Goal: Task Accomplishment & Management: Complete application form

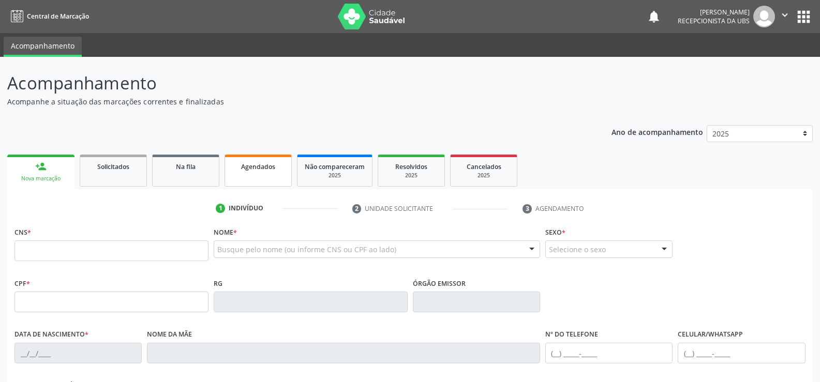
click at [265, 170] on span "Agendados" at bounding box center [258, 166] width 34 height 9
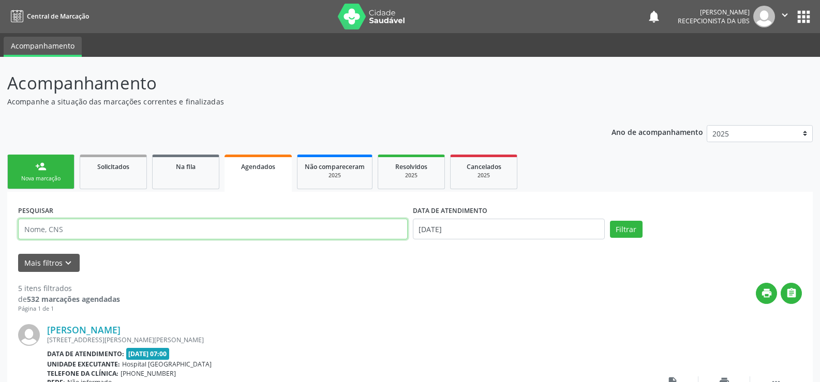
click at [108, 232] on input "text" at bounding box center [212, 229] width 389 height 21
type input "w"
type input "708702190101798"
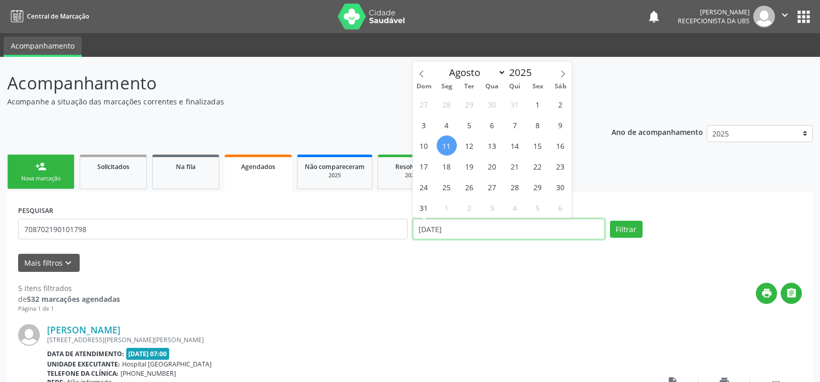
click at [470, 227] on input "[DATE]" at bounding box center [509, 229] width 192 height 21
click at [495, 147] on span "13" at bounding box center [492, 145] width 20 height 20
type input "13/08/2025"
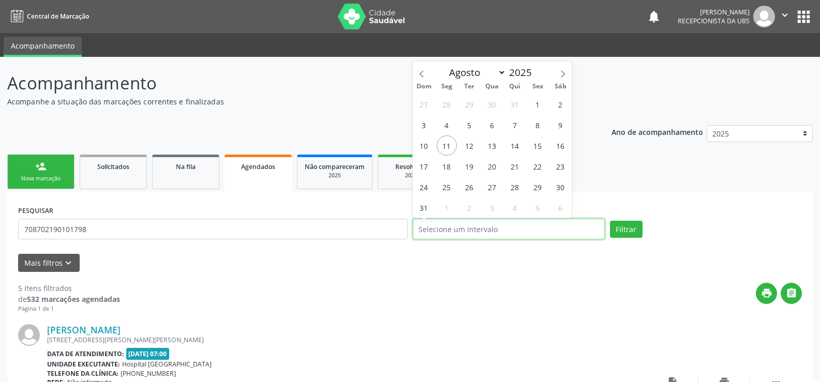
click at [534, 230] on input "text" at bounding box center [509, 229] width 192 height 21
click at [493, 149] on span "13" at bounding box center [492, 145] width 20 height 20
type input "13/08/2025"
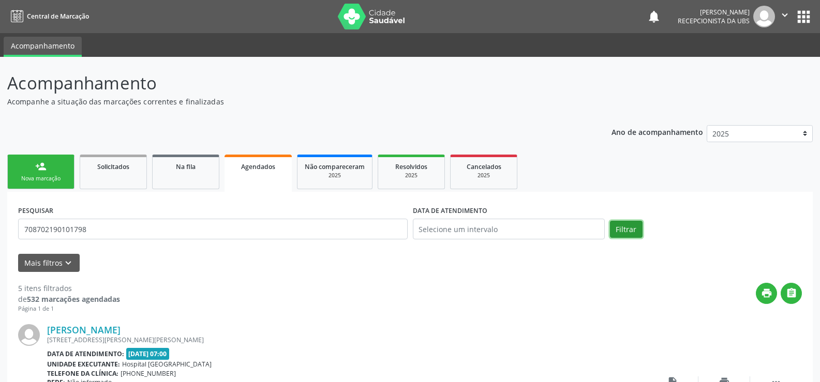
click at [627, 225] on button "Filtrar" at bounding box center [626, 230] width 33 height 18
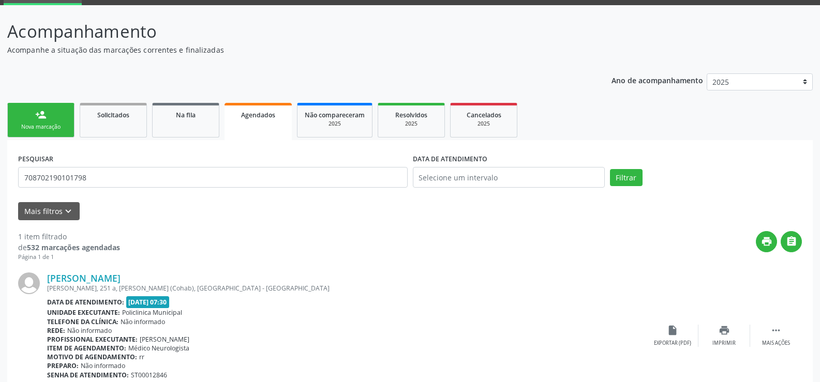
scroll to position [98, 0]
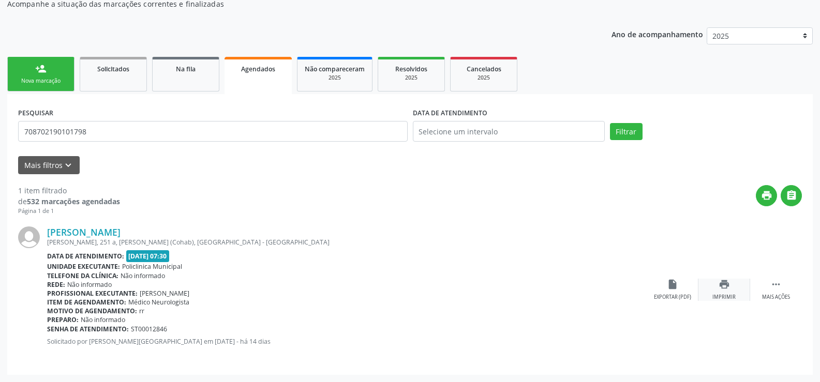
click at [725, 285] on icon "print" at bounding box center [723, 284] width 11 height 11
drag, startPoint x: 50, startPoint y: 82, endPoint x: 65, endPoint y: 79, distance: 14.7
click at [50, 82] on div "Nova marcação" at bounding box center [41, 81] width 52 height 8
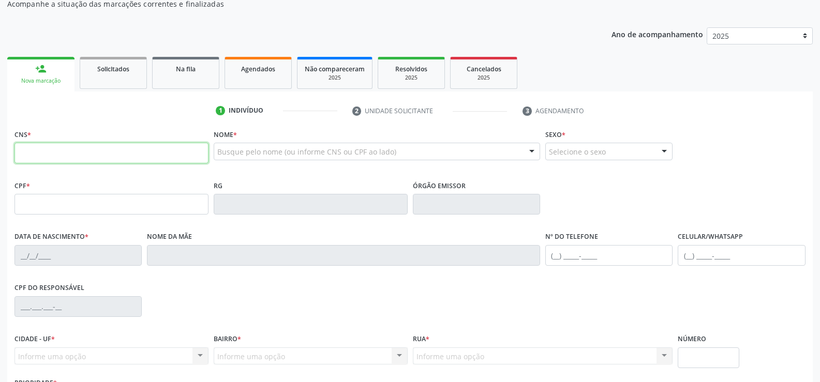
click at [89, 154] on input "text" at bounding box center [111, 153] width 194 height 21
click at [223, 309] on div "CPF do responsável" at bounding box center [410, 305] width 796 height 51
click at [66, 147] on input "text" at bounding box center [111, 153] width 194 height 21
type input "702 5013 3544 0735"
type input "29/11/1980"
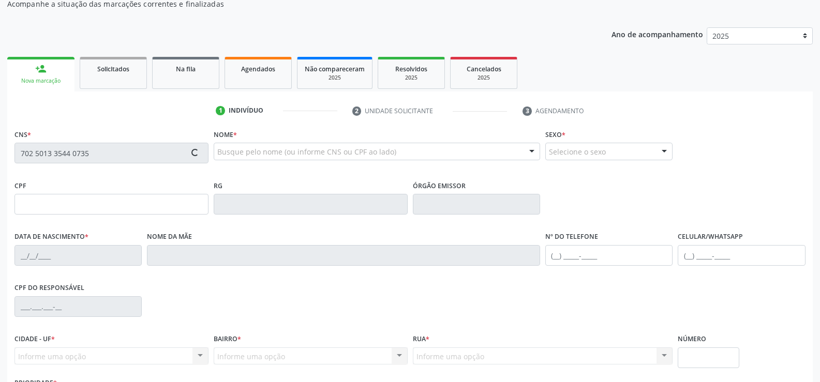
type input "Maria Zenilda da Conceicao"
type input "(87) 99910-9302"
type input "427"
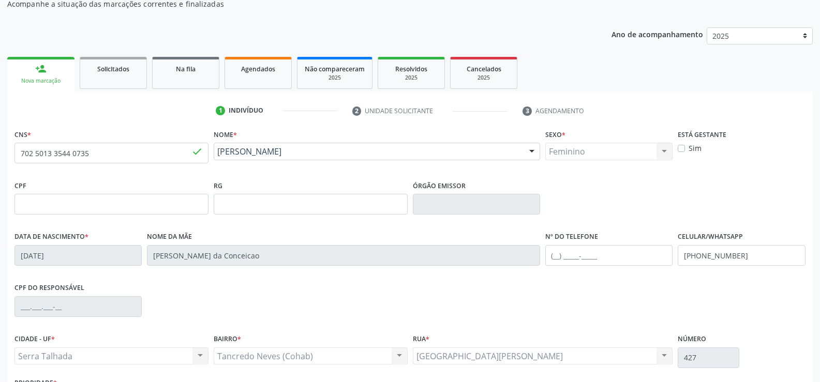
scroll to position [149, 0]
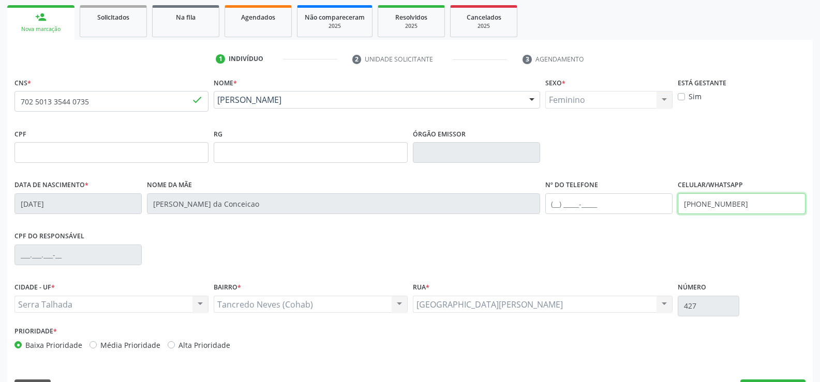
drag, startPoint x: 748, startPoint y: 202, endPoint x: 619, endPoint y: 207, distance: 128.9
click at [623, 207] on div "Data de nascimento * 29/11/1980 Nome da mãe Maria Zenilda da Conceicao Nº do Te…" at bounding box center [410, 202] width 796 height 51
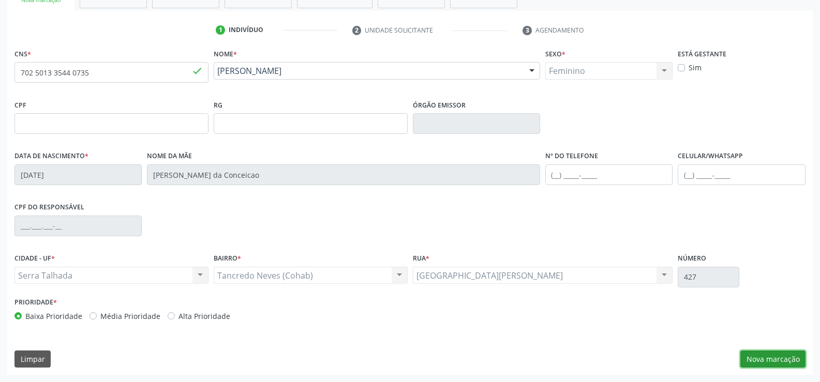
click at [768, 355] on button "Nova marcação" at bounding box center [772, 360] width 65 height 18
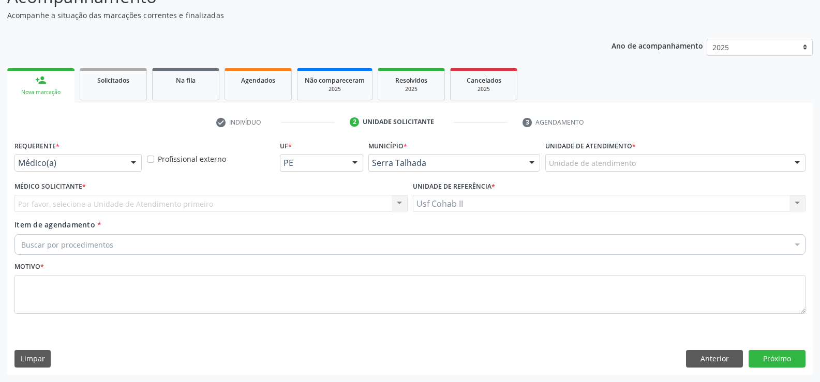
click at [132, 163] on div at bounding box center [134, 164] width 16 height 18
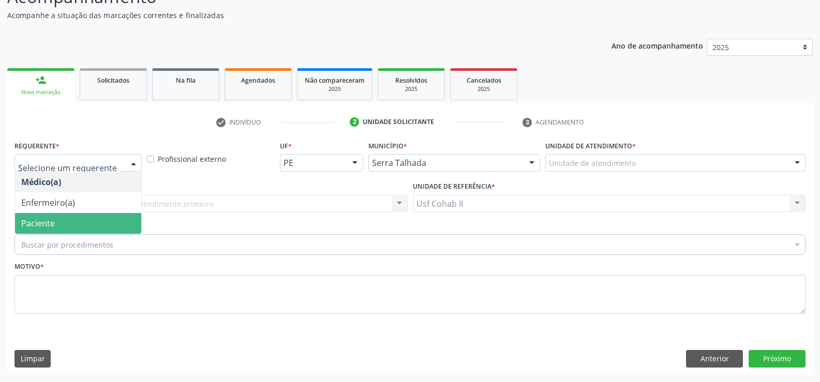
click at [59, 220] on span "Paciente" at bounding box center [78, 223] width 126 height 21
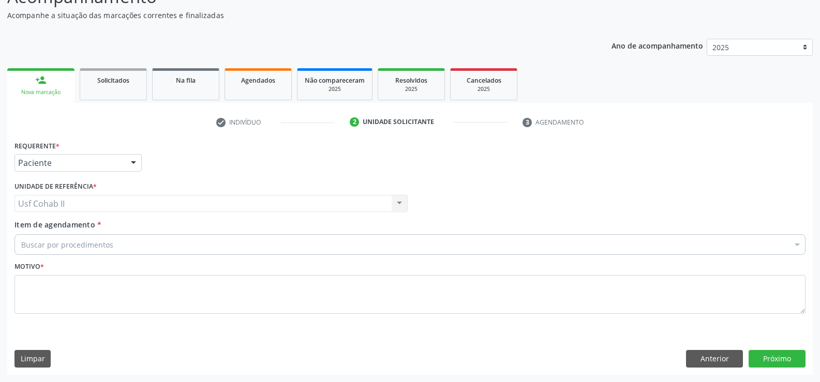
click at [69, 206] on div "Usf Cohab II Usf Cohab II Nenhum resultado encontrado para: " " Não há nenhuma …" at bounding box center [210, 204] width 393 height 18
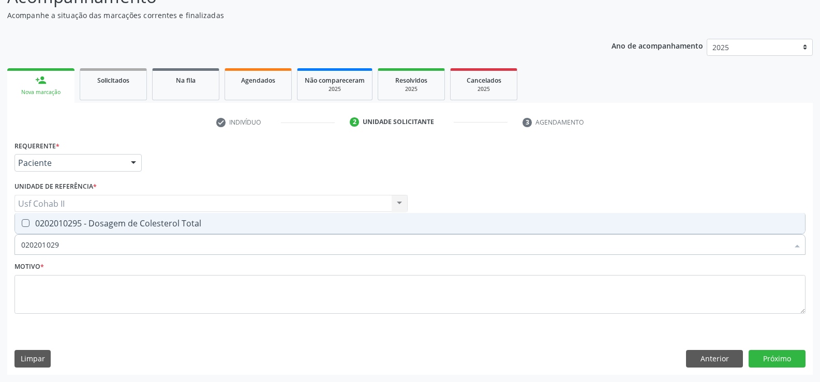
type input "0202010295"
click at [119, 223] on div "0202010295 - Dosagem de Colesterol Total" at bounding box center [409, 223] width 777 height 8
checkbox Total "true"
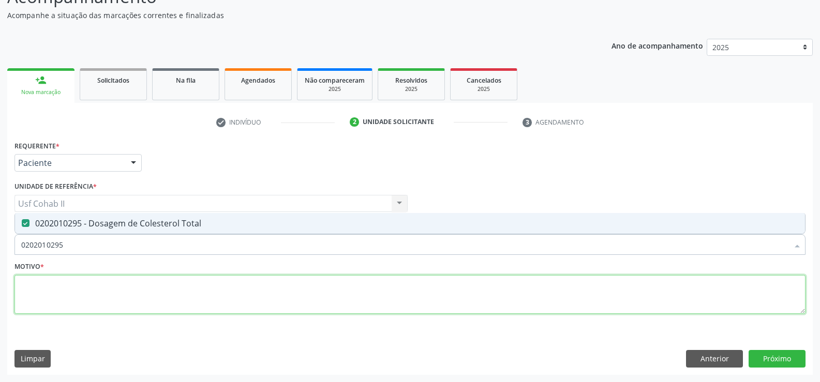
click at [65, 277] on textarea at bounding box center [409, 294] width 791 height 39
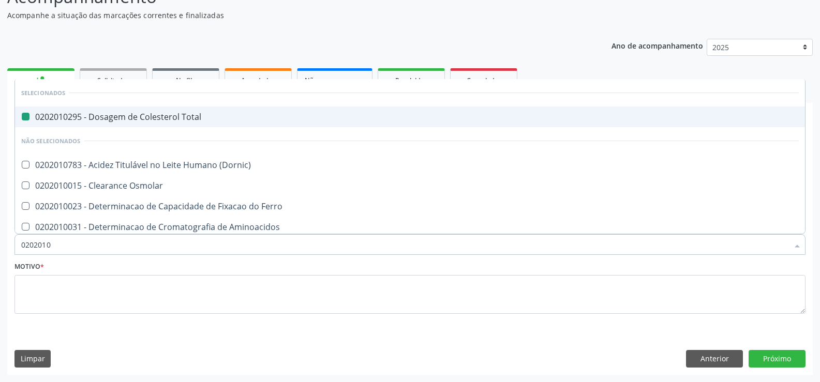
type input "02020103"
checkbox Total "false"
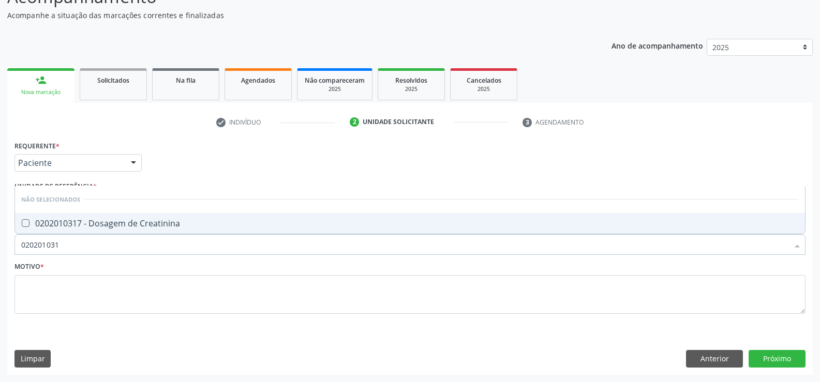
type input "0202010317"
click at [49, 219] on div "0202010317 - Dosagem de Creatinina" at bounding box center [409, 223] width 777 height 8
checkbox Creatinina "true"
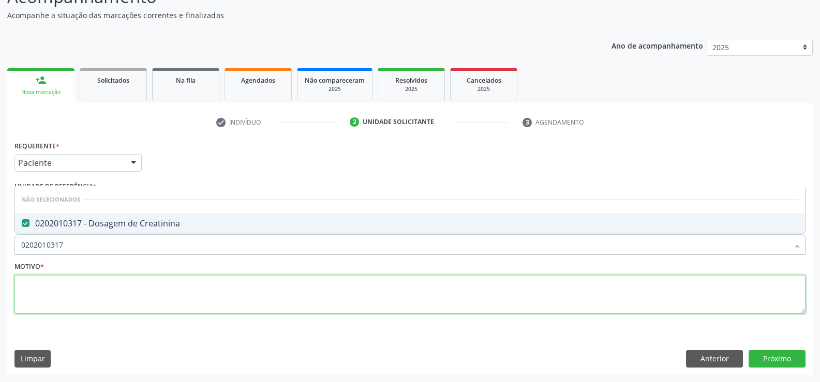
click at [76, 293] on textarea at bounding box center [409, 294] width 791 height 39
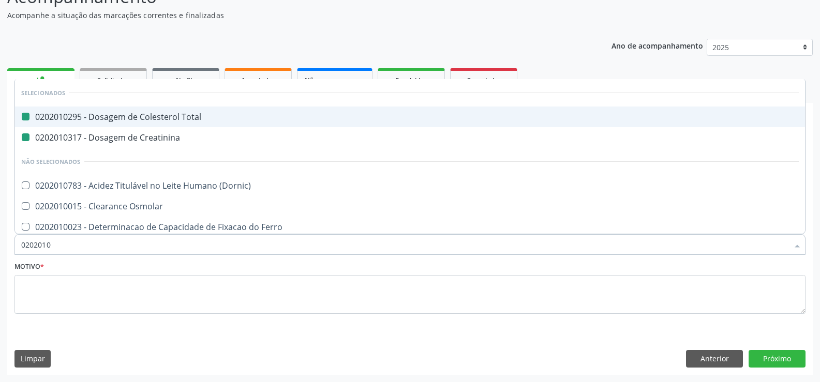
type input "02020106"
checkbox Total "false"
checkbox Creatinina "false"
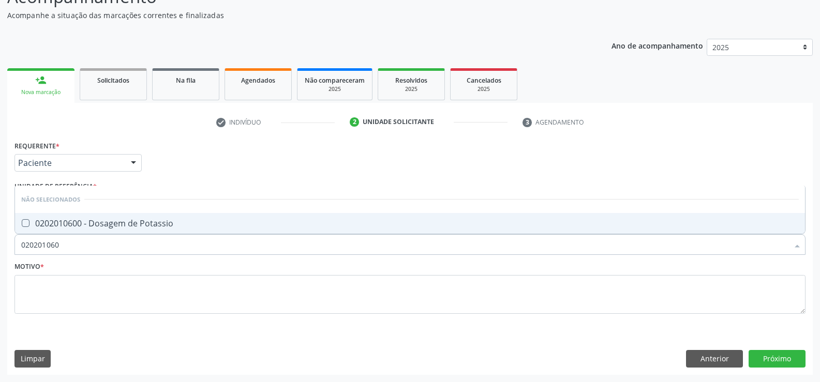
type input "0202010600"
click at [84, 224] on div "0202010600 - Dosagem de Potassio" at bounding box center [409, 223] width 777 height 8
checkbox Potassio "true"
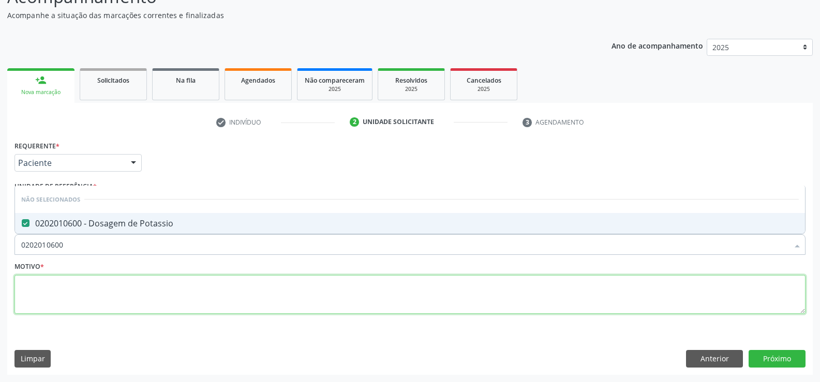
click at [98, 286] on textarea at bounding box center [409, 294] width 791 height 39
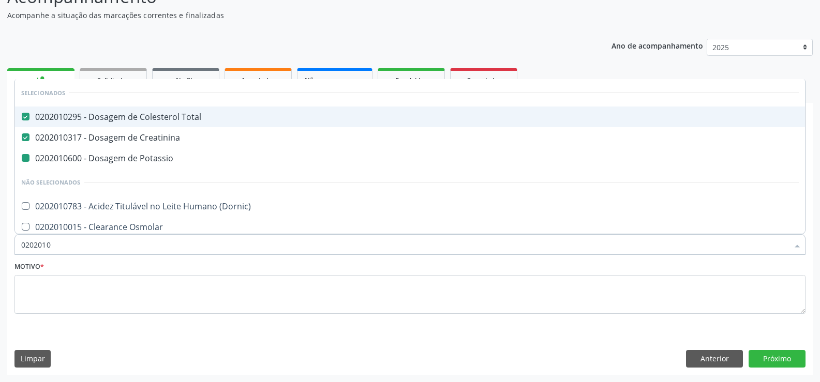
type input "02020106"
checkbox Potassio "false"
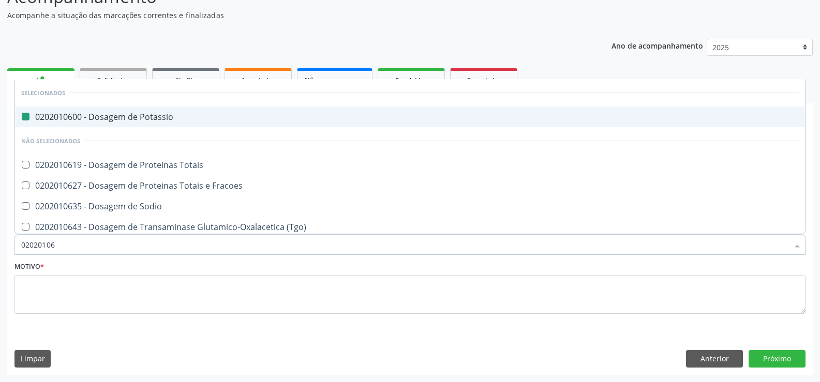
type input "020201067"
checkbox Potassio "false"
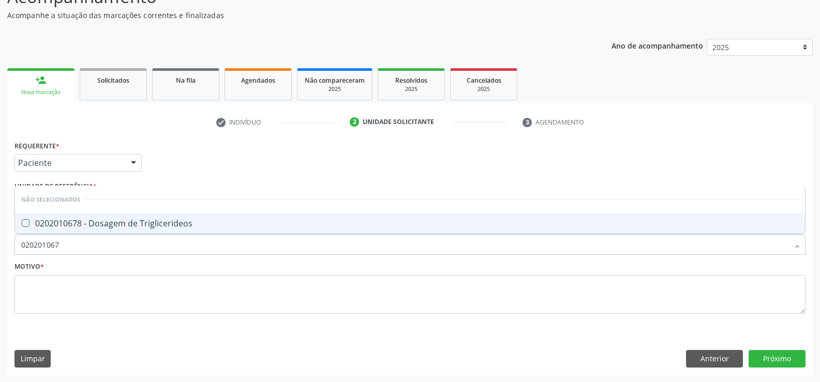
type input "0202010678"
click at [115, 217] on span "0202010678 - Dosagem de Triglicerideos" at bounding box center [410, 223] width 790 height 21
checkbox Triglicerideos "true"
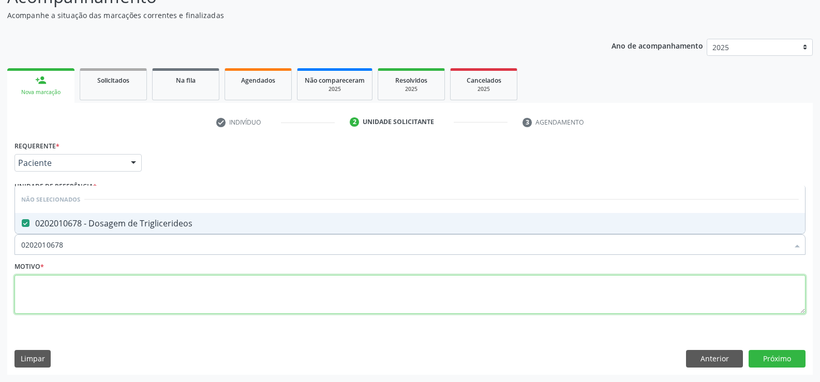
click at [82, 282] on textarea at bounding box center [409, 294] width 791 height 39
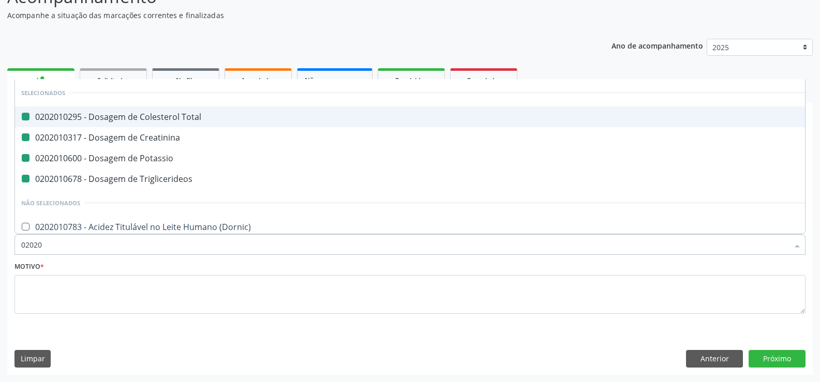
type input "020205"
checkbox Total "false"
checkbox Creatinina "false"
checkbox Potassio "false"
checkbox Triglicerideos "false"
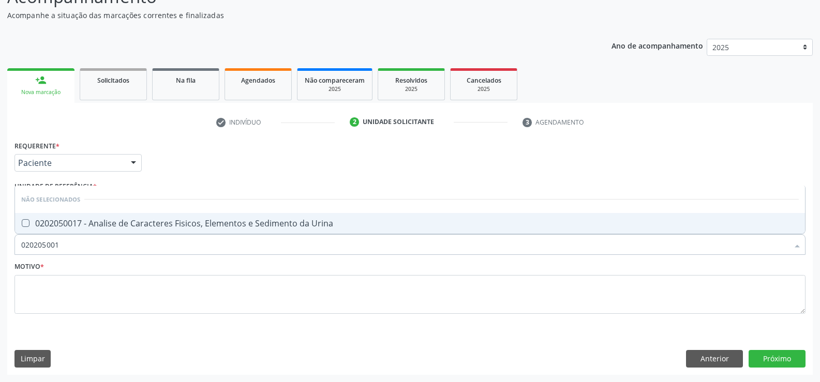
type input "0202050017"
click at [94, 216] on span "0202050017 - Analise de Caracteres Fisicos, Elementos e Sedimento da Urina" at bounding box center [410, 223] width 790 height 21
checkbox Urina "true"
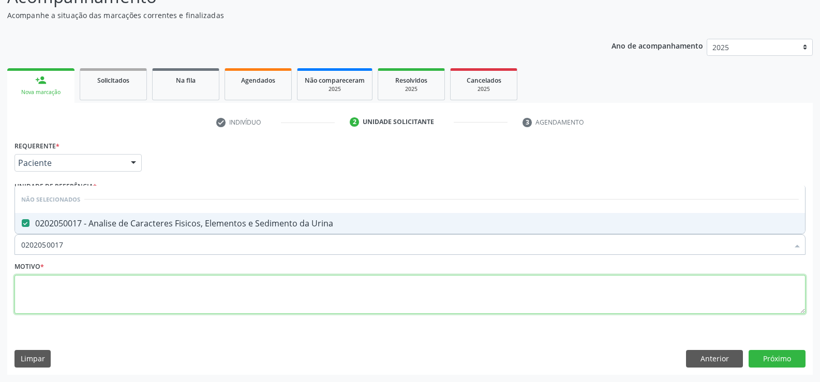
click at [83, 291] on textarea at bounding box center [409, 294] width 791 height 39
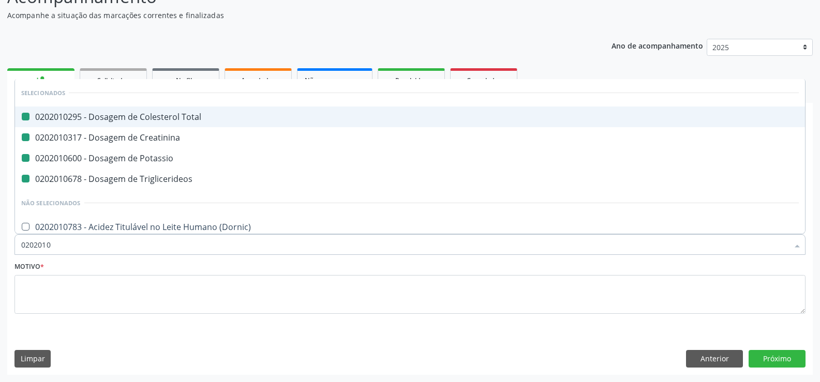
type input "02020104"
checkbox Total "false"
checkbox Creatinina "false"
checkbox Potassio "false"
checkbox Triglicerideos "false"
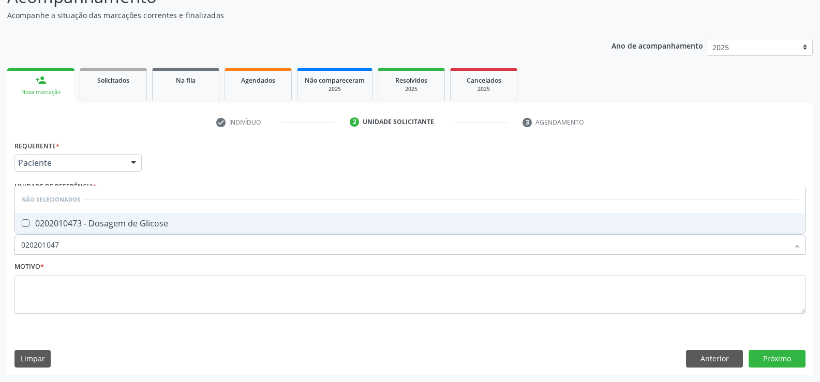
type input "0202010473"
click at [105, 222] on div "0202010473 - Dosagem de Glicose" at bounding box center [409, 223] width 777 height 8
checkbox Glicose "true"
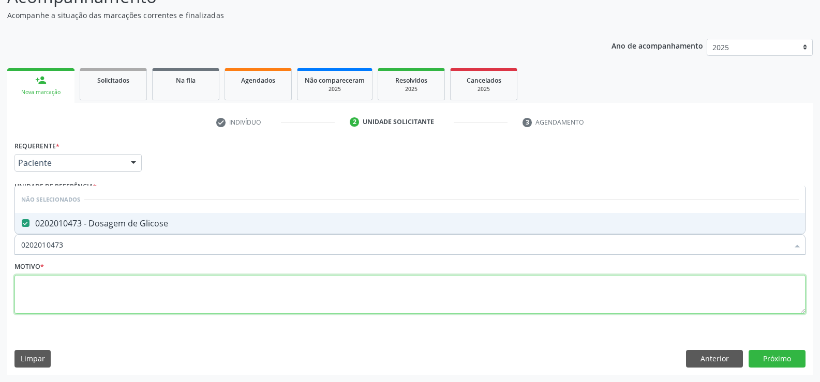
click at [110, 284] on textarea at bounding box center [409, 294] width 791 height 39
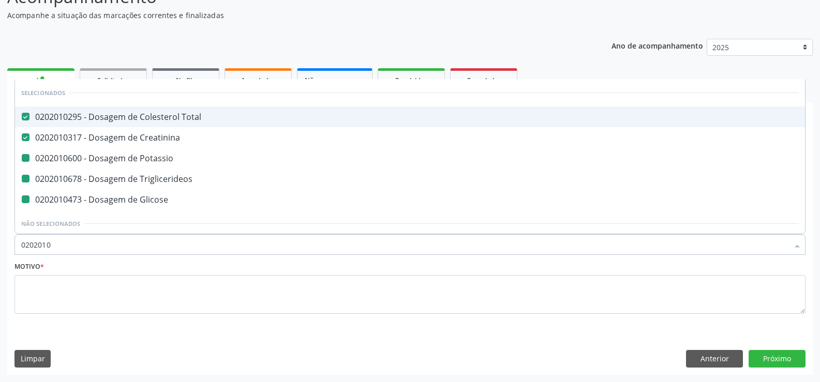
type input "02020102"
checkbox Potassio "false"
checkbox Triglicerideos "false"
checkbox Glicose "false"
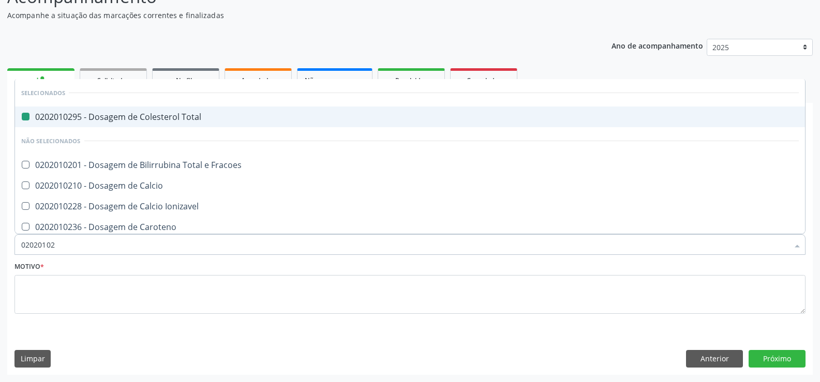
type input "020201027"
checkbox Total "false"
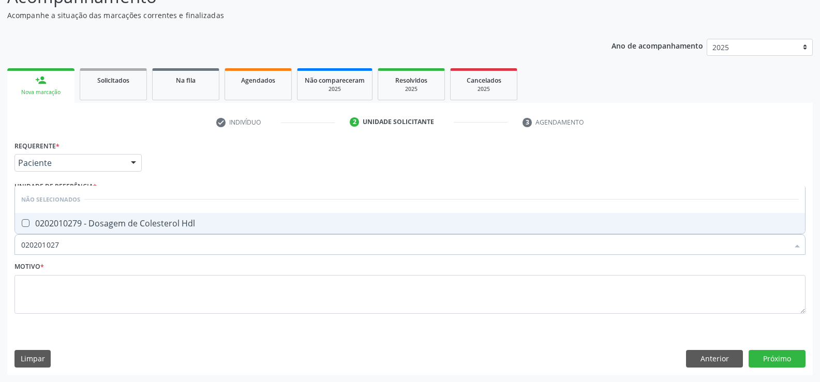
type input "0202010279"
click at [98, 217] on span "0202010279 - Dosagem de Colesterol Hdl" at bounding box center [410, 223] width 790 height 21
checkbox Hdl "true"
click at [77, 274] on div "Motivo *" at bounding box center [409, 286] width 791 height 55
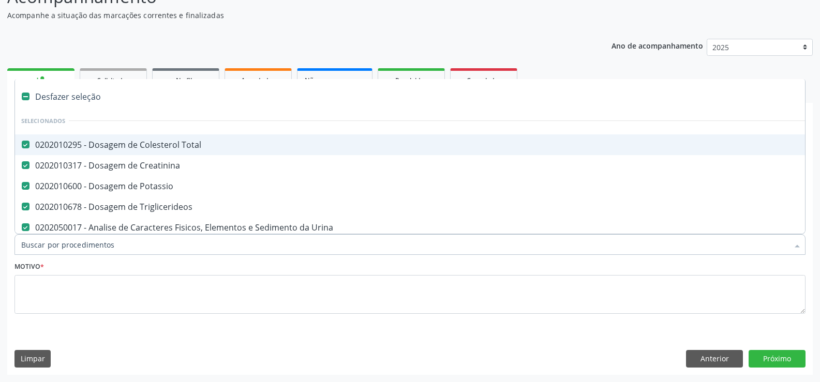
click at [69, 236] on div at bounding box center [409, 244] width 791 height 21
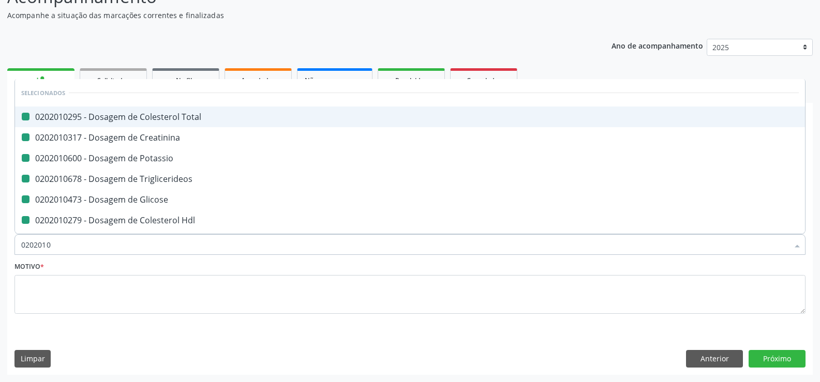
type input "02020105"
checkbox Total "false"
checkbox Creatinina "false"
checkbox Potassio "false"
checkbox Triglicerideos "false"
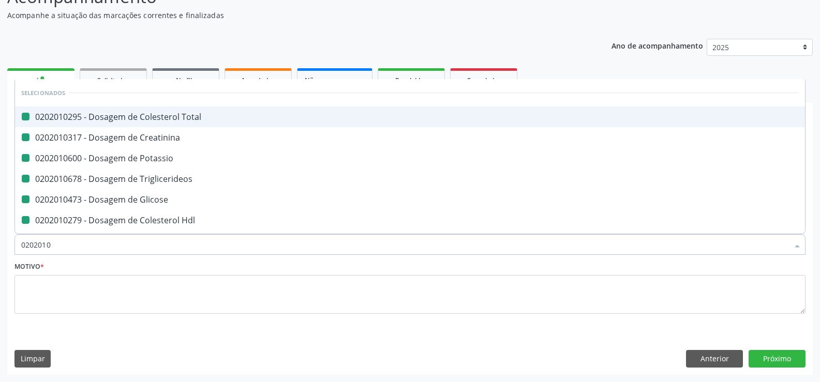
checkbox Glicose "false"
checkbox Hdl "false"
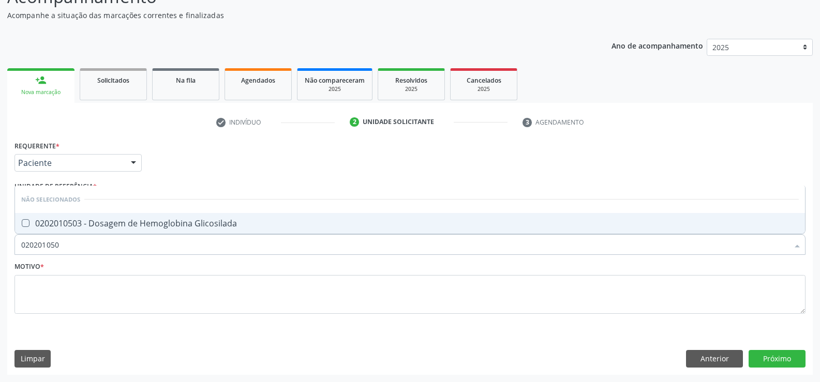
type input "0202010503"
click at [86, 220] on div "0202010503 - Dosagem de Hemoglobina Glicosilada" at bounding box center [409, 223] width 777 height 8
checkbox Glicosilada "true"
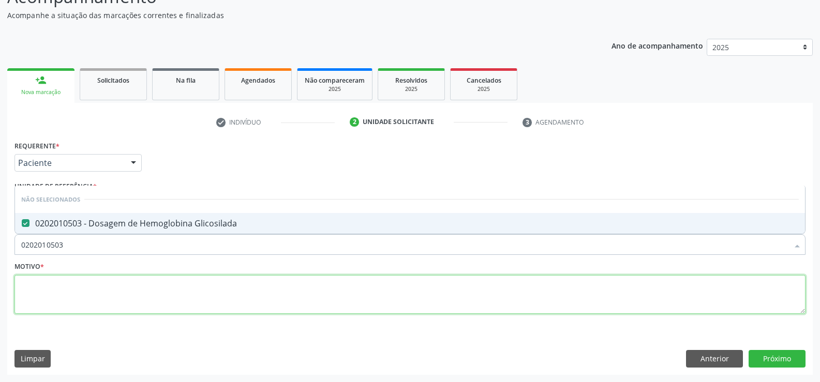
click at [77, 298] on textarea at bounding box center [409, 294] width 791 height 39
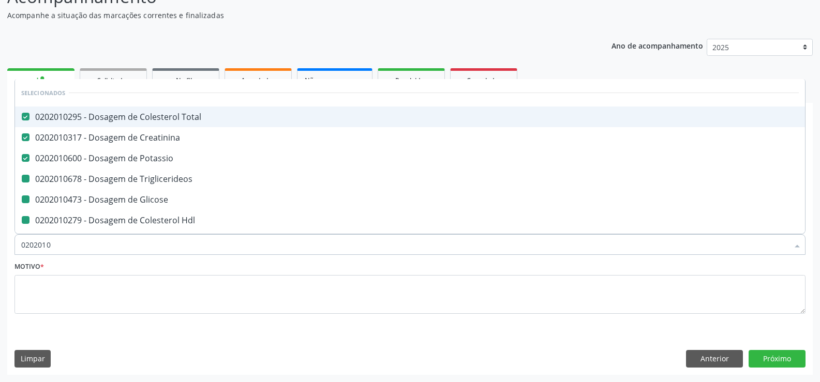
type input "02020102"
checkbox Triglicerideos "false"
checkbox Glicose "false"
checkbox Hdl "false"
checkbox Glicosilada "false"
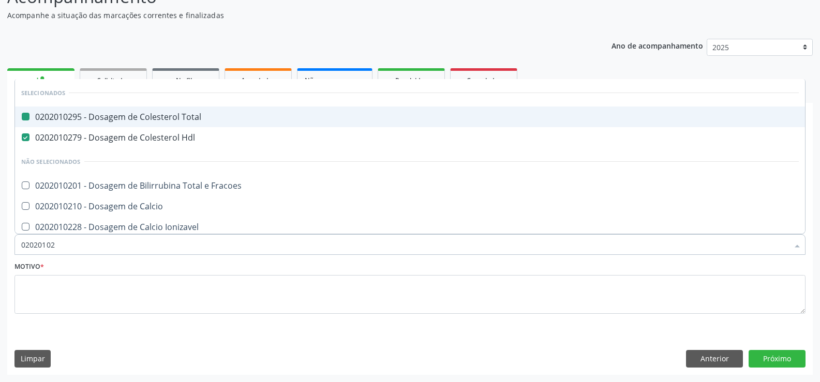
type input "020201028"
checkbox Total "false"
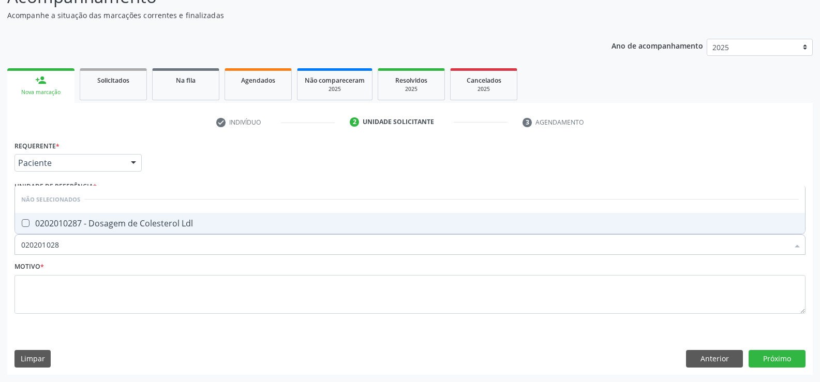
type input "0202010287"
click at [93, 216] on span "0202010287 - Dosagem de Colesterol Ldl" at bounding box center [410, 223] width 790 height 21
checkbox Ldl "true"
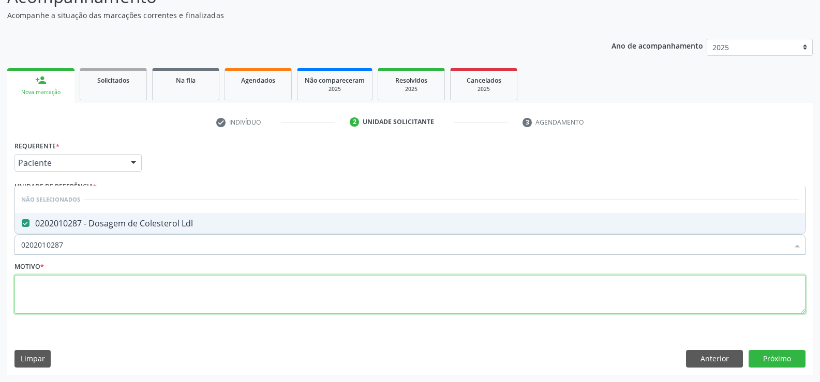
click at [88, 285] on textarea at bounding box center [409, 294] width 791 height 39
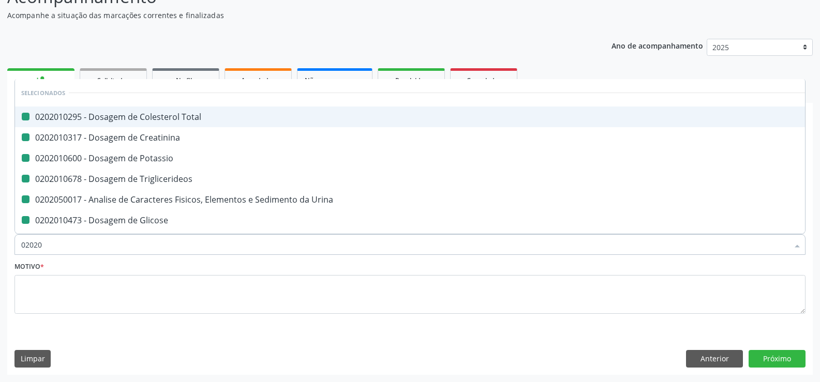
type input "020202"
checkbox Total "false"
checkbox Creatinina "false"
checkbox Potassio "false"
checkbox Triglicerideos "false"
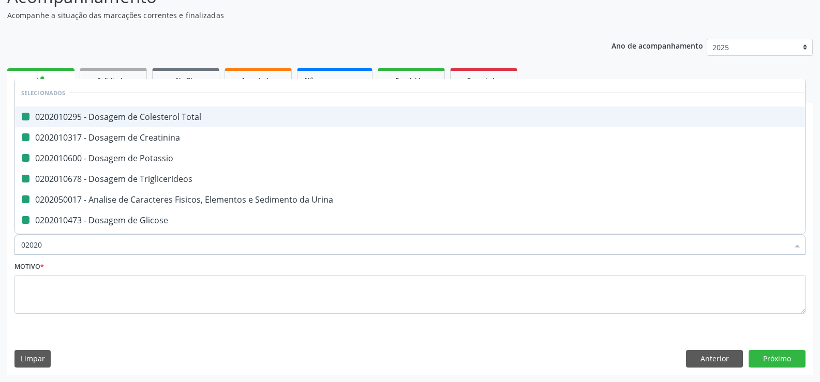
checkbox Urina "false"
checkbox Glicose "false"
checkbox Hdl "false"
checkbox Glicosilada "false"
checkbox Ldl "false"
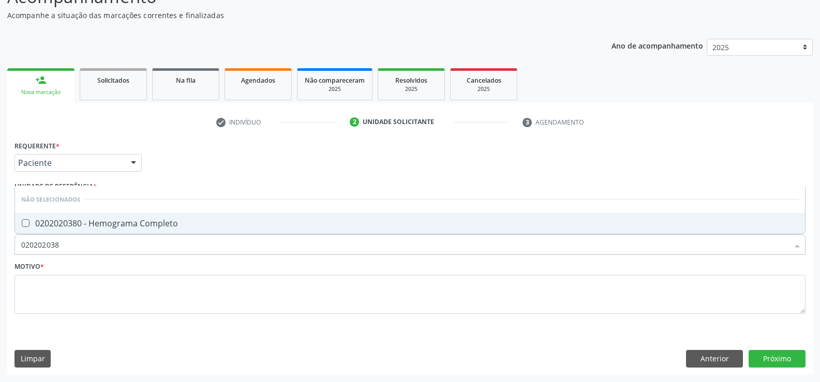
type input "0202020380"
click at [141, 225] on div "0202020380 - Hemograma Completo" at bounding box center [409, 223] width 777 height 8
checkbox Completo "true"
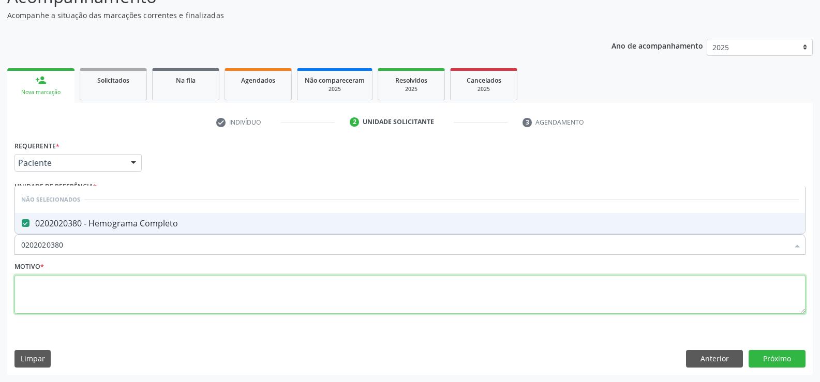
click at [119, 298] on textarea at bounding box center [409, 294] width 791 height 39
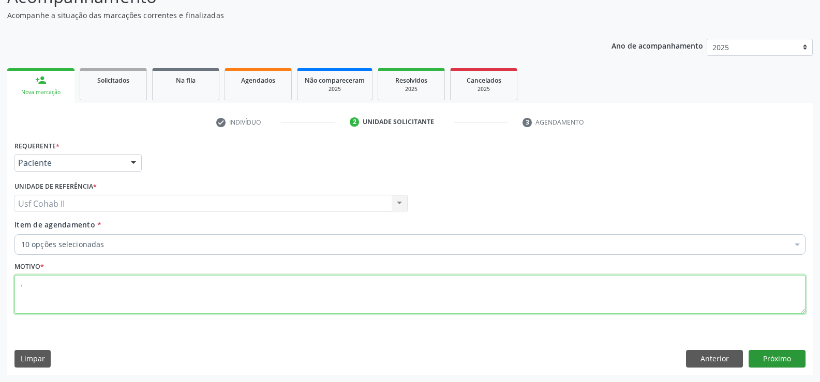
type textarea "."
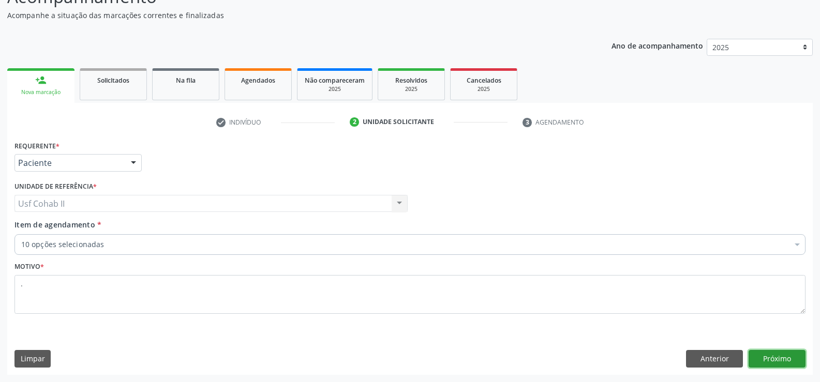
click at [780, 353] on button "Próximo" at bounding box center [776, 359] width 57 height 18
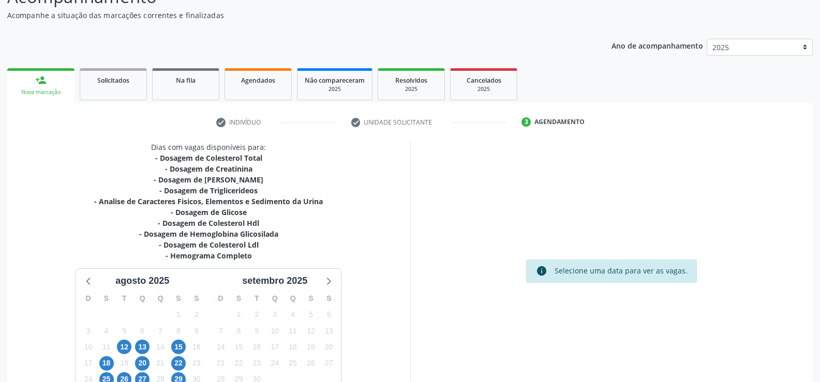
scroll to position [165, 0]
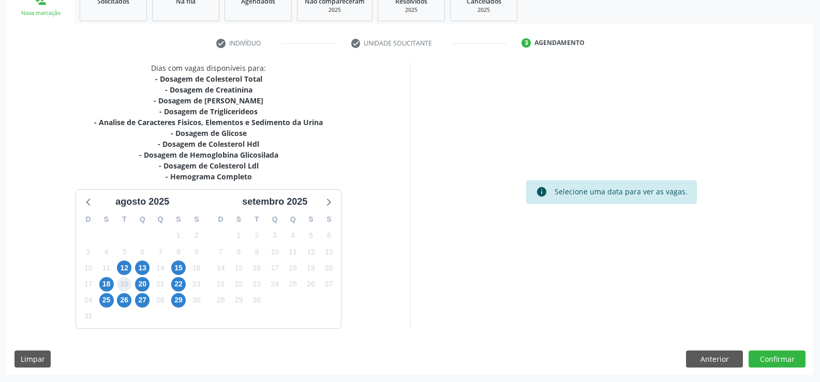
click at [120, 283] on span "19" at bounding box center [124, 284] width 14 height 14
click at [717, 356] on button "Anterior" at bounding box center [714, 360] width 57 height 18
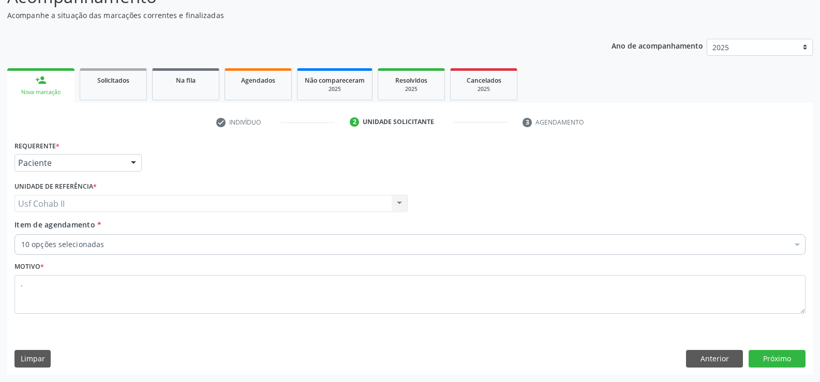
scroll to position [86, 0]
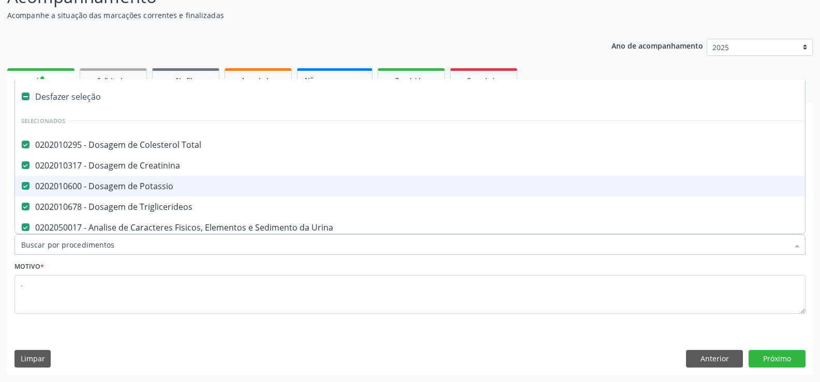
click at [34, 184] on div "0202010600 - Dosagem de Potassio" at bounding box center [423, 186] width 805 height 8
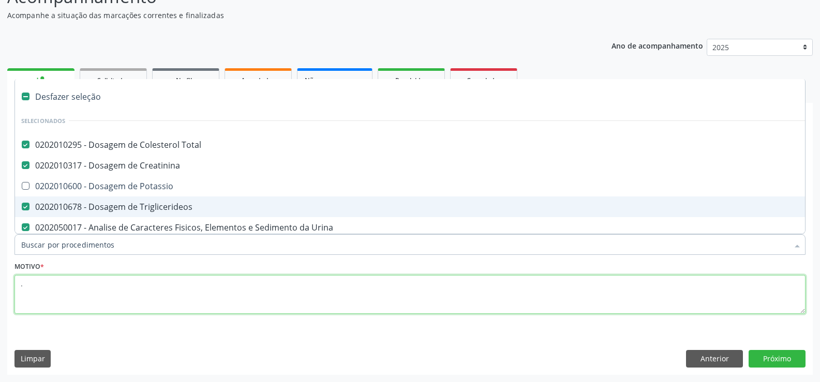
click at [81, 292] on textarea "." at bounding box center [409, 294] width 791 height 39
checkbox Potassio "true"
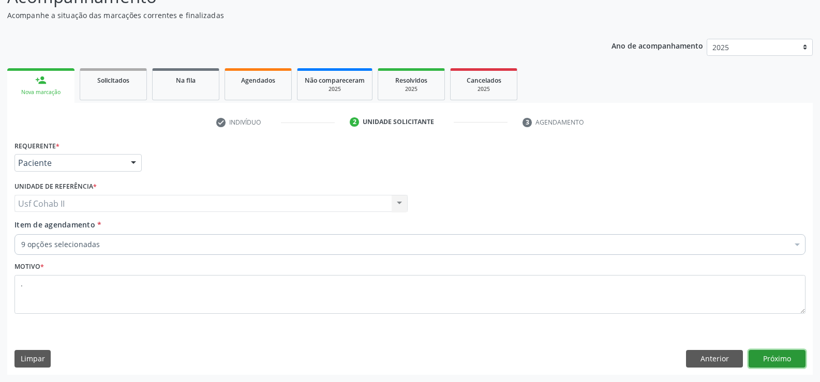
click at [773, 354] on button "Próximo" at bounding box center [776, 359] width 57 height 18
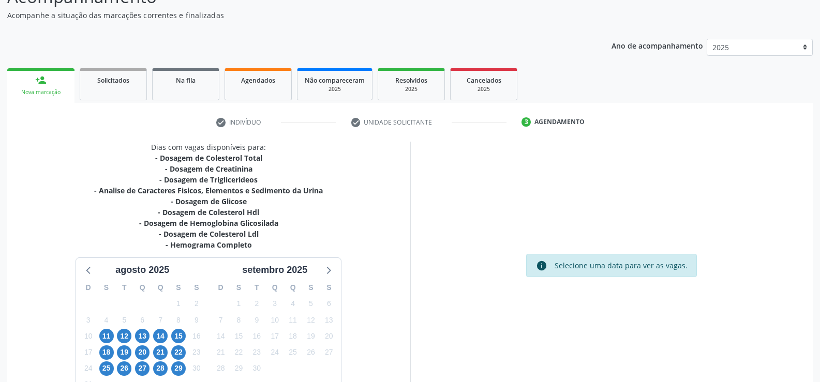
scroll to position [138, 0]
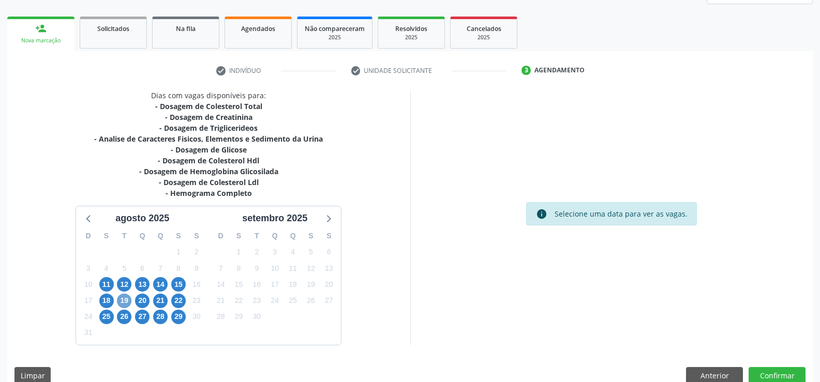
click at [124, 299] on span "19" at bounding box center [124, 301] width 14 height 14
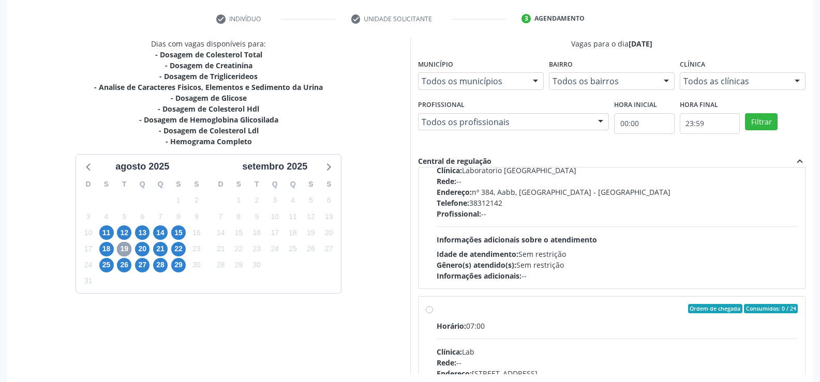
scroll to position [189, 0]
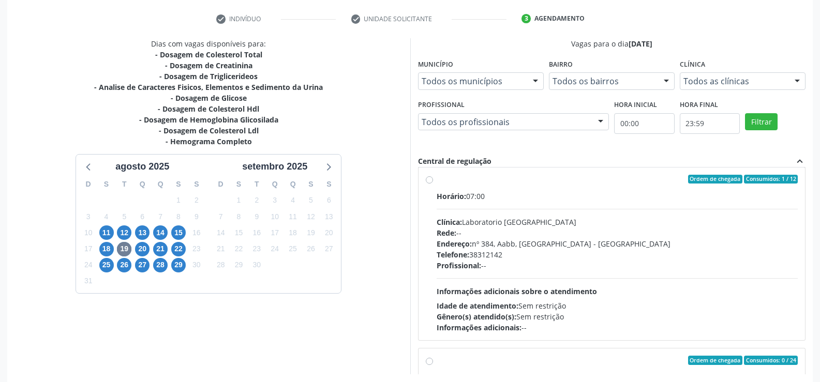
click at [436, 177] on label "Ordem de chegada Consumidos: 1 / 12 Horário: 07:00 Clínica: Laboratorio Sao Fra…" at bounding box center [616, 254] width 361 height 159
click at [431, 177] on input "Ordem de chegada Consumidos: 1 / 12 Horário: 07:00 Clínica: Laboratorio Sao Fra…" at bounding box center [429, 179] width 7 height 9
radio input "true"
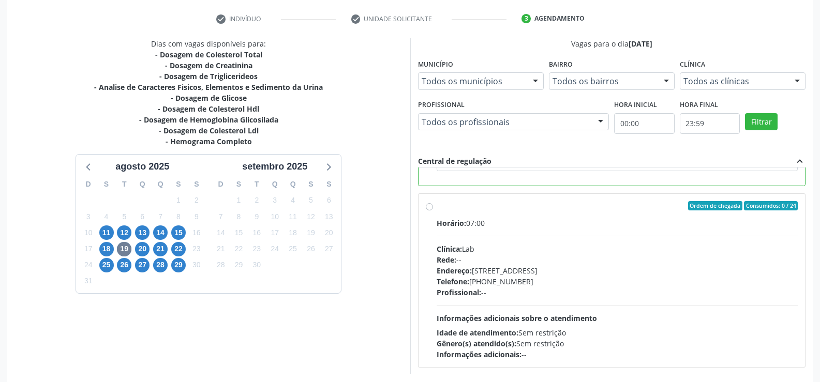
scroll to position [236, 0]
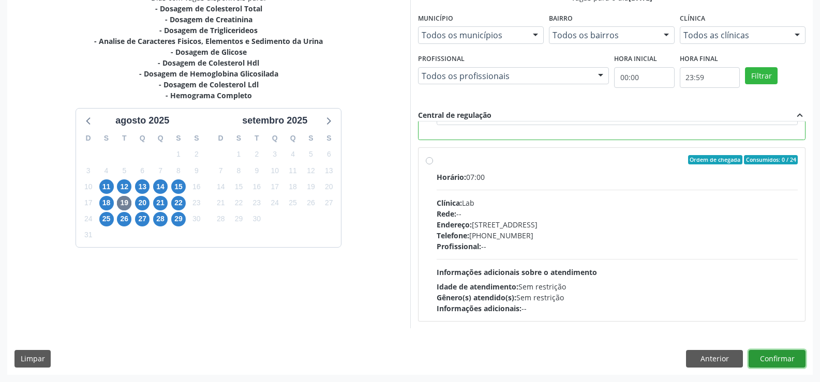
click at [770, 359] on button "Confirmar" at bounding box center [776, 359] width 57 height 18
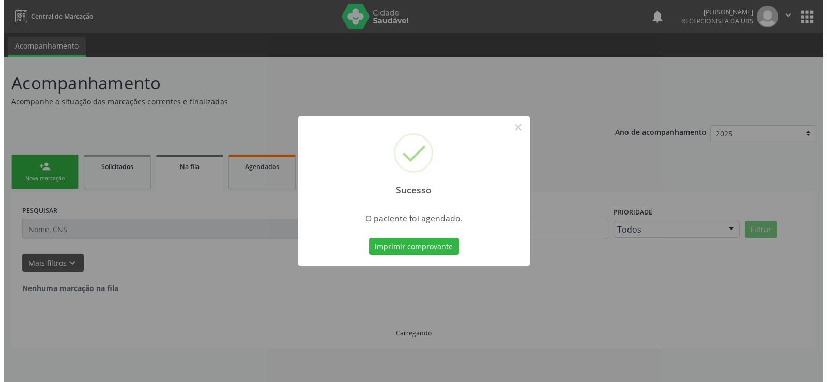
scroll to position [0, 0]
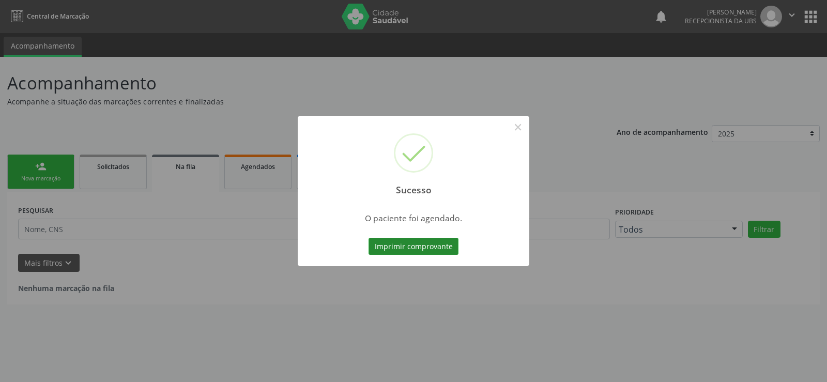
click at [408, 243] on button "Imprimir comprovante" at bounding box center [414, 247] width 90 height 18
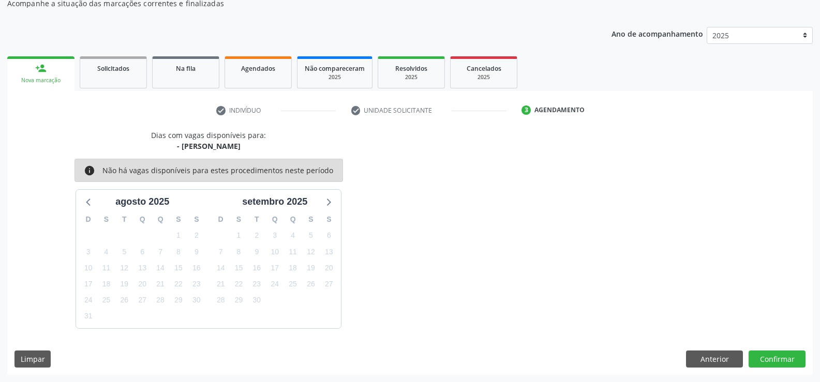
scroll to position [47, 0]
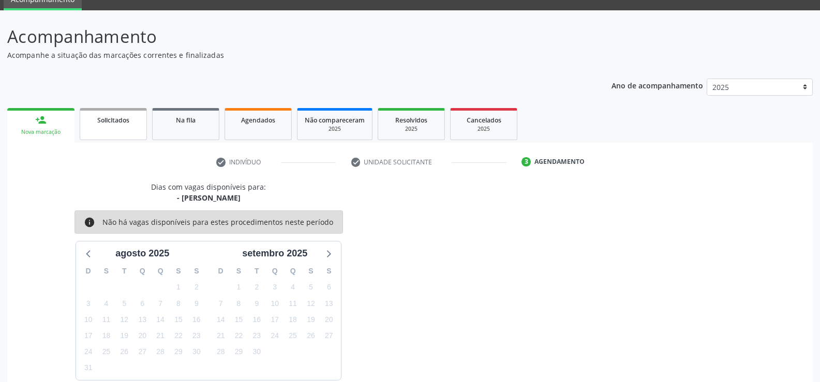
click at [100, 123] on span "Solicitados" at bounding box center [113, 120] width 32 height 9
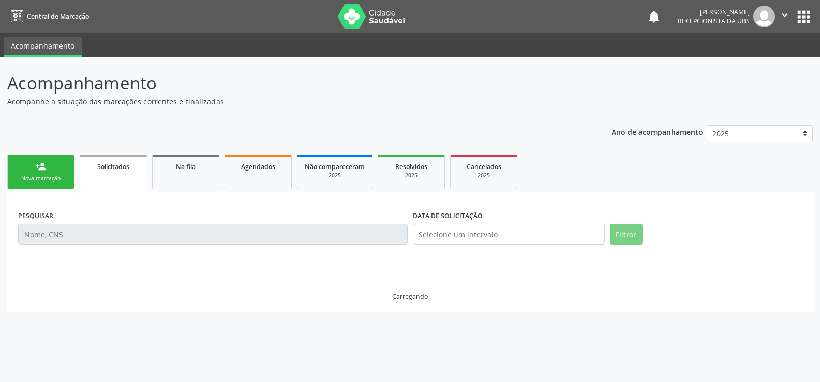
scroll to position [0, 0]
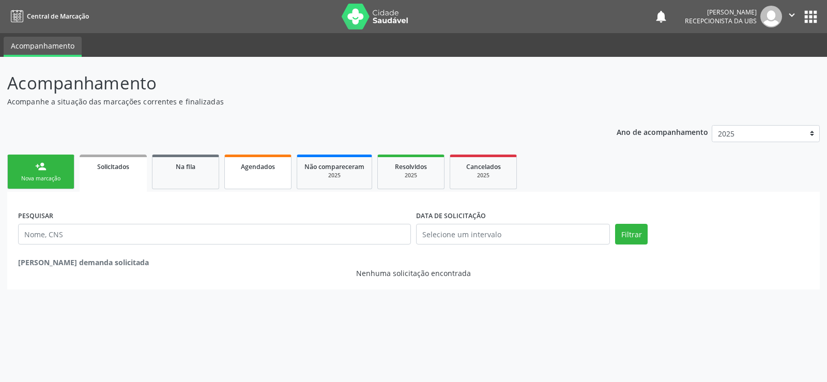
click at [242, 169] on span "Agendados" at bounding box center [258, 166] width 34 height 9
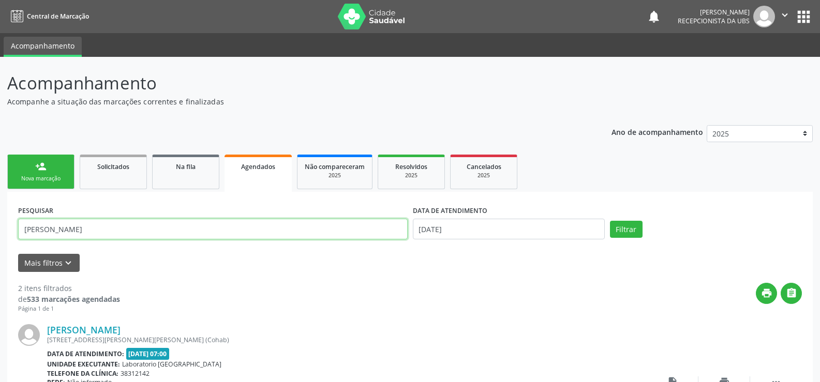
type input "[PERSON_NAME]"
drag, startPoint x: 95, startPoint y: 233, endPoint x: 0, endPoint y: 233, distance: 95.1
click at [0, 233] on div "Acompanhamento Acompanhe a situação das marcações correntes e finalizadas Relat…" at bounding box center [410, 343] width 820 height 572
type input "702501335440735"
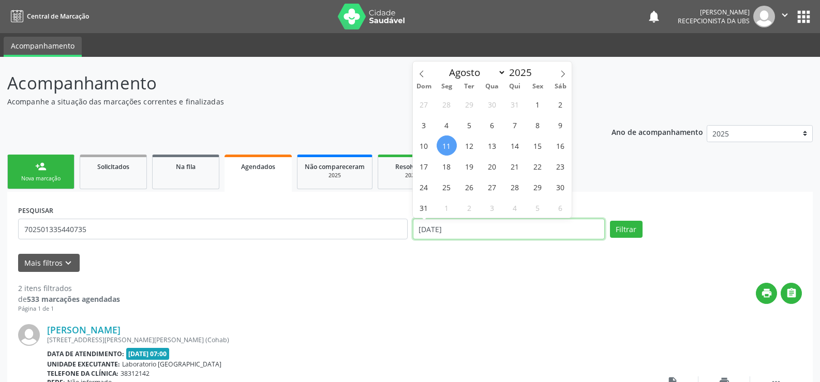
drag, startPoint x: 510, startPoint y: 223, endPoint x: 322, endPoint y: 229, distance: 187.8
click at [322, 229] on div "PESQUISAR 702501335440735 DATA DE ATENDIMENTO [DATE] Filtrar" at bounding box center [410, 225] width 789 height 44
click at [620, 224] on button "Filtrar" at bounding box center [626, 230] width 33 height 18
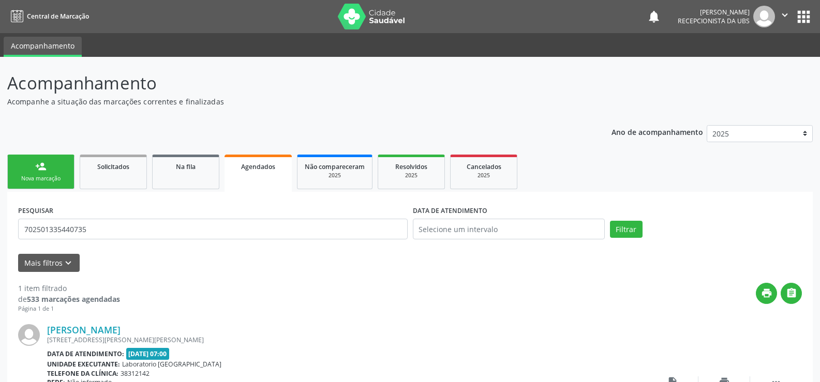
scroll to position [98, 0]
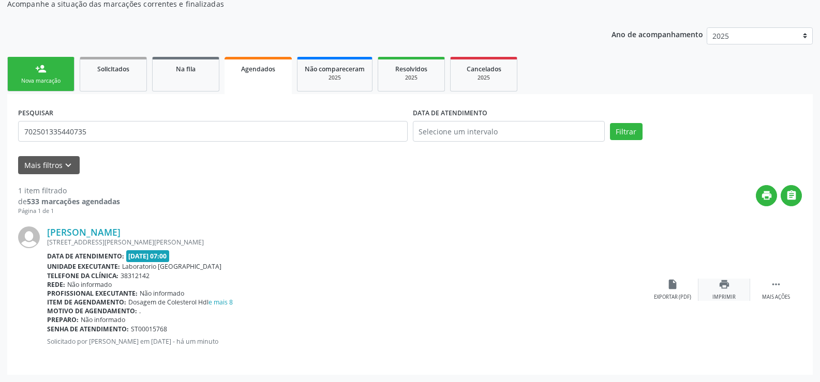
click at [723, 284] on icon "print" at bounding box center [723, 284] width 11 height 11
click at [44, 70] on div "person_add" at bounding box center [40, 68] width 11 height 11
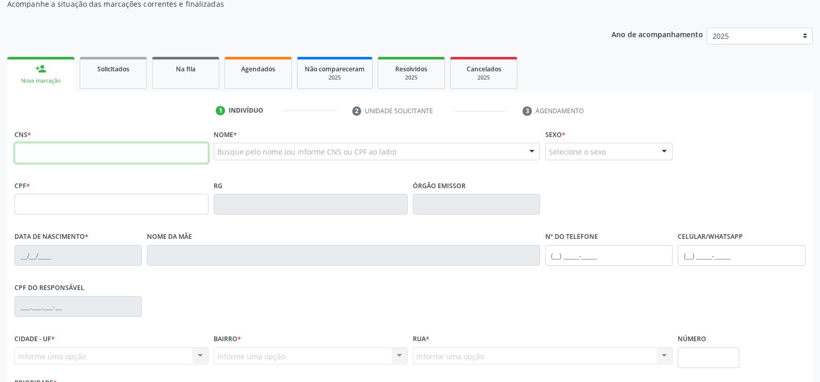
click at [48, 155] on input "text" at bounding box center [111, 153] width 194 height 21
type input "898 0014 3779 1354"
type input "[DATE]"
type input "[PERSON_NAME]"
type input "[PHONE_NUMBER]"
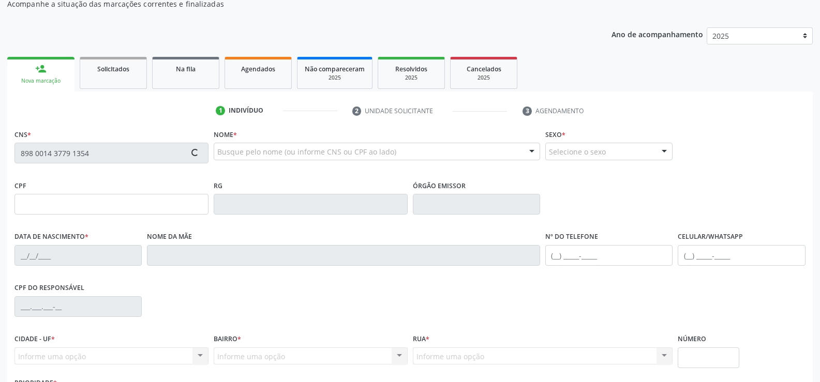
type input "117.612.034-44"
type input "592"
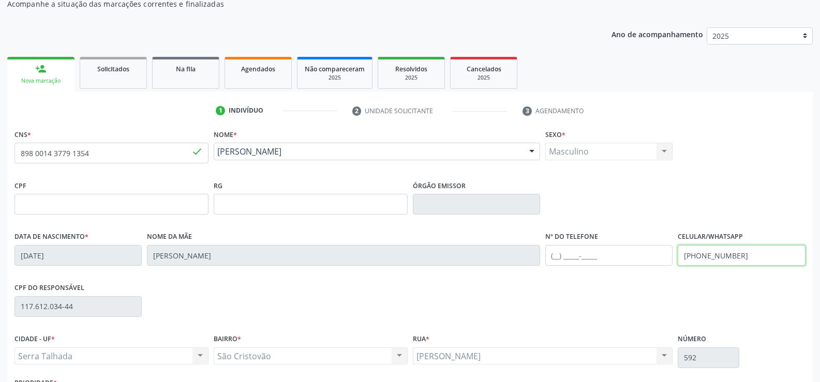
drag, startPoint x: 749, startPoint y: 260, endPoint x: 673, endPoint y: 251, distance: 76.5
click at [671, 252] on div "Data de nascimento * [DATE] Nome da mãe [PERSON_NAME] Nº do Telefone Celular/Wh…" at bounding box center [410, 254] width 796 height 51
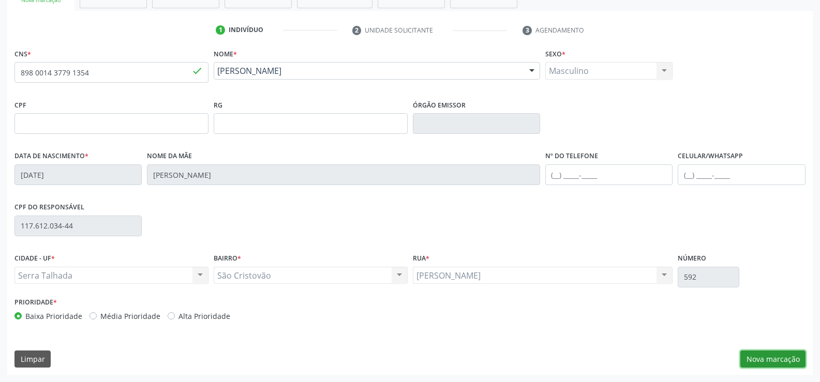
click at [777, 357] on button "Nova marcação" at bounding box center [772, 360] width 65 height 18
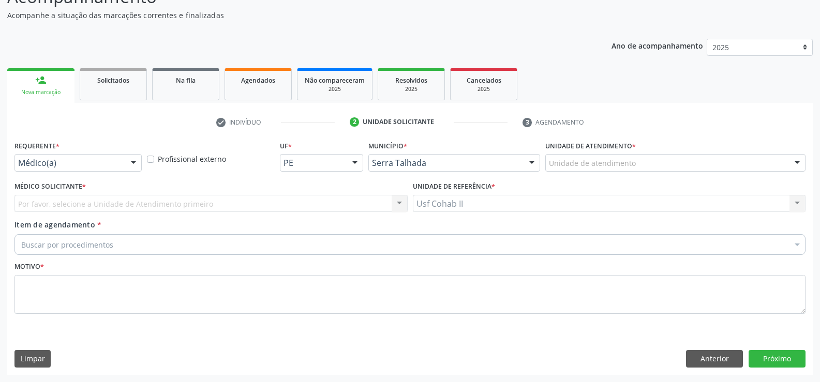
scroll to position [86, 0]
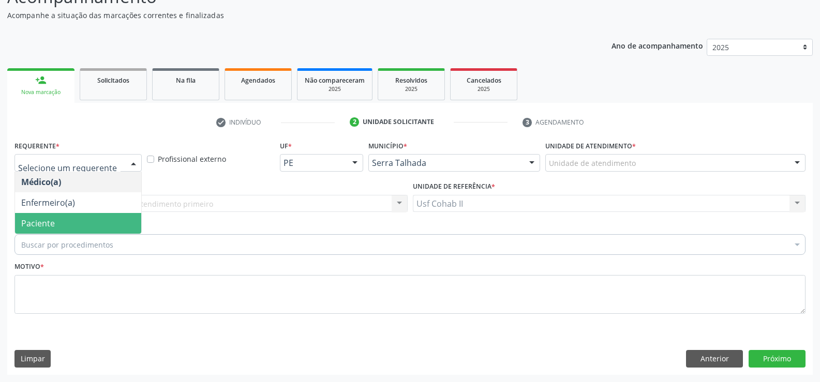
click at [44, 224] on span "Paciente" at bounding box center [38, 223] width 34 height 11
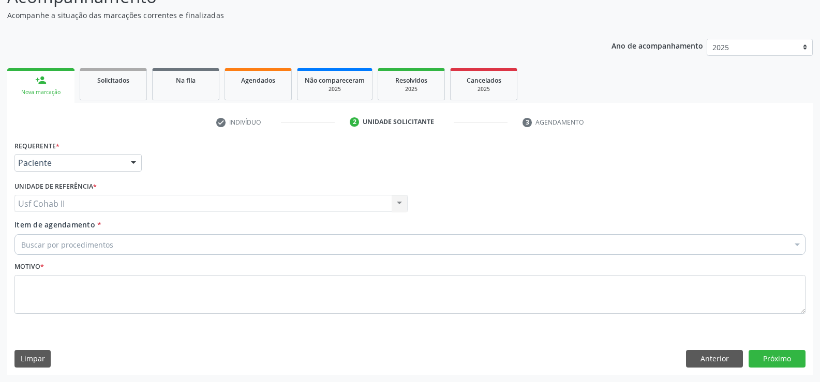
click at [42, 201] on div "Usf Cohab II Usf Cohab II Nenhum resultado encontrado para: " " Não há nenhuma …" at bounding box center [210, 204] width 393 height 18
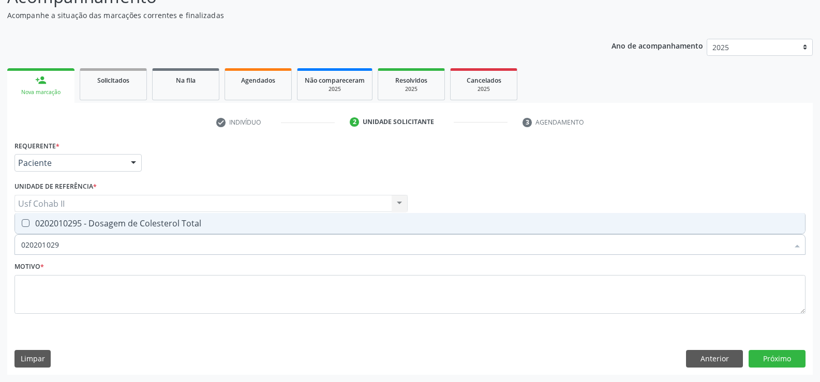
type input "0202010295"
click at [64, 225] on div "0202010295 - Dosagem de Colesterol Total" at bounding box center [409, 223] width 777 height 8
checkbox Total "true"
type input "0202010295"
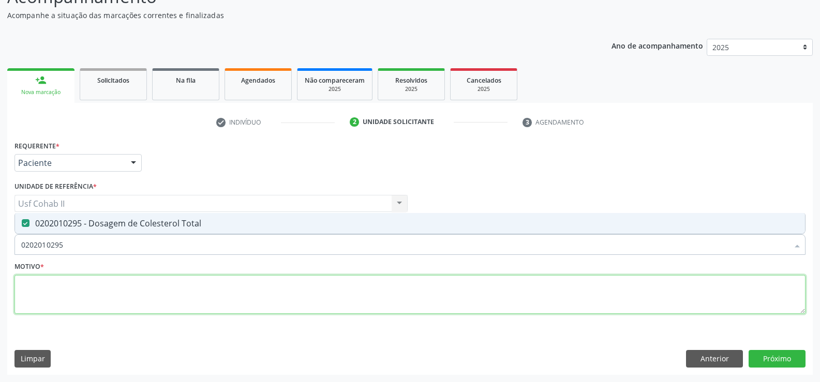
click at [87, 295] on textarea at bounding box center [409, 294] width 791 height 39
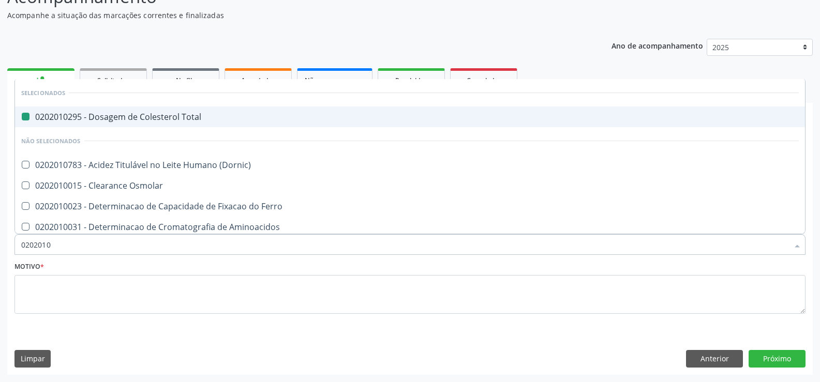
type input "02020103"
checkbox Total "false"
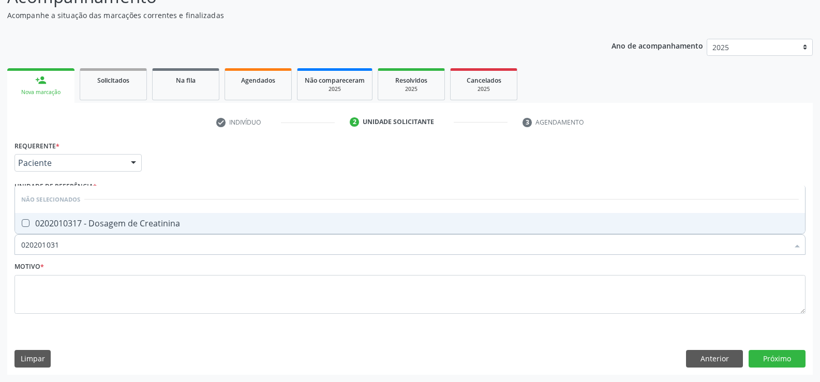
type input "0202010317"
click at [122, 220] on div "0202010317 - Dosagem de Creatinina" at bounding box center [409, 223] width 777 height 8
checkbox Creatinina "true"
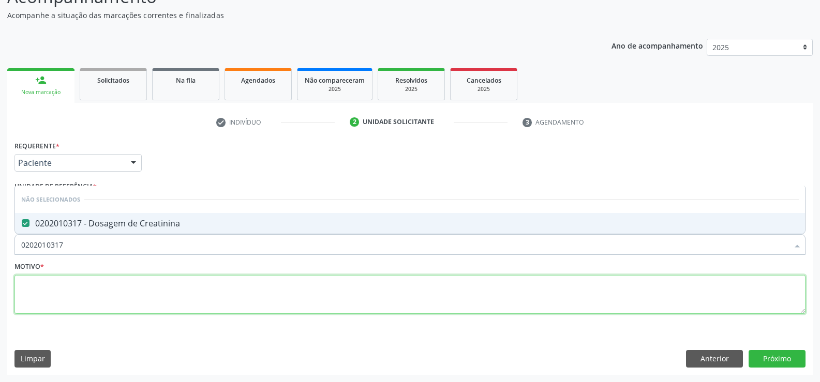
click at [103, 292] on textarea at bounding box center [409, 294] width 791 height 39
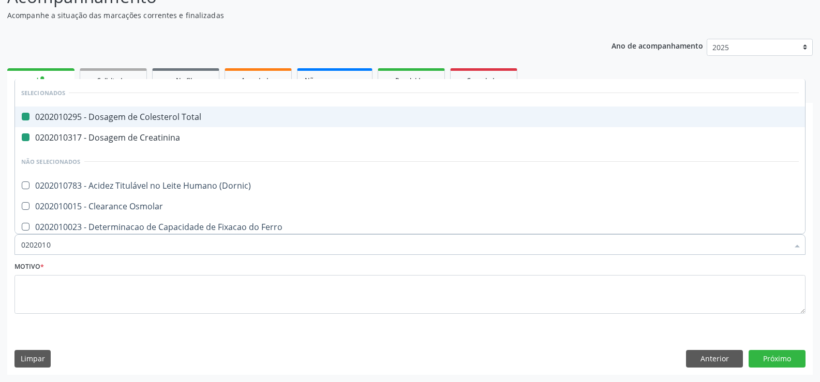
type input "02020106"
checkbox Total "false"
checkbox Creatinina "false"
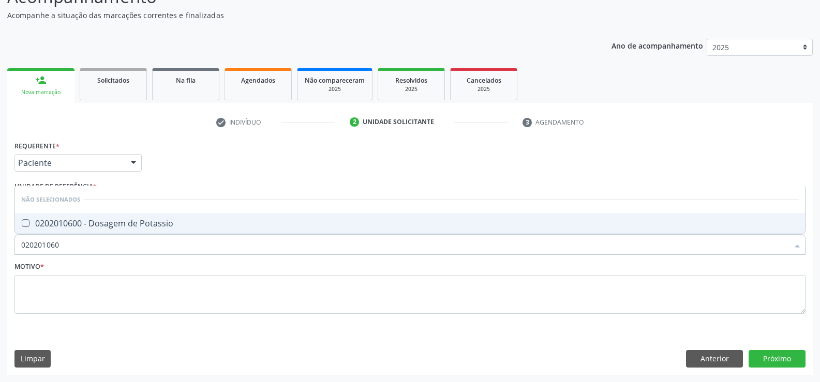
type input "0202010600"
click at [116, 221] on div "0202010600 - Dosagem de Potassio" at bounding box center [409, 223] width 777 height 8
click at [94, 219] on div "0202010600 - Dosagem de Potassio" at bounding box center [409, 223] width 777 height 8
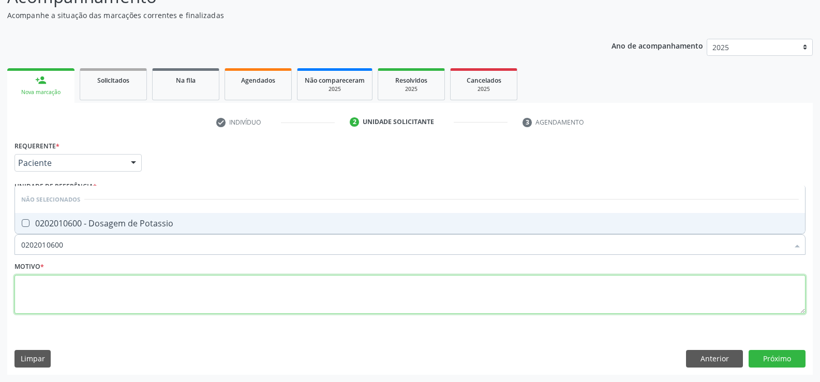
click at [81, 281] on textarea at bounding box center [409, 294] width 791 height 39
checkbox Potassio "true"
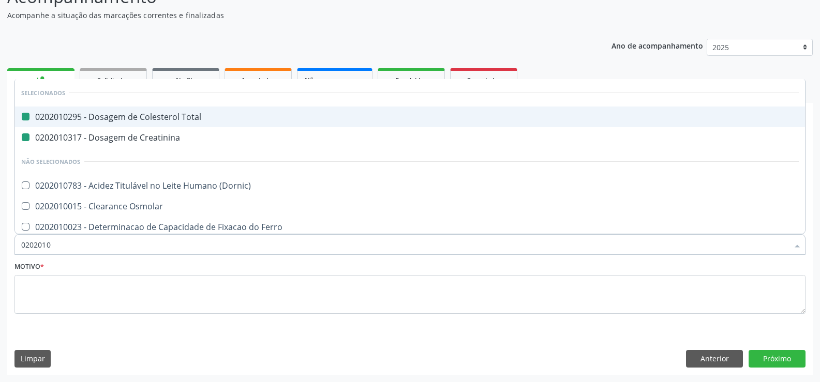
type input "02020106"
checkbox Total "false"
checkbox Creatinina "false"
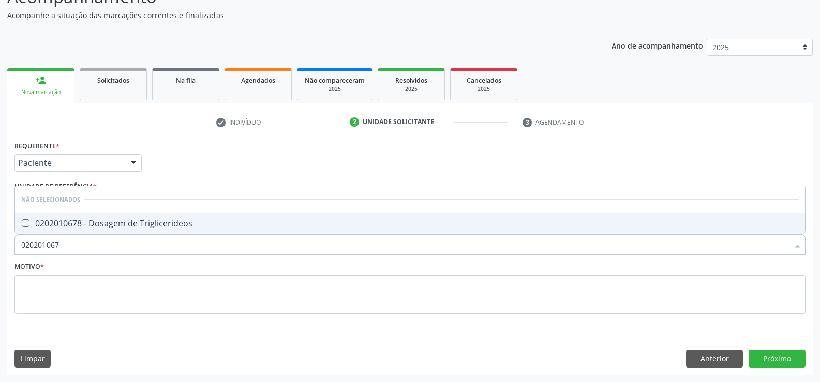
type input "0202010678"
click at [95, 219] on div "0202010678 - Dosagem de Triglicerideos" at bounding box center [409, 223] width 777 height 8
checkbox Triglicerideos "true"
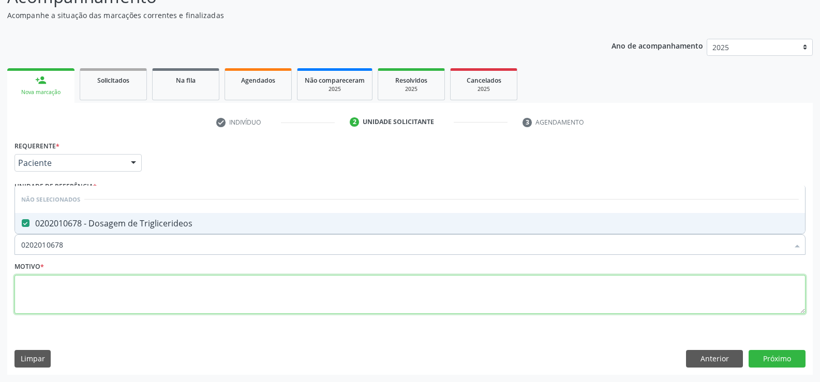
click at [77, 302] on textarea at bounding box center [409, 294] width 791 height 39
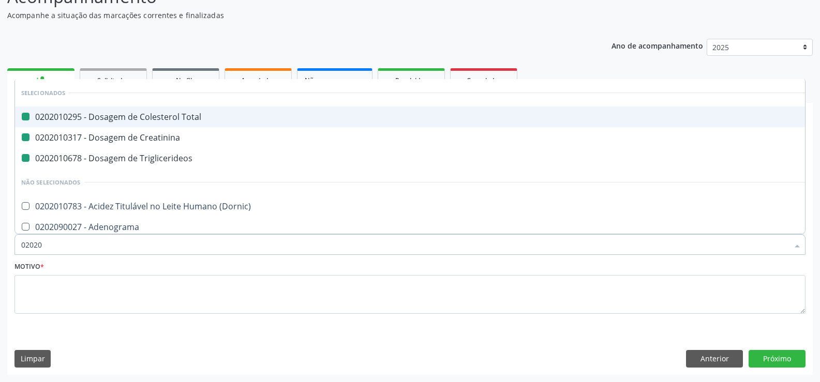
type input "020205"
checkbox Total "false"
checkbox Creatinina "false"
checkbox Triglicerideos "false"
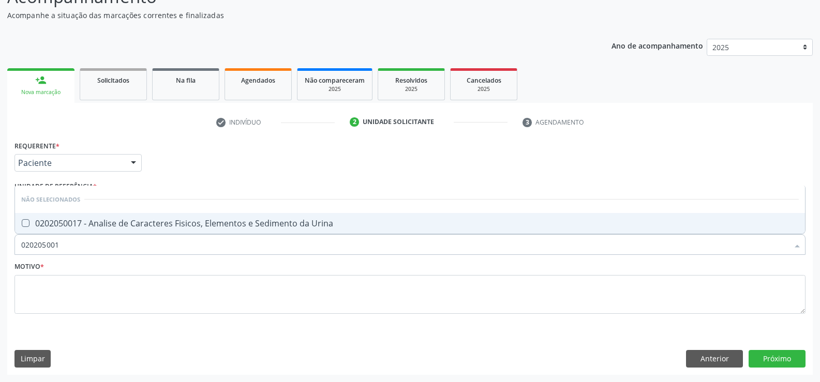
type input "0202050017"
click at [154, 219] on div "0202050017 - Analise de Caracteres Fisicos, Elementos e Sedimento da Urina" at bounding box center [409, 223] width 777 height 8
checkbox Urina "true"
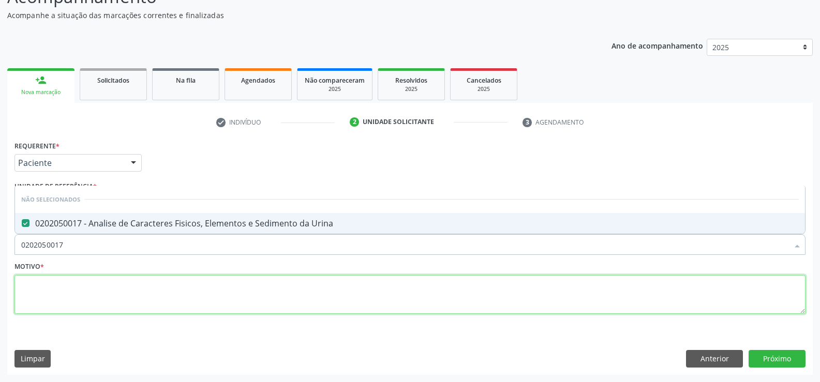
click at [130, 299] on textarea at bounding box center [409, 294] width 791 height 39
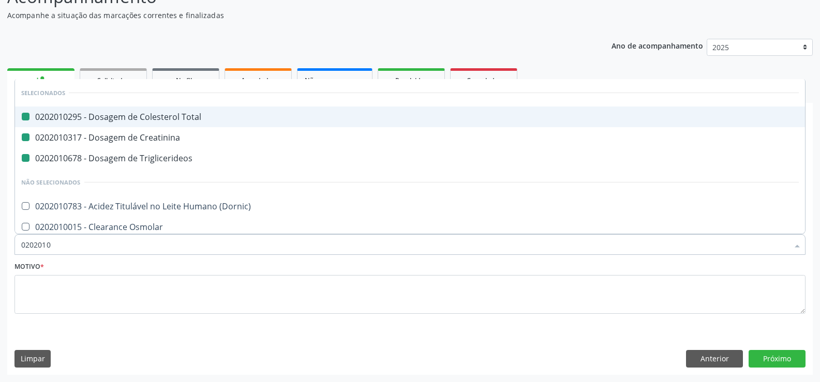
type input "02020104"
checkbox Total "false"
checkbox Creatinina "false"
checkbox Triglicerideos "false"
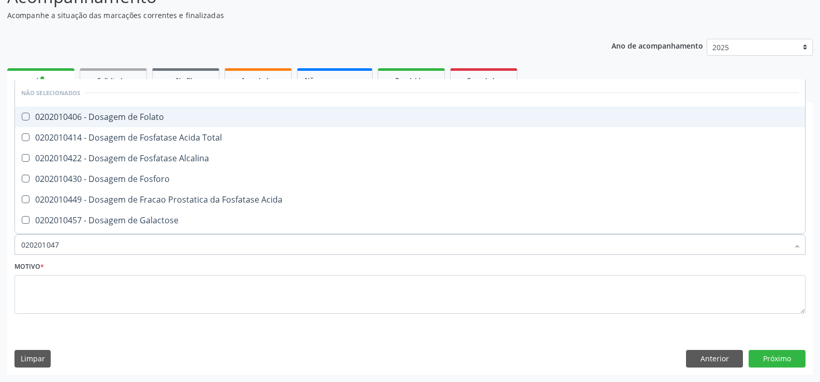
type input "0202010473"
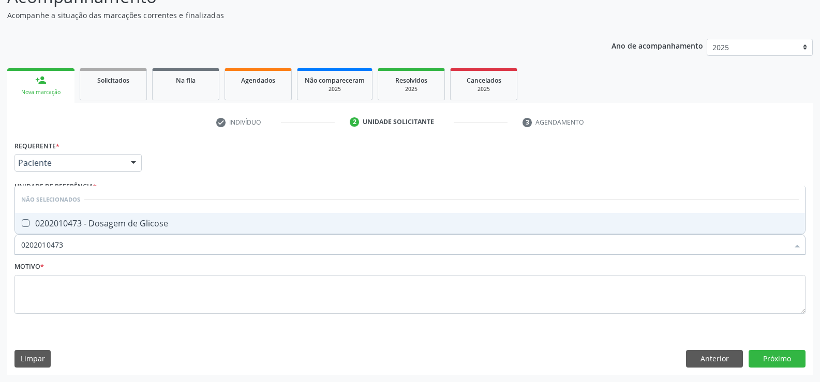
click at [108, 231] on span "0202010473 - Dosagem de Glicose" at bounding box center [410, 223] width 790 height 21
checkbox Glicose "true"
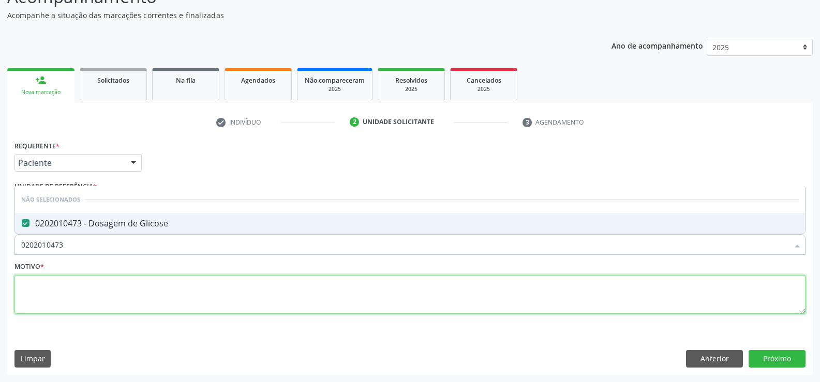
click at [96, 289] on textarea at bounding box center [409, 294] width 791 height 39
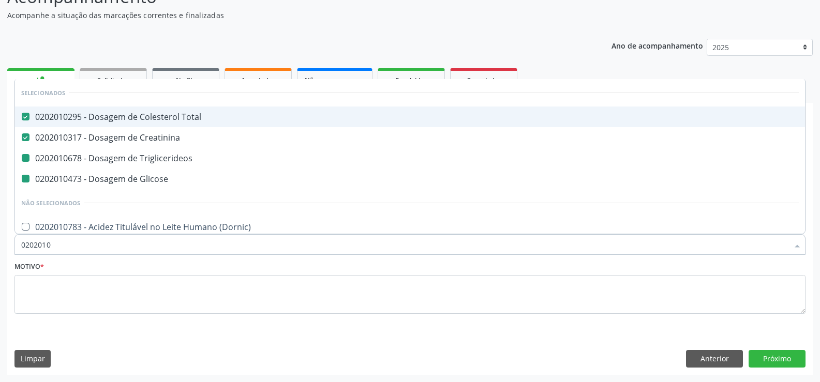
type input "02020102"
checkbox Triglicerideos "false"
checkbox Glicose "false"
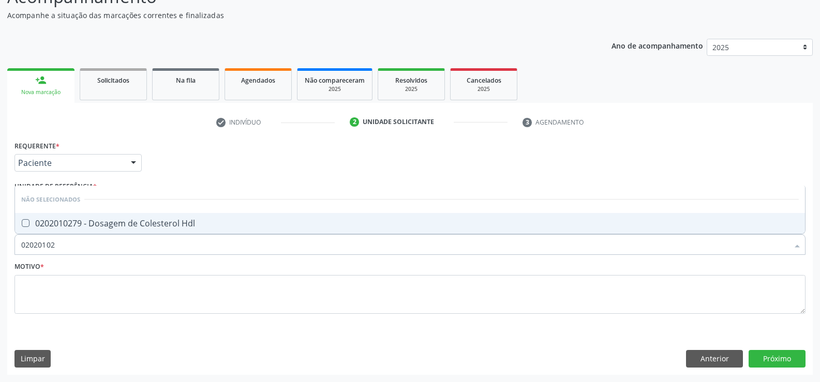
type input "020201027"
checkbox Hdl "false"
type input "0202010279"
click at [118, 228] on div "0202010279 - Dosagem de Colesterol Hdl" at bounding box center [409, 223] width 777 height 8
checkbox Hdl "true"
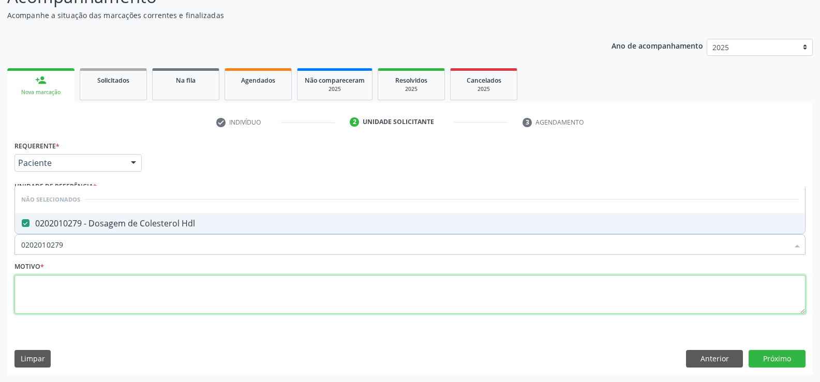
click at [101, 304] on textarea at bounding box center [409, 294] width 791 height 39
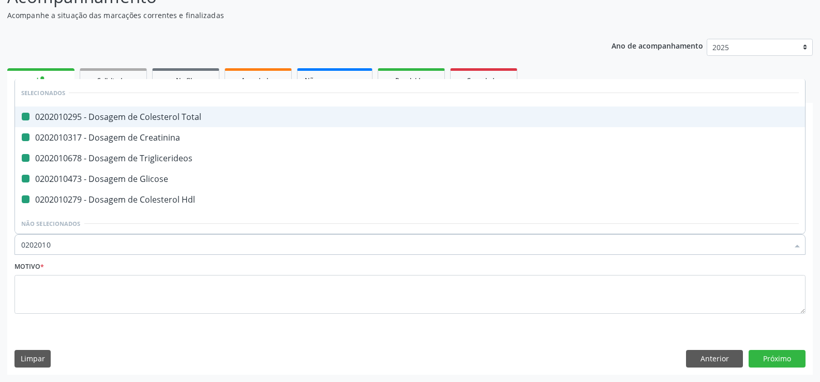
type input "02020105"
checkbox Total "false"
checkbox Creatinina "false"
checkbox Triglicerideos "false"
checkbox Glicose "false"
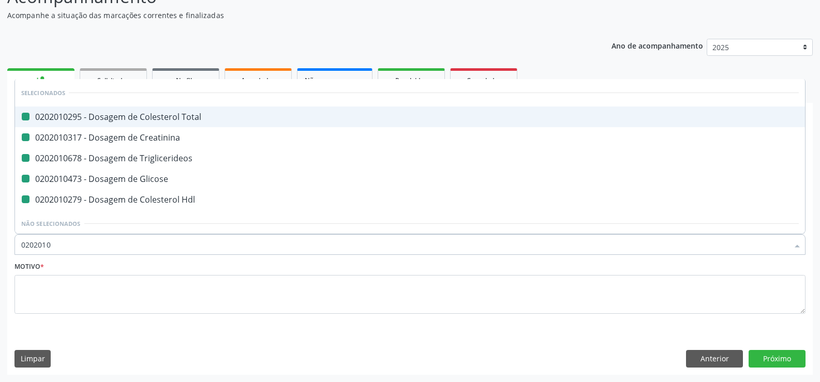
checkbox Hdl "false"
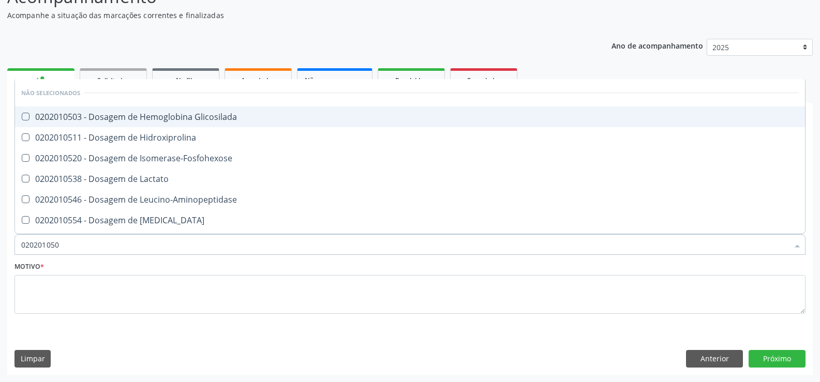
type input "0202010503"
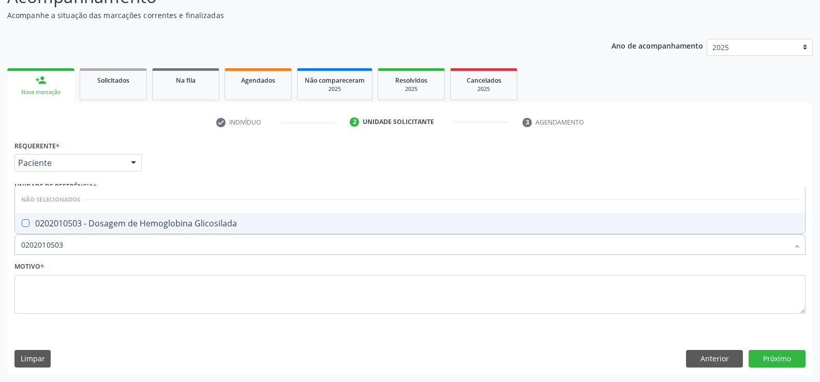
click at [119, 216] on span "0202010503 - Dosagem de Hemoglobina Glicosilada" at bounding box center [410, 223] width 790 height 21
checkbox Glicosilada "true"
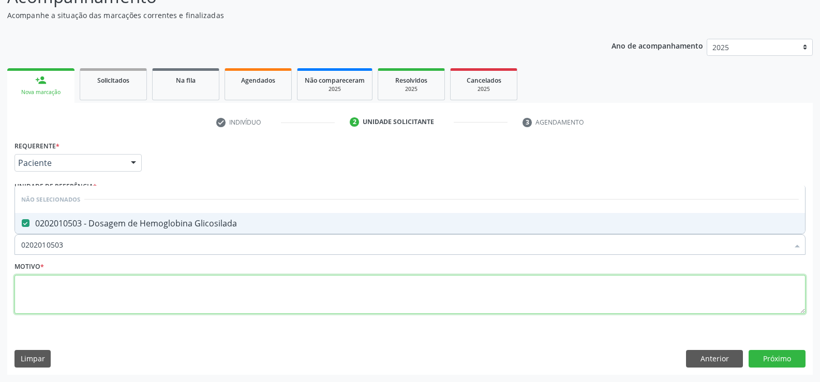
click at [84, 309] on textarea at bounding box center [409, 294] width 791 height 39
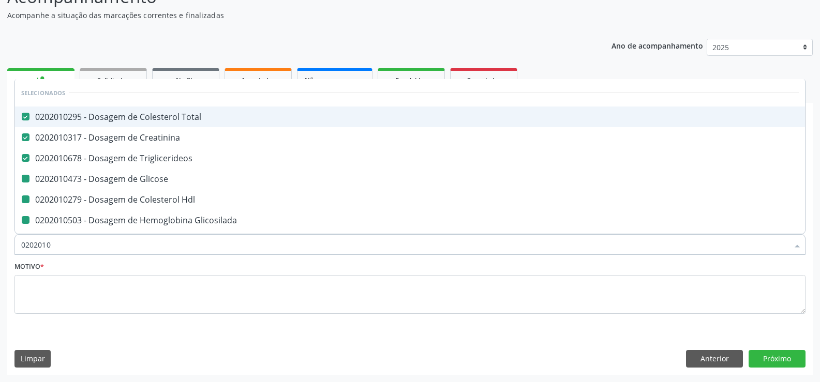
type input "02020102"
checkbox Glicose "false"
checkbox Hdl "false"
checkbox Glicosilada "false"
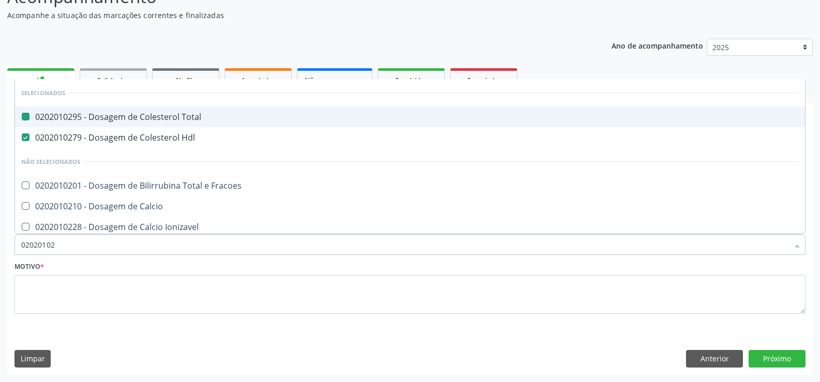
type input "020201028"
checkbox Total "false"
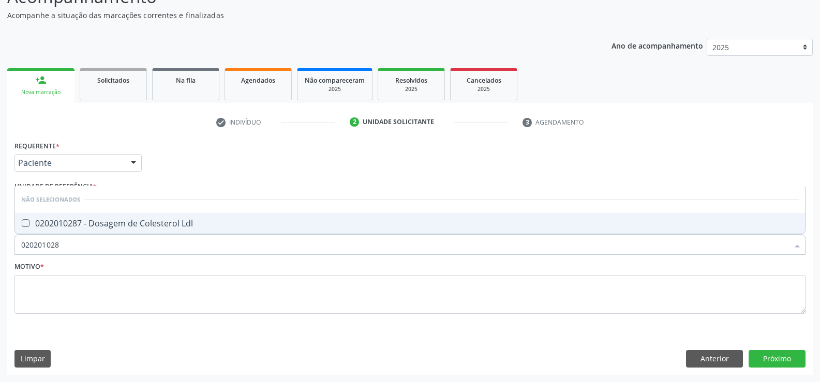
type input "0202010287"
click at [116, 222] on div "0202010287 - Dosagem de Colesterol Ldl" at bounding box center [409, 223] width 777 height 8
checkbox Ldl "true"
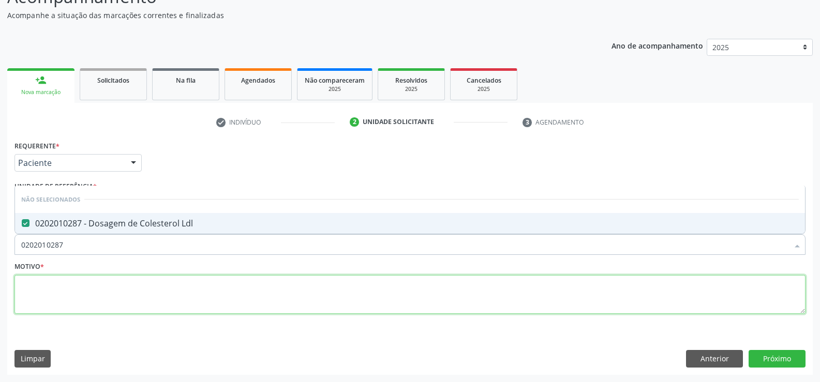
click at [95, 306] on textarea at bounding box center [409, 294] width 791 height 39
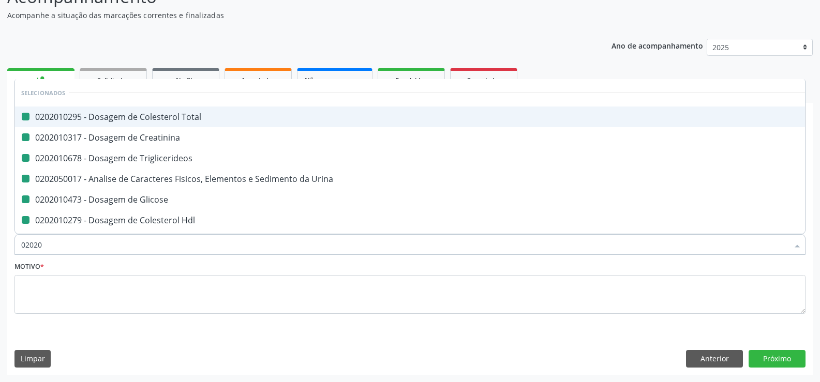
type input "020202"
checkbox Total "false"
checkbox Creatinina "false"
checkbox Triglicerideos "false"
checkbox Urina "false"
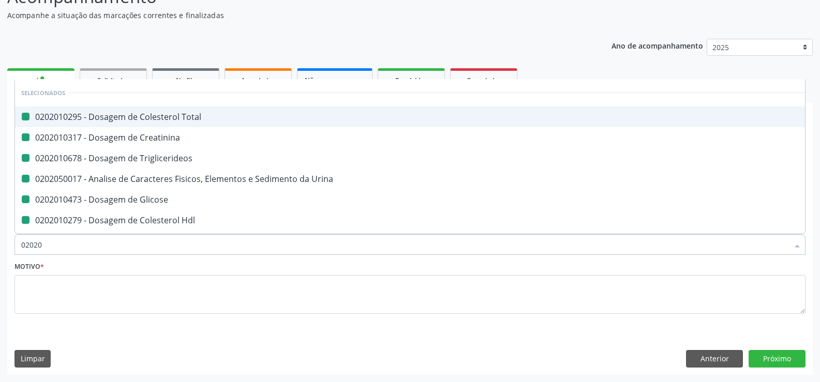
checkbox Glicose "false"
checkbox Hdl "false"
checkbox Glicosilada "false"
checkbox Ldl "false"
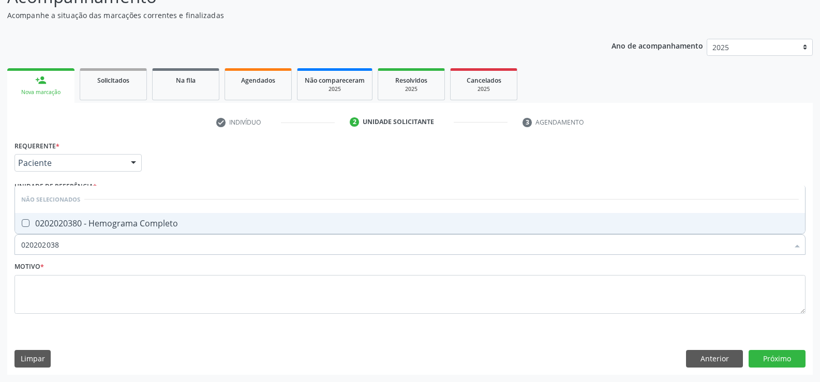
type input "0202020380"
click at [88, 224] on div "0202020380 - Hemograma Completo" at bounding box center [409, 223] width 777 height 8
checkbox Completo "true"
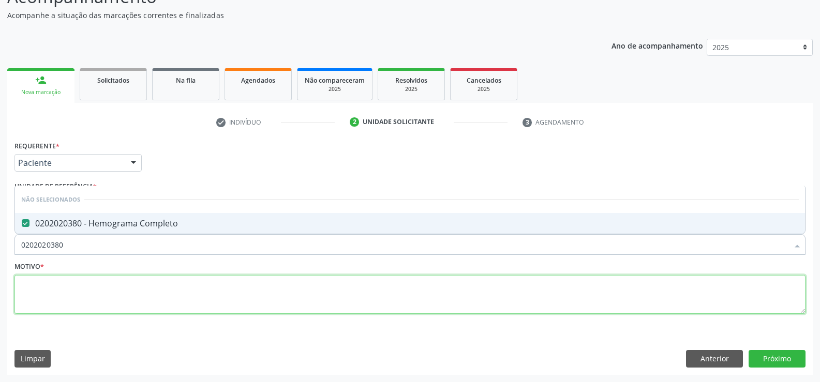
click at [73, 297] on textarea at bounding box center [409, 294] width 791 height 39
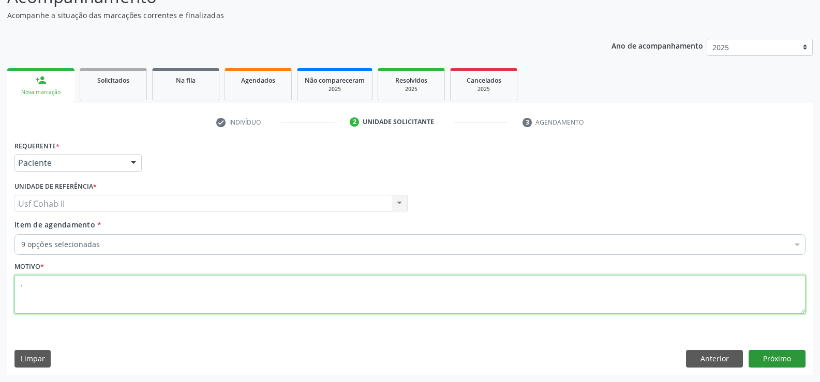
type textarea "."
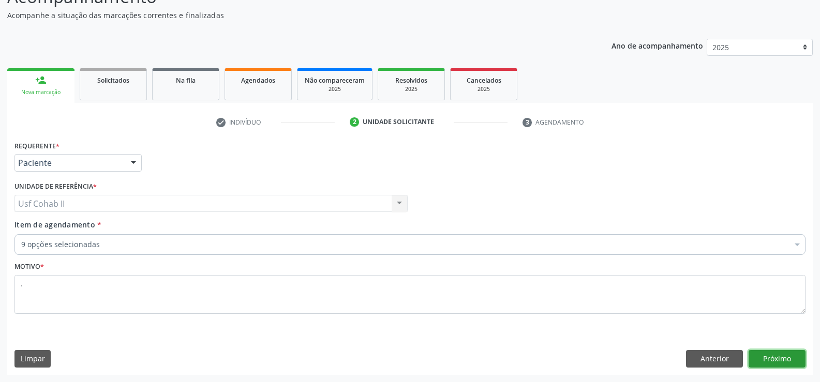
click at [759, 358] on button "Próximo" at bounding box center [776, 359] width 57 height 18
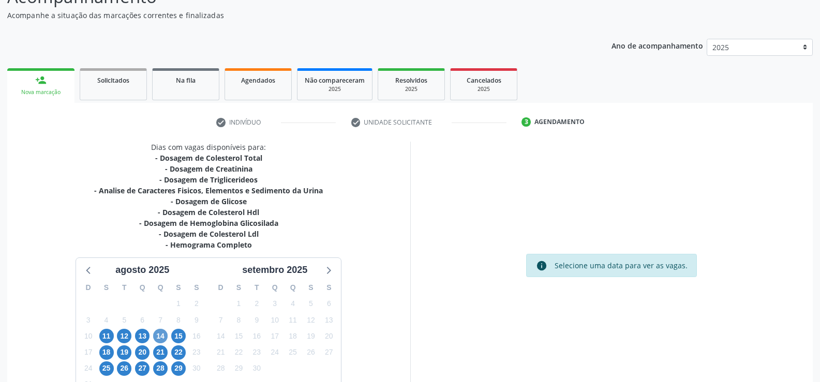
scroll to position [155, 0]
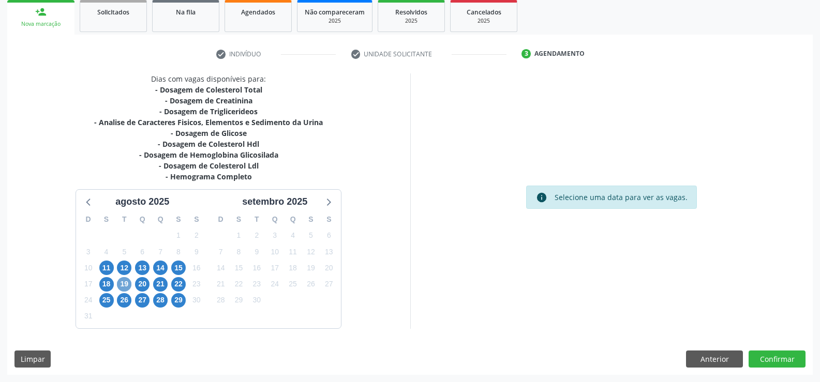
click at [129, 284] on span "19" at bounding box center [124, 284] width 14 height 14
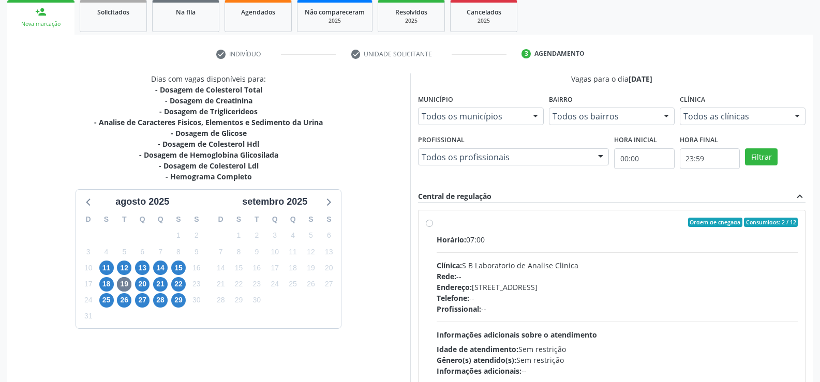
click at [436, 221] on label "Ordem de chegada Consumidos: 2 / 12 Horário: 07:00 Clínica: S B Laboratorio de …" at bounding box center [616, 297] width 361 height 159
click at [432, 221] on input "Ordem de chegada Consumidos: 2 / 12 Horário: 07:00 Clínica: S B Laboratorio de …" at bounding box center [429, 222] width 7 height 9
radio input "true"
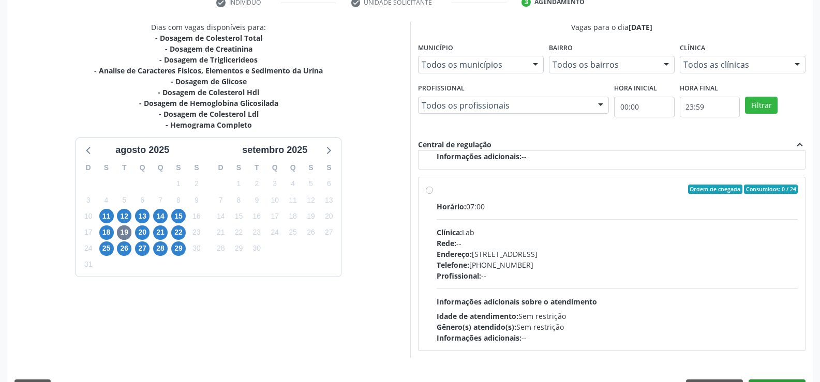
scroll to position [236, 0]
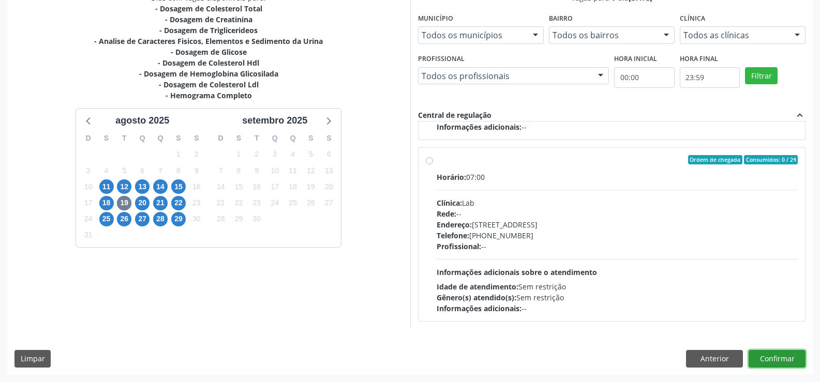
click at [776, 357] on button "Confirmar" at bounding box center [776, 359] width 57 height 18
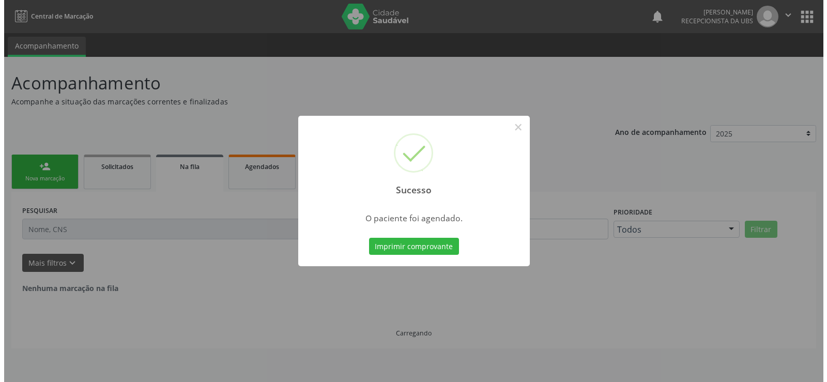
scroll to position [0, 0]
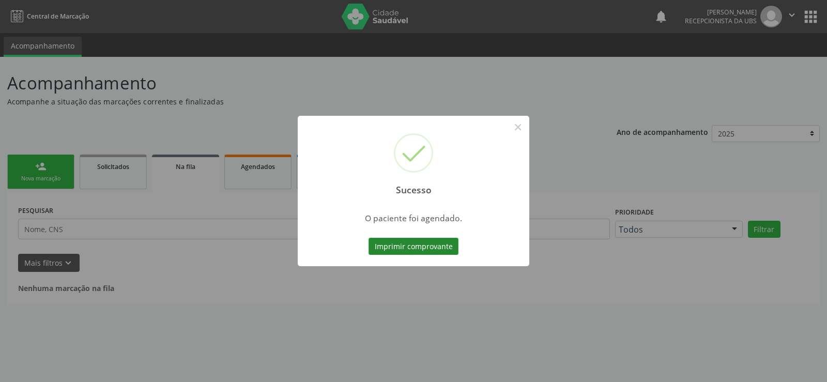
click at [421, 243] on button "Imprimir comprovante" at bounding box center [414, 247] width 90 height 18
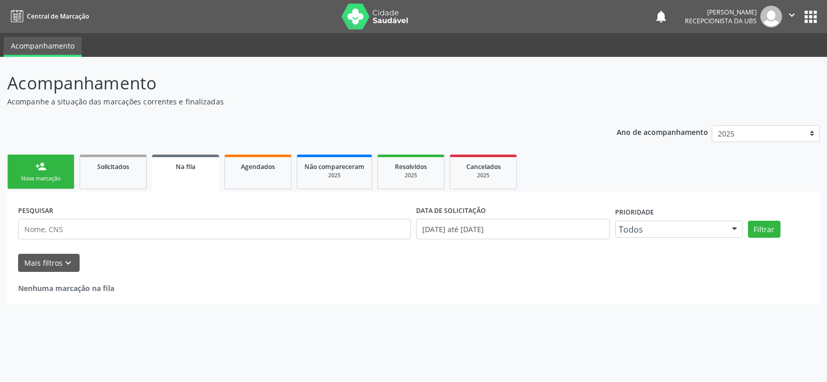
click at [31, 176] on div "Nova marcação" at bounding box center [41, 179] width 52 height 8
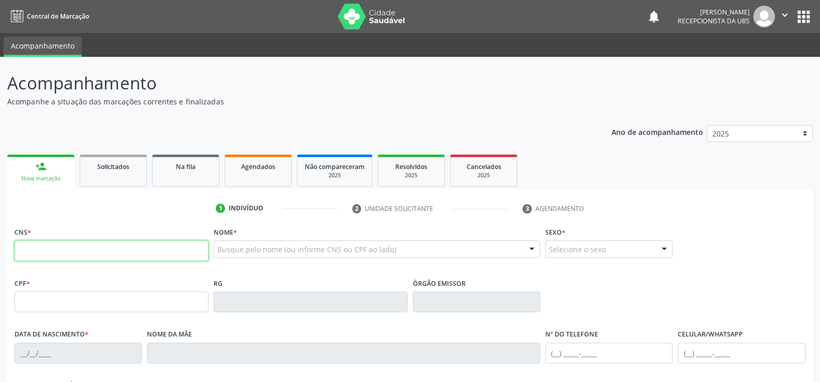
click at [61, 253] on input "text" at bounding box center [111, 250] width 194 height 21
type input "705 0088 4550 7454"
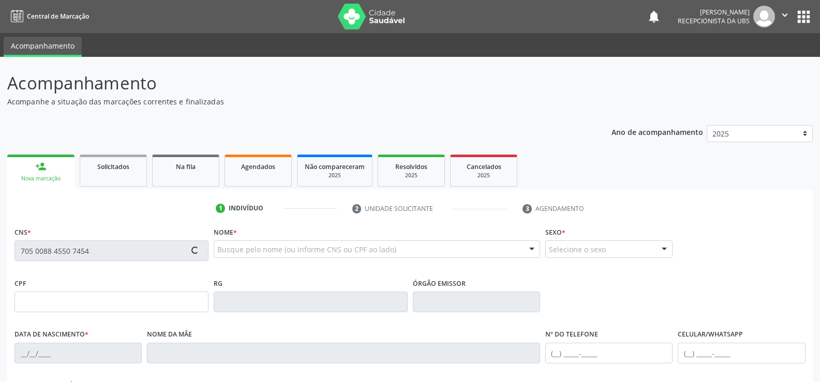
type input "17/10/1988"
type input "Valdinete de Melo Lima"
type input "(87) 99901-3822"
type input "460"
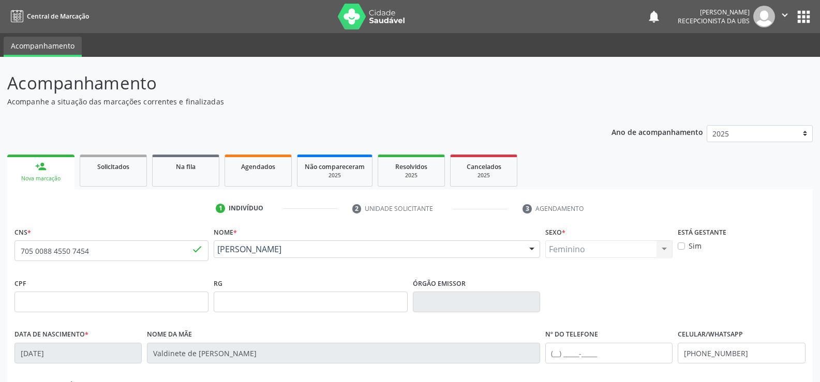
scroll to position [52, 0]
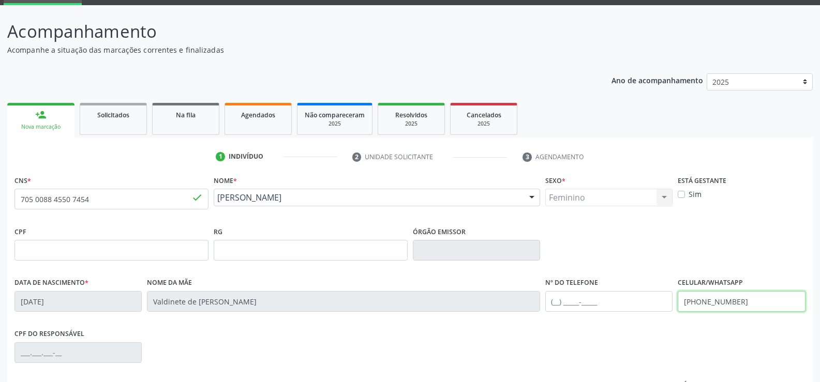
drag, startPoint x: 741, startPoint y: 305, endPoint x: 599, endPoint y: 312, distance: 142.4
click at [599, 312] on div "Data de nascimento * 17/10/1988 Nome da mãe Valdinete de Melo Lima Nº do Telefo…" at bounding box center [410, 300] width 796 height 51
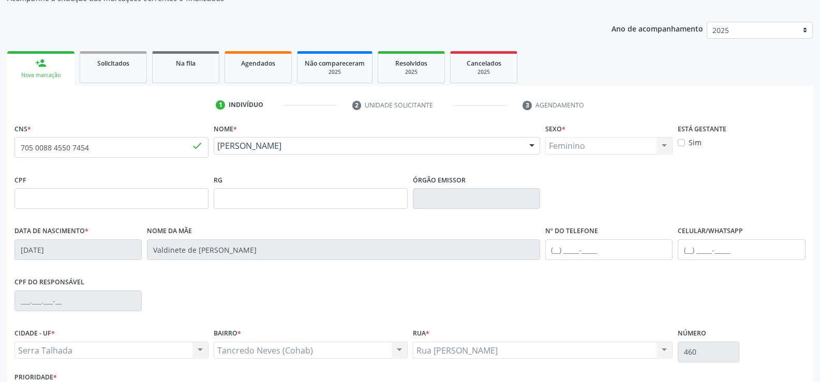
click at [541, 285] on div "CPF do responsável" at bounding box center [410, 300] width 796 height 51
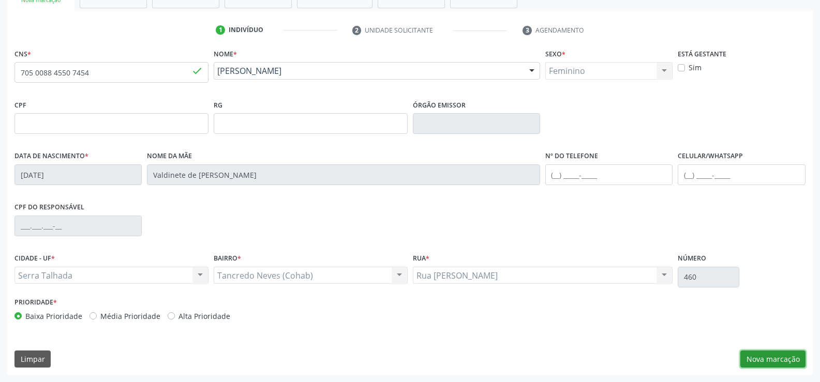
click at [780, 359] on button "Nova marcação" at bounding box center [772, 360] width 65 height 18
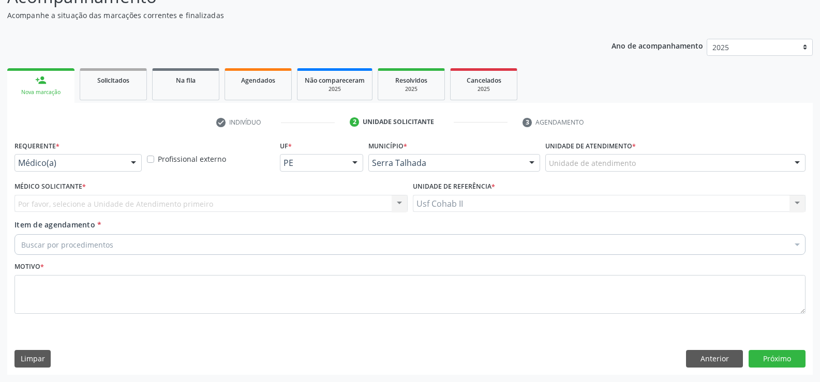
scroll to position [86, 0]
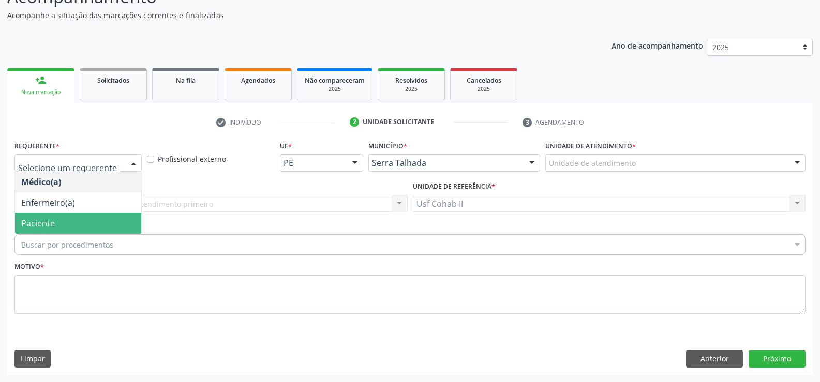
click at [95, 218] on span "Paciente" at bounding box center [78, 223] width 126 height 21
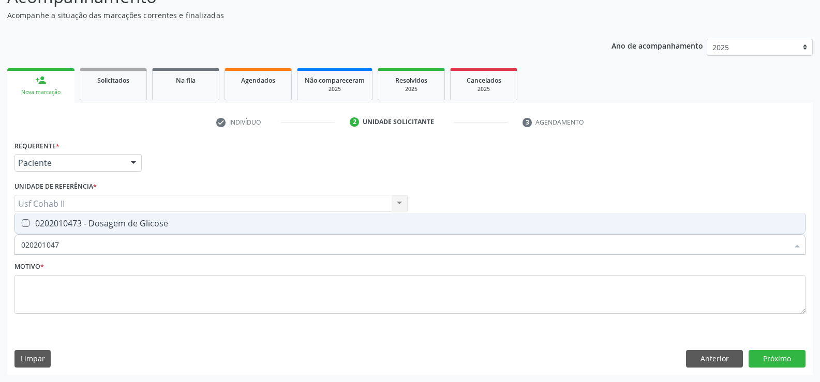
type input "0202010473"
click at [100, 215] on span "0202010473 - Dosagem de Glicose" at bounding box center [410, 223] width 790 height 21
checkbox Glicose "true"
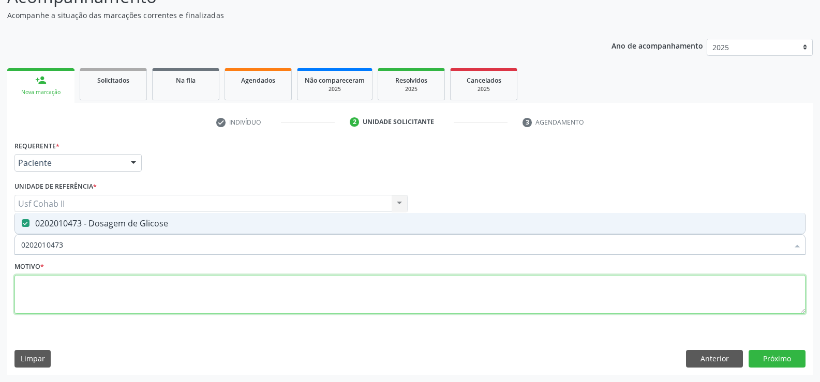
click at [72, 275] on textarea at bounding box center [409, 294] width 791 height 39
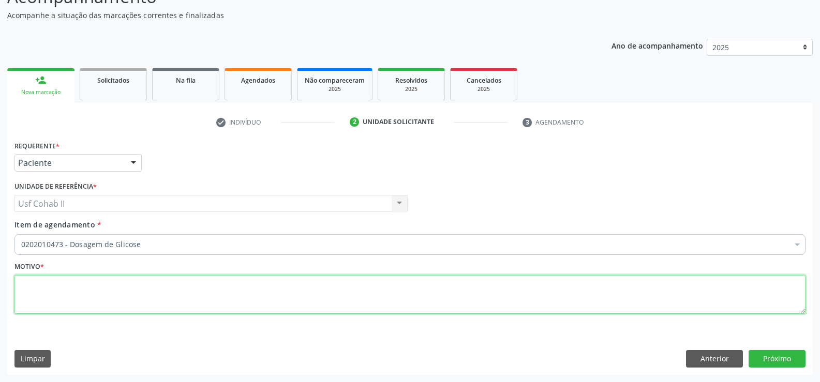
click at [73, 293] on textarea at bounding box center [409, 294] width 791 height 39
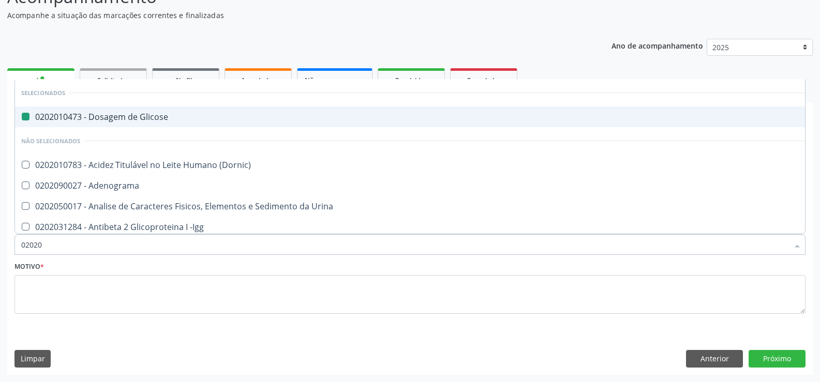
type input "020202"
checkbox Glicose "false"
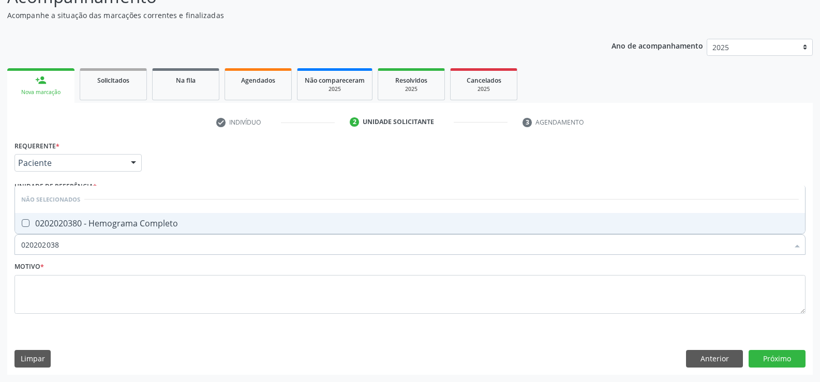
type input "0202020380"
click at [112, 221] on div "0202020380 - Hemograma Completo" at bounding box center [409, 223] width 777 height 8
checkbox Completo "true"
type input "0202020380"
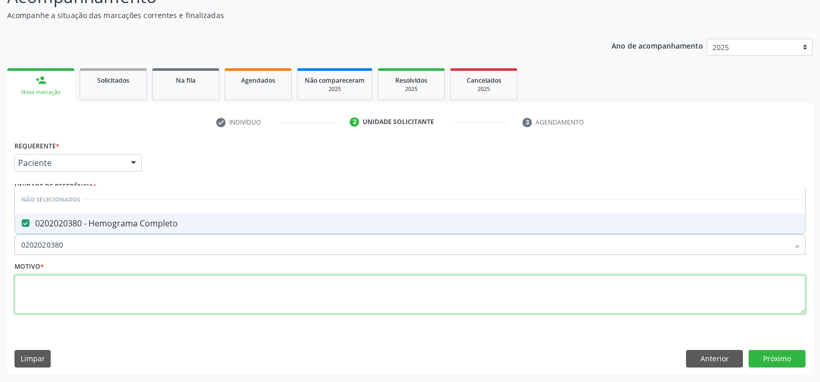
click at [85, 296] on textarea at bounding box center [409, 294] width 791 height 39
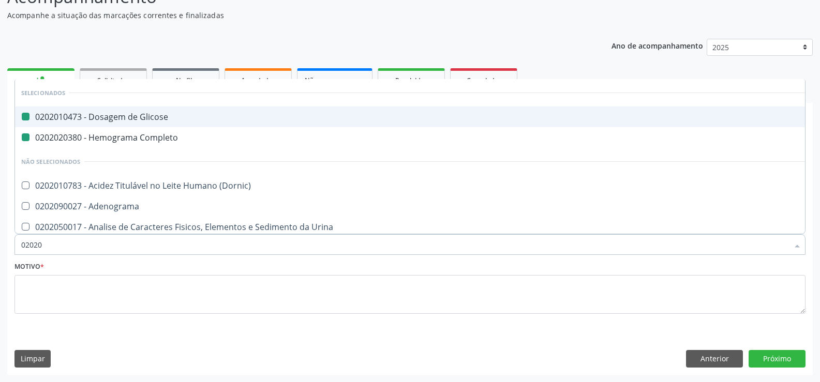
type input "020208"
checkbox Glicose "false"
checkbox Completo "false"
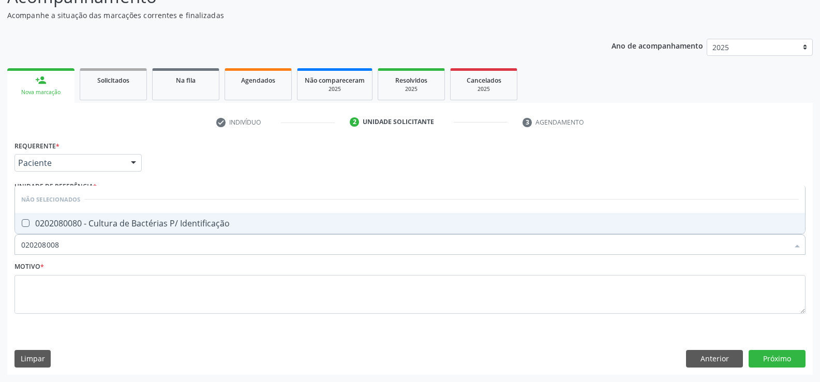
type input "0202080080"
click at [92, 225] on div "0202080080 - Cultura de Bactérias P/ Identificação" at bounding box center [409, 223] width 777 height 8
checkbox Identificação "true"
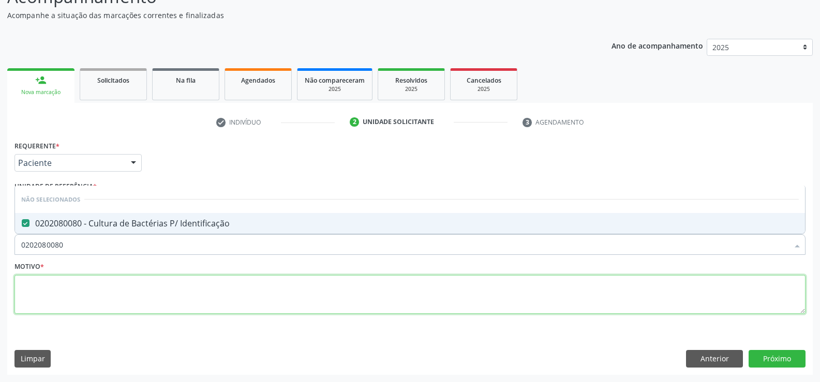
click at [69, 283] on textarea at bounding box center [409, 294] width 791 height 39
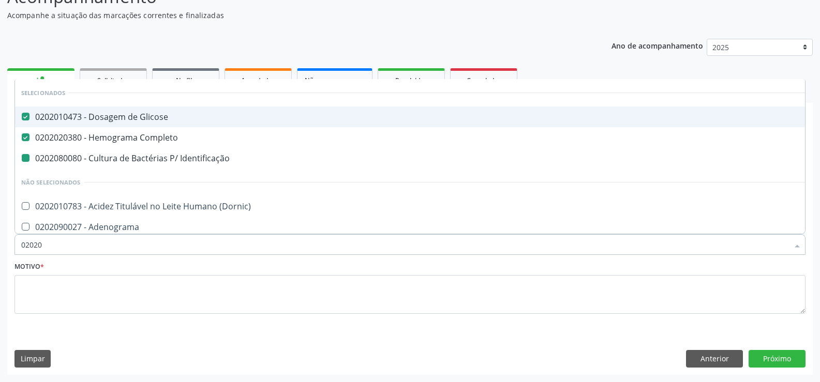
type input "020201"
checkbox Identificação "false"
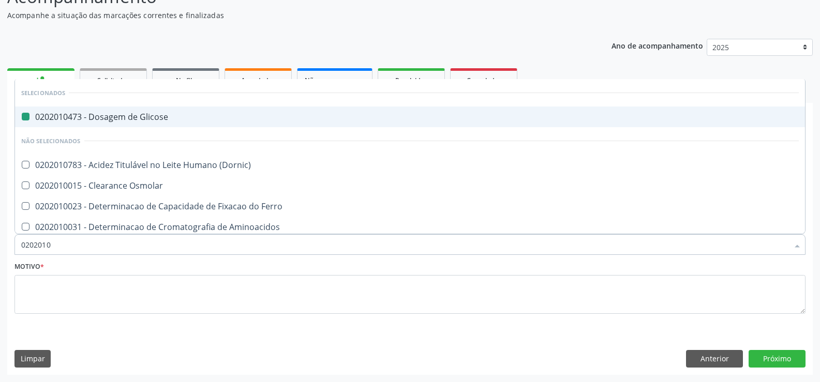
type input "02020106"
checkbox Glicose "false"
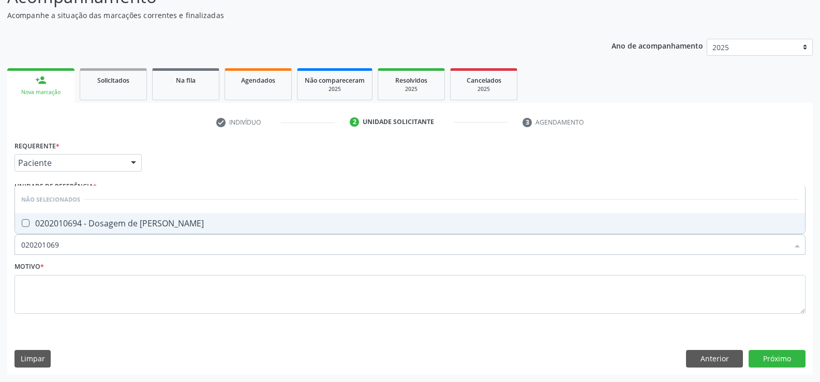
type input "0202010694"
click at [117, 222] on div "0202010694 - Dosagem de [PERSON_NAME]" at bounding box center [409, 223] width 777 height 8
checkbox Ureia "true"
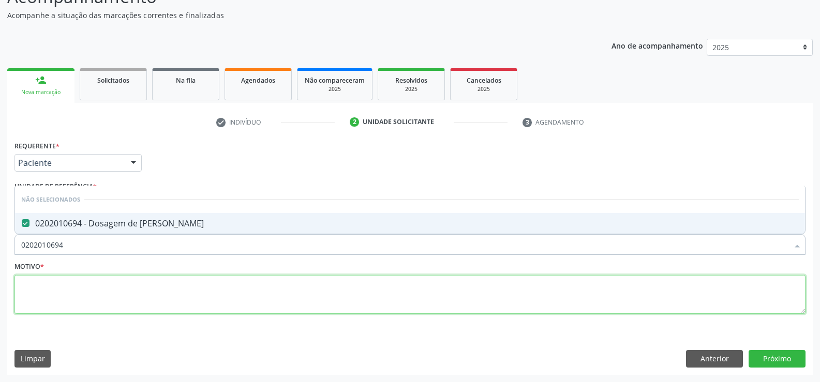
click at [78, 283] on textarea at bounding box center [409, 294] width 791 height 39
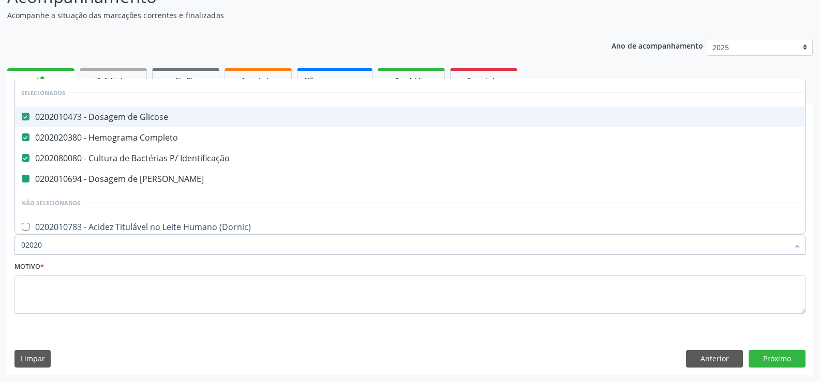
type input "020201"
checkbox Ureia "false"
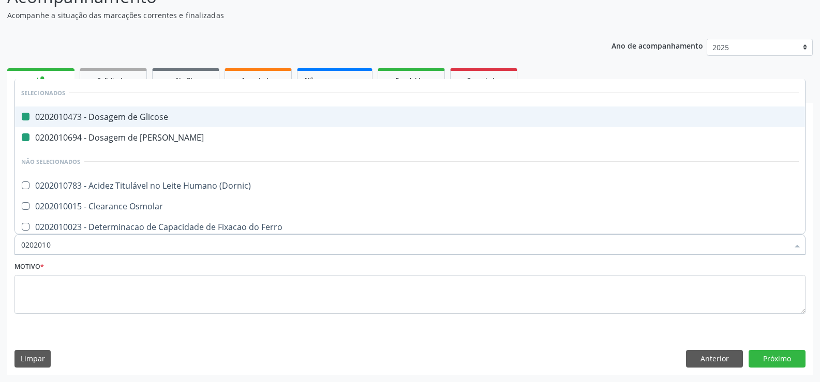
type input "02020103"
checkbox Glicose "false"
checkbox Ureia "false"
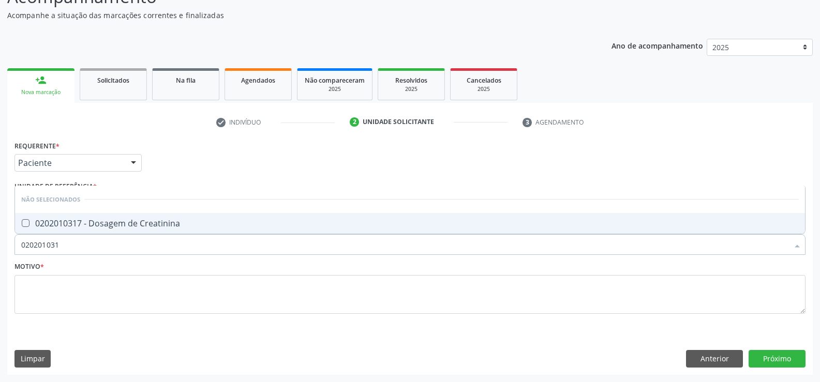
type input "0202010317"
click at [181, 219] on div "0202010317 - Dosagem de Creatinina" at bounding box center [409, 223] width 777 height 8
checkbox Creatinina "true"
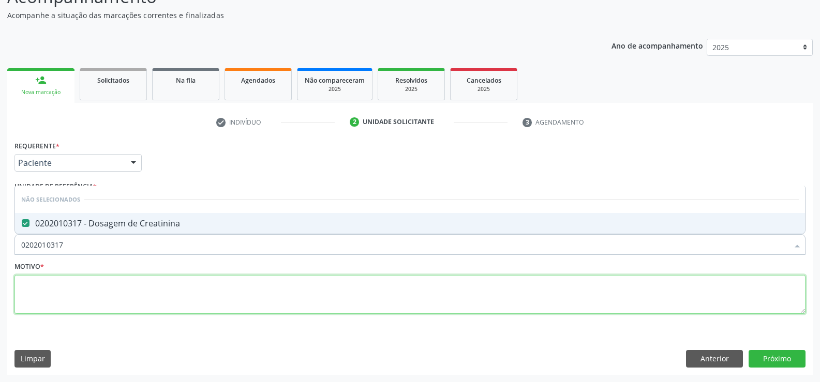
click at [101, 290] on textarea at bounding box center [409, 294] width 791 height 39
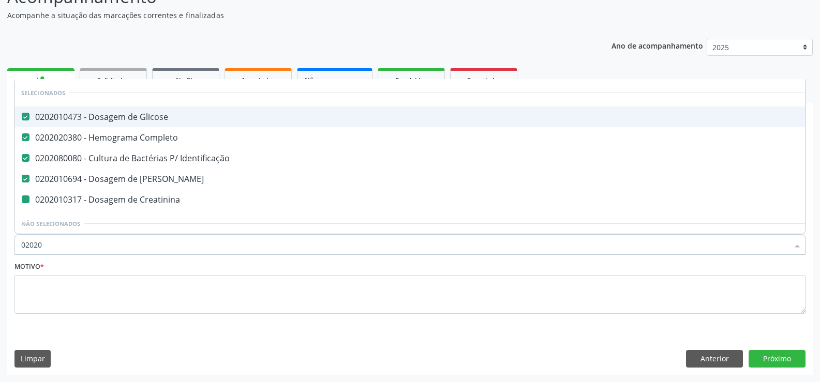
type input "020201"
checkbox Creatinina "false"
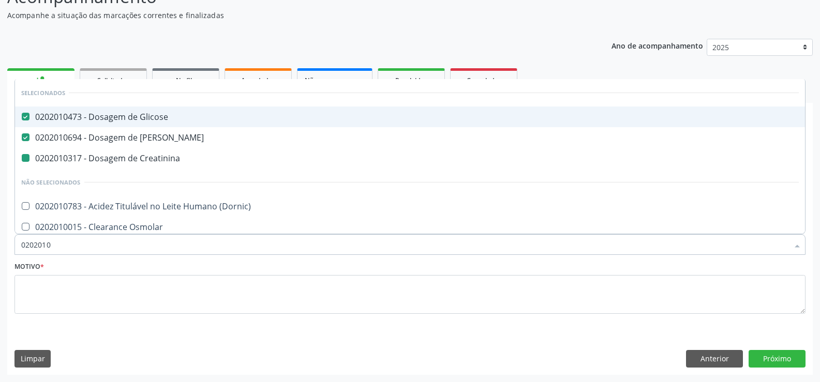
type input "02020106"
checkbox Creatinina "false"
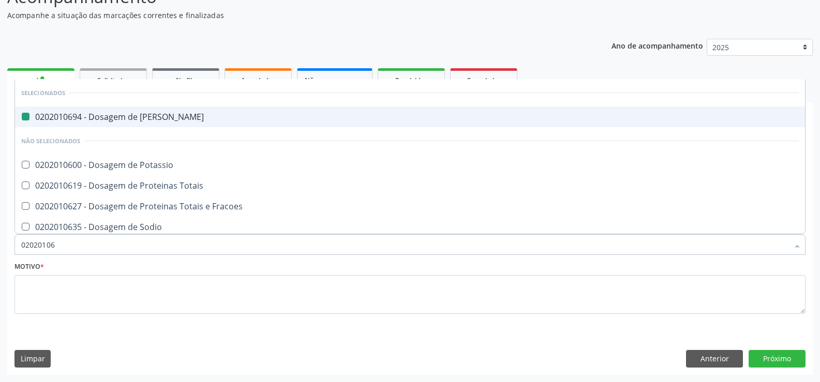
type input "020201067"
checkbox Ureia "false"
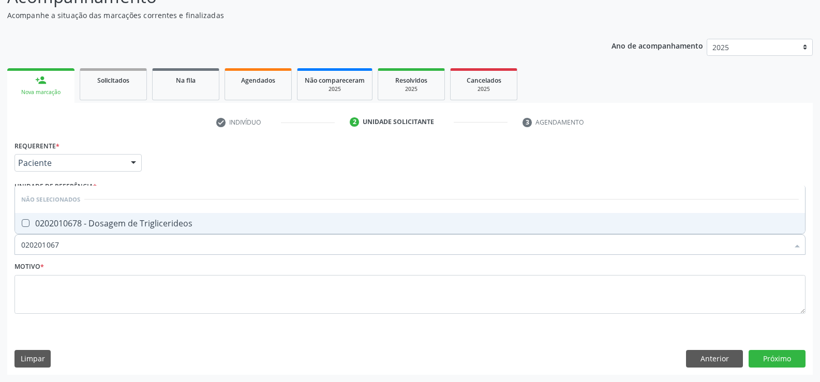
type input "0202010678"
click at [143, 223] on div "0202010678 - Dosagem de Triglicerideos" at bounding box center [409, 223] width 777 height 8
checkbox Triglicerideos "true"
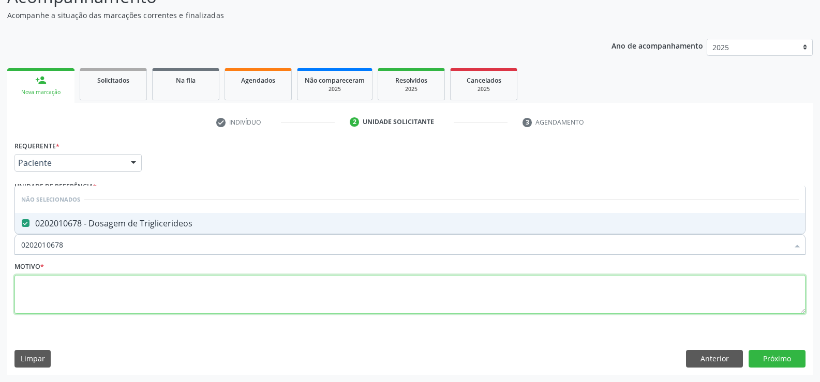
click at [113, 289] on textarea at bounding box center [409, 294] width 791 height 39
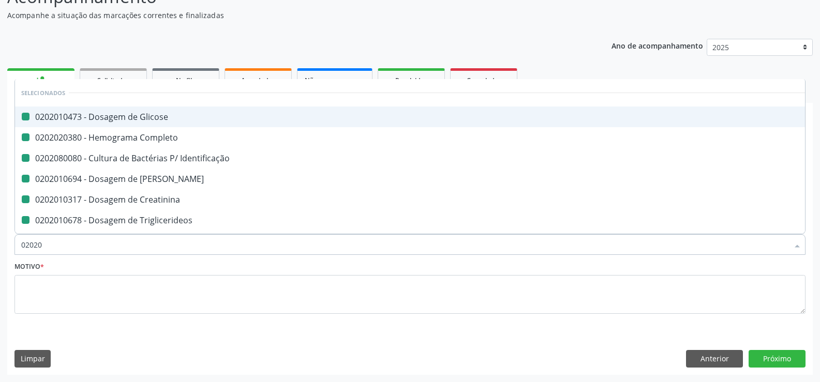
type input "020205"
checkbox Glicose "false"
checkbox Completo "false"
checkbox Identificação "false"
checkbox Ureia "false"
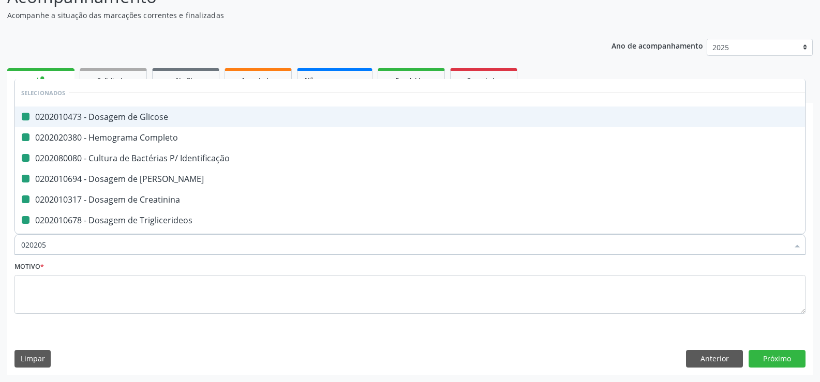
checkbox Creatinina "false"
checkbox Triglicerideos "false"
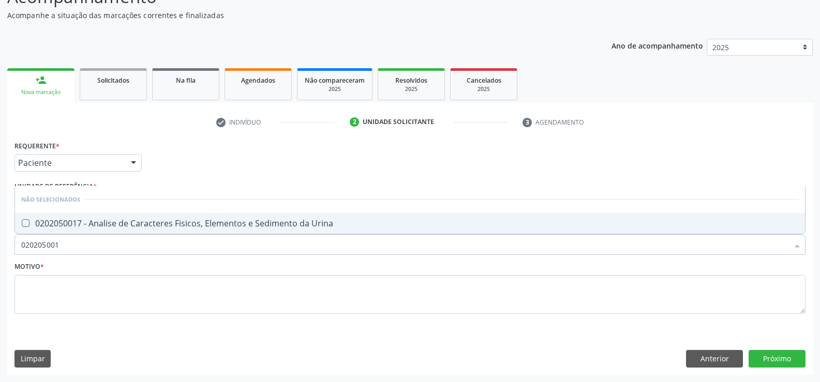
type input "0202050017"
click at [118, 221] on div "0202050017 - Analise de Caracteres Fisicos, Elementos e Sedimento da Urina" at bounding box center [409, 223] width 777 height 8
checkbox Urina "true"
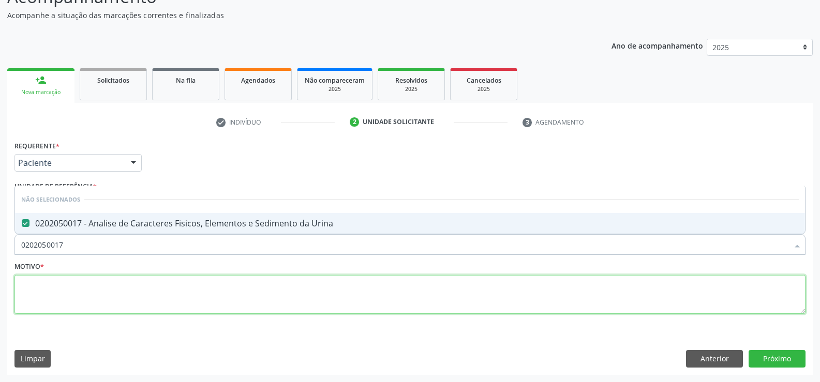
click at [105, 296] on textarea at bounding box center [409, 294] width 791 height 39
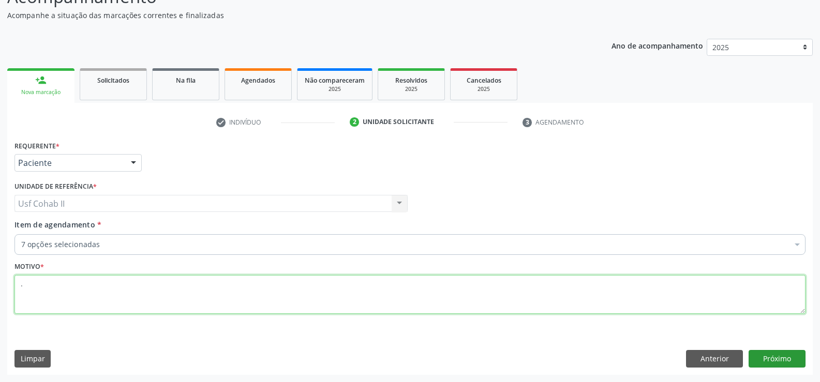
type textarea "."
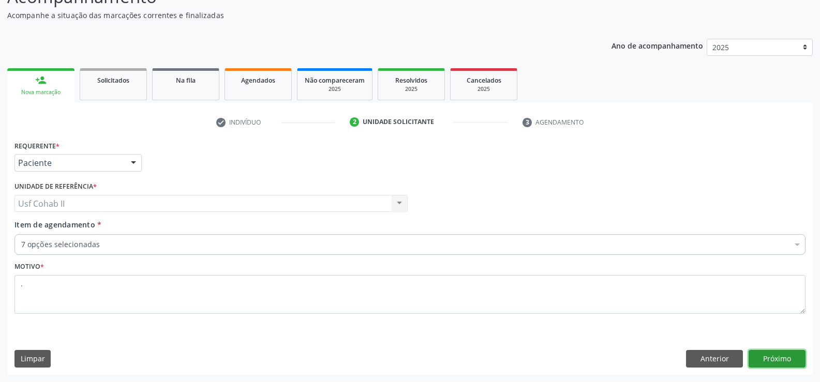
click at [750, 361] on button "Próximo" at bounding box center [776, 359] width 57 height 18
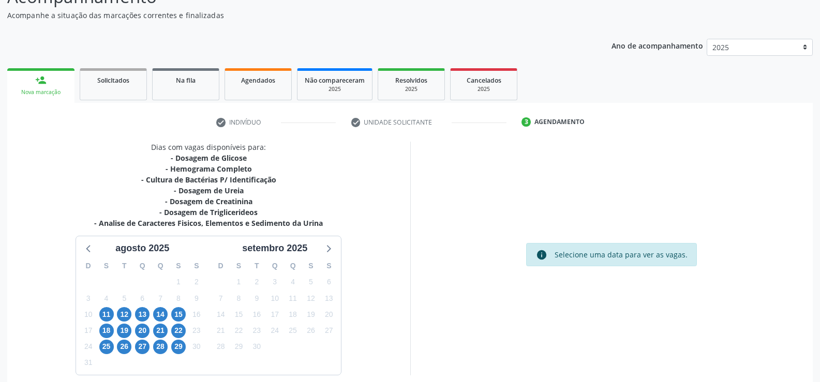
scroll to position [133, 0]
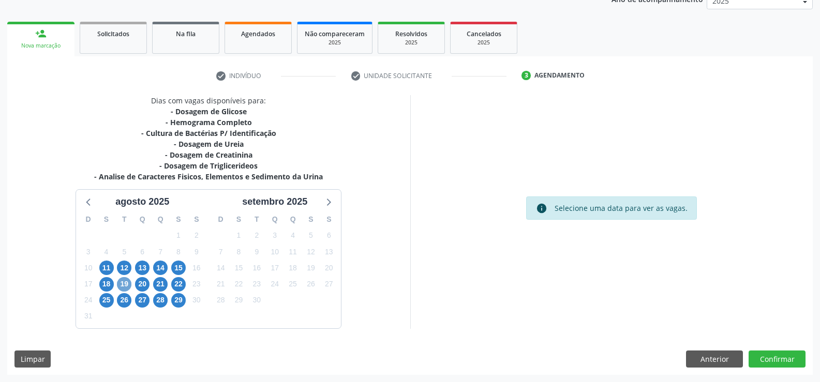
click at [127, 278] on span "19" at bounding box center [124, 284] width 14 height 14
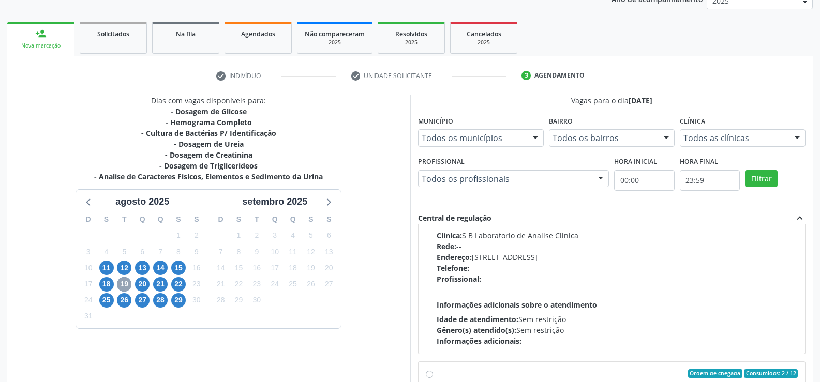
scroll to position [155, 0]
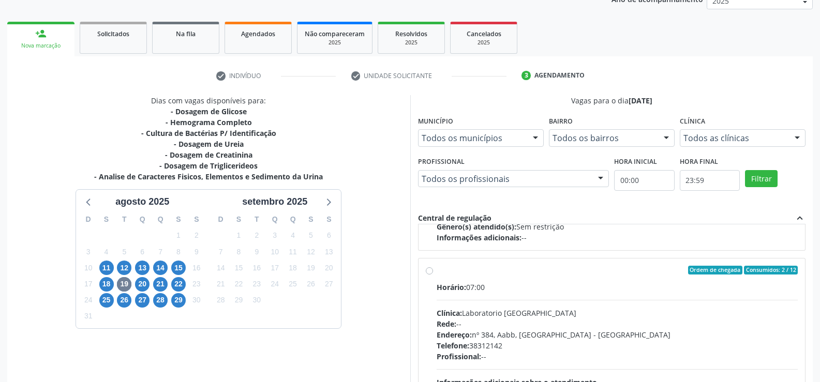
click at [436, 273] on label "Ordem de chegada Consumidos: 2 / 12 Horário: 07:00 Clínica: Laboratorio Sao Fra…" at bounding box center [616, 345] width 361 height 159
click at [428, 273] on input "Ordem de chegada Consumidos: 2 / 12 Horário: 07:00 Clínica: Laboratorio Sao Fra…" at bounding box center [429, 270] width 7 height 9
radio input "true"
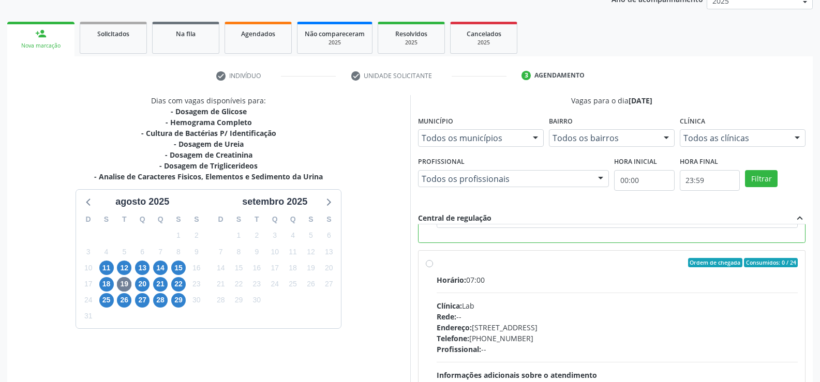
scroll to position [236, 0]
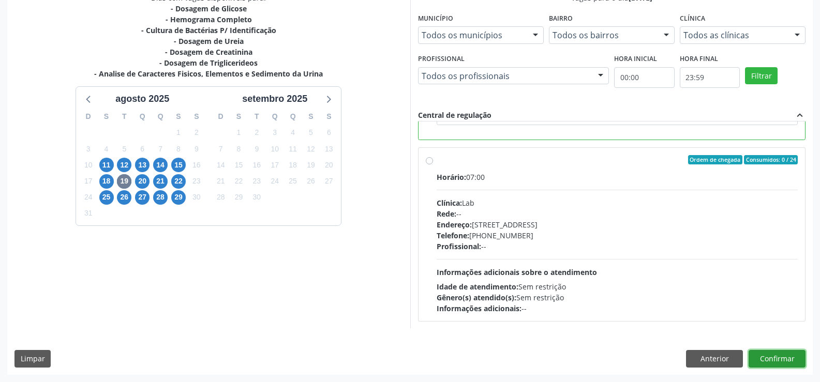
click at [769, 356] on button "Confirmar" at bounding box center [776, 359] width 57 height 18
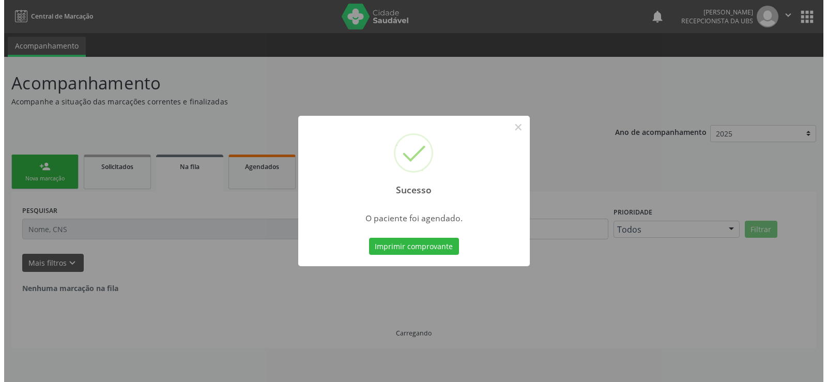
scroll to position [0, 0]
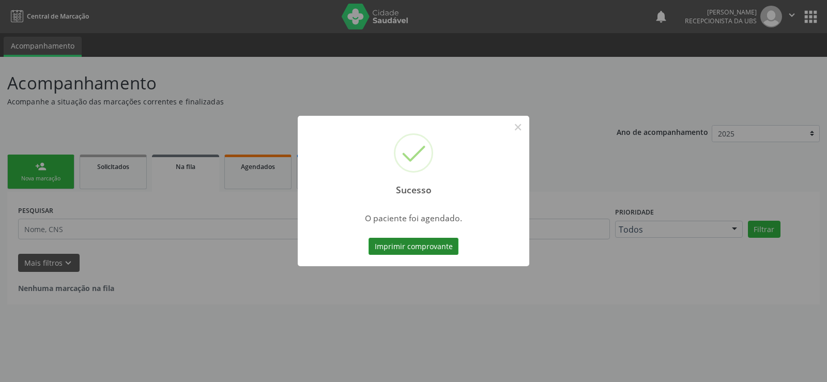
click at [397, 251] on button "Imprimir comprovante" at bounding box center [414, 247] width 90 height 18
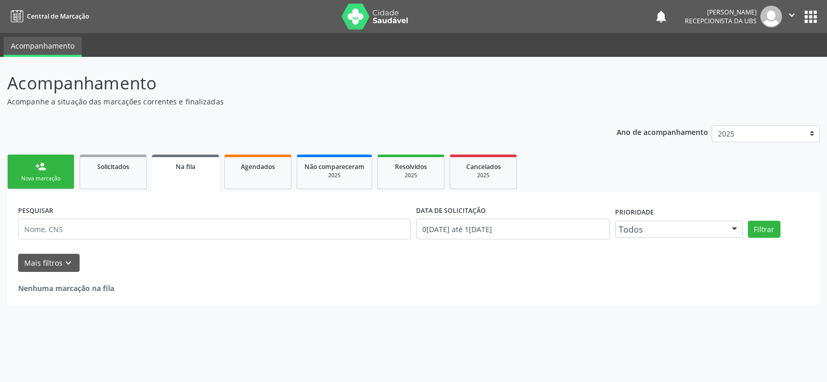
click at [50, 162] on link "person_add Nova marcação" at bounding box center [40, 172] width 67 height 35
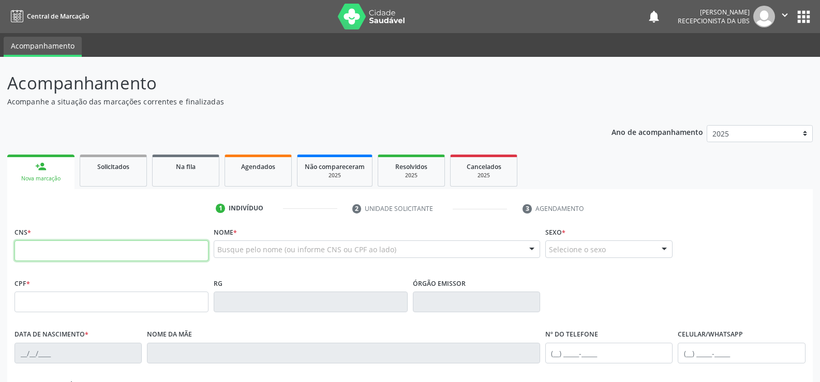
drag, startPoint x: 56, startPoint y: 249, endPoint x: 39, endPoint y: 251, distance: 17.2
click at [56, 249] on input "text" at bounding box center [111, 250] width 194 height 21
type input "706 4006 6452 6381"
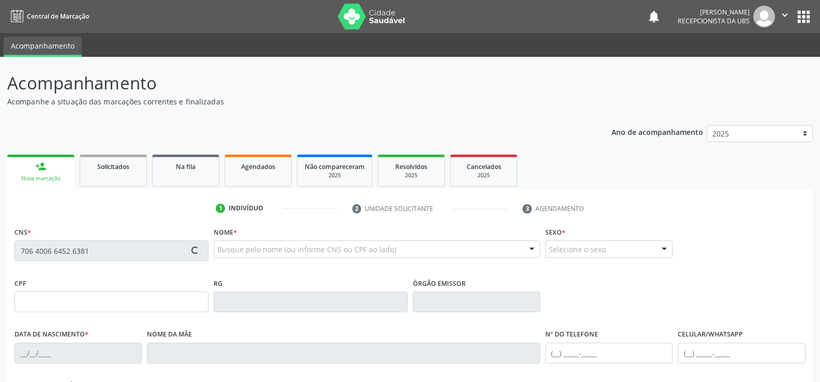
type input "220.952.844-53"
type input "22/08/1948"
type input "Maria da Solidade da Silva"
type input "(87) 98119-1196"
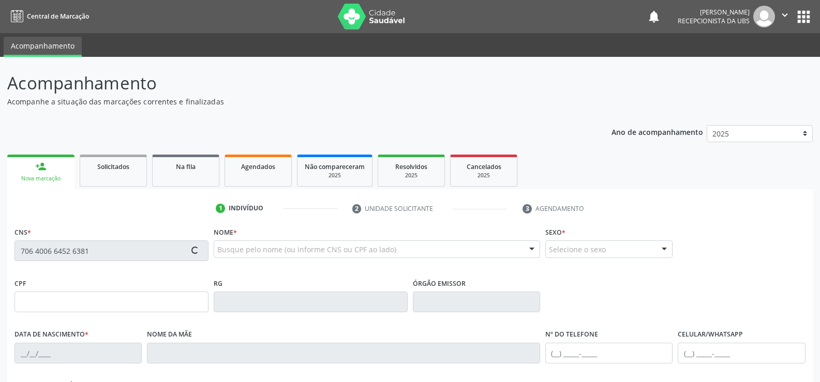
type input "42"
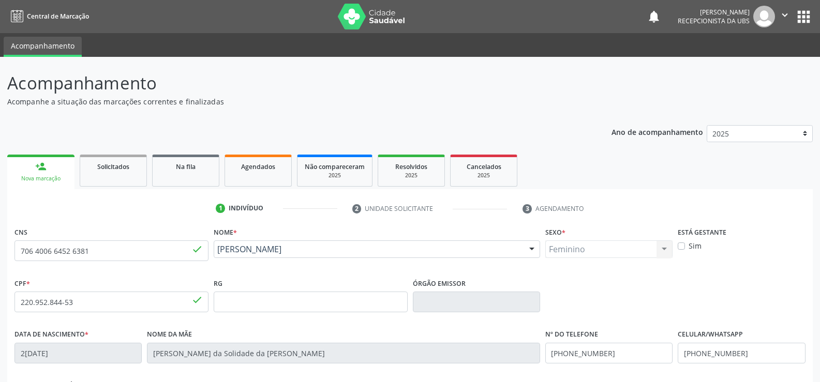
scroll to position [155, 0]
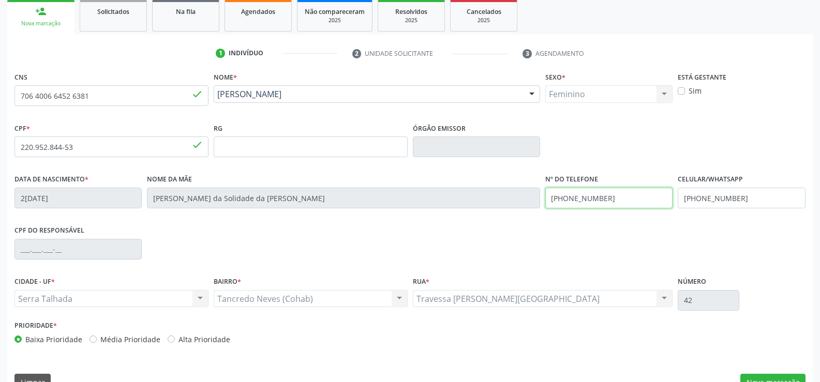
click at [471, 196] on div "Data de nascimento * 22/08/1948 Nome da mãe Maria da Solidade da Silva Nº do Te…" at bounding box center [410, 197] width 796 height 51
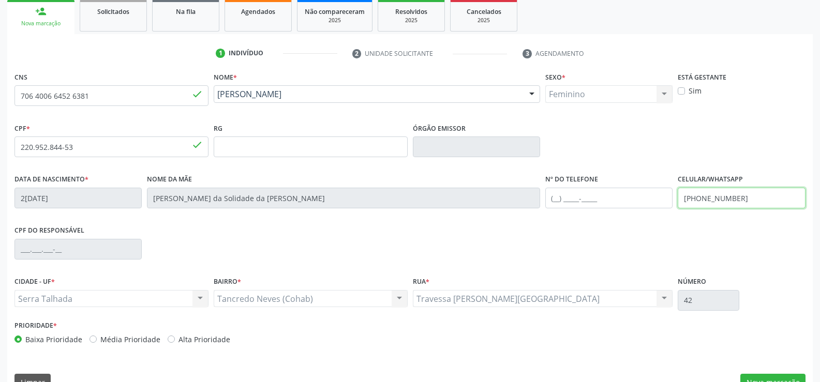
drag, startPoint x: 731, startPoint y: 199, endPoint x: 548, endPoint y: 208, distance: 183.3
click at [548, 208] on div "Data de nascimento * 22/08/1948 Nome da mãe Maria da Solidade da Silva Nº do Te…" at bounding box center [410, 197] width 796 height 51
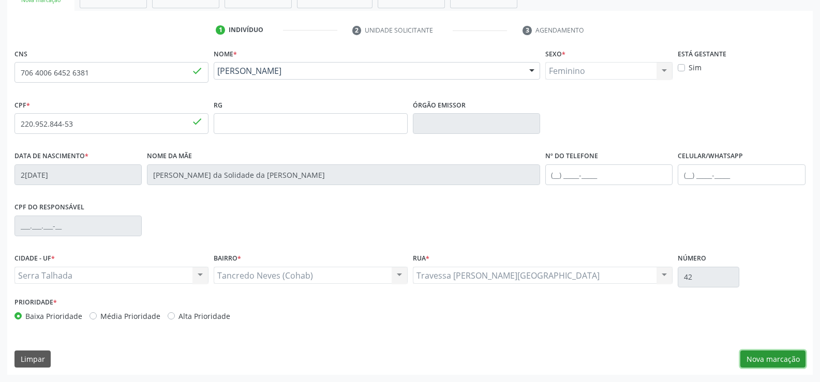
click at [781, 359] on button "Nova marcação" at bounding box center [772, 360] width 65 height 18
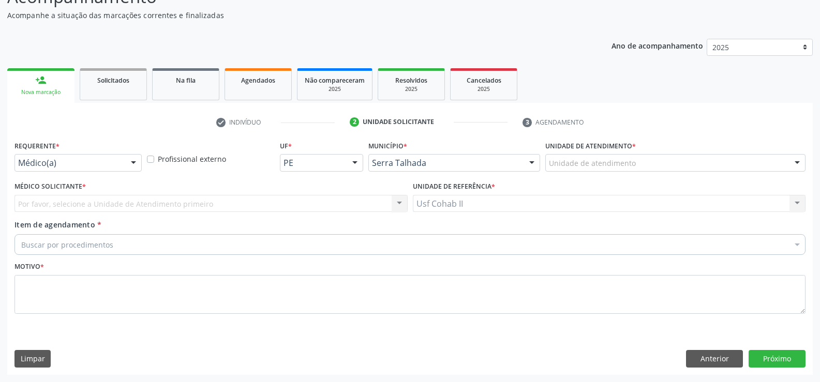
scroll to position [86, 0]
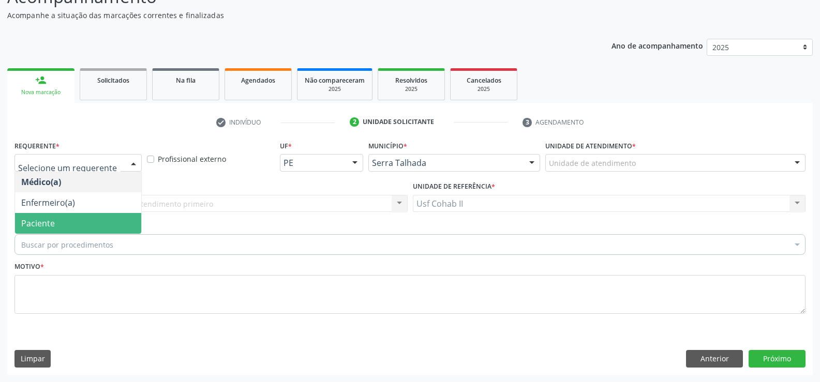
click at [56, 219] on span "Paciente" at bounding box center [78, 223] width 126 height 21
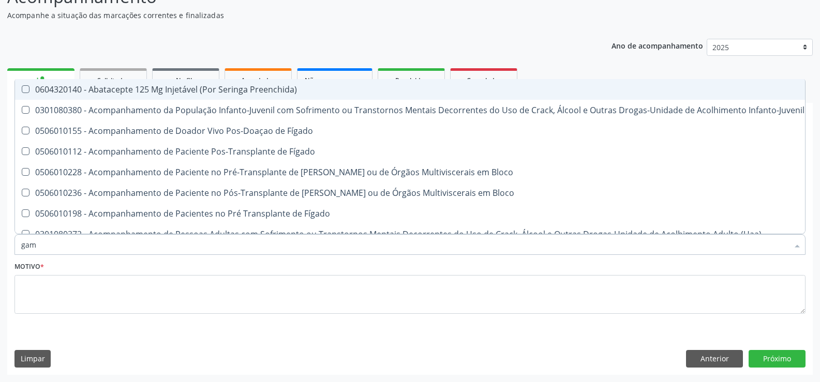
type input "gama"
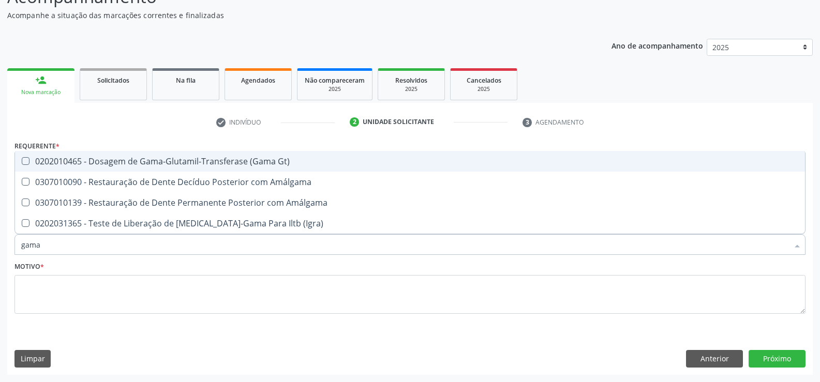
click at [158, 158] on div "0202010465 - Dosagem de Gama-Glutamil-Transferase (Gama Gt)" at bounding box center [409, 161] width 777 height 8
checkbox Gt\) "true"
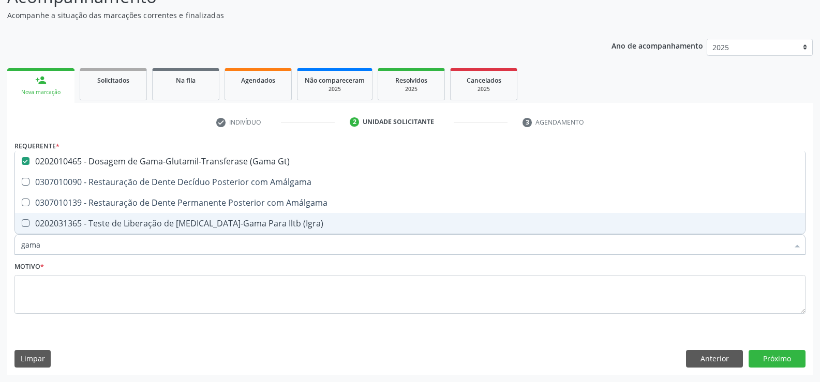
type input "gama"
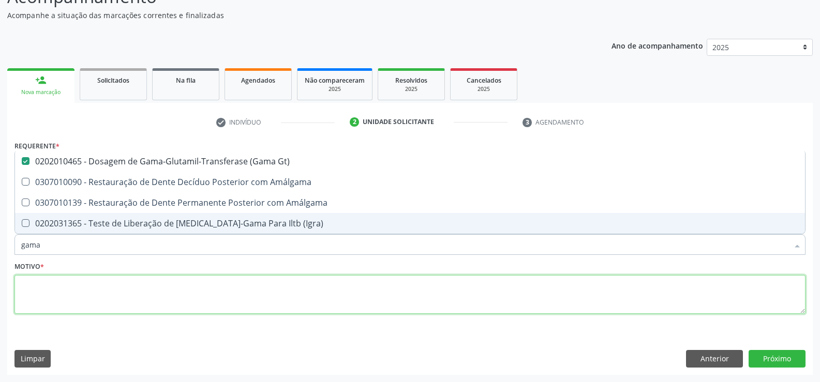
click at [93, 297] on textarea at bounding box center [409, 294] width 791 height 39
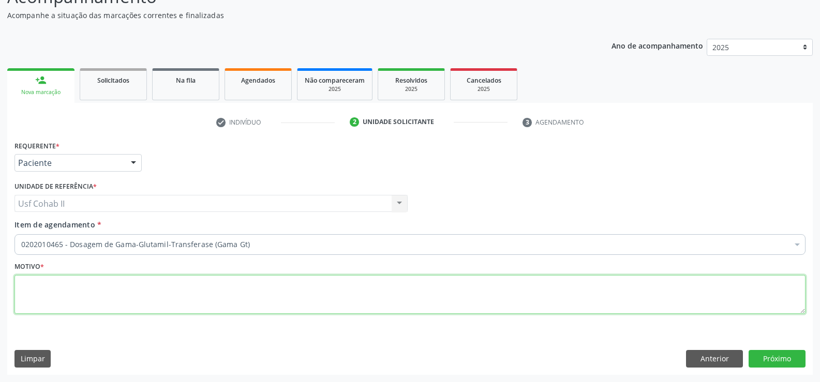
checkbox Gt\) "true"
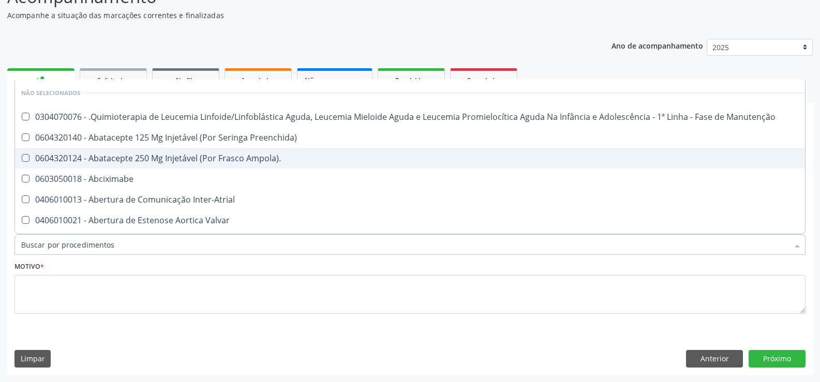
type input "c"
checkbox Manutenção "false"
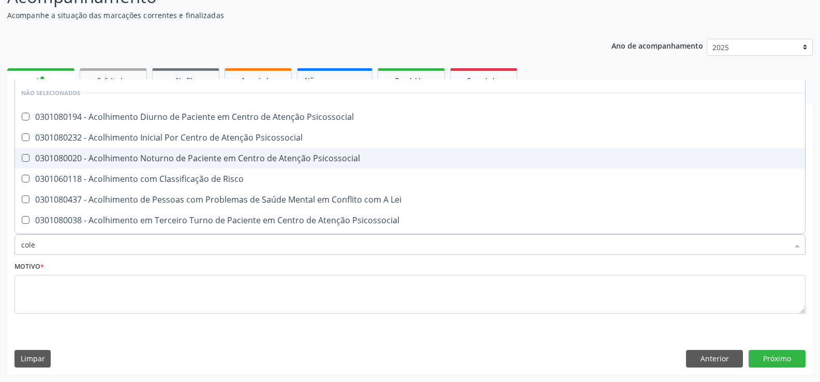
type input "coles"
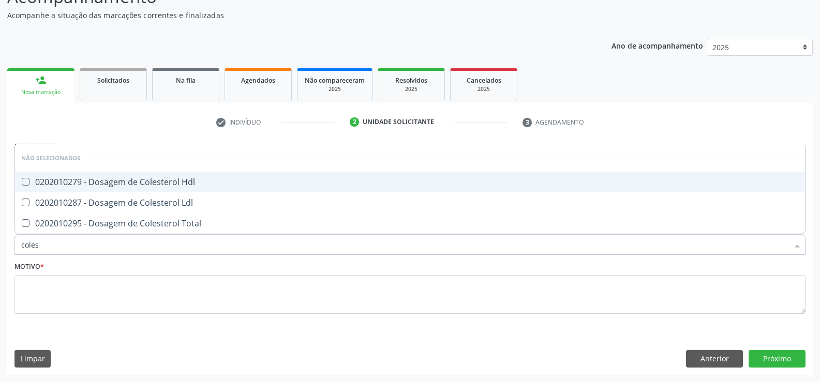
click at [62, 183] on div "0202010279 - Dosagem de Colesterol Hdl" at bounding box center [409, 182] width 777 height 8
checkbox Hdl "true"
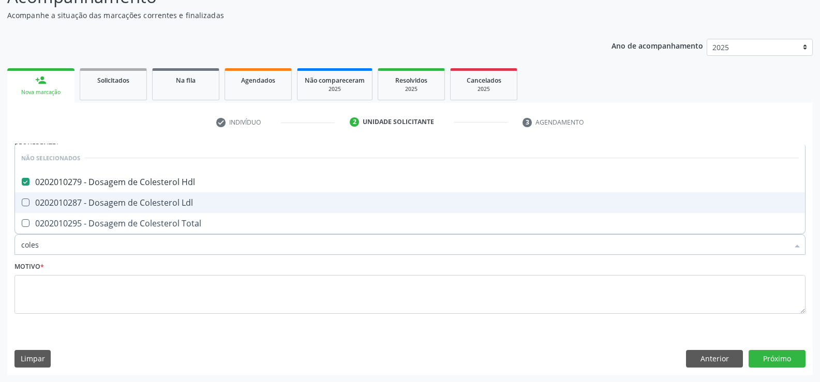
click at [66, 201] on div "0202010287 - Dosagem de Colesterol Ldl" at bounding box center [409, 203] width 777 height 8
checkbox Ldl "true"
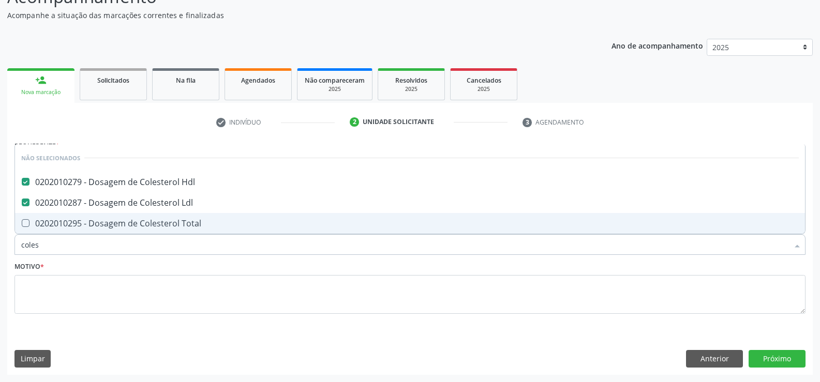
click at [54, 225] on div "0202010295 - Dosagem de Colesterol Total" at bounding box center [409, 223] width 777 height 8
checkbox Total "true"
type input "coles"
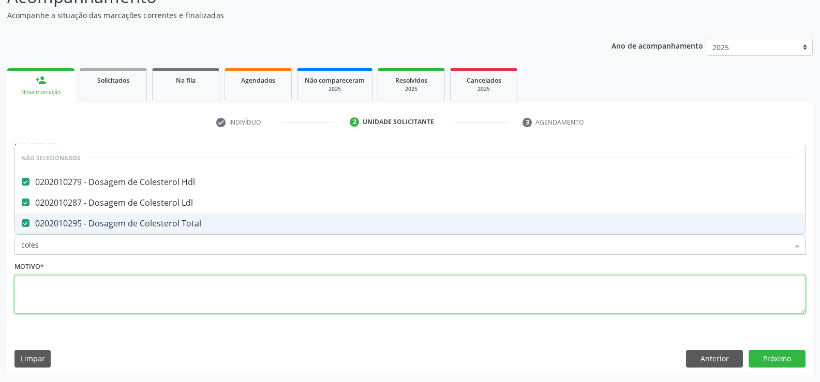
click at [54, 287] on textarea at bounding box center [409, 294] width 791 height 39
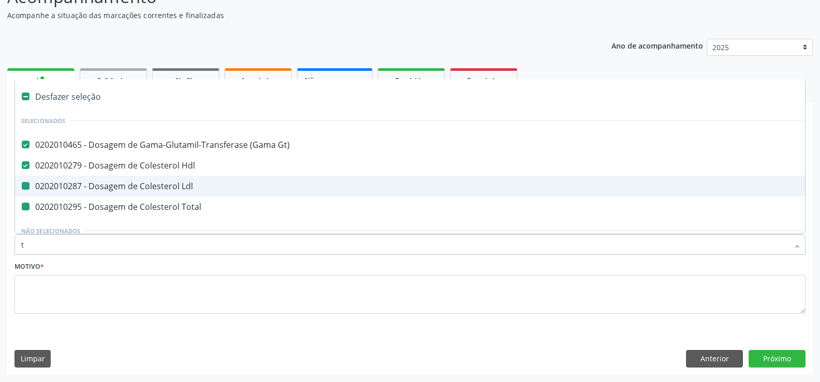
type input "tr"
checkbox Ldl "false"
checkbox Total "false"
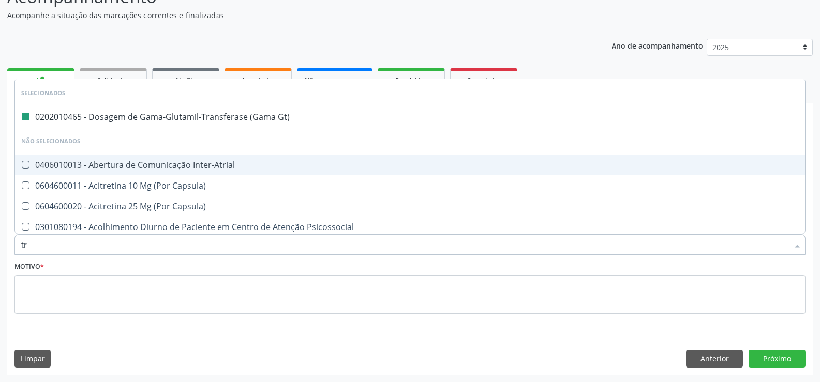
type input "tri"
checkbox Gt\) "false"
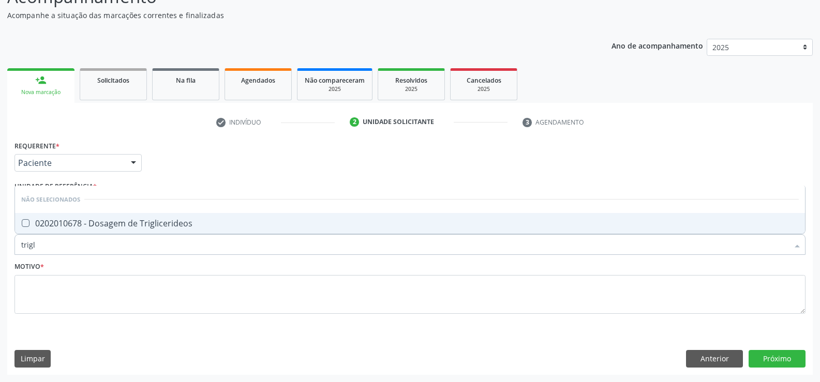
type input "trigli"
click at [65, 225] on div "0202010678 - Dosagem de Triglicerideos" at bounding box center [409, 223] width 777 height 8
checkbox Triglicerideos "true"
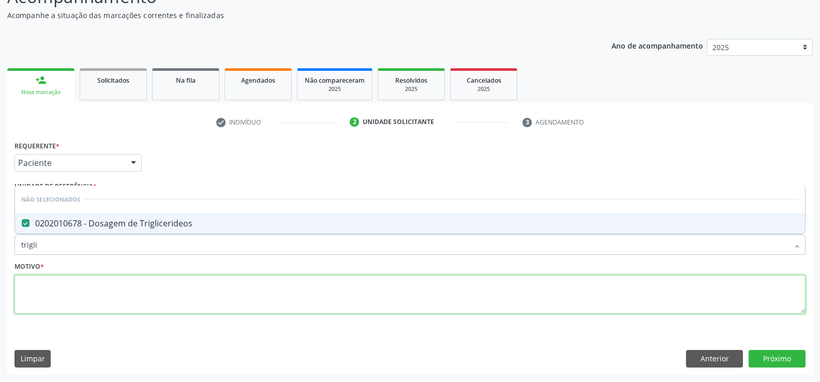
drag, startPoint x: 60, startPoint y: 307, endPoint x: 45, endPoint y: 273, distance: 37.8
click at [59, 307] on textarea at bounding box center [409, 294] width 791 height 39
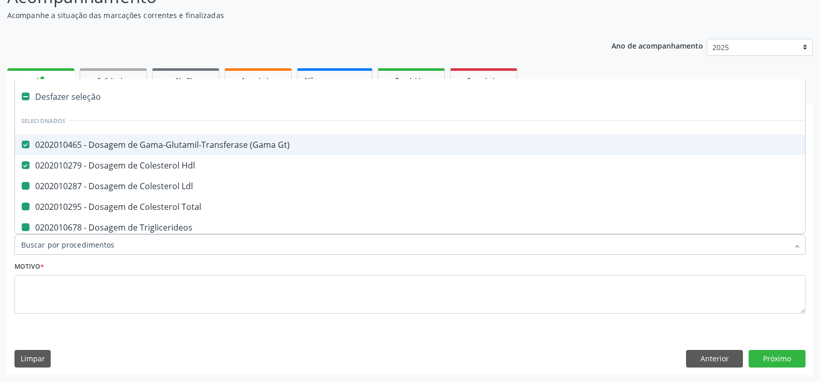
type input "u"
checkbox Ldl "false"
checkbox Total "false"
checkbox Triglicerideos "false"
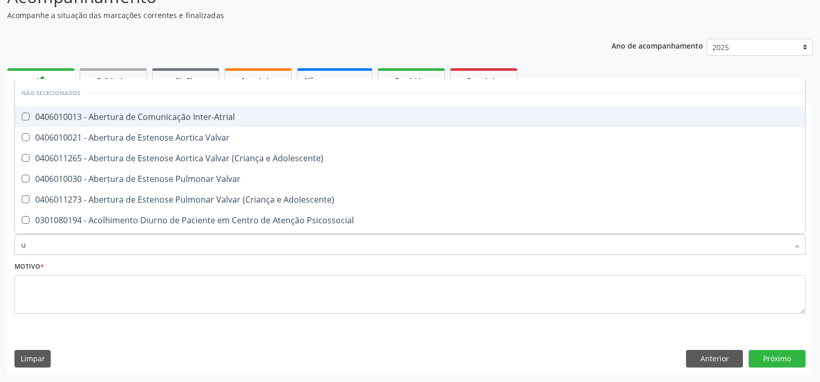
type input "ur"
checkbox Inter-Atrial "false"
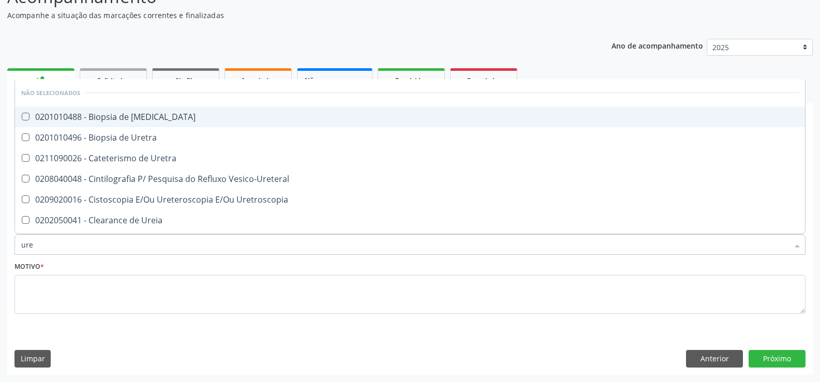
type input "urei"
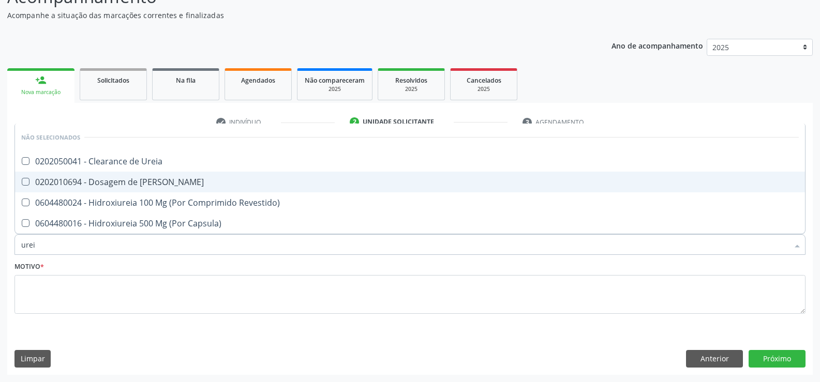
click at [98, 183] on div "0202010694 - Dosagem de [PERSON_NAME]" at bounding box center [409, 182] width 777 height 8
checkbox Ureia "true"
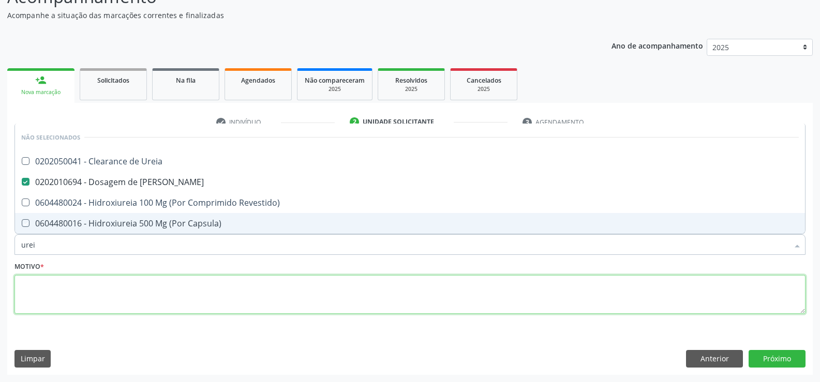
click at [83, 287] on textarea at bounding box center [409, 294] width 791 height 39
checkbox Ureia "true"
checkbox Revestido\) "true"
checkbox Capsula\) "true"
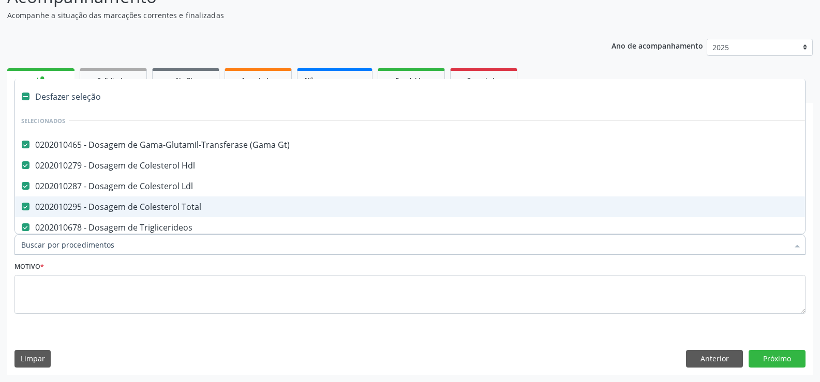
type input "c"
checkbox Ureia "false"
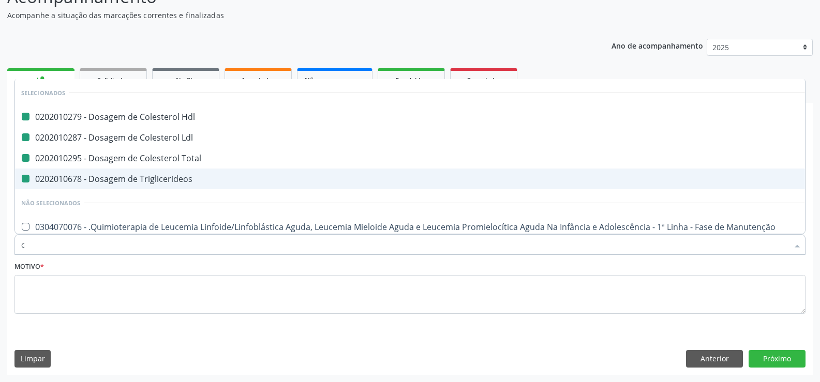
type input "cr"
checkbox Hdl "false"
checkbox Total "false"
checkbox Triglicerideos "false"
checkbox Ldl "false"
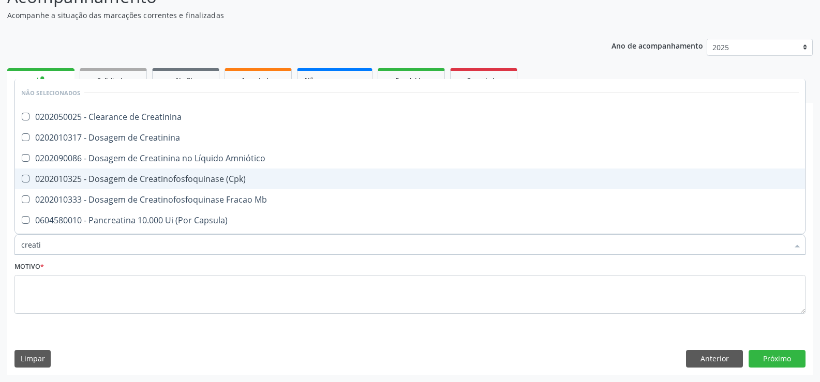
type input "creatin"
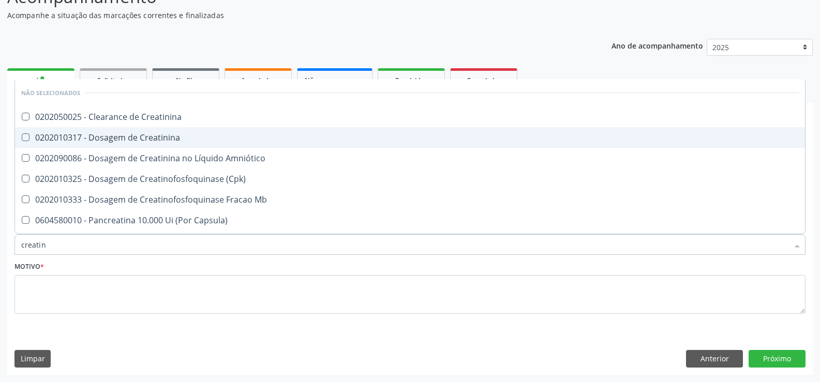
click at [110, 139] on div "0202010317 - Dosagem de Creatinina" at bounding box center [409, 137] width 777 height 8
checkbox Creatinina "true"
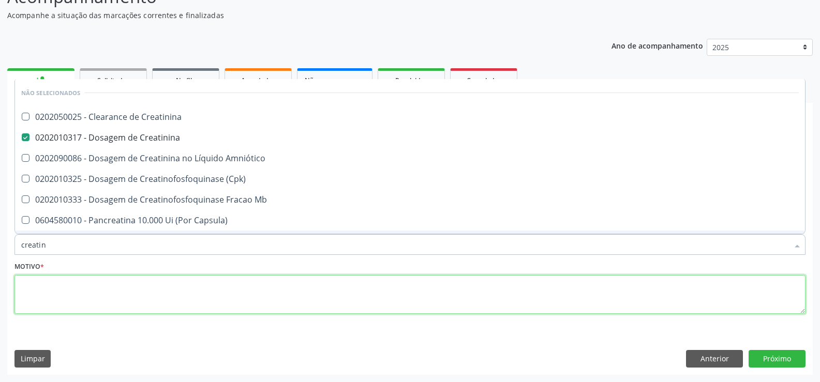
click at [88, 292] on textarea at bounding box center [409, 294] width 791 height 39
checkbox Creatinina "true"
checkbox Amniótico "true"
checkbox \(Cpk\) "true"
checkbox Capsula\) "true"
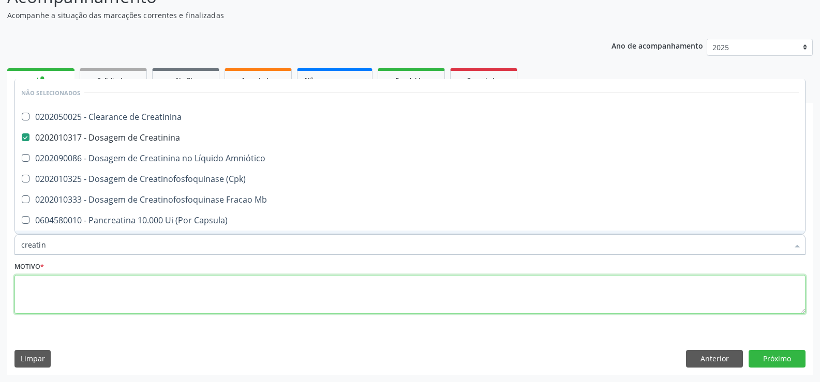
checkbox Capsula\) "true"
checkbox Mb "true"
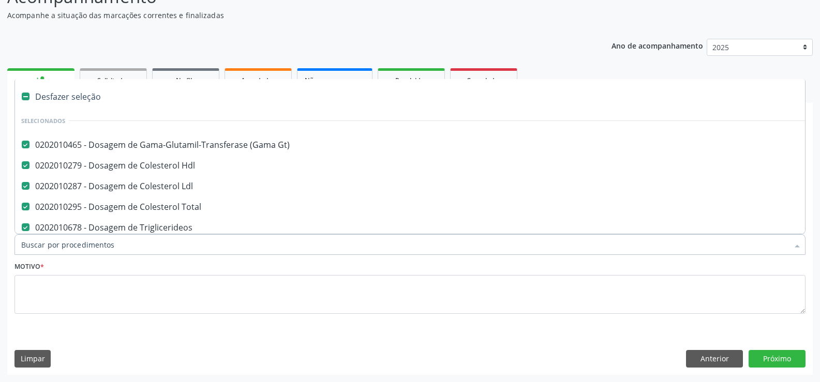
type input "i"
checkbox Ureia "false"
checkbox Creatinina "false"
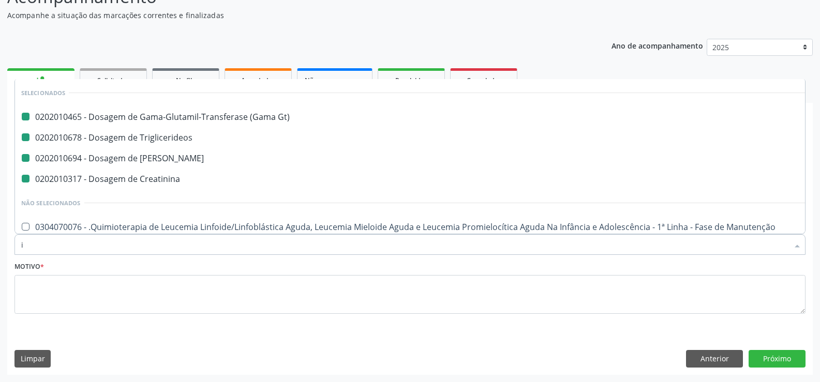
type input "io"
checkbox Gt\) "false"
checkbox Ureia "false"
checkbox Creatinina "false"
checkbox Triglicerideos "false"
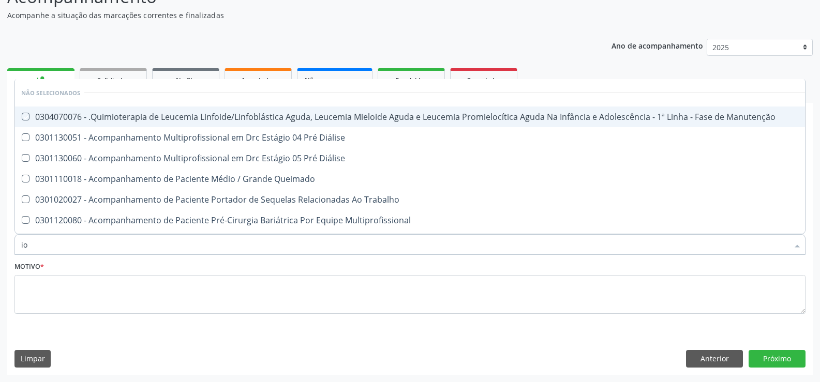
type input "i"
checkbox Manutenção "true"
checkbox Diálise "true"
checkbox Queimado "true"
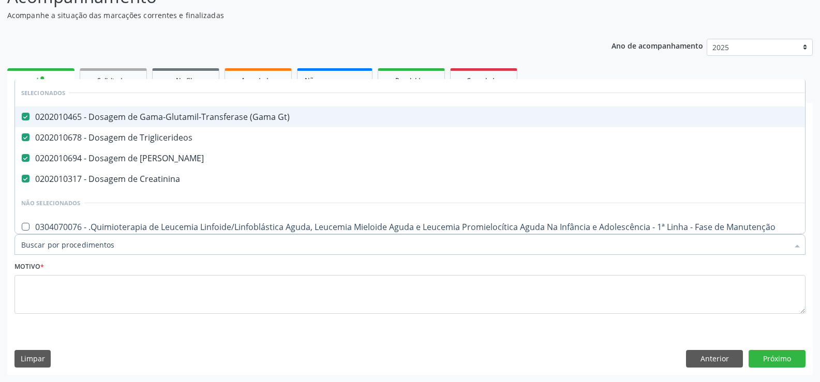
checkbox Manutenção "true"
checkbox Preenchida\) "true"
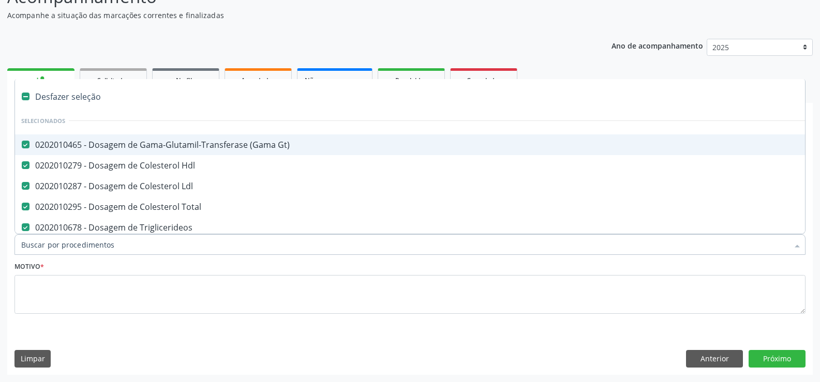
type input "i"
checkbox Ureia "false"
checkbox Creatinina "false"
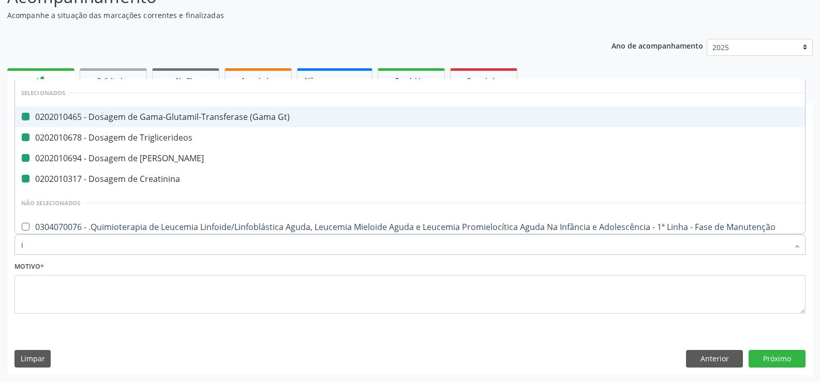
type input "io"
checkbox Gt\) "false"
checkbox Triglicerideos "false"
checkbox Ureia "false"
checkbox Creatinina "false"
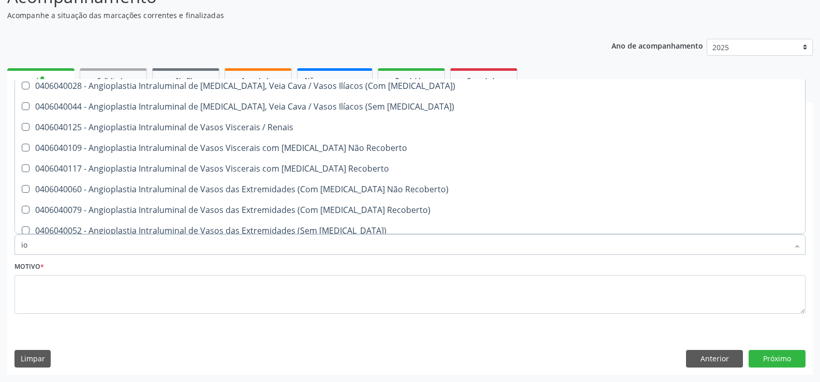
scroll to position [931, 0]
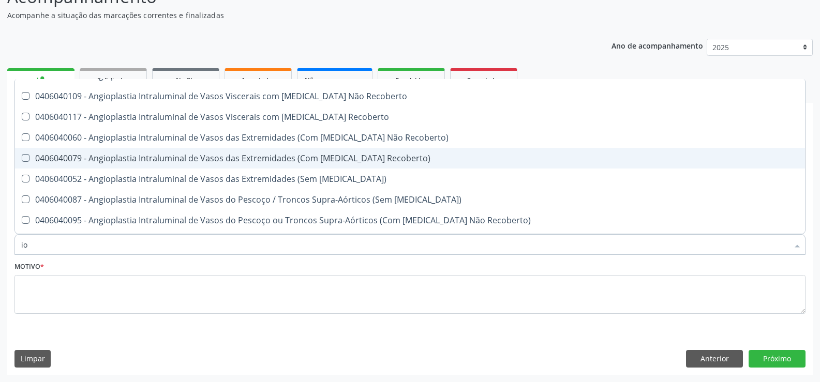
type input "i"
checkbox Manutenção "true"
checkbox Diálise "true"
checkbox Queimado "true"
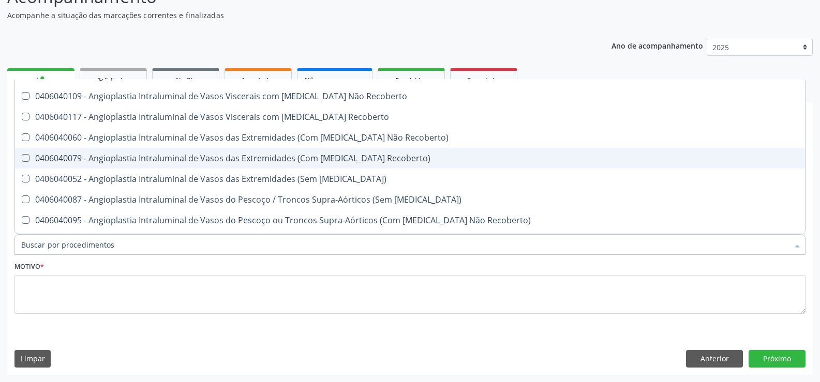
checkbox Multiprofissional "true"
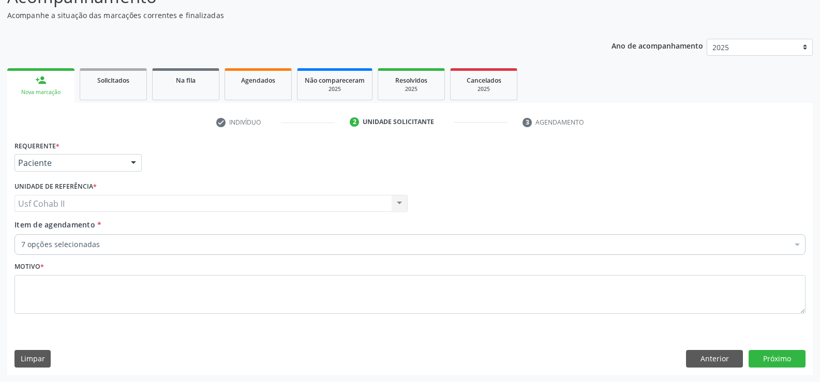
scroll to position [0, 0]
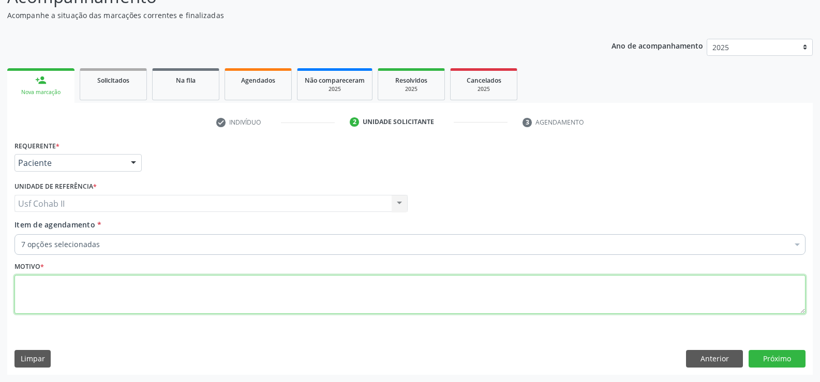
click at [119, 300] on textarea at bounding box center [409, 294] width 791 height 39
type textarea "."
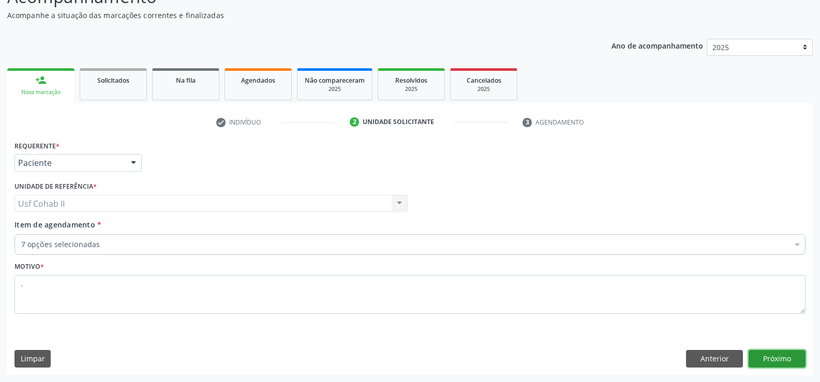
click at [779, 360] on button "Próximo" at bounding box center [776, 359] width 57 height 18
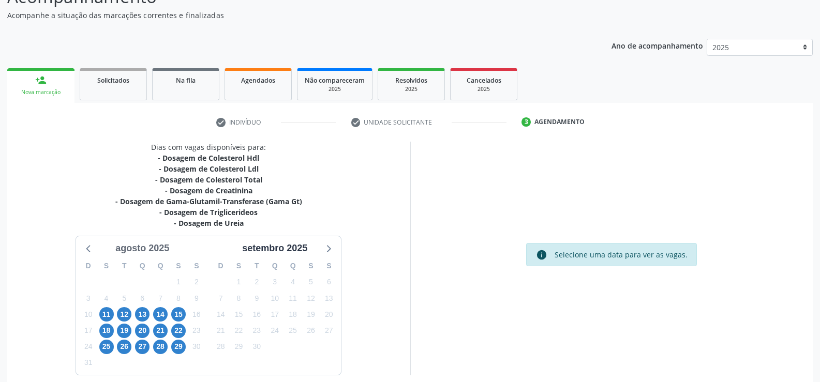
scroll to position [133, 0]
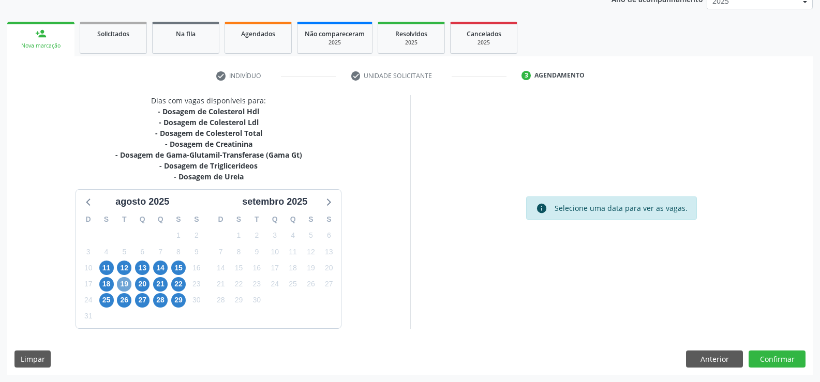
click at [125, 277] on span "19" at bounding box center [124, 284] width 14 height 14
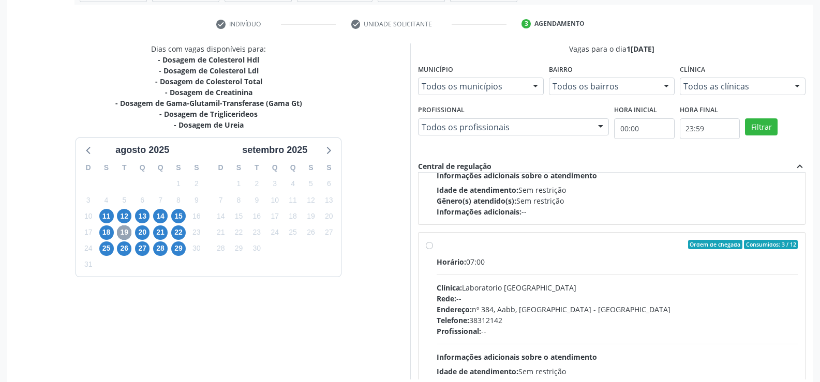
scroll to position [362, 0]
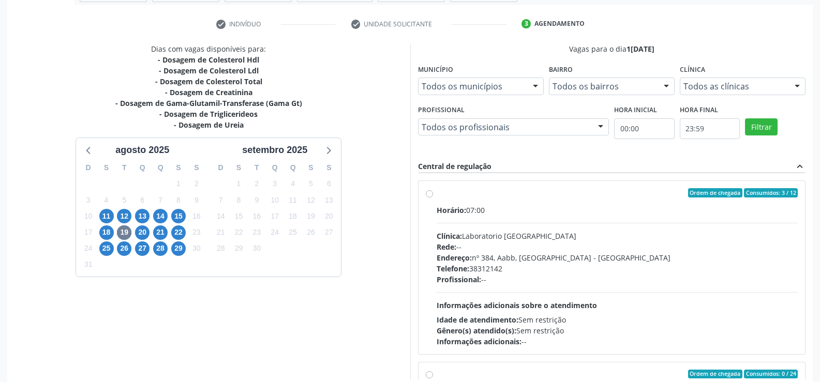
click at [436, 192] on label "Ordem de chegada Consumidos: 3 / 12 Horário: 07:00 Clínica: Laboratorio Sao Fra…" at bounding box center [616, 267] width 361 height 159
click at [431, 192] on input "Ordem de chegada Consumidos: 3 / 12 Horário: 07:00 Clínica: Laboratorio Sao Fra…" at bounding box center [429, 192] width 7 height 9
radio input "true"
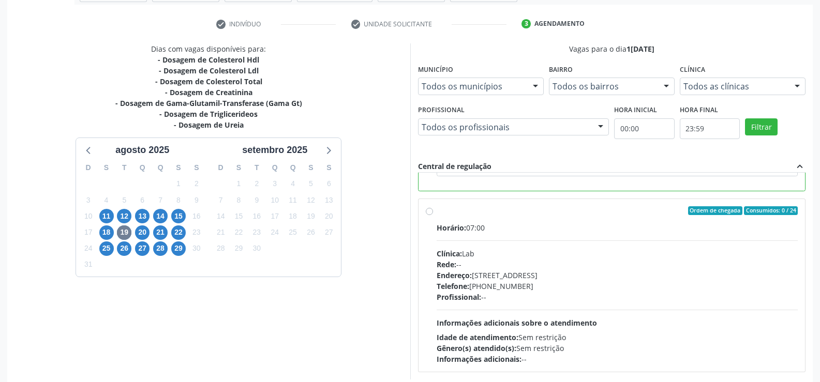
scroll to position [236, 0]
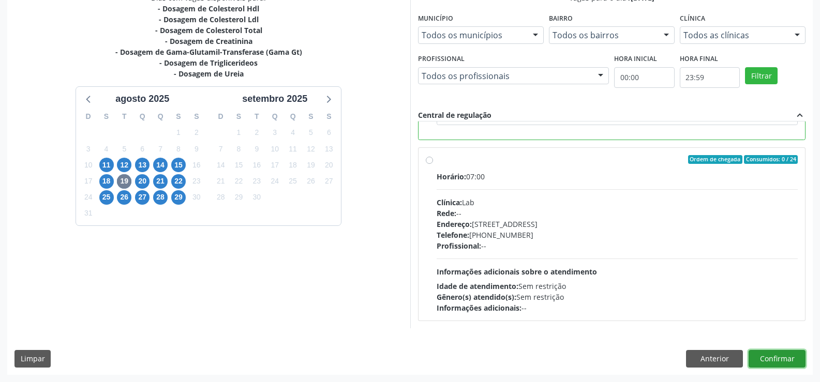
click at [796, 361] on button "Confirmar" at bounding box center [776, 359] width 57 height 18
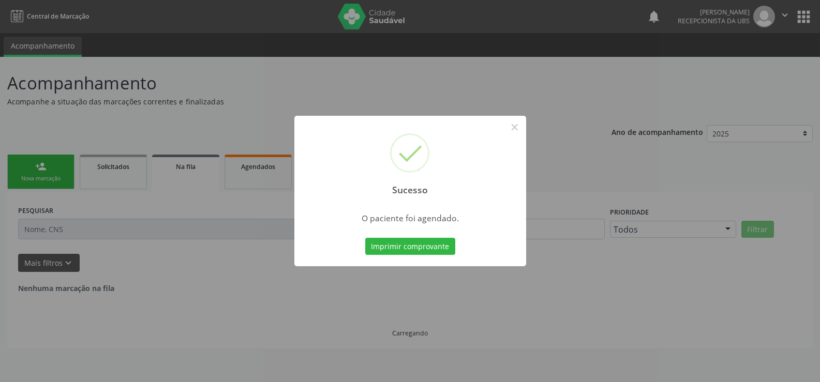
scroll to position [0, 0]
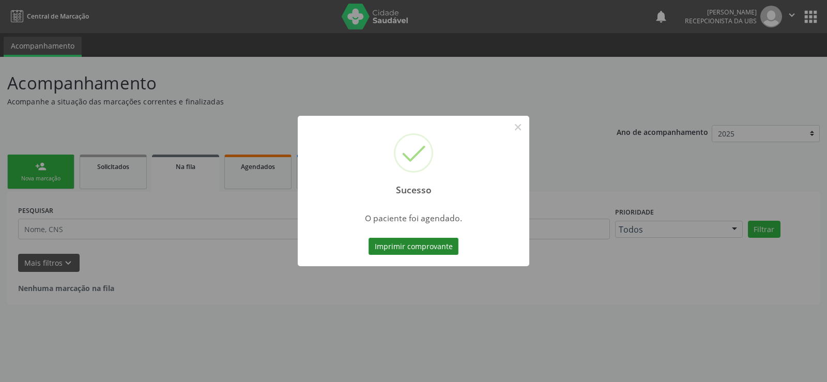
click at [427, 247] on button "Imprimir comprovante" at bounding box center [414, 247] width 90 height 18
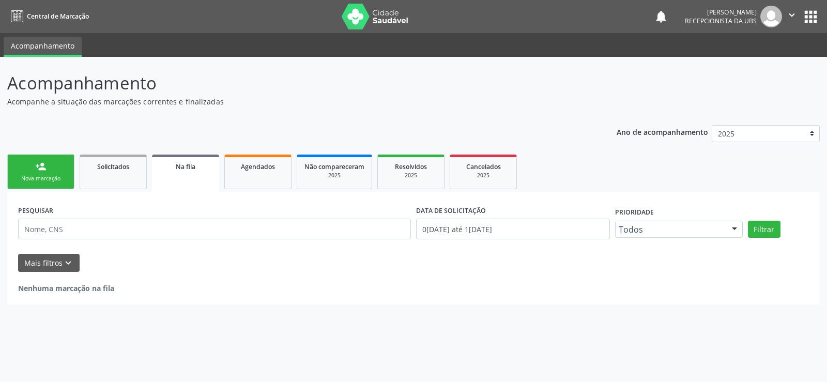
click at [36, 177] on div "Nova marcação" at bounding box center [41, 179] width 52 height 8
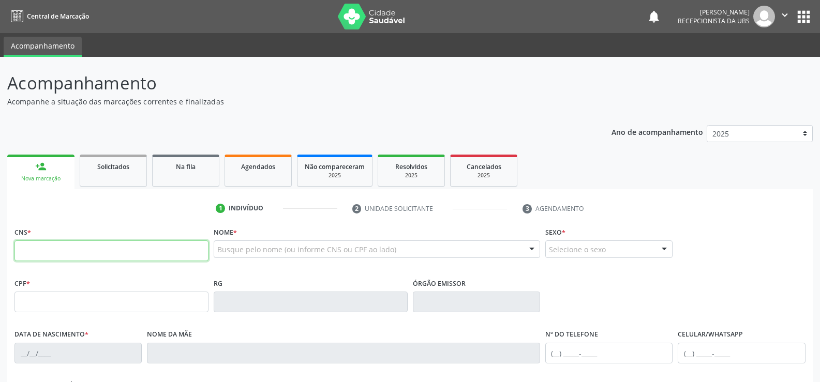
click at [32, 251] on input "text" at bounding box center [111, 250] width 194 height 21
type input "706 7025 2628 9014"
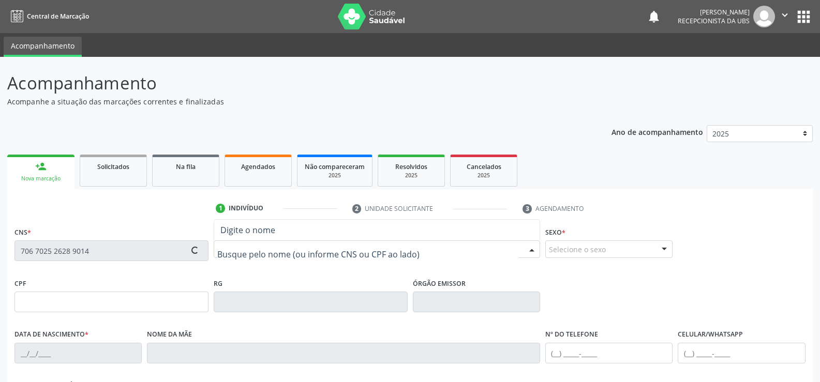
type input "16/06/1980"
type input "Maria Quiteria dos Anjos"
type input "(87) 99999-9999"
type input "(87) 99988-1479"
type input "114"
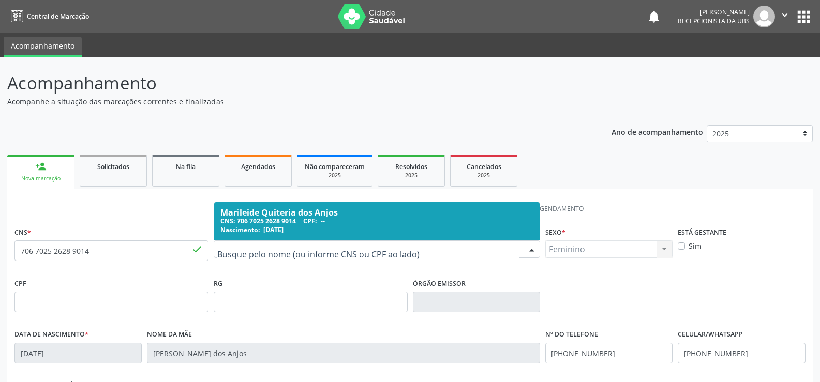
click at [147, 201] on ul "1 Indivíduo 2 Unidade solicitante 3 Agendamento" at bounding box center [409, 208] width 805 height 17
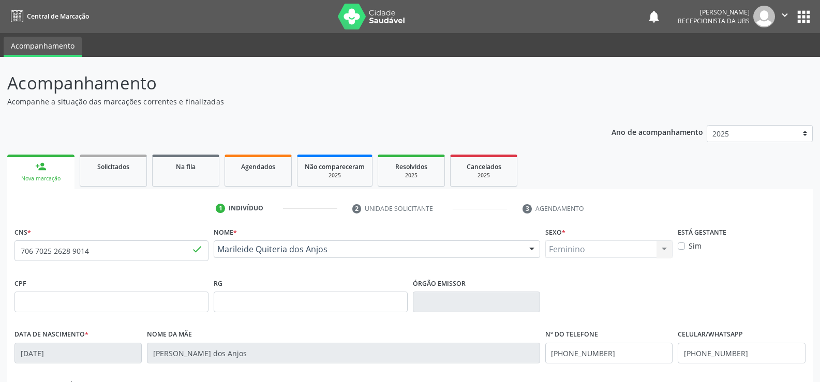
scroll to position [52, 0]
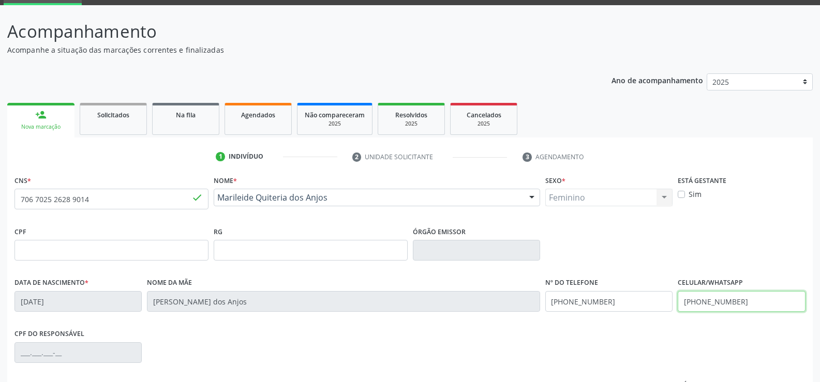
drag, startPoint x: 744, startPoint y: 299, endPoint x: 570, endPoint y: 300, distance: 174.3
click at [570, 300] on div "Data de nascimento * 16/06/1980 Nome da mãe Maria Quiteria dos Anjos Nº do Tele…" at bounding box center [410, 300] width 796 height 51
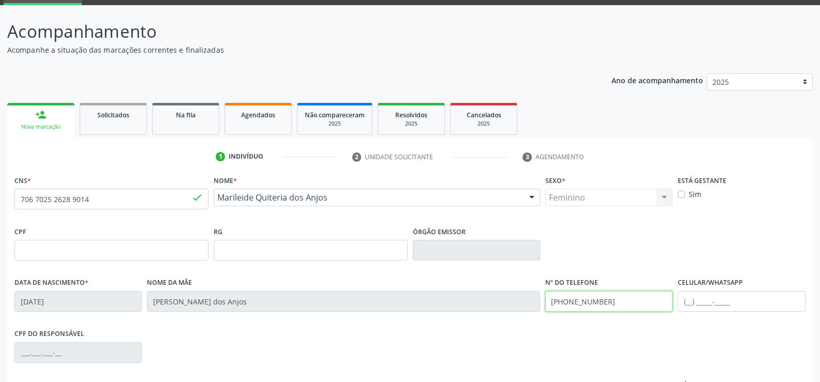
click at [449, 311] on div "Data de nascimento * 16/06/1980 Nome da mãe Maria Quiteria dos Anjos Nº do Tele…" at bounding box center [410, 300] width 796 height 51
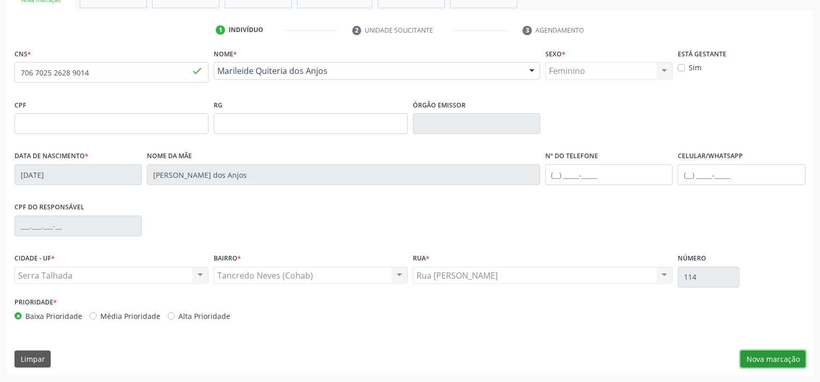
drag, startPoint x: 783, startPoint y: 356, endPoint x: 427, endPoint y: 286, distance: 362.9
click at [782, 356] on button "Nova marcação" at bounding box center [772, 360] width 65 height 18
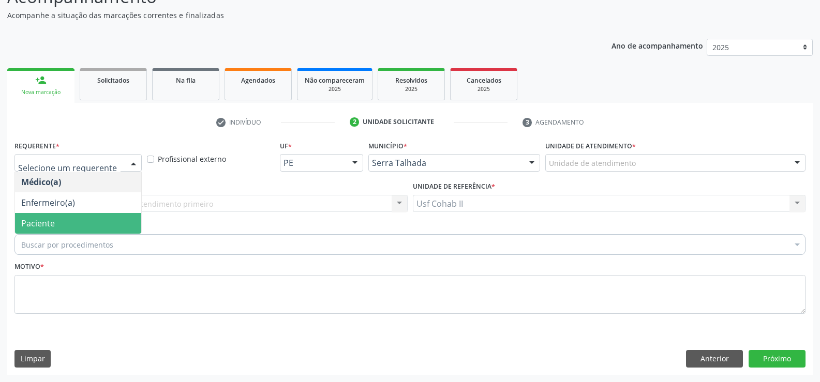
click at [55, 222] on span "Paciente" at bounding box center [78, 223] width 126 height 21
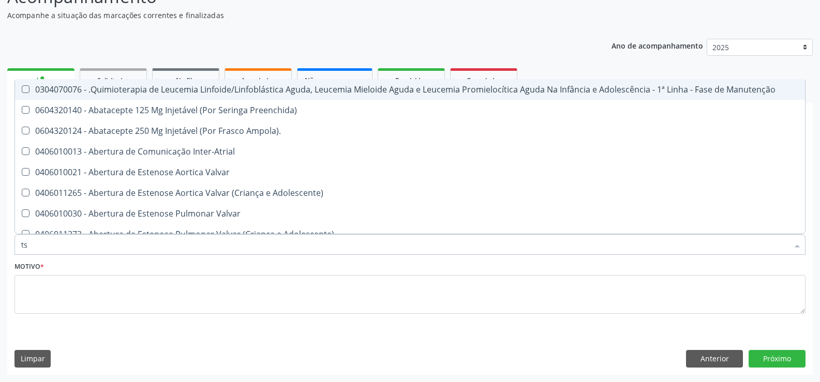
type input "tsh"
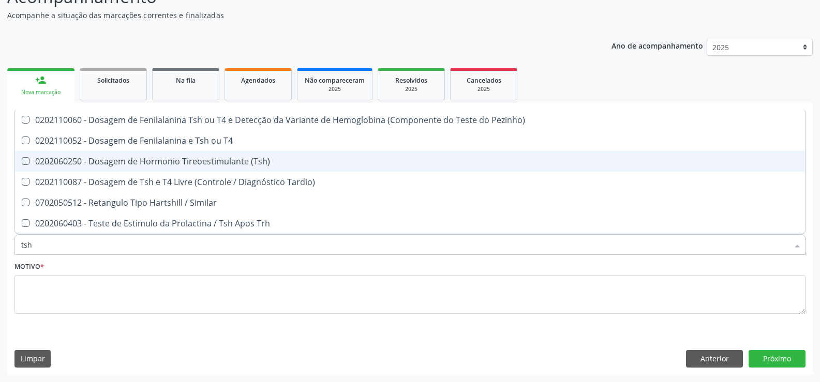
click at [182, 165] on div "0202060250 - Dosagem de Hormonio Tireoestimulante (Tsh)" at bounding box center [409, 161] width 777 height 8
checkbox \(Tsh\) "true"
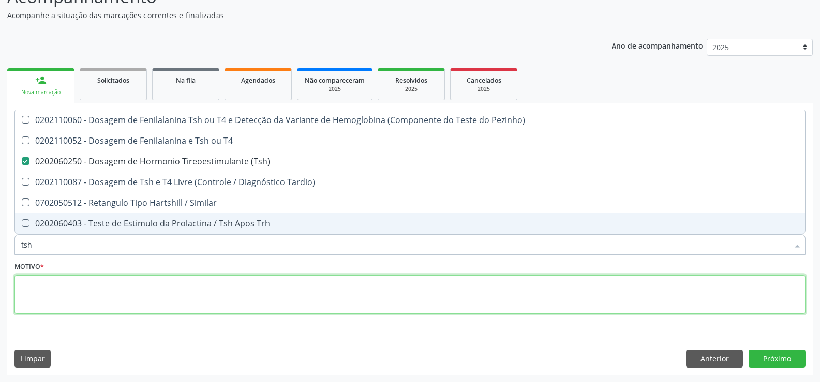
click at [99, 299] on textarea at bounding box center [409, 294] width 791 height 39
checkbox T4 "true"
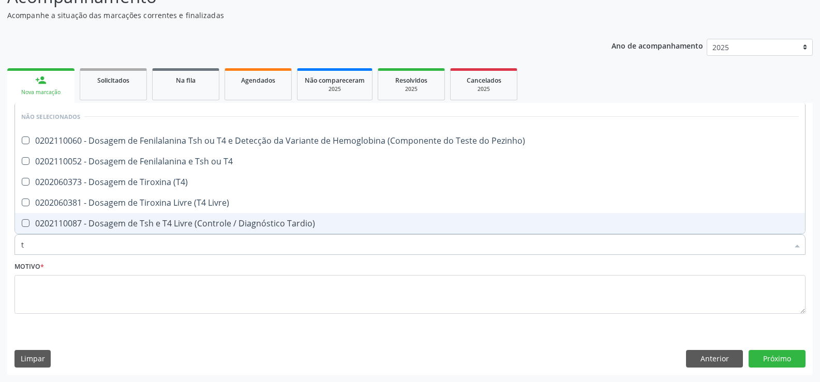
type input "t4"
checkbox Pezinho\) "false"
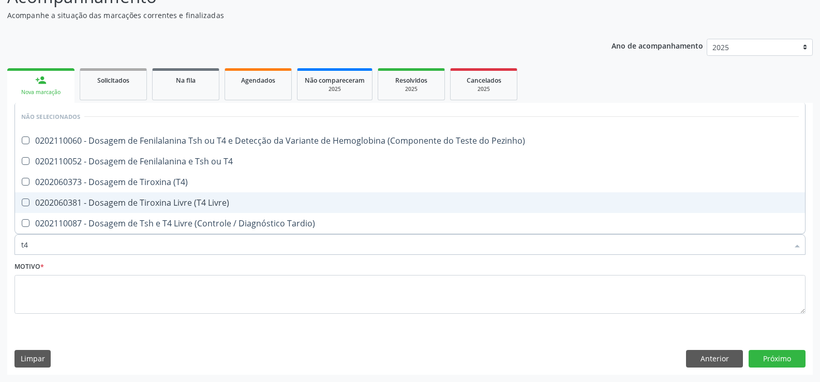
click at [117, 200] on div "0202060381 - Dosagem de Tiroxina Livre (T4 Livre)" at bounding box center [409, 203] width 777 height 8
checkbox Livre\) "true"
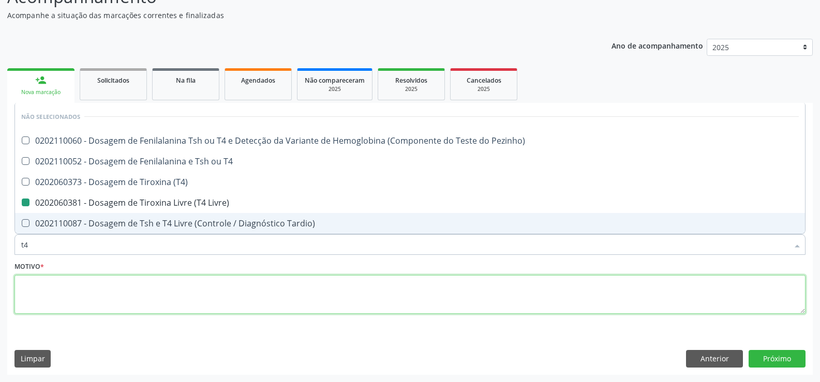
click at [80, 293] on textarea at bounding box center [409, 294] width 791 height 39
checkbox Pezinho\) "true"
checkbox Livre\) "false"
checkbox T4 "true"
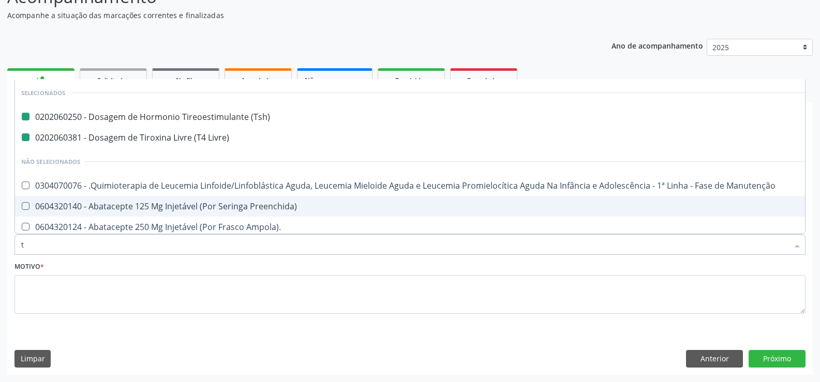
type input "tg"
checkbox \(Tsh\) "false"
checkbox Livre\) "false"
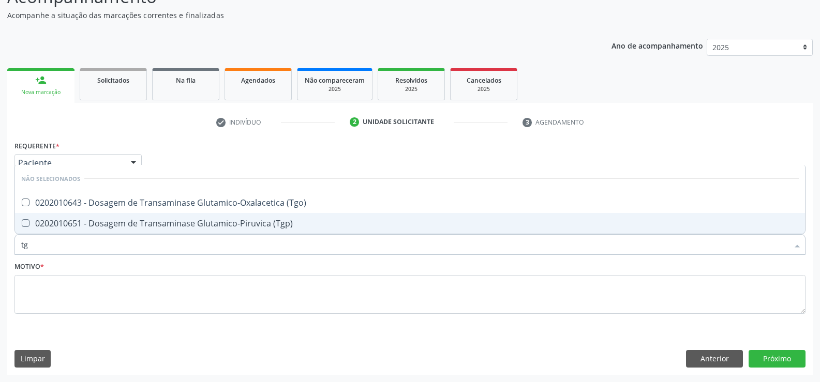
type input "tgo"
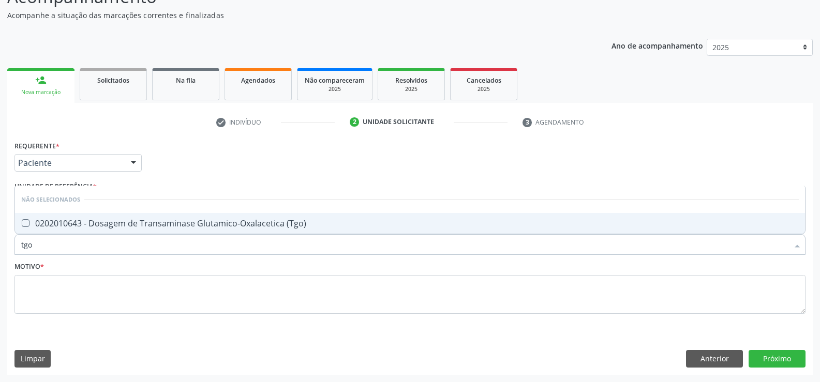
click at [123, 222] on div "0202010643 - Dosagem de Transaminase Glutamico-Oxalacetica (Tgo)" at bounding box center [409, 223] width 777 height 8
checkbox \(Tgo\) "true"
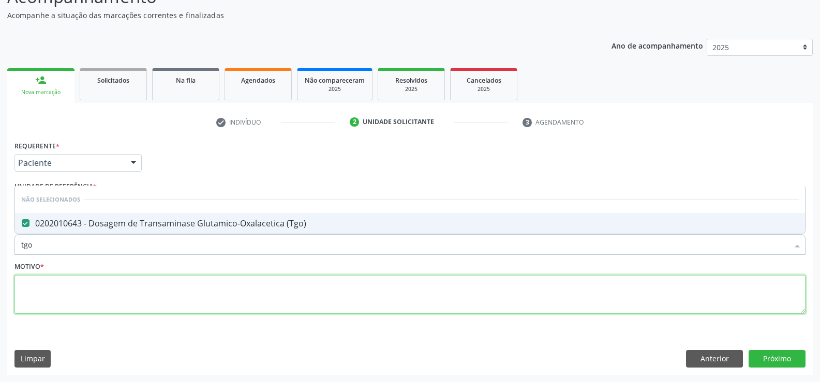
click at [91, 288] on textarea at bounding box center [409, 294] width 791 height 39
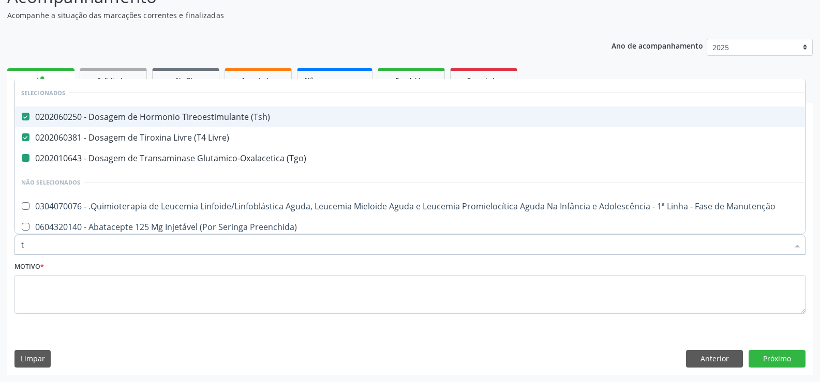
type input "tg"
checkbox \(Tgo\) "false"
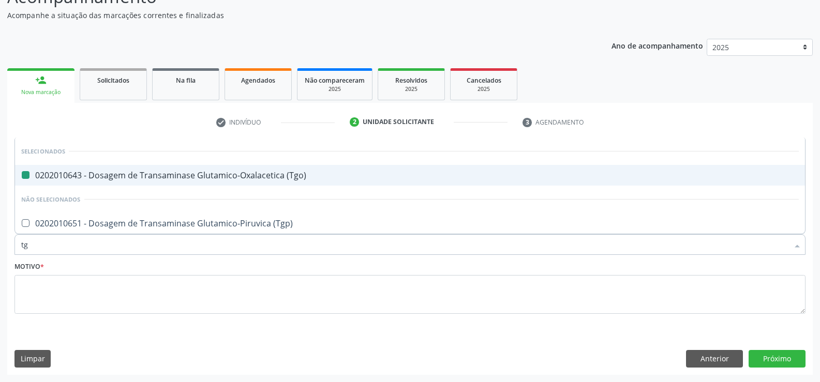
type input "tgp"
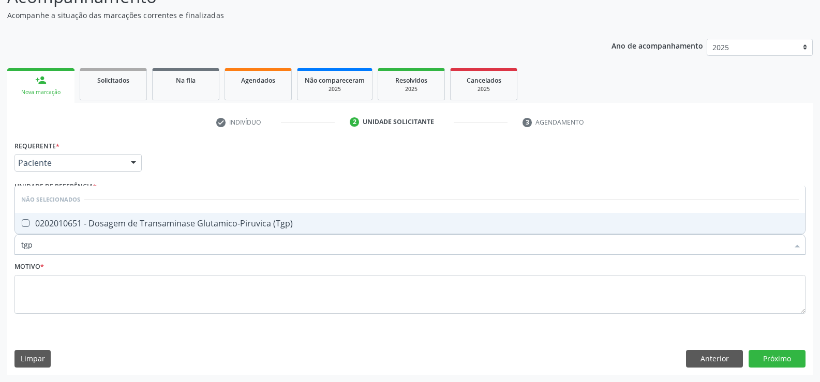
click at [95, 219] on div "0202010651 - Dosagem de Transaminase Glutamico-Piruvica (Tgp)" at bounding box center [409, 223] width 777 height 8
checkbox \(Tgp\) "true"
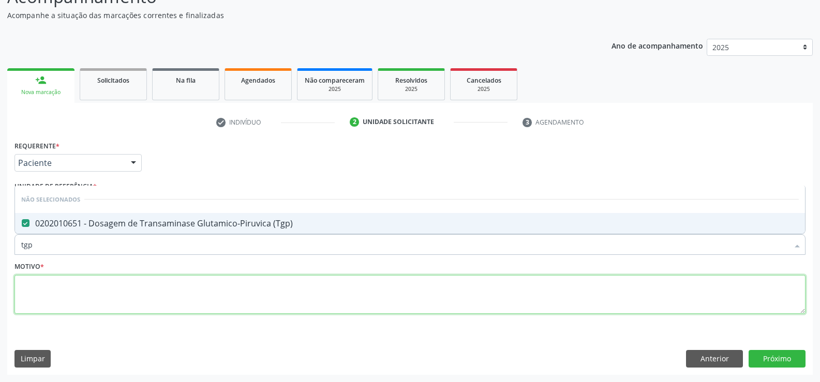
click at [94, 295] on textarea at bounding box center [409, 294] width 791 height 39
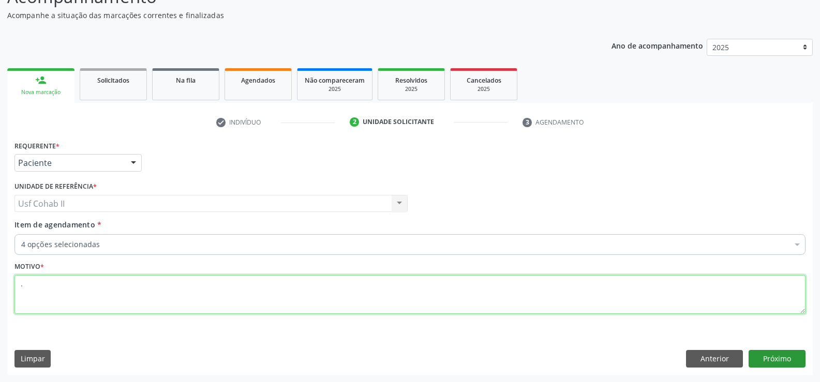
type textarea "."
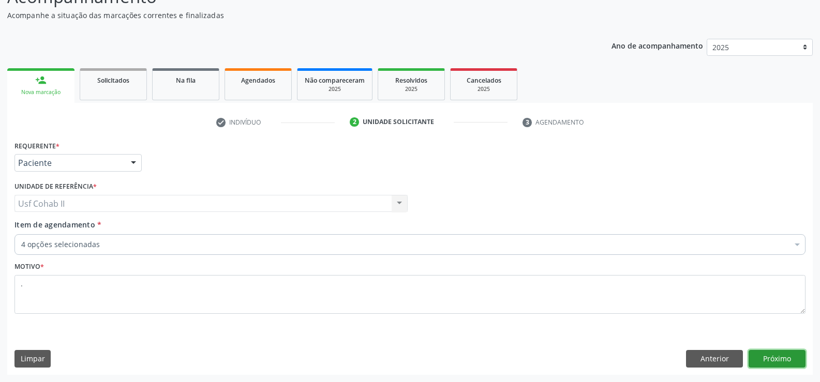
click at [760, 358] on button "Próximo" at bounding box center [776, 359] width 57 height 18
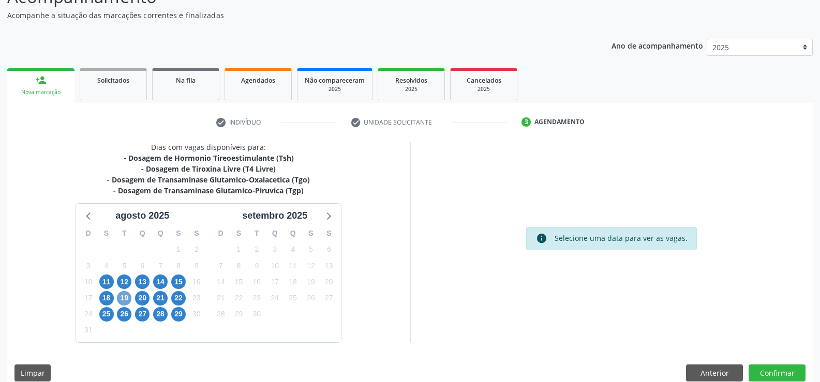
click at [126, 297] on span "19" at bounding box center [124, 298] width 14 height 14
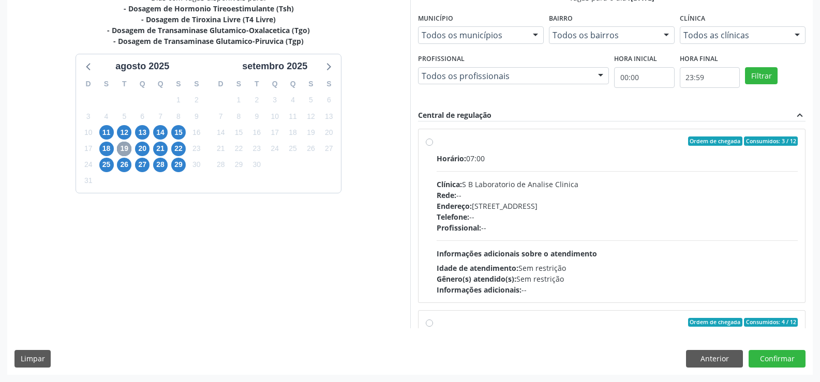
scroll to position [207, 0]
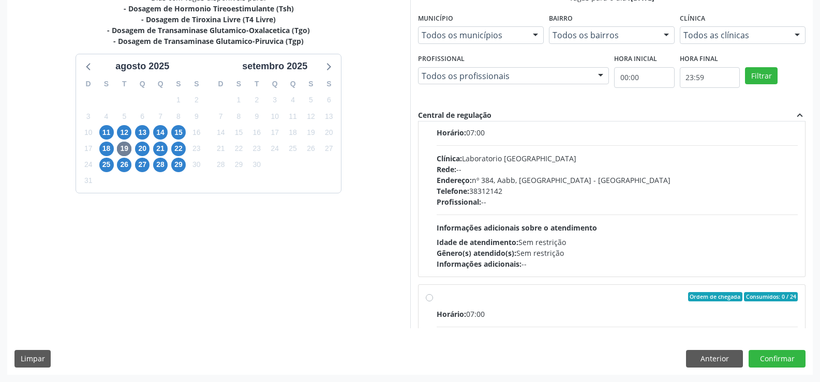
click at [427, 170] on div "Ordem de chegada Consumidos: 4 / 12 Horário: 07:00 Clínica: Laboratorio Sao Fra…" at bounding box center [612, 190] width 372 height 159
radio input "true"
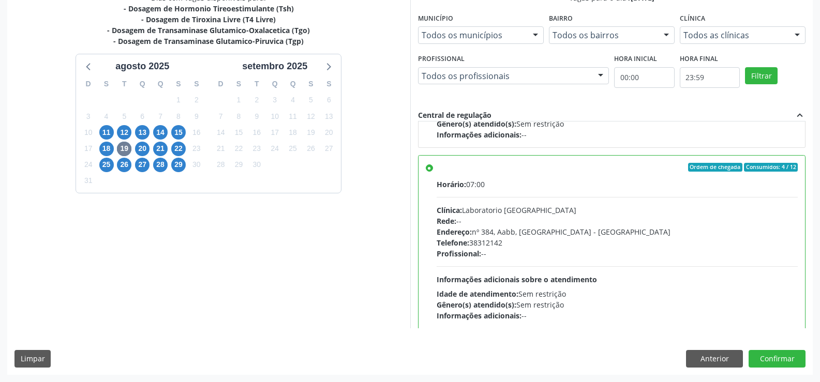
scroll to position [259, 0]
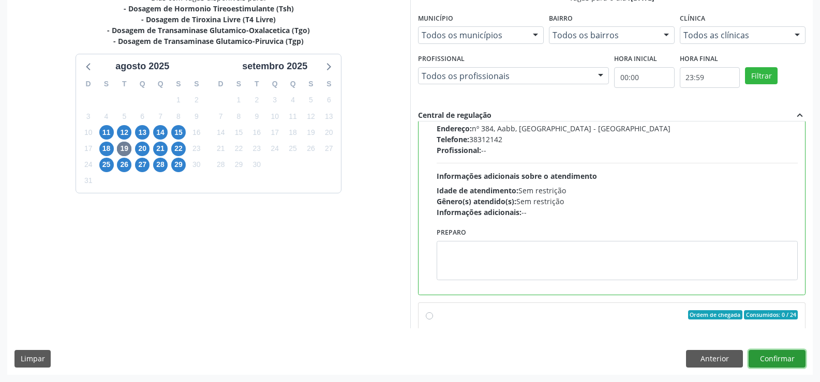
click at [782, 359] on button "Confirmar" at bounding box center [776, 359] width 57 height 18
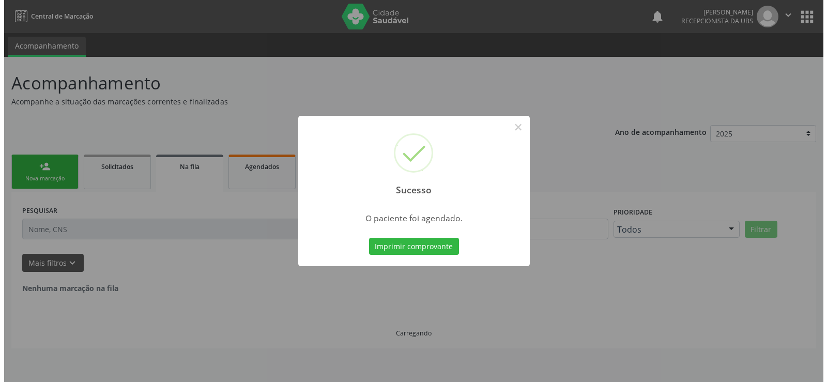
scroll to position [0, 0]
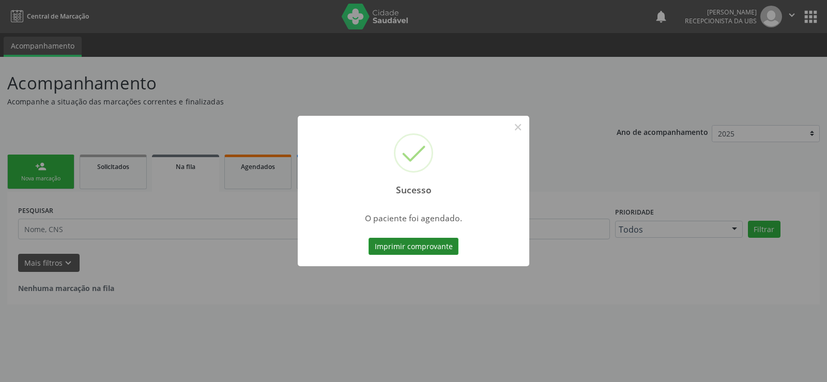
click at [422, 248] on button "Imprimir comprovante" at bounding box center [414, 247] width 90 height 18
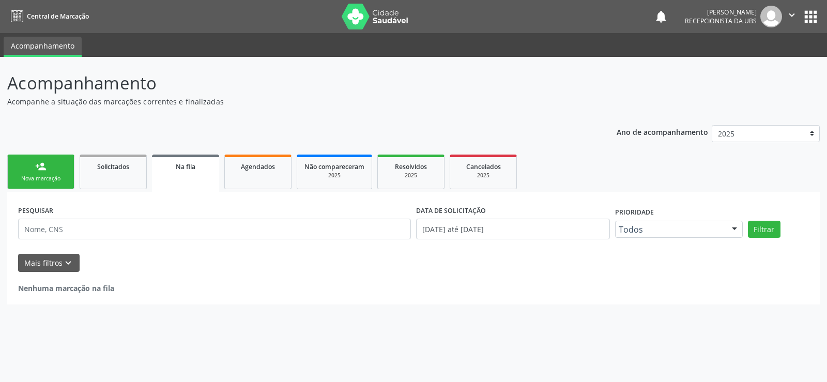
click at [49, 177] on div "Nova marcação" at bounding box center [41, 179] width 52 height 8
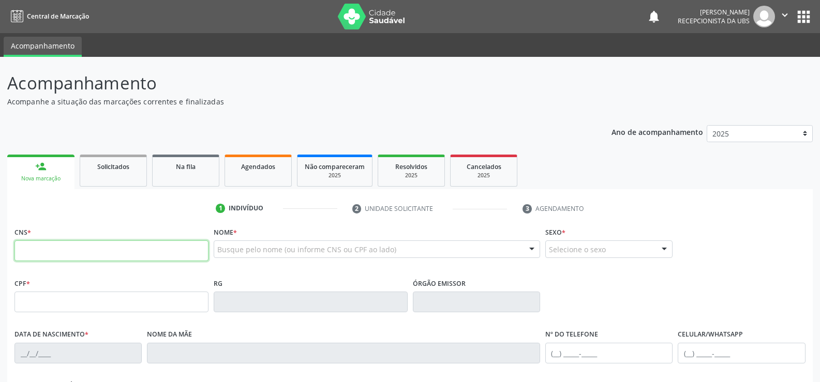
click at [70, 249] on input "text" at bounding box center [111, 250] width 194 height 21
type input "700 0053 9542 1402"
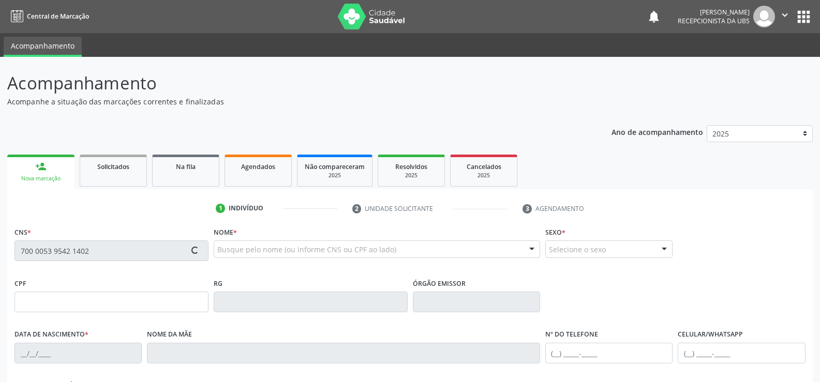
type input "062.321.884-46"
type input "17/08/1974"
type input "Terezinha Maria de Jesus"
type input "(87) 99996-4220"
type input "363"
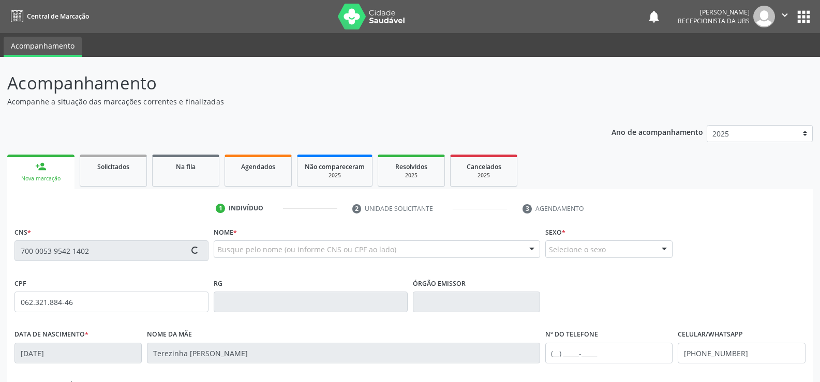
scroll to position [52, 0]
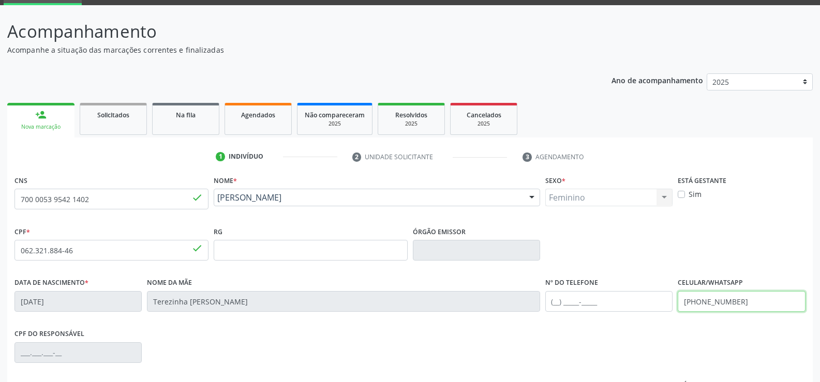
drag, startPoint x: 740, startPoint y: 299, endPoint x: 648, endPoint y: 306, distance: 92.8
click at [648, 306] on div "Data de nascimento * 17/08/1974 Nome da mãe Terezinha Maria de Jesus Nº do Tele…" at bounding box center [410, 300] width 796 height 51
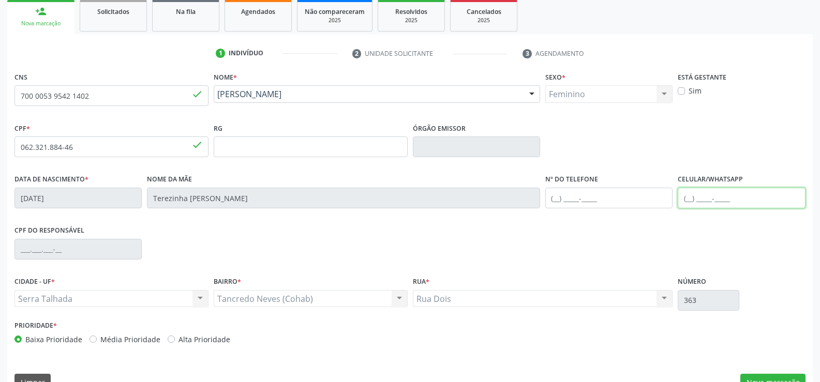
scroll to position [178, 0]
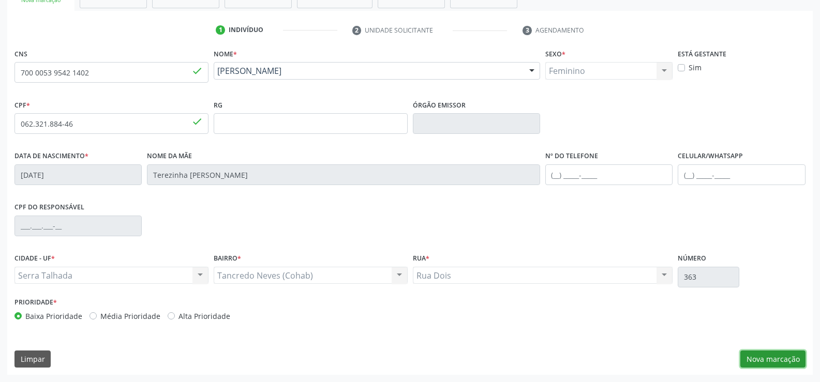
drag, startPoint x: 766, startPoint y: 357, endPoint x: 577, endPoint y: 323, distance: 192.3
click at [766, 357] on button "Nova marcação" at bounding box center [772, 360] width 65 height 18
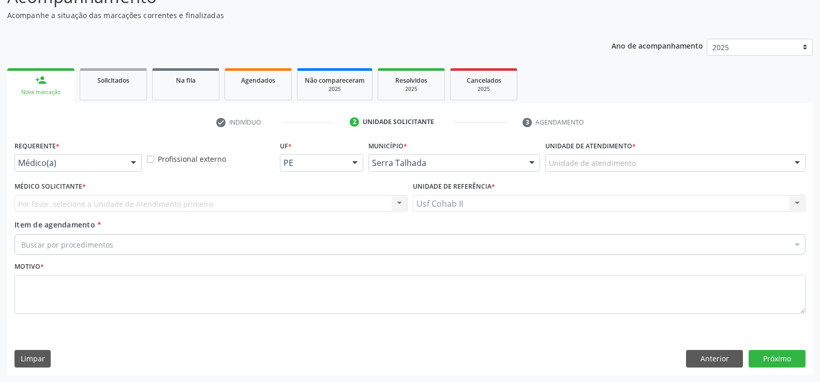
scroll to position [86, 0]
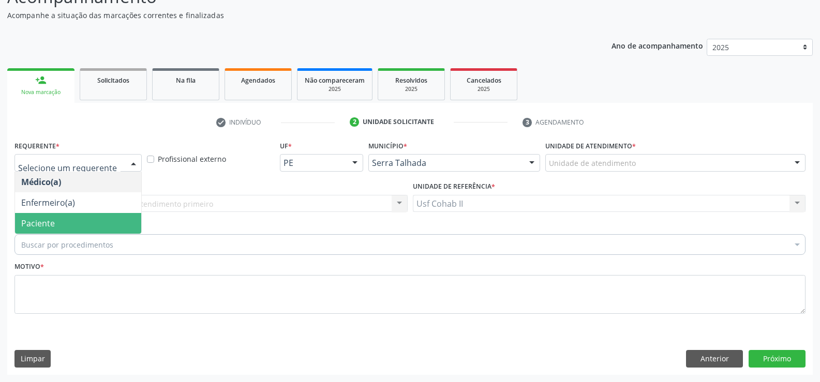
click at [48, 215] on span "Paciente" at bounding box center [78, 223] width 126 height 21
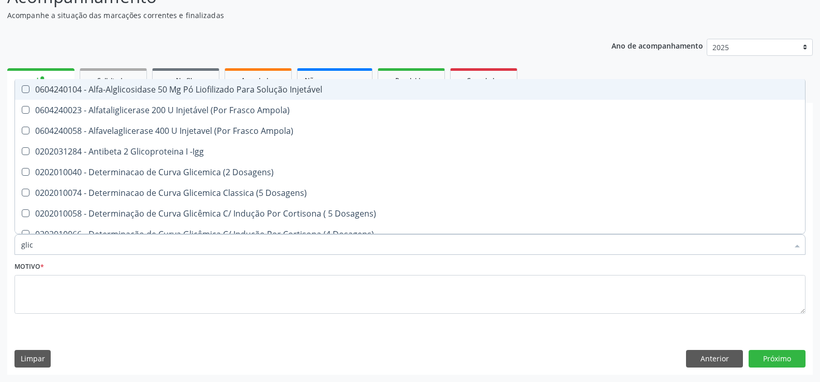
type input "glico"
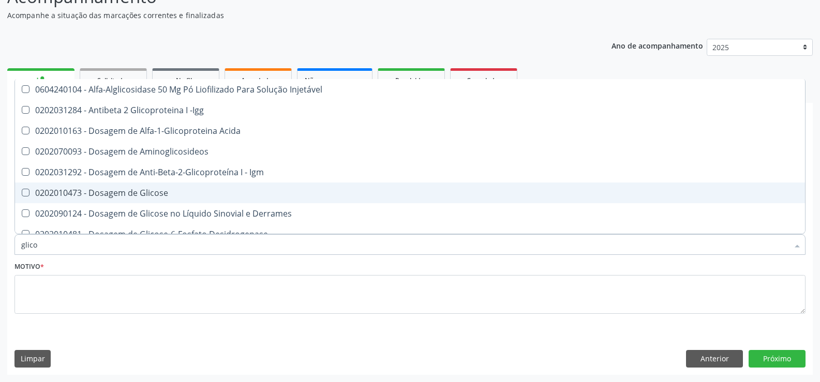
click at [138, 194] on div "0202010473 - Dosagem de Glicose" at bounding box center [409, 193] width 777 height 8
checkbox Glicose "true"
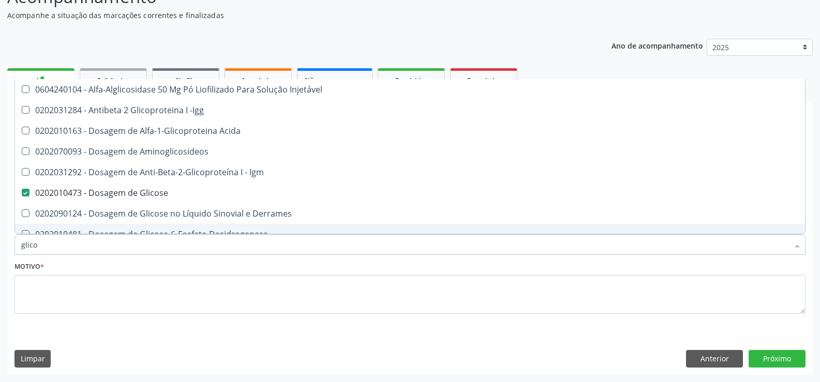
type input "glico"
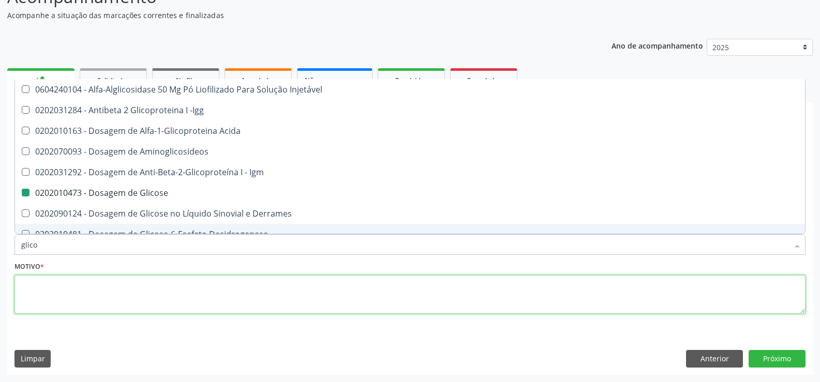
click at [87, 293] on textarea at bounding box center [409, 294] width 791 height 39
checkbox -Igg "true"
checkbox Glicose "false"
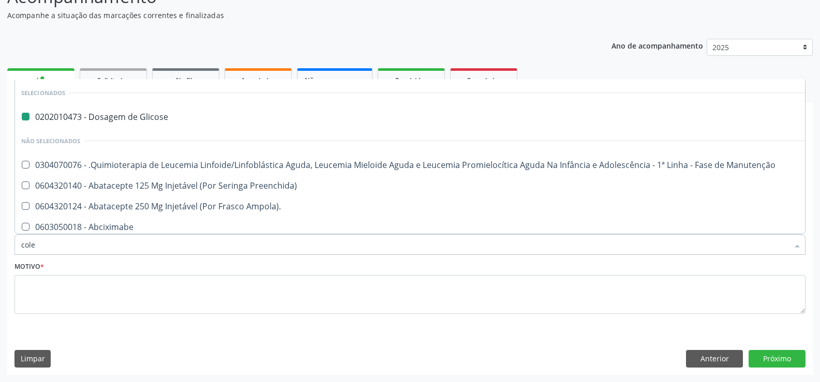
type input "coles"
checkbox Glicose "false"
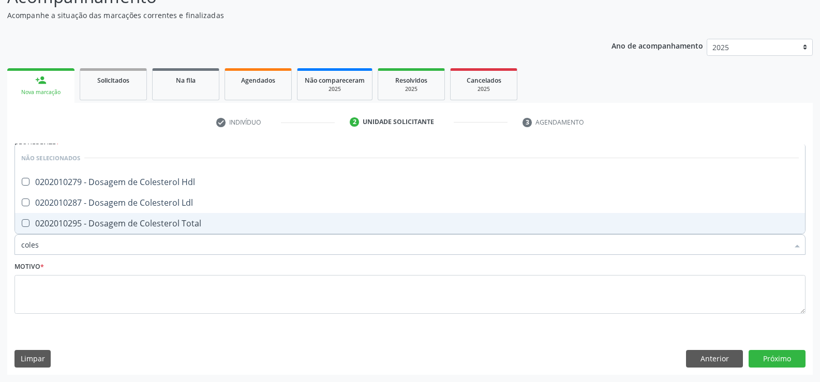
type input "colest"
click at [70, 224] on div "0202010295 - Dosagem de Colesterol Total" at bounding box center [409, 223] width 777 height 8
checkbox Total "true"
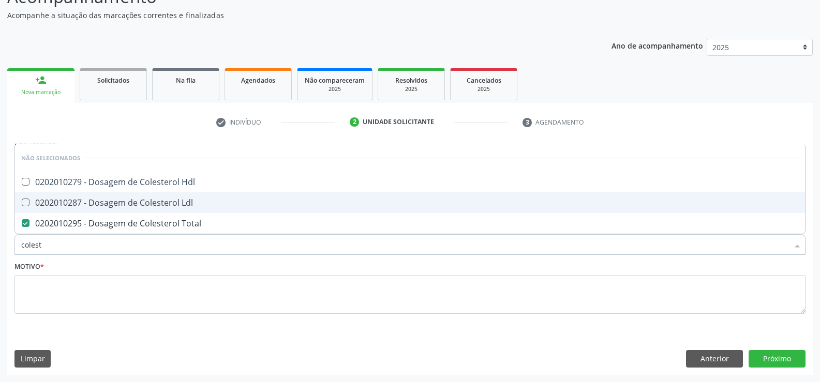
click at [69, 202] on div "0202010287 - Dosagem de Colesterol Ldl" at bounding box center [409, 203] width 777 height 8
checkbox Ldl "true"
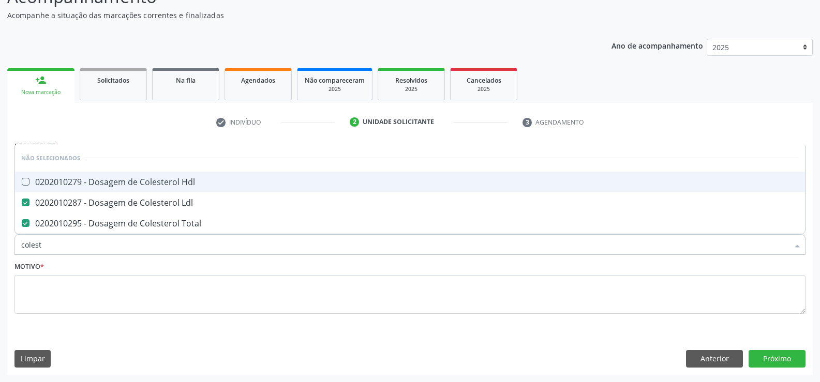
click at [65, 180] on div "0202010279 - Dosagem de Colesterol Hdl" at bounding box center [409, 182] width 777 height 8
checkbox Hdl "true"
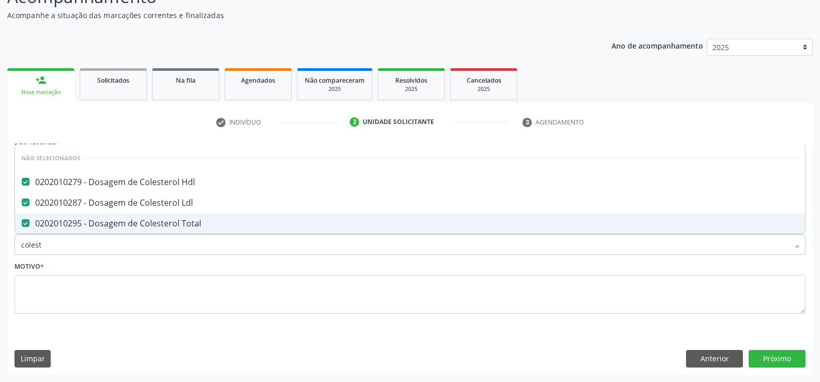
type input "colest"
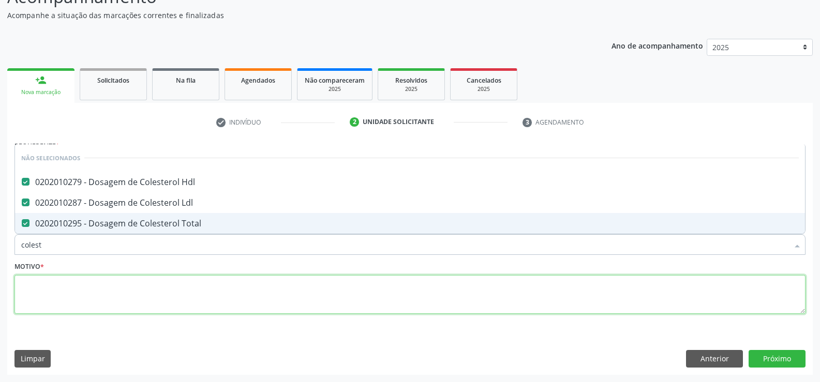
click at [53, 304] on textarea at bounding box center [409, 294] width 791 height 39
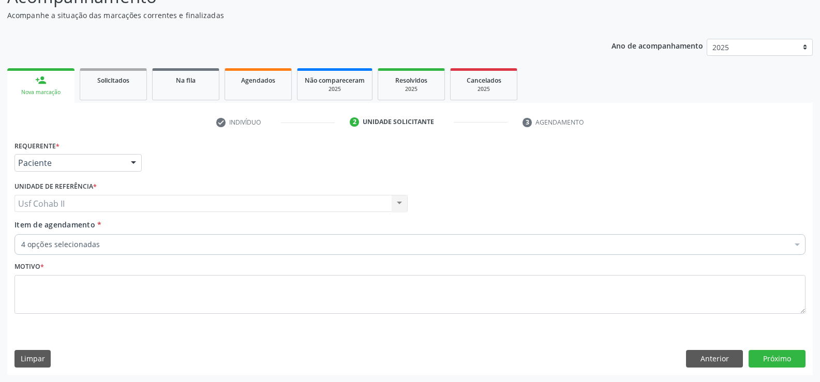
click at [46, 237] on div "4 opções selecionadas" at bounding box center [409, 244] width 791 height 21
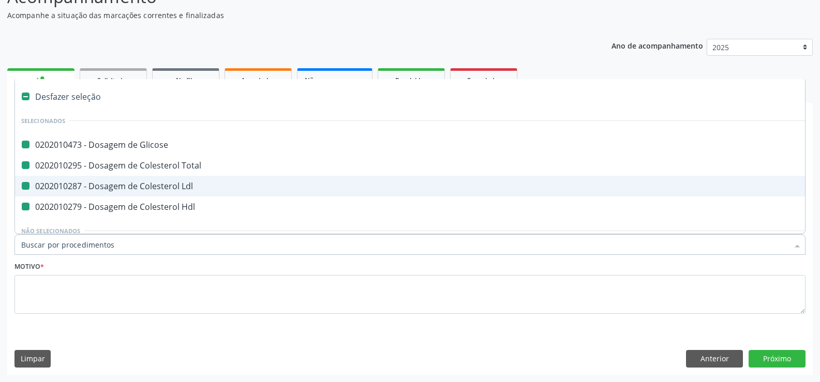
type input "v"
checkbox Glicose "false"
checkbox Ldl "false"
checkbox Total "false"
checkbox Hdl "false"
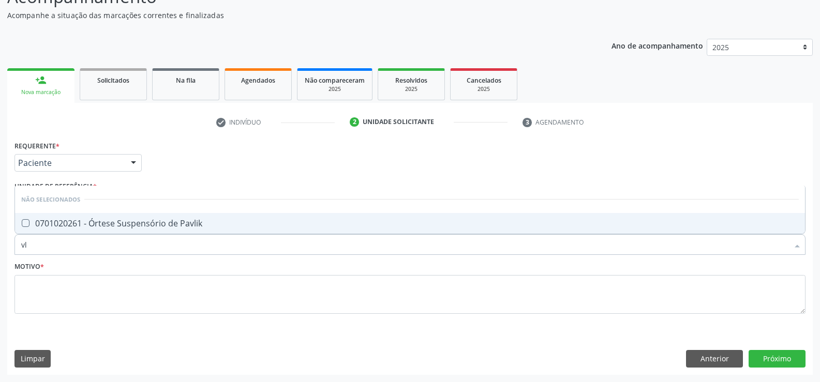
type input "v"
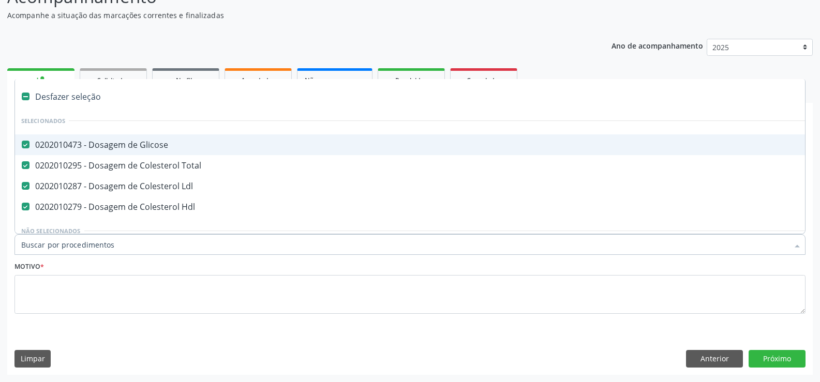
checkbox Glicose "true"
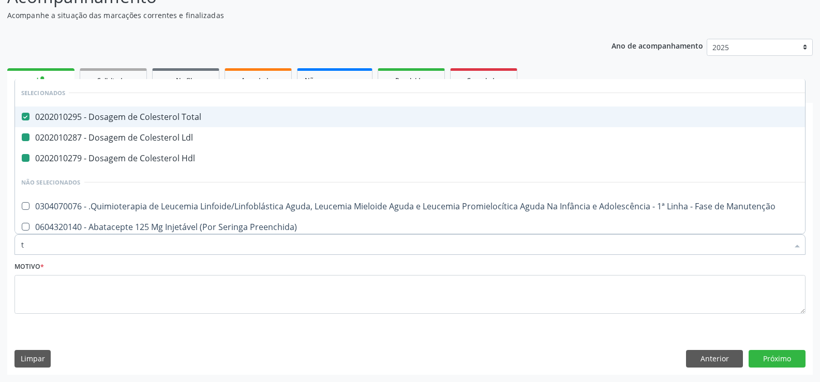
type input "tr"
checkbox Total "false"
checkbox Ldl "false"
checkbox Hdl "false"
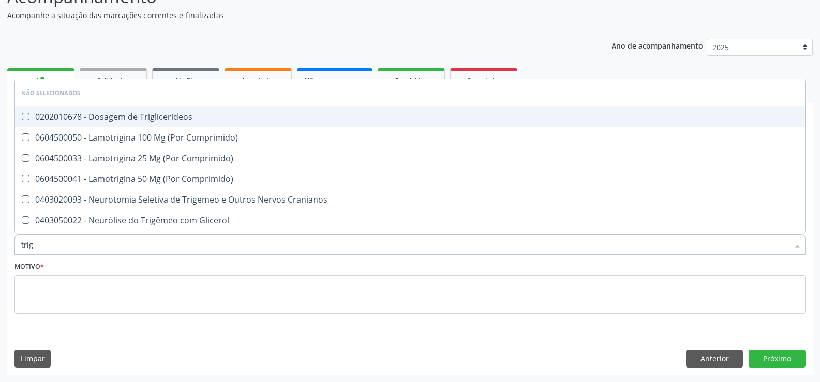
type input "trigl"
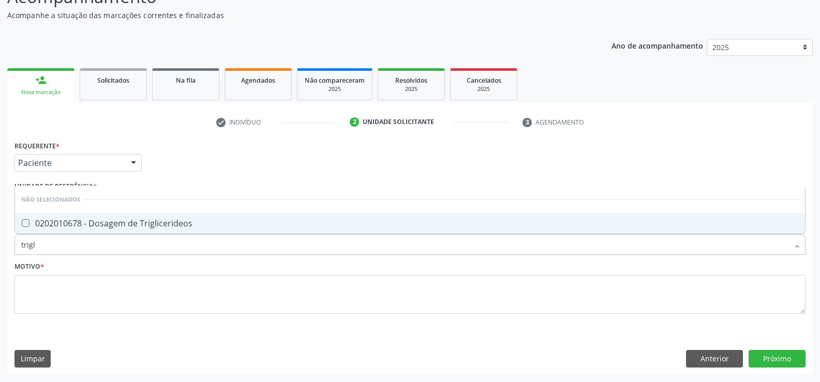
click at [97, 219] on div "0202010678 - Dosagem de Triglicerideos" at bounding box center [409, 223] width 777 height 8
checkbox Triglicerideos "true"
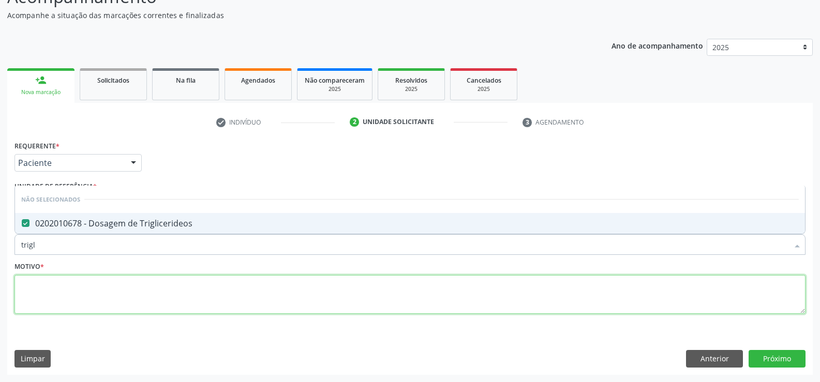
click at [70, 295] on textarea at bounding box center [409, 294] width 791 height 39
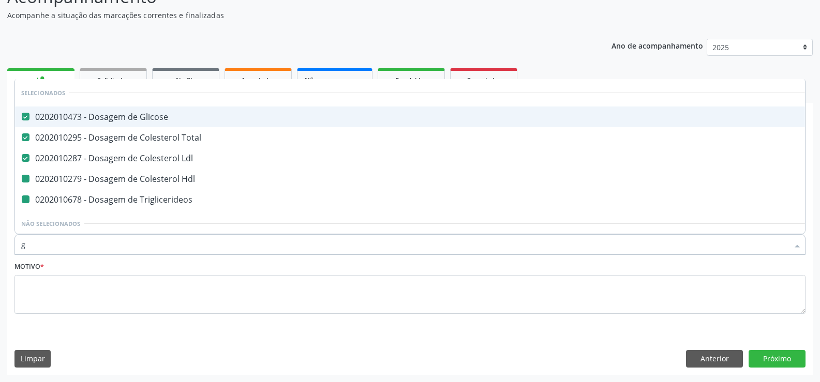
type input "gl"
checkbox Hdl "false"
checkbox Triglicerideos "false"
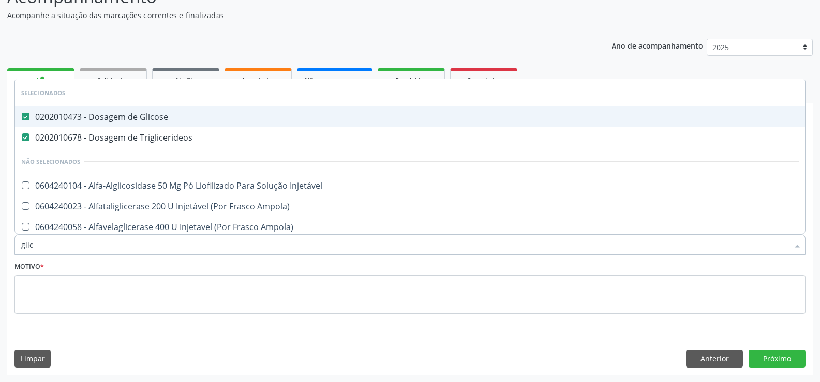
type input "glico"
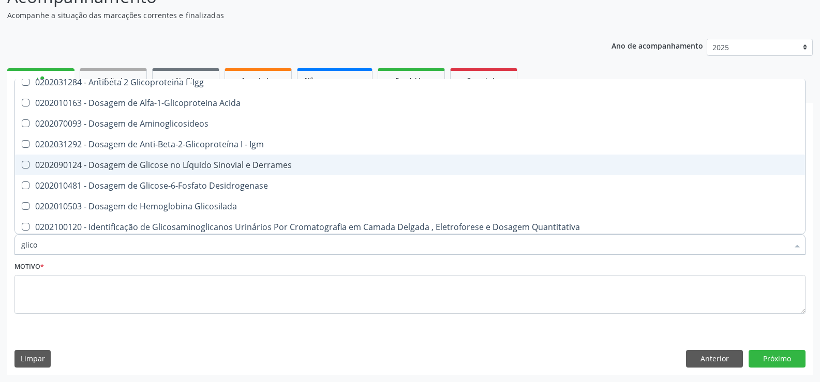
scroll to position [148, 0]
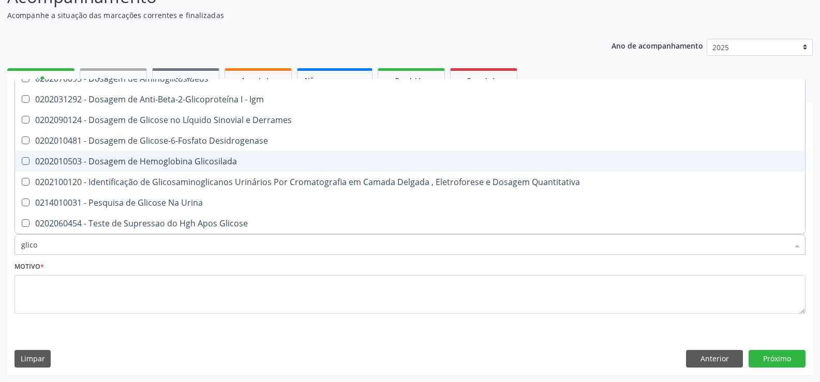
click at [141, 160] on div "0202010503 - Dosagem de Hemoglobina Glicosilada" at bounding box center [409, 161] width 777 height 8
checkbox Glicosilada "true"
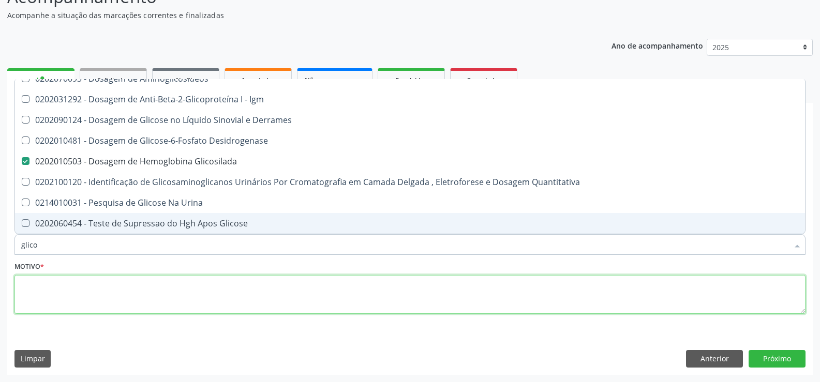
click at [77, 290] on textarea at bounding box center [409, 294] width 791 height 39
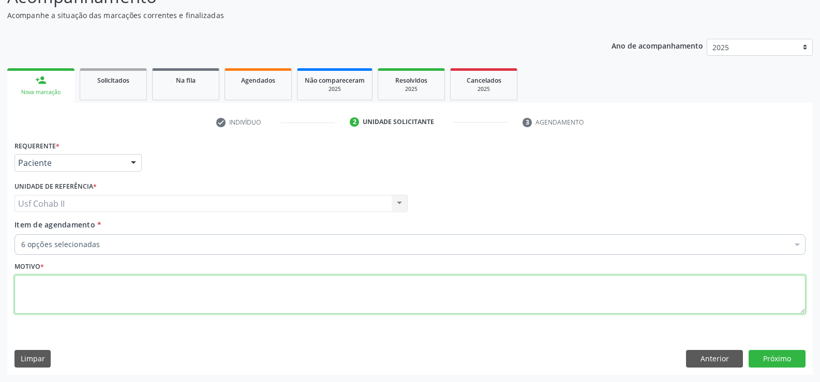
checkbox Hdl "true"
checkbox Triglicerideos "true"
checkbox Ampola\)\ "false"
checkbox Glicosilada "true"
checkbox Ldl "true"
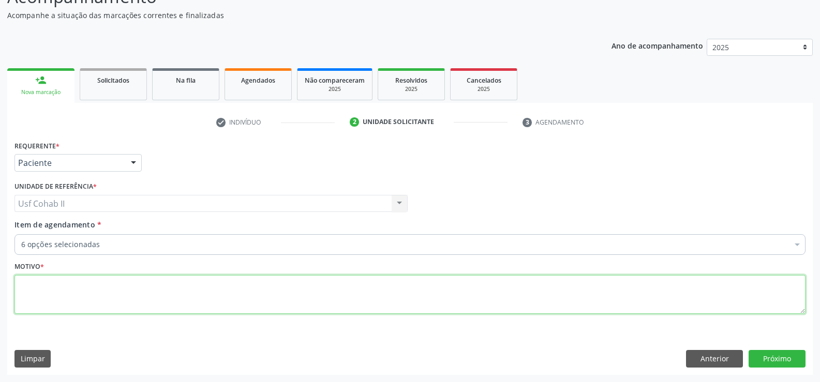
scroll to position [0, 0]
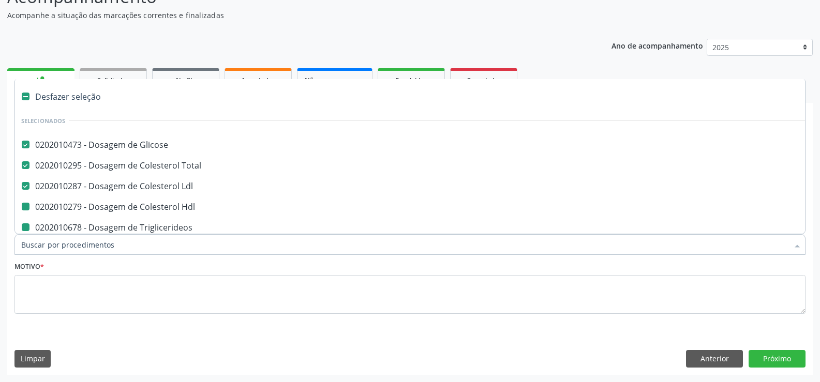
type input "h"
checkbox Hdl "false"
checkbox Triglicerideos "false"
checkbox Glicosilada "false"
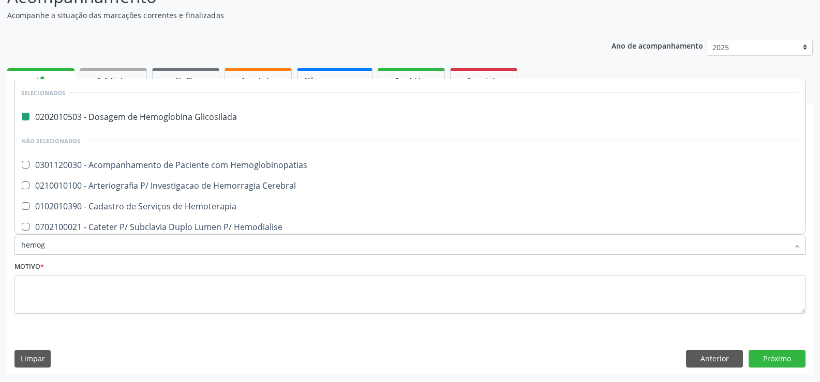
type input "hemogr"
checkbox Glicosilada "false"
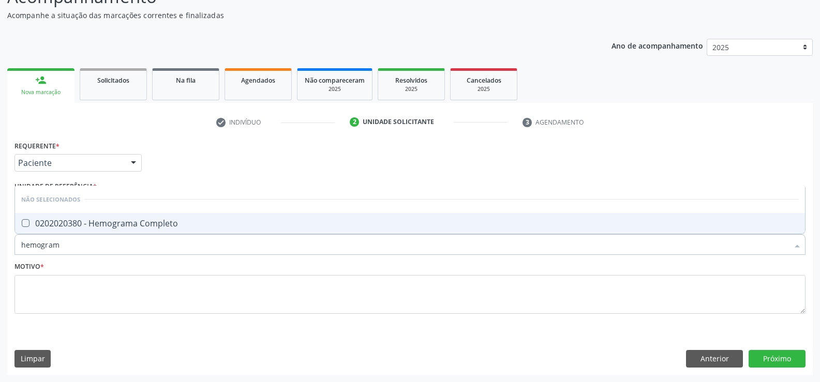
type input "hemograma"
click at [72, 223] on div "0202020380 - Hemograma Completo" at bounding box center [409, 223] width 777 height 8
checkbox Completo "true"
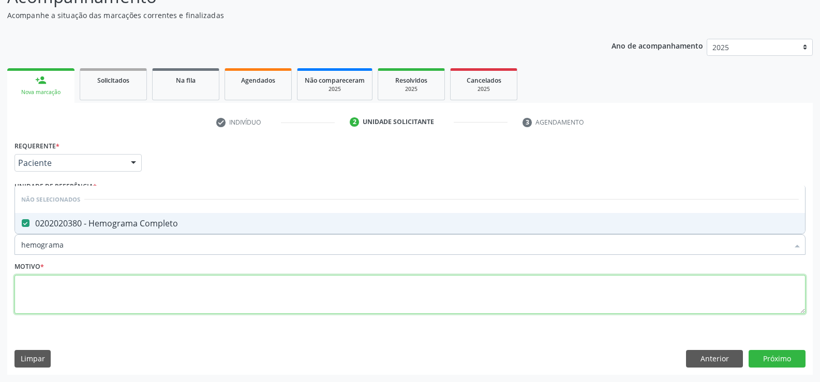
click at [63, 284] on textarea at bounding box center [409, 294] width 791 height 39
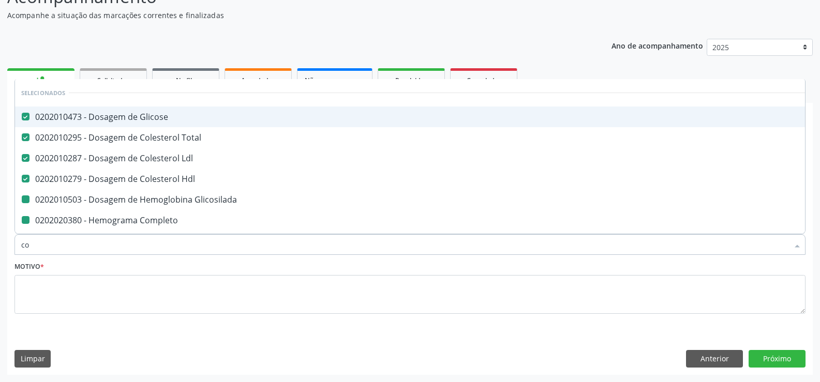
type input "col"
checkbox Glicosilada "false"
checkbox Completo "false"
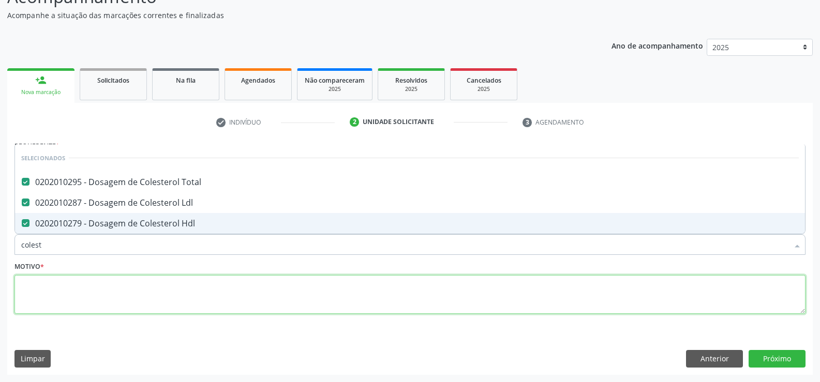
click at [81, 287] on textarea at bounding box center [409, 294] width 791 height 39
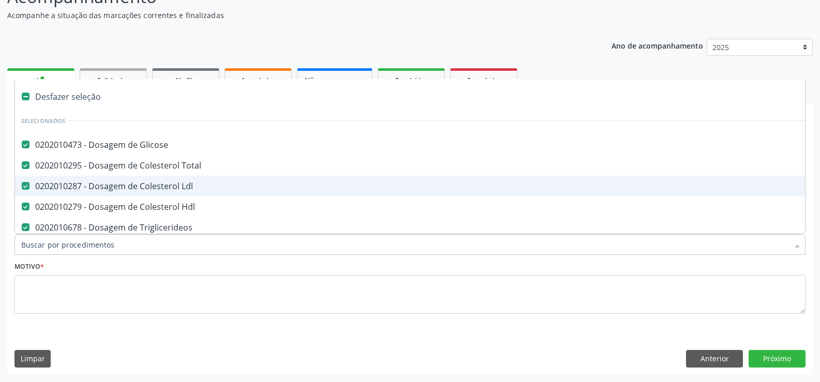
type input "t"
checkbox Completo "false"
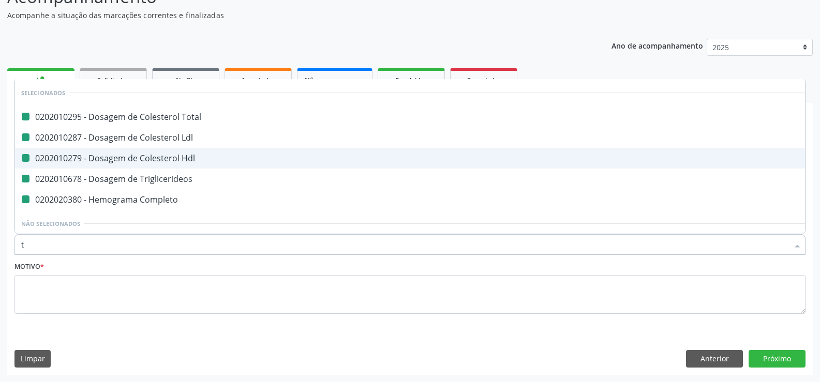
type input "t4"
checkbox Total "false"
checkbox Ldl "false"
checkbox Hdl "false"
checkbox Triglicerideos "false"
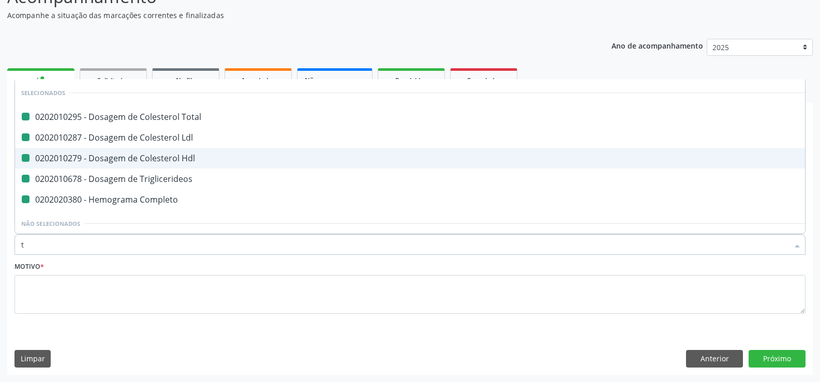
checkbox Completo "false"
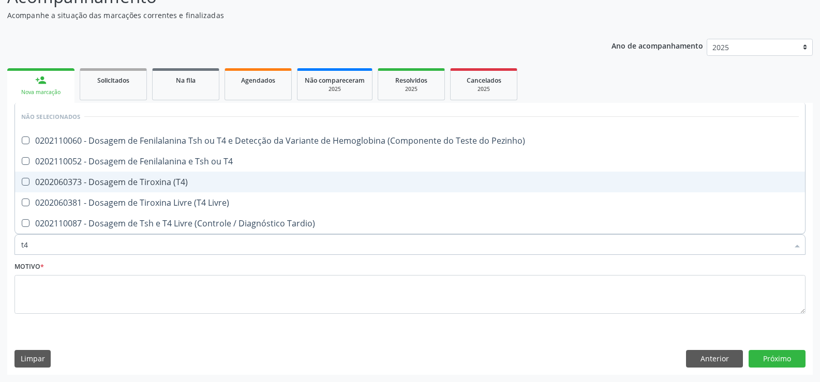
click at [159, 183] on div "0202060373 - Dosagem de Tiroxina (T4)" at bounding box center [409, 182] width 777 height 8
checkbox \(T4\) "true"
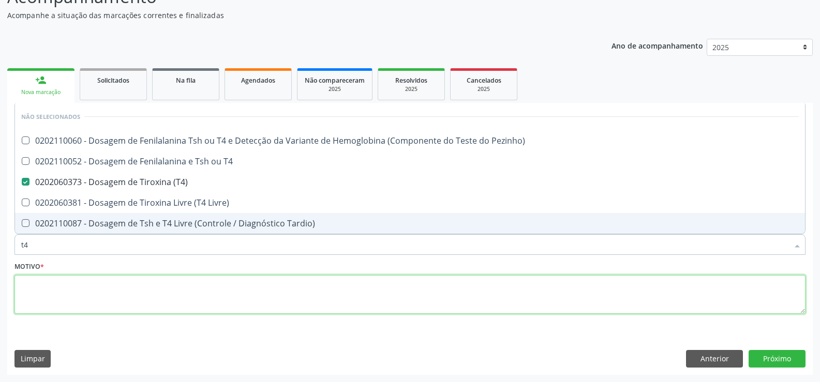
click at [73, 295] on textarea at bounding box center [409, 294] width 791 height 39
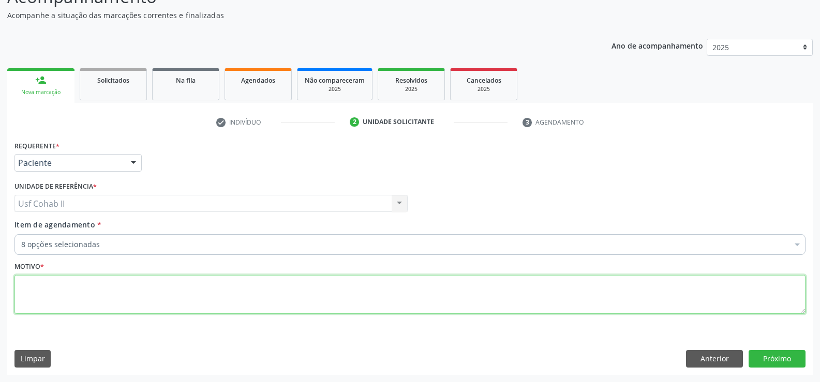
checkbox Glicose "true"
checkbox Total "true"
checkbox Hdl "true"
checkbox Triglicerideos "true"
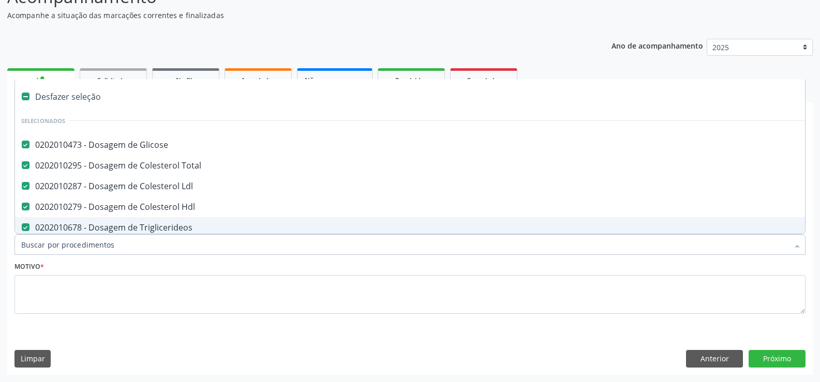
type input "t"
checkbox \(T4\) "false"
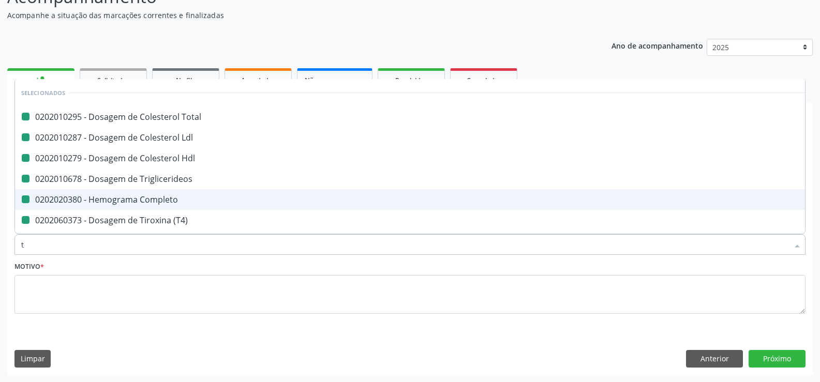
type input "ts"
checkbox Total "false"
checkbox Ldl "false"
checkbox Hdl "false"
checkbox Triglicerideos "false"
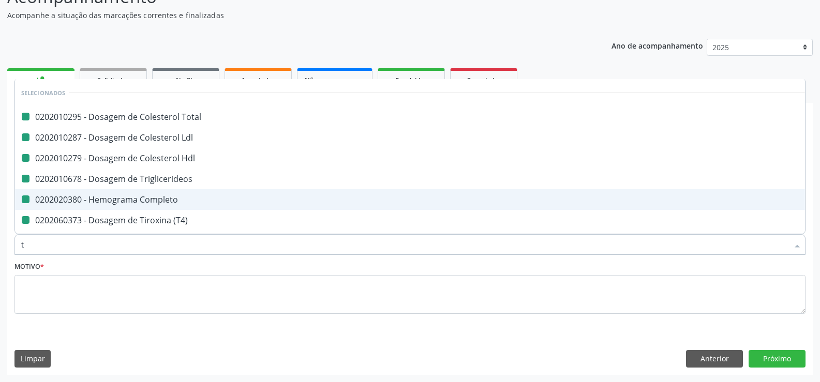
checkbox Completo "false"
checkbox \(T4\) "false"
type input "tsh"
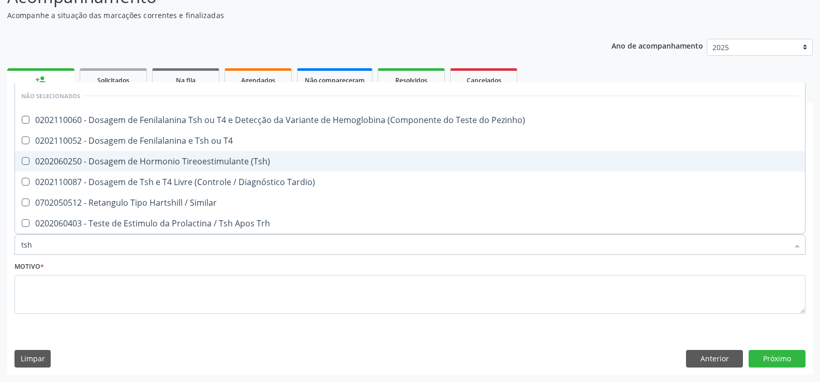
click at [162, 159] on div "0202060250 - Dosagem de Hormonio Tireoestimulante (Tsh)" at bounding box center [409, 161] width 777 height 8
checkbox \(Tsh\) "true"
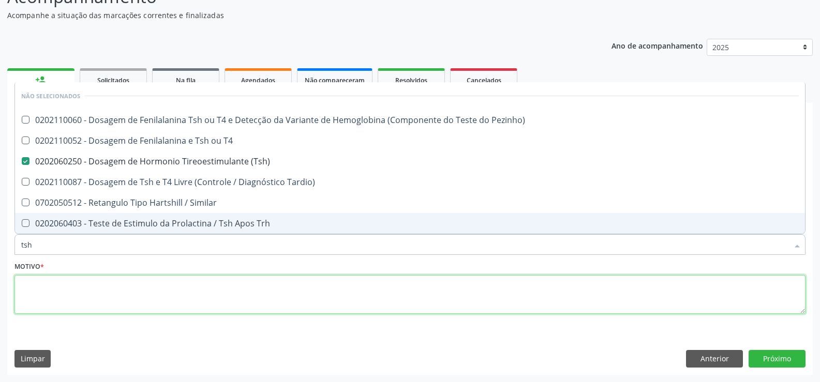
click at [105, 290] on textarea at bounding box center [409, 294] width 791 height 39
checkbox Pezinho\) "true"
checkbox T4 "true"
checkbox Tardio\) "true"
checkbox Similar "true"
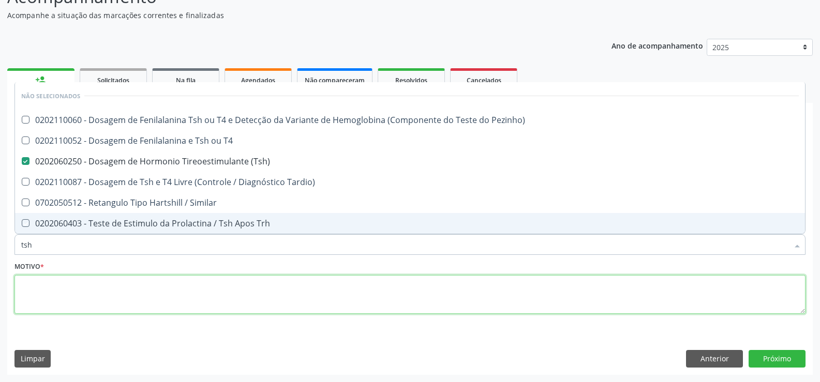
checkbox Trh "true"
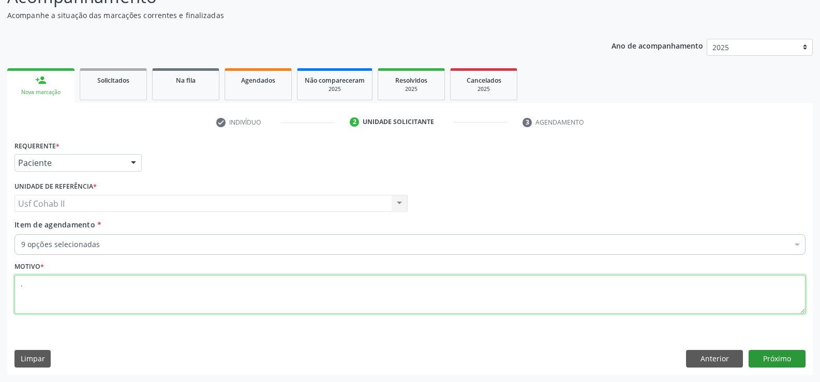
type textarea "."
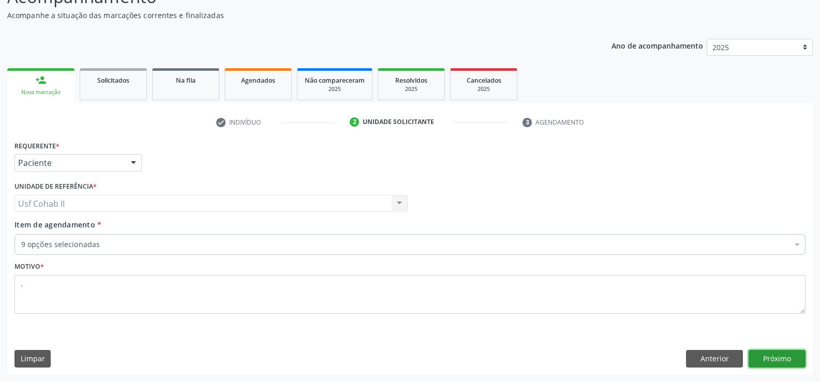
click at [766, 354] on button "Próximo" at bounding box center [776, 359] width 57 height 18
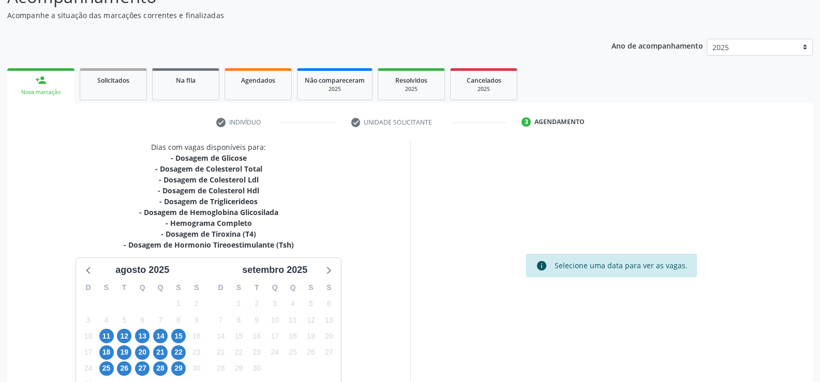
scroll to position [155, 0]
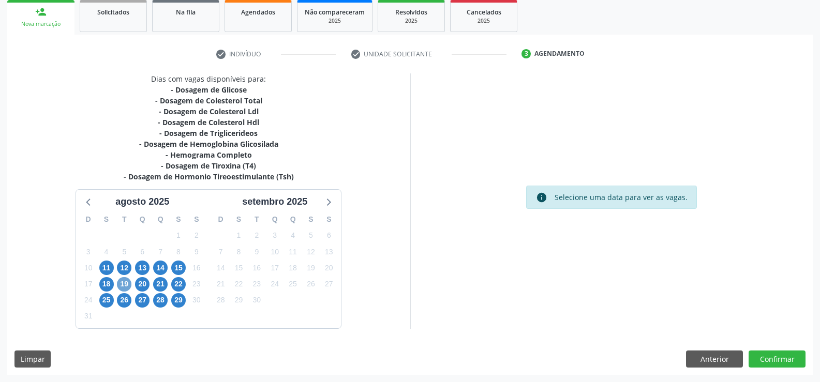
click at [125, 286] on span "19" at bounding box center [124, 284] width 14 height 14
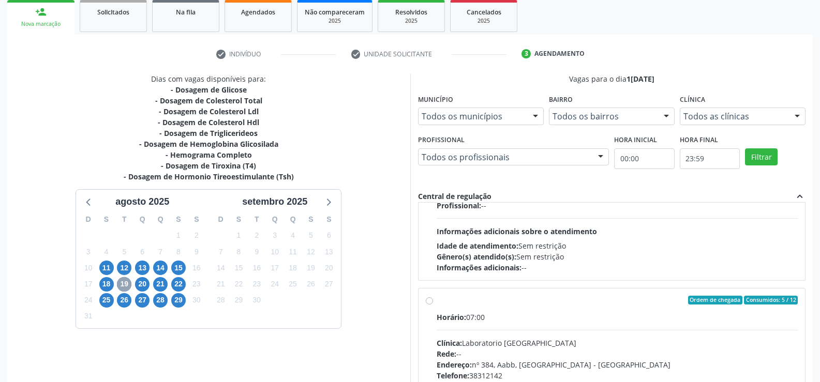
scroll to position [155, 0]
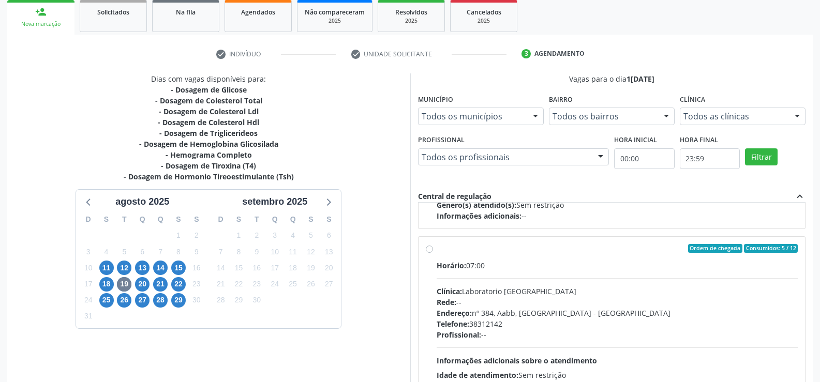
click at [431, 300] on div "Ordem de chegada Consumidos: 5 / 12 Horário: 07:00 Clínica: Laboratorio Sao Fra…" at bounding box center [612, 323] width 372 height 159
radio input "true"
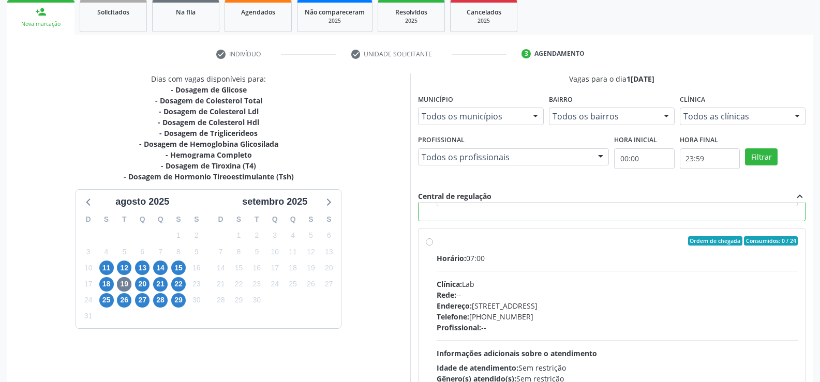
scroll to position [236, 0]
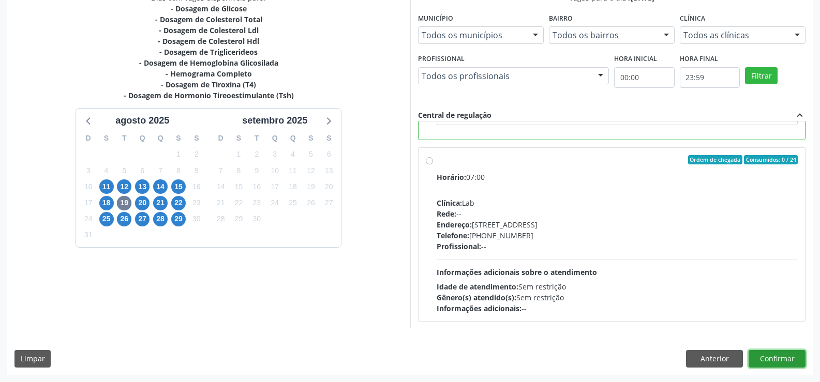
click at [788, 360] on button "Confirmar" at bounding box center [776, 359] width 57 height 18
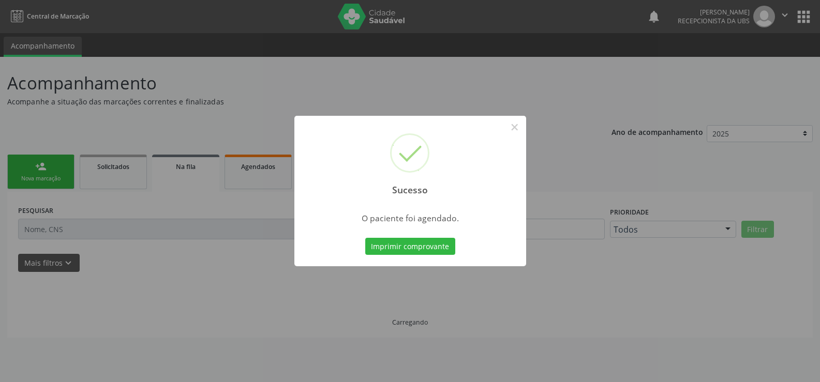
scroll to position [0, 0]
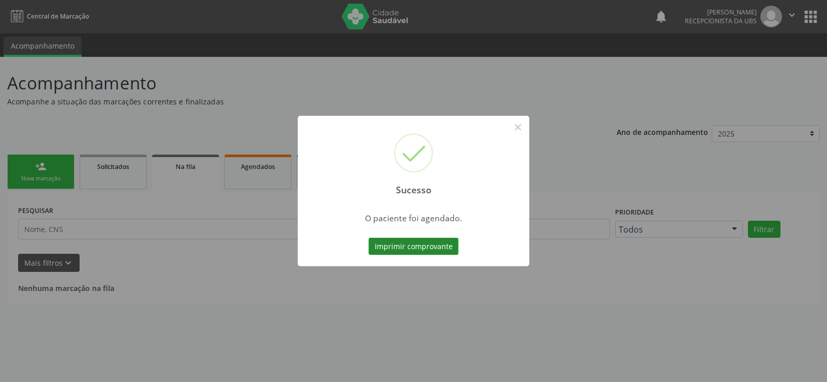
click at [422, 247] on button "Imprimir comprovante" at bounding box center [414, 247] width 90 height 18
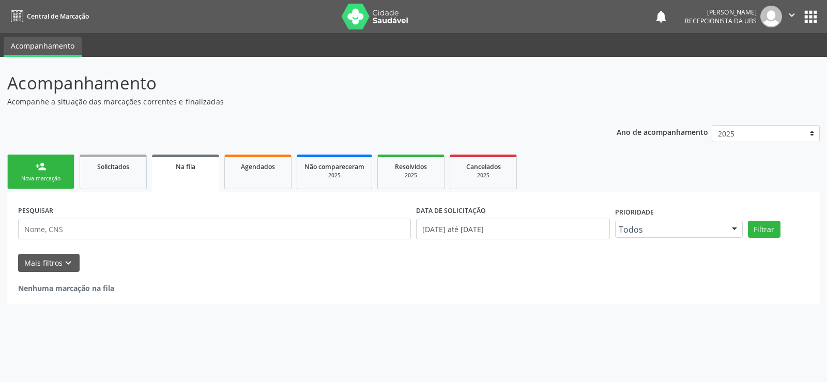
click at [67, 177] on link "person_add Nova marcação" at bounding box center [40, 172] width 67 height 35
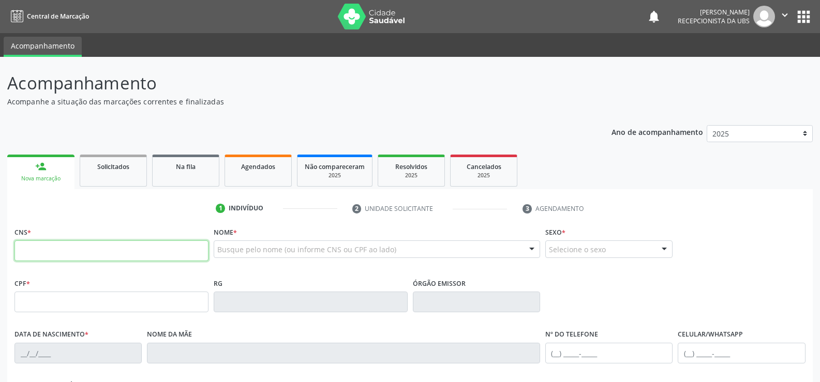
click at [80, 245] on input "text" at bounding box center [111, 250] width 194 height 21
type input "708 6010 8355 6082"
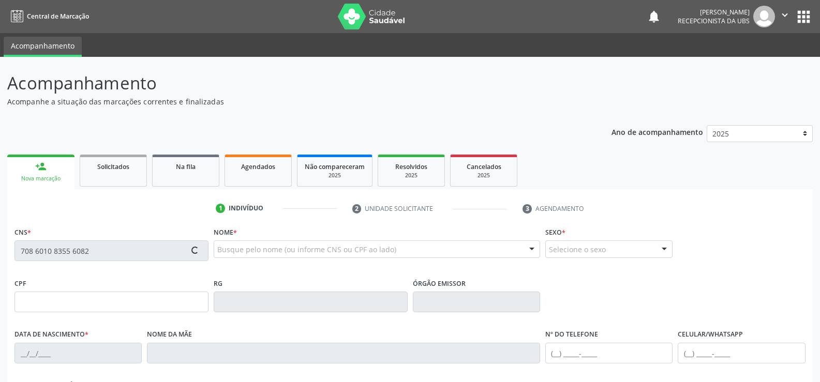
type input "478.580.604-49"
type input "16/12/1965"
type input "Josefa Magalhaes da Silva"
type input "(83) 99841-0282"
type input "1011"
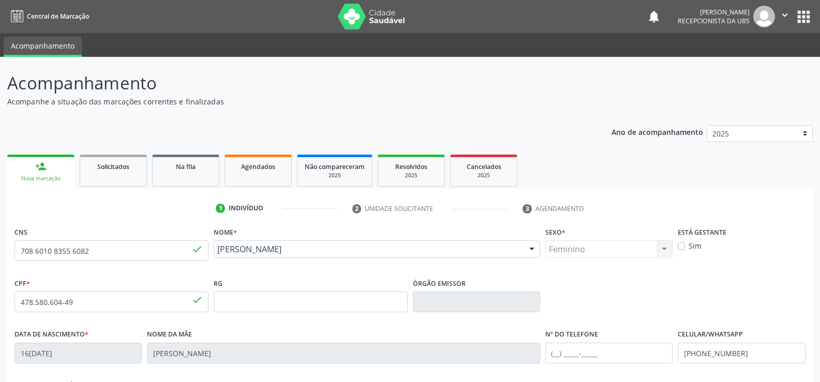
scroll to position [52, 0]
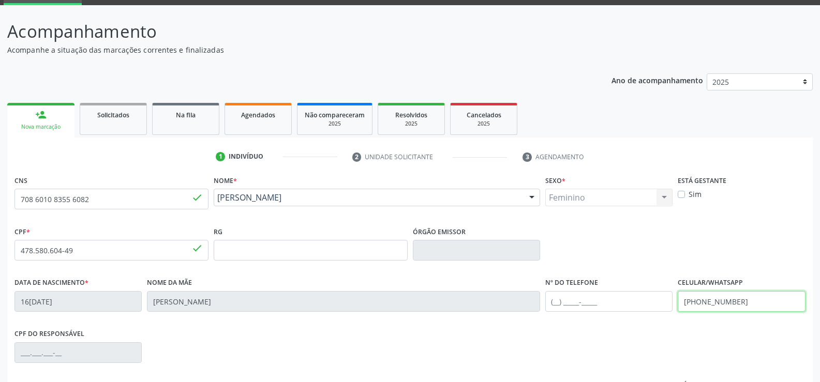
drag, startPoint x: 752, startPoint y: 305, endPoint x: 549, endPoint y: 341, distance: 206.5
click at [549, 341] on div "CNS 708 6010 8355 6082 done Nome * Nivoneide Magalhaes da Silva Nivoneide Magal…" at bounding box center [409, 314] width 791 height 282
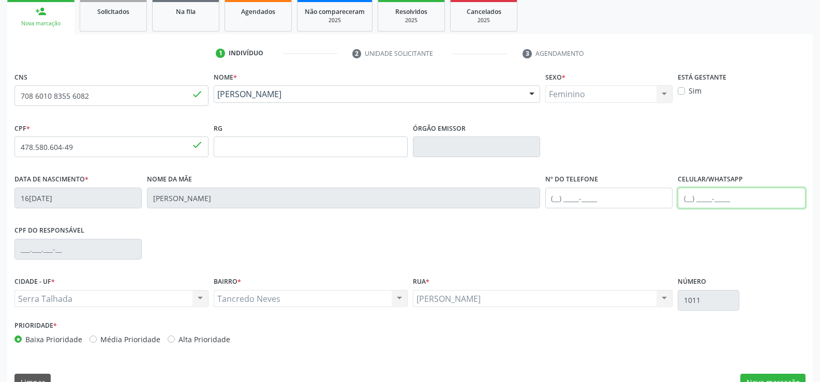
scroll to position [178, 0]
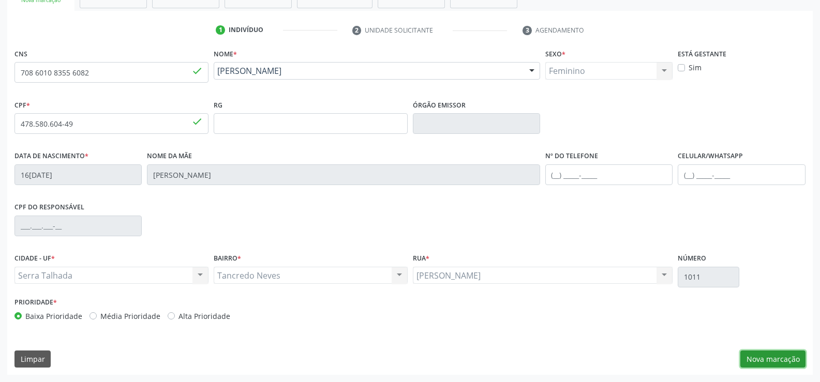
click at [768, 356] on button "Nova marcação" at bounding box center [772, 360] width 65 height 18
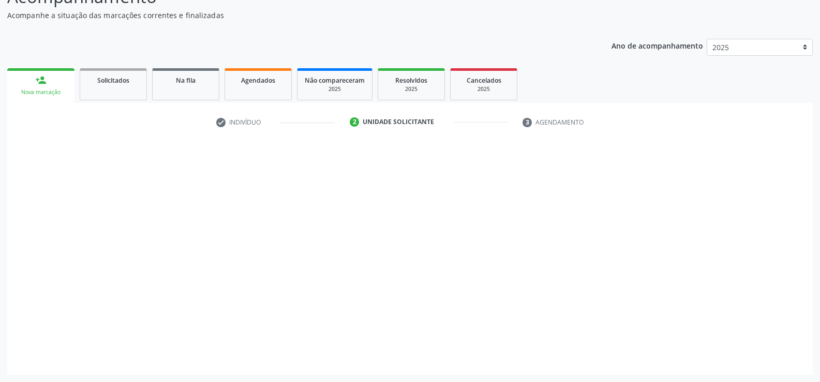
scroll to position [86, 0]
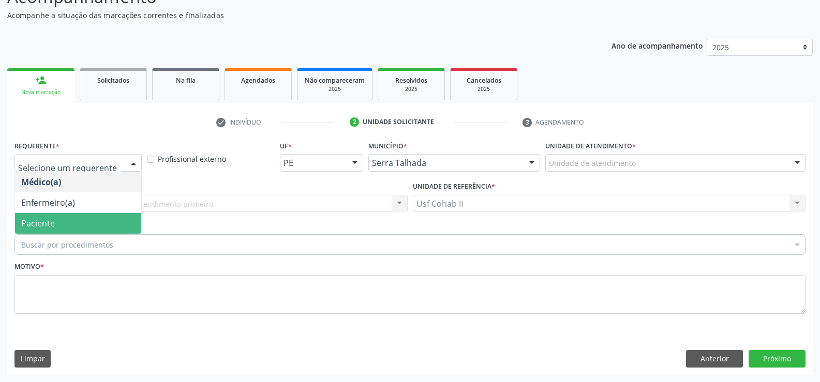
click at [64, 219] on span "Paciente" at bounding box center [78, 223] width 126 height 21
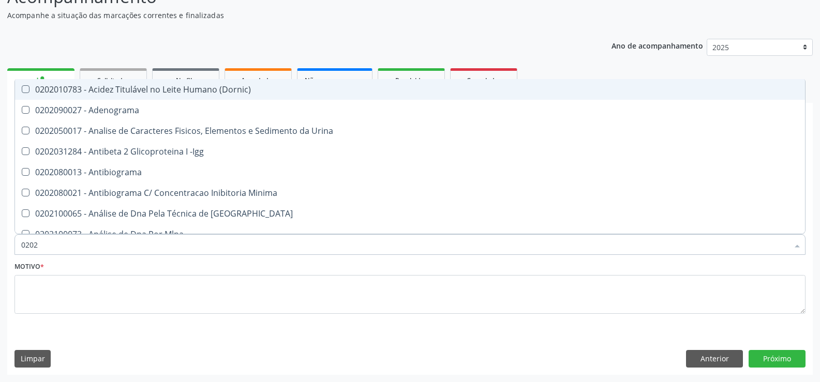
type input "02020"
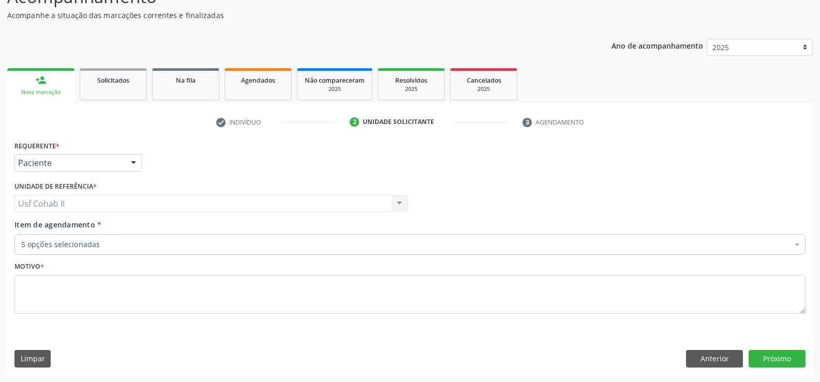
scroll to position [86, 0]
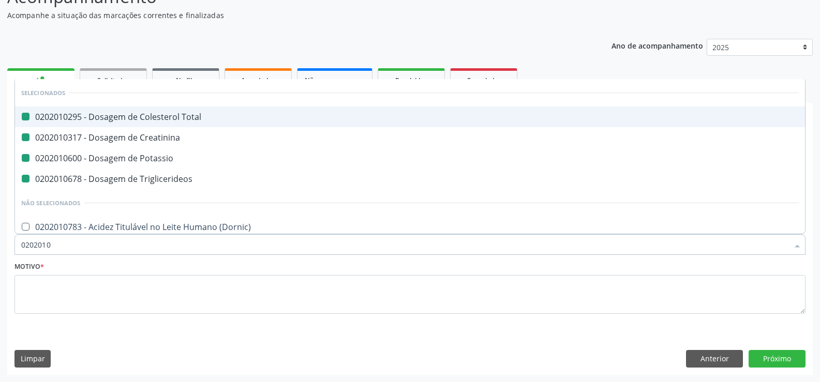
type input "02020104"
checkbox Total "false"
checkbox Creatinina "false"
checkbox Potassio "false"
checkbox Triglicerideos "false"
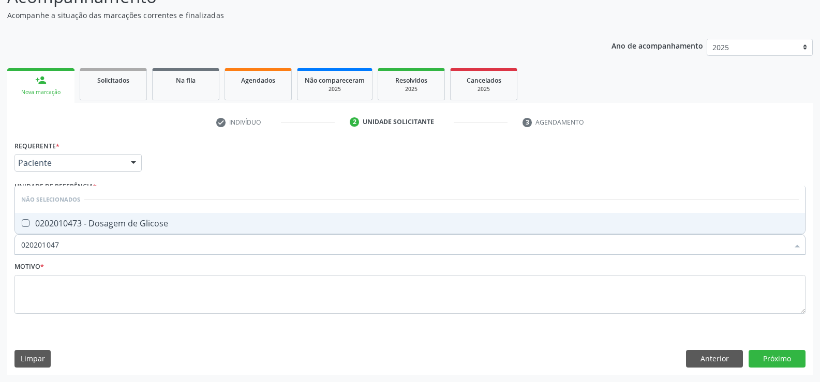
type input "0202010473"
click at [93, 219] on div "0202010473 - Dosagem de Glicose" at bounding box center [409, 223] width 777 height 8
checkbox Glicose "true"
type input "0202010473"
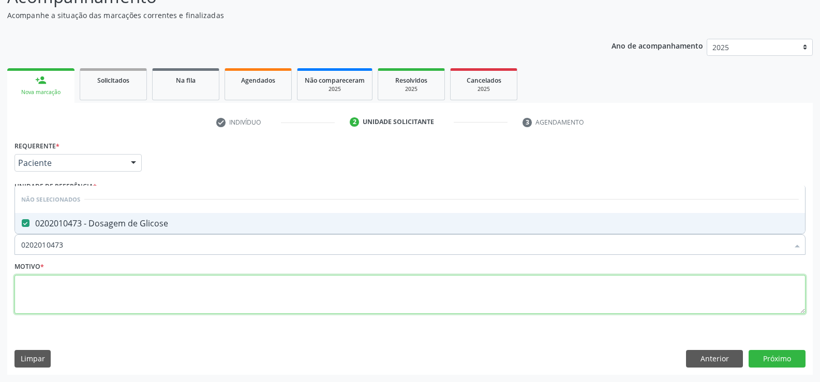
drag, startPoint x: 70, startPoint y: 298, endPoint x: 69, endPoint y: 279, distance: 19.2
click at [69, 298] on textarea at bounding box center [409, 294] width 791 height 39
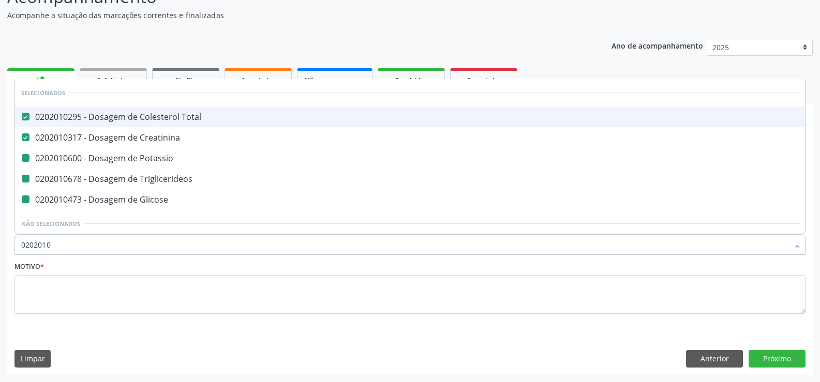
type input "02020104"
checkbox Potassio "false"
checkbox Triglicerideos "false"
checkbox Glicose "false"
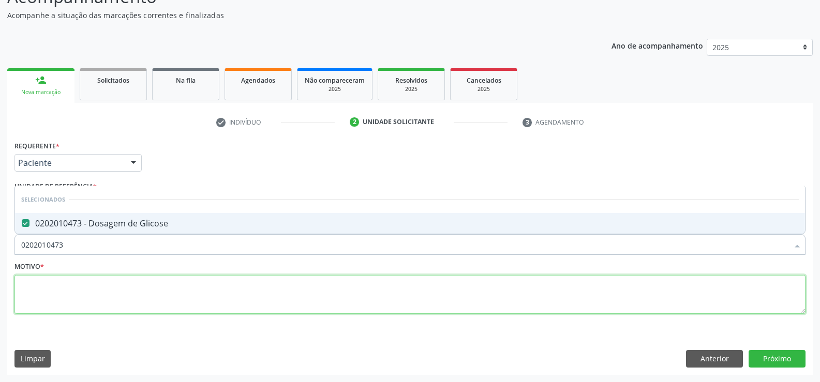
click at [82, 295] on textarea at bounding box center [409, 294] width 791 height 39
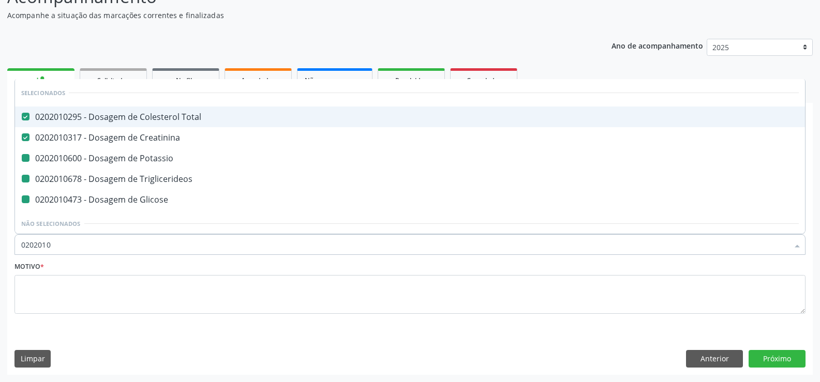
type input "02020102"
checkbox Potassio "false"
checkbox Triglicerideos "false"
checkbox Glicose "false"
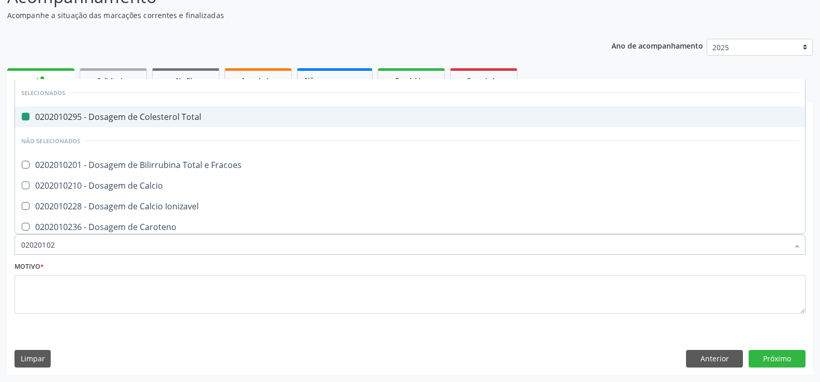
type input "020201027"
checkbox Total "false"
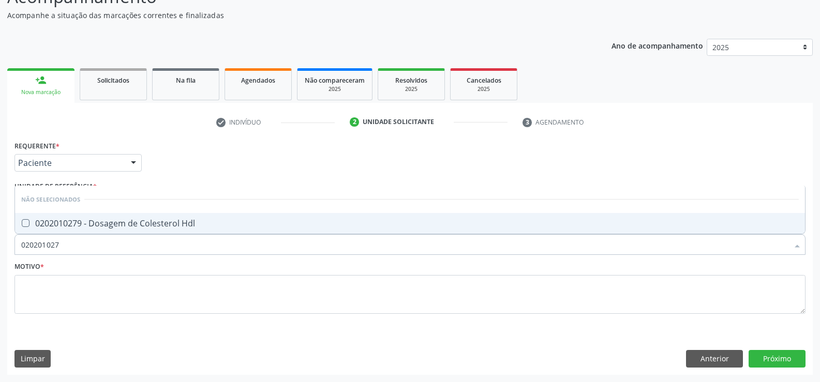
type input "0202010279"
click at [95, 224] on div "0202010279 - Dosagem de Colesterol Hdl" at bounding box center [409, 223] width 777 height 8
checkbox Hdl "true"
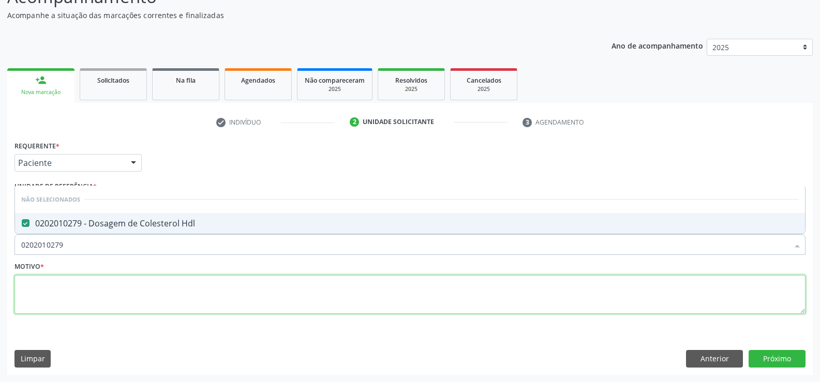
click at [81, 283] on textarea at bounding box center [409, 294] width 791 height 39
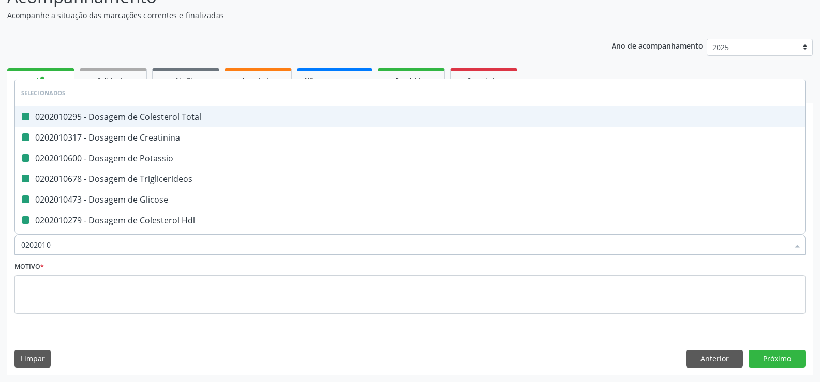
type input "02020105"
checkbox Total "false"
checkbox Creatinina "false"
checkbox Potassio "false"
checkbox Triglicerideos "false"
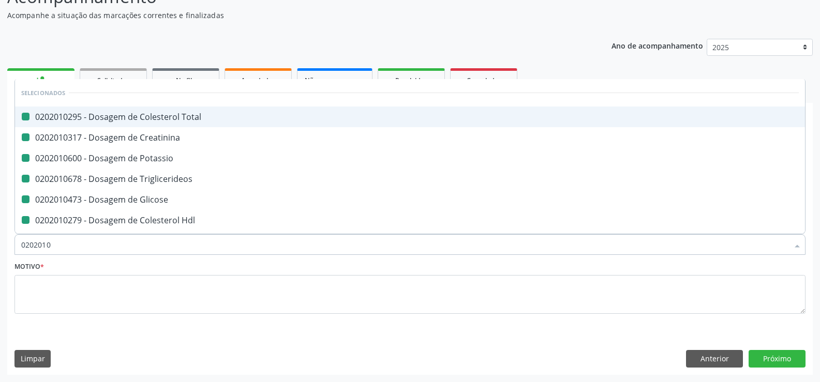
checkbox Glicose "false"
checkbox Hdl "false"
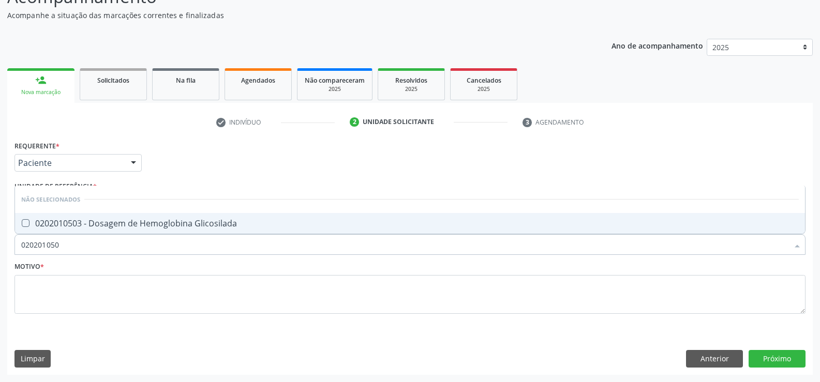
type input "0202010503"
click at [100, 223] on div "0202010503 - Dosagem de Hemoglobina Glicosilada" at bounding box center [409, 223] width 777 height 8
checkbox Glicosilada "true"
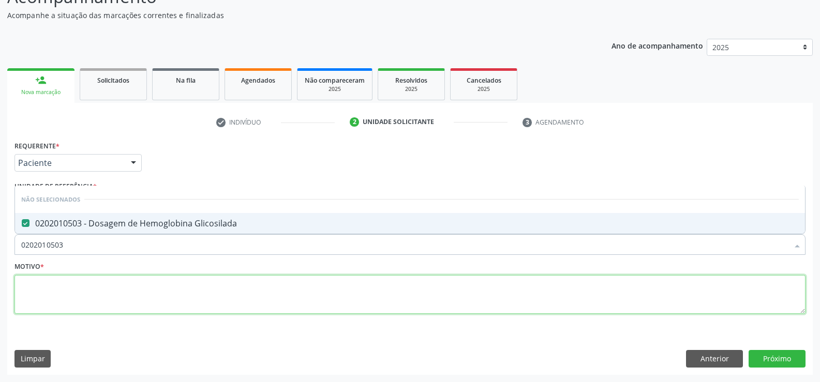
click at [69, 288] on textarea at bounding box center [409, 294] width 791 height 39
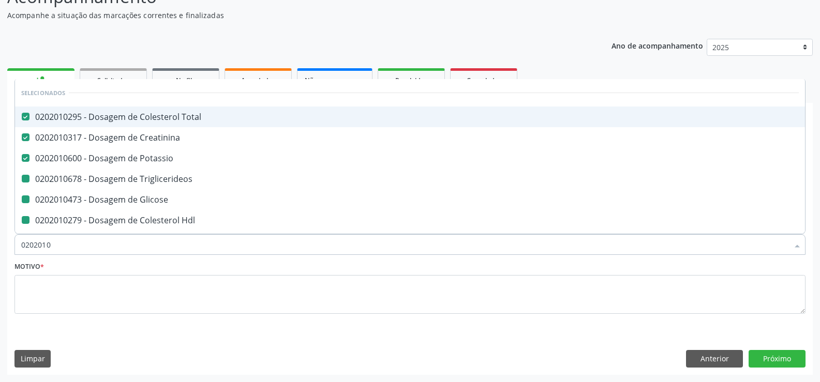
type input "02020102"
checkbox Triglicerideos "false"
checkbox Glicose "false"
checkbox Hdl "false"
checkbox Glicosilada "false"
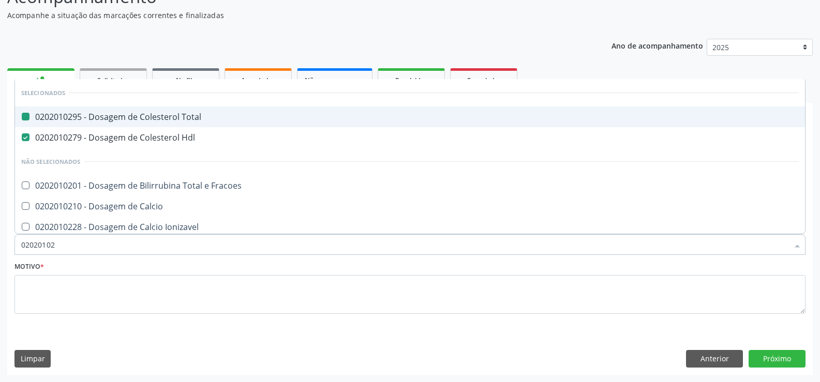
type input "020201028"
checkbox Total "false"
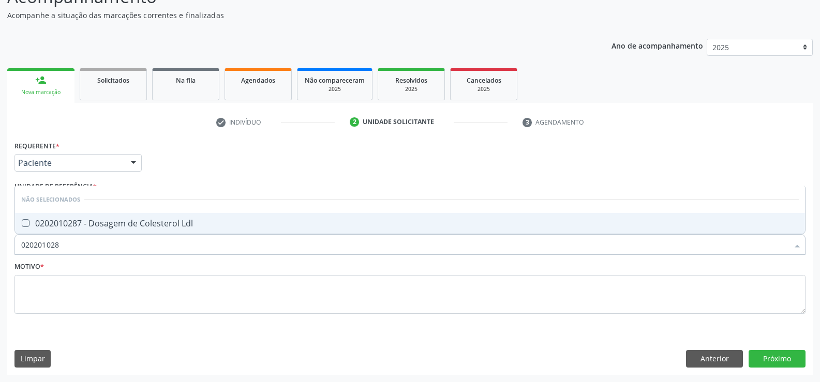
type input "0202010287"
click at [80, 217] on span "0202010287 - Dosagem de Colesterol Ldl" at bounding box center [410, 223] width 790 height 21
checkbox Ldl "true"
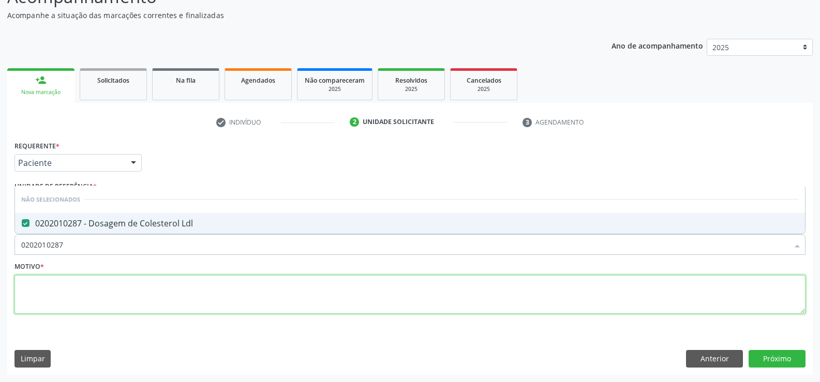
click at [40, 293] on textarea at bounding box center [409, 294] width 791 height 39
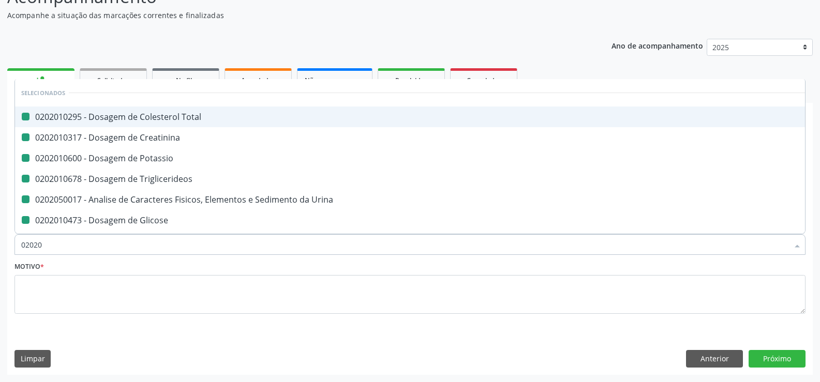
type input "020202"
checkbox Total "false"
checkbox Creatinina "false"
checkbox Potassio "false"
checkbox Triglicerideos "false"
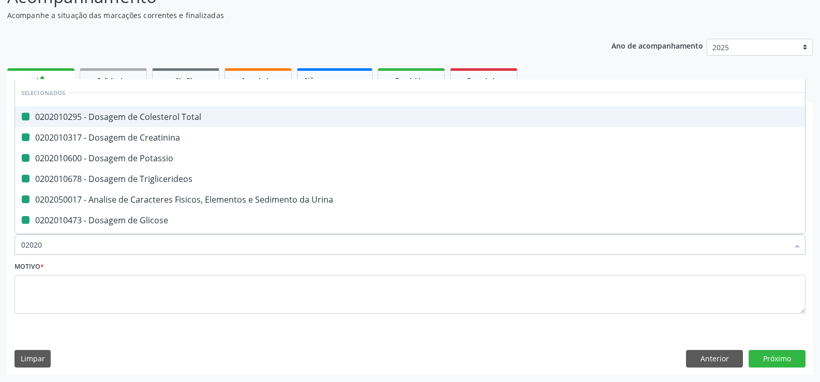
checkbox Urina "false"
checkbox Glicose "false"
checkbox Hdl "false"
checkbox Glicosilada "false"
checkbox Ldl "false"
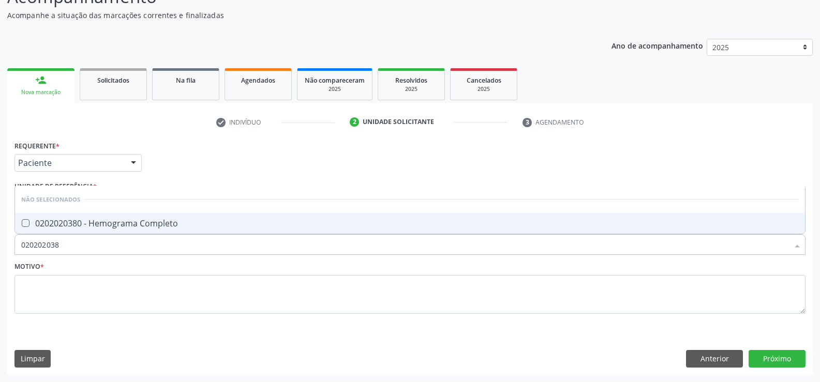
type input "0202020380"
click at [76, 224] on div "0202020380 - Hemograma Completo" at bounding box center [409, 223] width 777 height 8
checkbox Completo "true"
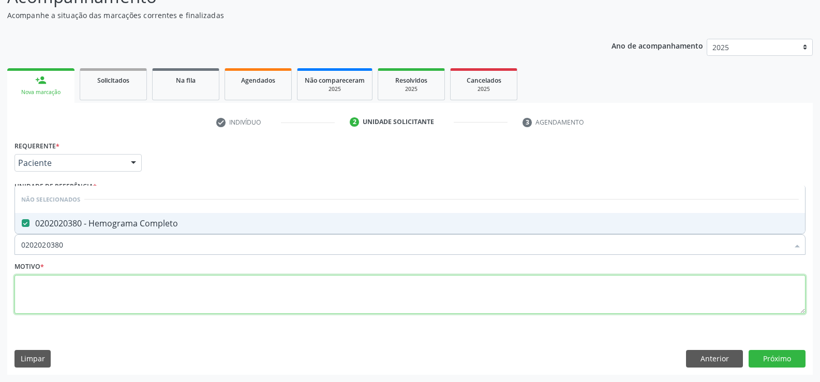
click at [57, 304] on textarea at bounding box center [409, 294] width 791 height 39
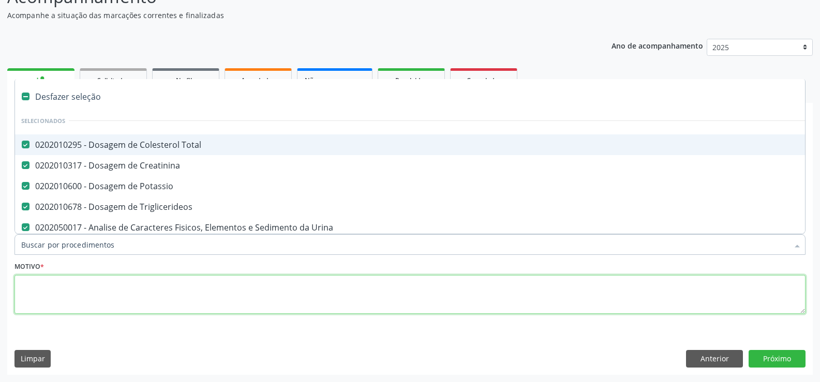
click at [54, 281] on textarea at bounding box center [409, 294] width 791 height 39
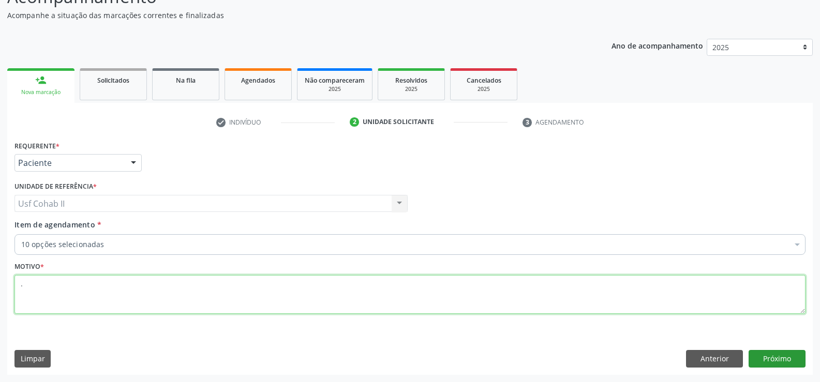
type textarea "."
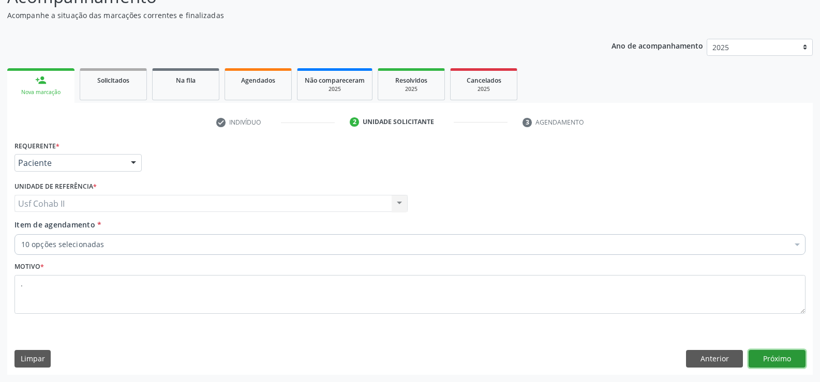
click at [775, 355] on button "Próximo" at bounding box center [776, 359] width 57 height 18
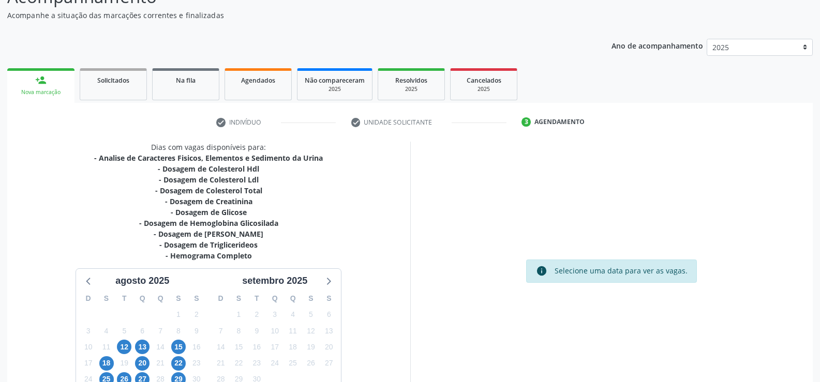
scroll to position [138, 0]
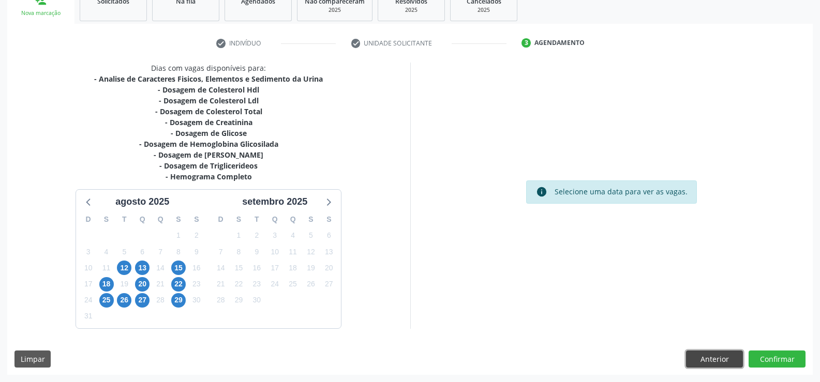
click at [699, 360] on button "Anterior" at bounding box center [714, 360] width 57 height 18
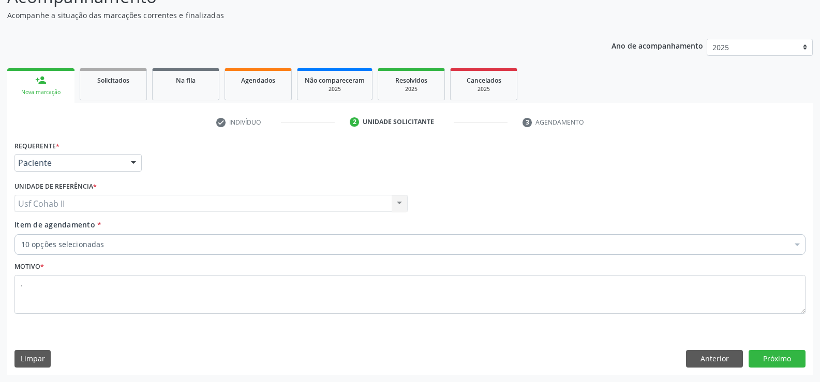
scroll to position [86, 0]
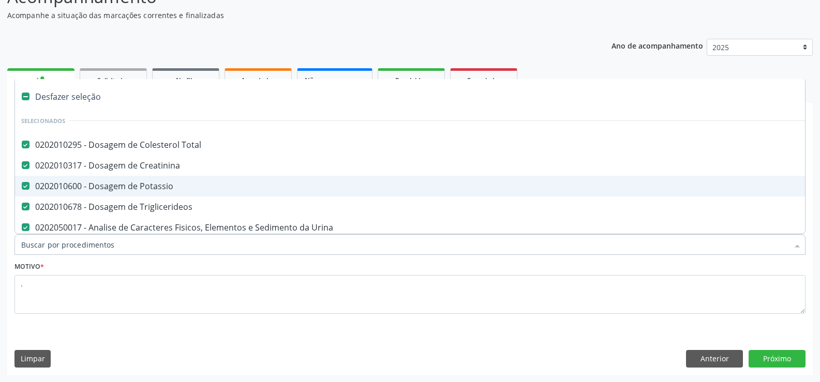
click at [87, 185] on div "0202010600 - Dosagem de Potassio" at bounding box center [423, 186] width 805 height 8
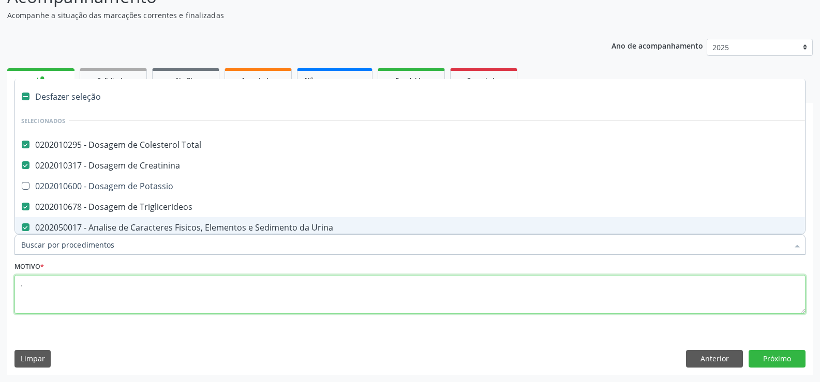
click at [92, 310] on textarea "." at bounding box center [409, 294] width 791 height 39
checkbox Potassio "true"
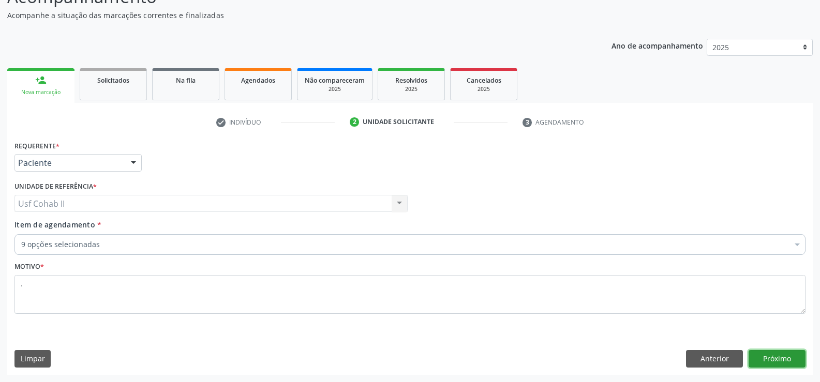
click at [767, 353] on button "Próximo" at bounding box center [776, 359] width 57 height 18
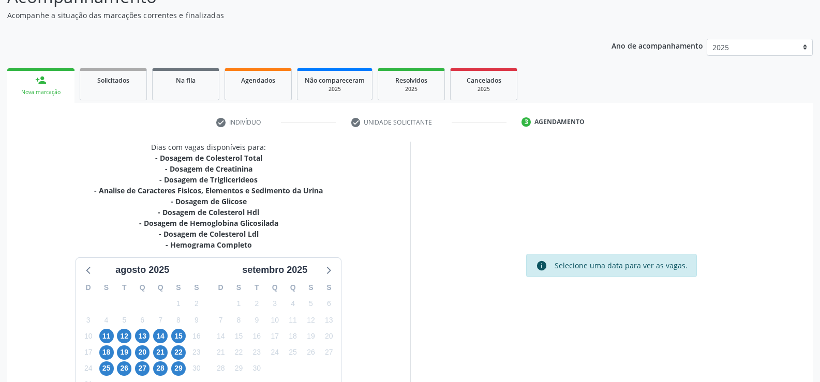
scroll to position [155, 0]
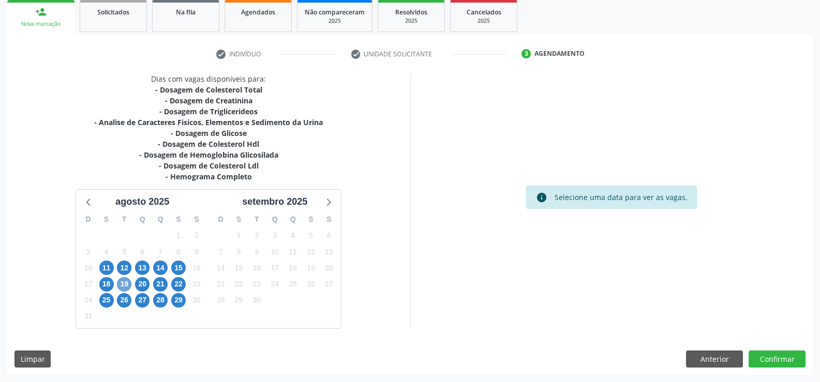
click at [124, 283] on span "19" at bounding box center [124, 284] width 14 height 14
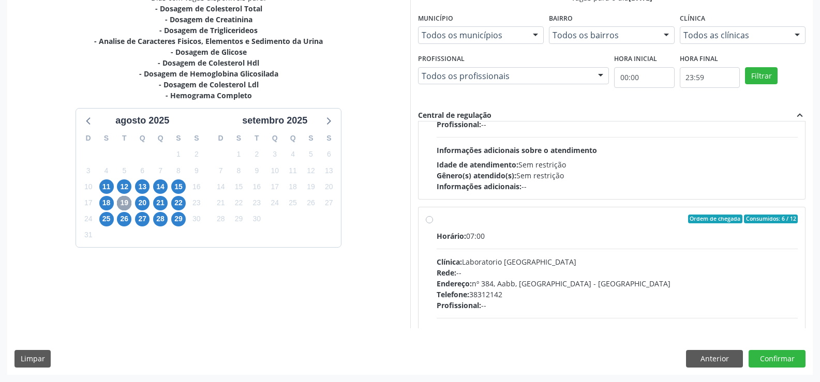
scroll to position [155, 0]
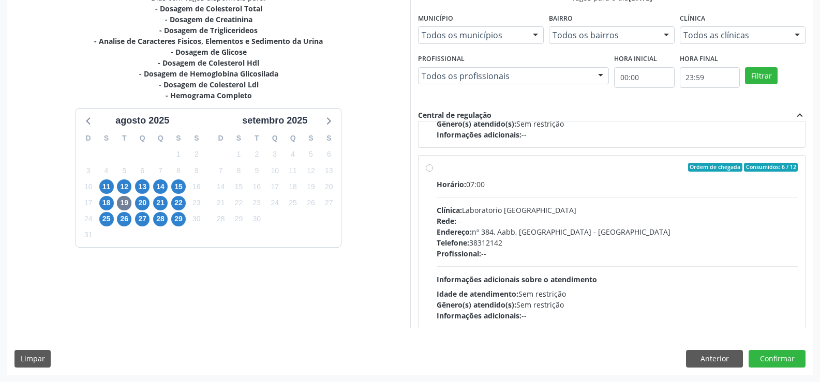
click at [436, 171] on label "Ordem de chegada Consumidos: 6 / 12 Horário: 07:00 Clínica: Laboratorio Sao Fra…" at bounding box center [616, 242] width 361 height 159
click at [428, 171] on input "Ordem de chegada Consumidos: 6 / 12 Horário: 07:00 Clínica: Laboratorio Sao Fra…" at bounding box center [429, 167] width 7 height 9
radio input "true"
click at [763, 369] on div "Dias com vagas disponíveis para: - Dosagem de Colesterol Total - Dosagem de Cre…" at bounding box center [409, 183] width 805 height 382
click at [760, 357] on button "Confirmar" at bounding box center [776, 359] width 57 height 18
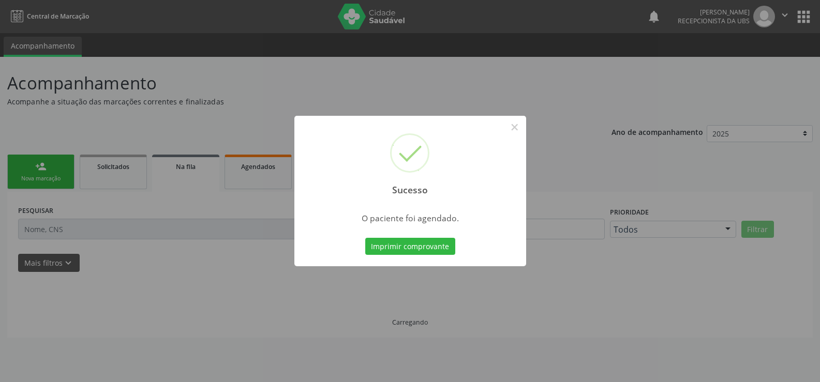
scroll to position [0, 0]
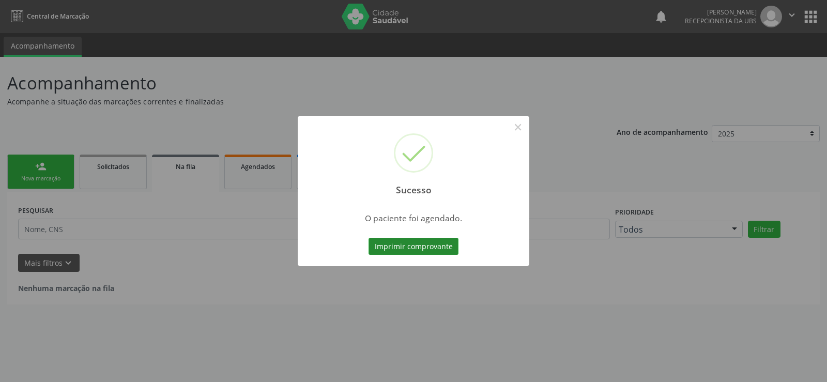
click at [397, 239] on button "Imprimir comprovante" at bounding box center [414, 247] width 90 height 18
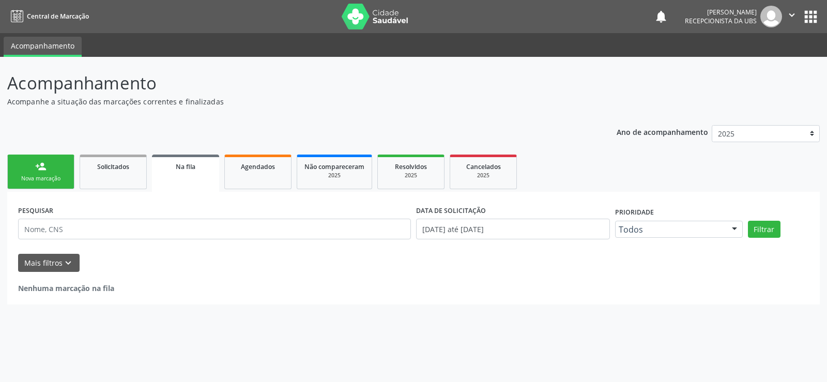
click at [55, 167] on link "person_add Nova marcação" at bounding box center [40, 172] width 67 height 35
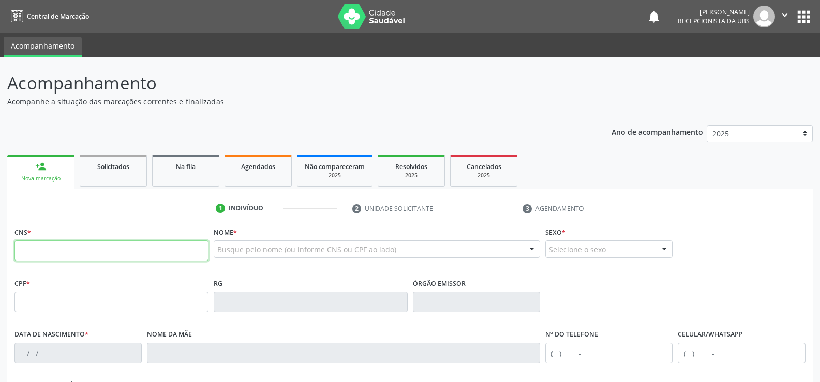
click at [56, 246] on input "text" at bounding box center [111, 250] width 194 height 21
type input "898 0045 3419 7456"
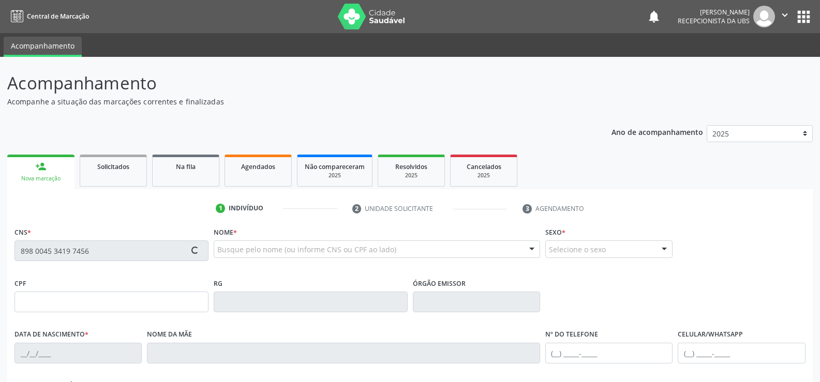
type input "149.661.114-47"
type input "[DATE]"
type input "[PERSON_NAME]"
type input "(99) 99999-9999"
type input "037.266.394-03"
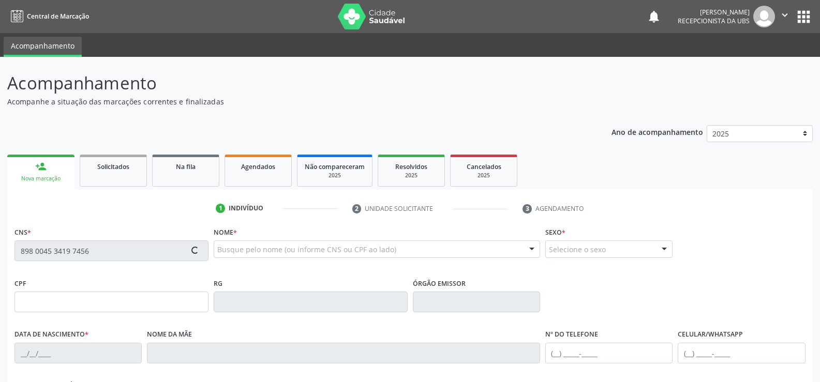
type input "25"
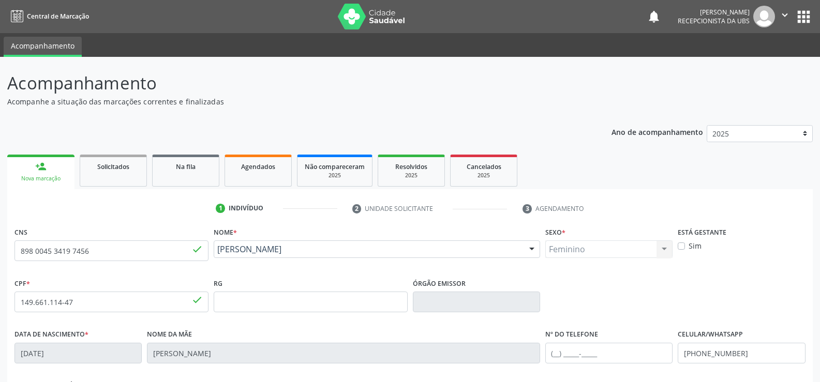
scroll to position [52, 0]
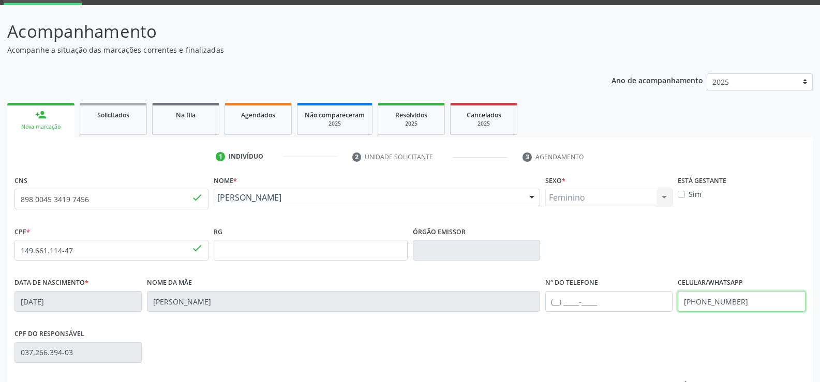
drag, startPoint x: 753, startPoint y: 298, endPoint x: 507, endPoint y: 317, distance: 247.3
click at [518, 319] on div "Data de nascimento * 17/11/2014 Nome da mãe Maria Talina Nune Silva Nº do Telef…" at bounding box center [410, 300] width 796 height 51
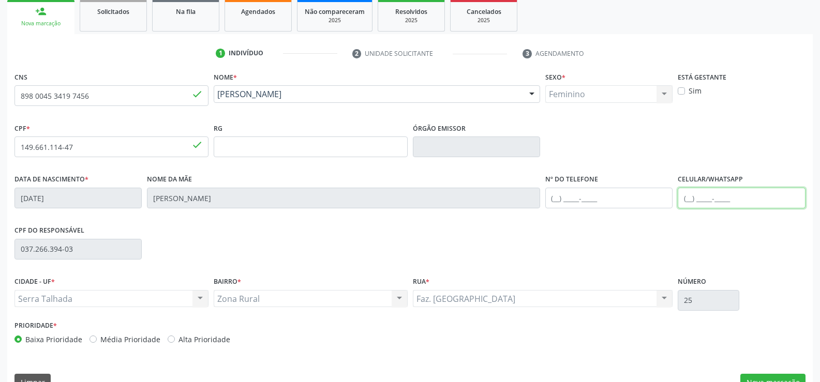
scroll to position [178, 0]
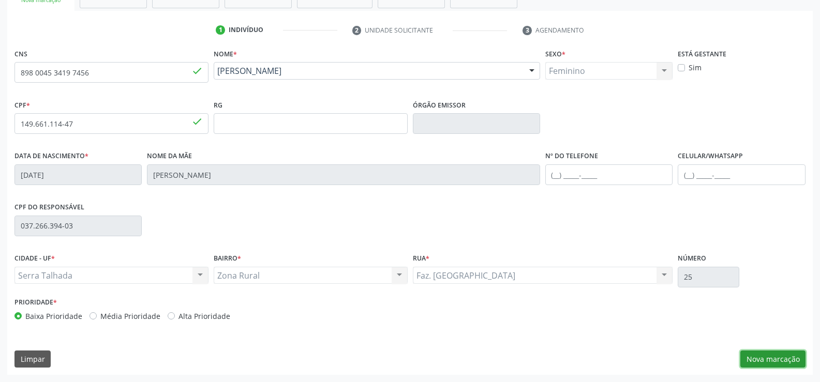
click at [761, 362] on button "Nova marcação" at bounding box center [772, 360] width 65 height 18
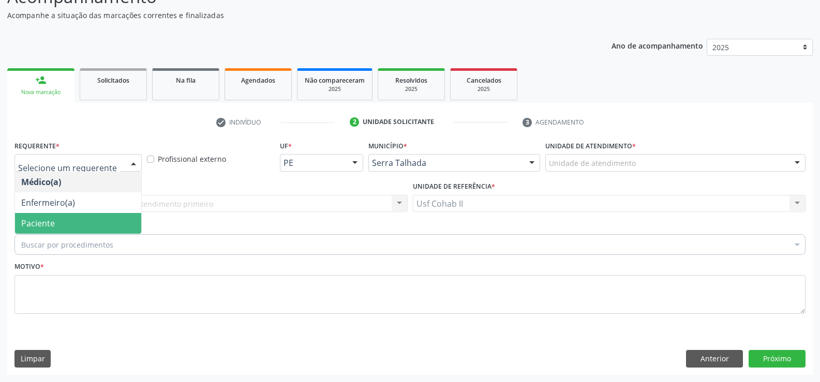
click at [46, 227] on span "Paciente" at bounding box center [38, 223] width 34 height 11
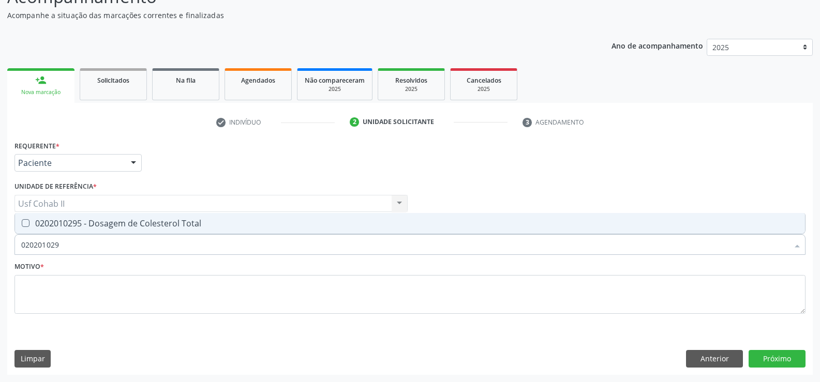
type input "0202010295"
click at [60, 220] on div "0202010295 - Dosagem de Colesterol Total" at bounding box center [409, 223] width 777 height 8
checkbox Total "true"
type input "0202010295"
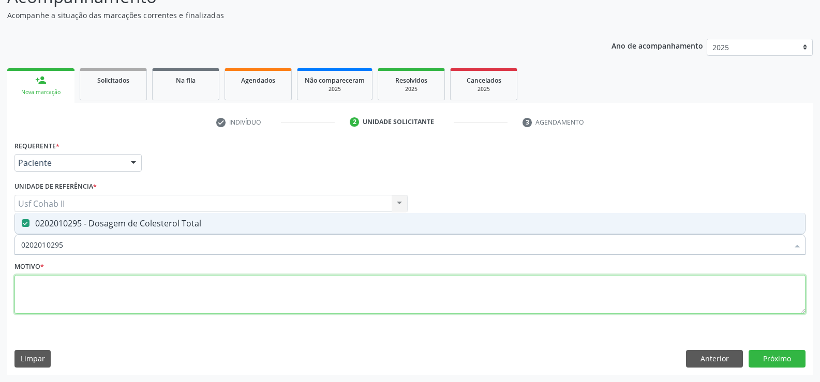
click at [61, 281] on textarea at bounding box center [409, 294] width 791 height 39
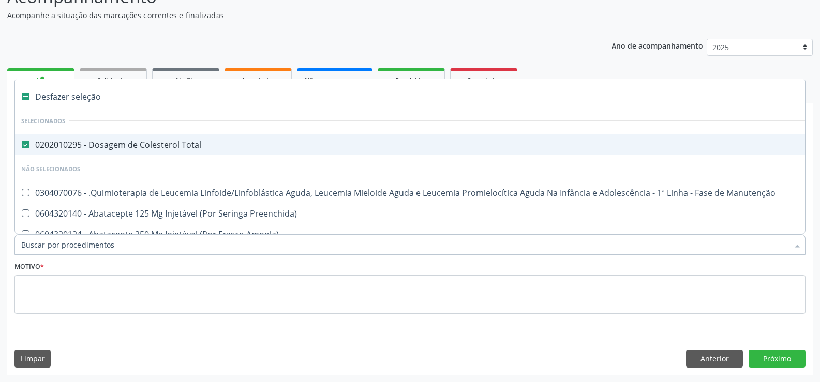
type input "c"
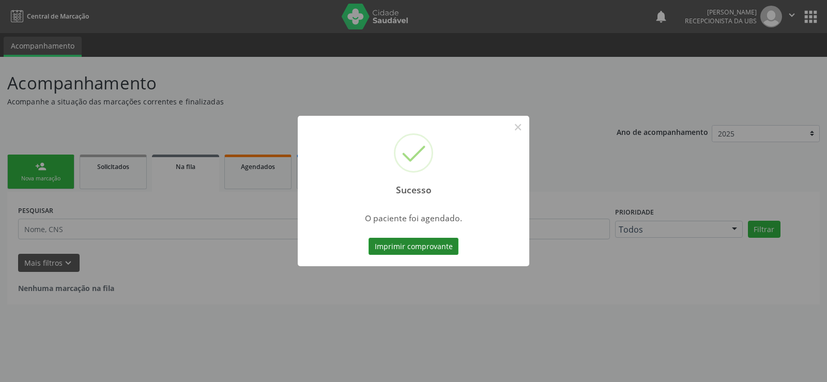
click at [440, 247] on button "Imprimir comprovante" at bounding box center [414, 247] width 90 height 18
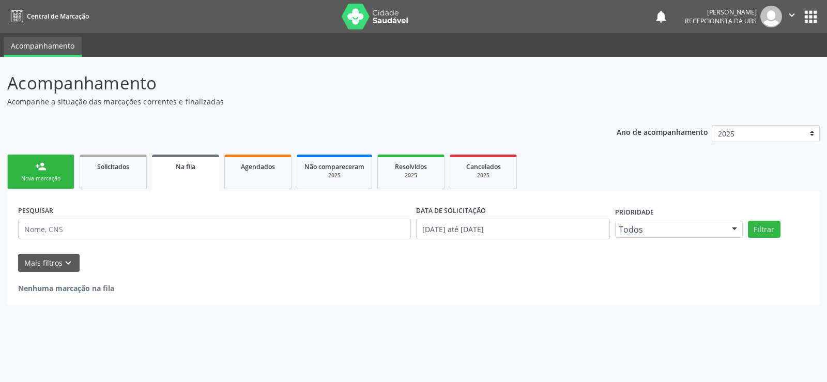
click at [54, 169] on link "person_add Nova marcação" at bounding box center [40, 172] width 67 height 35
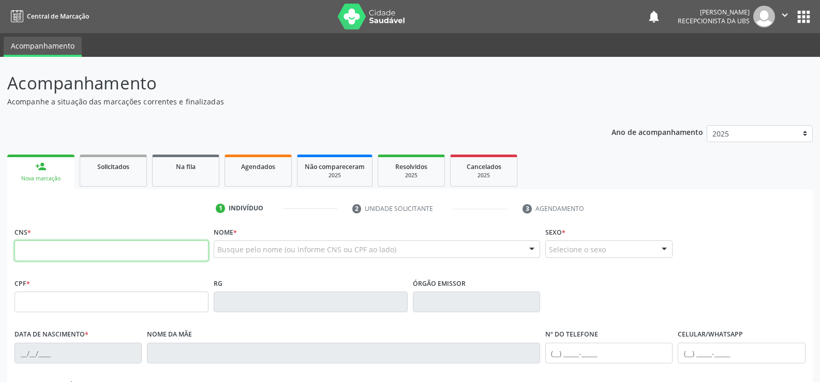
click at [49, 255] on input "text" at bounding box center [111, 250] width 194 height 21
type input "702 0043 4270 2682"
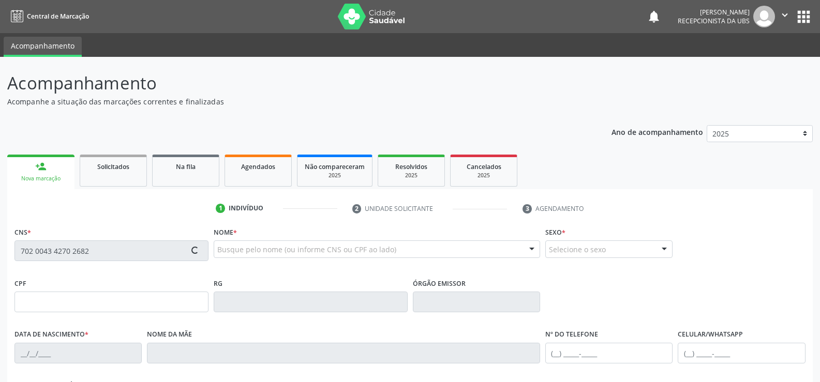
type input "[DATE]"
type input "[PERSON_NAME]"
type input "[PHONE_NUMBER]"
type input "99"
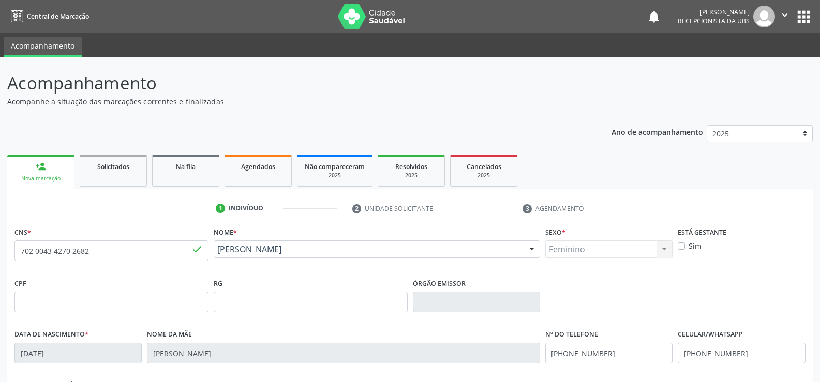
scroll to position [52, 0]
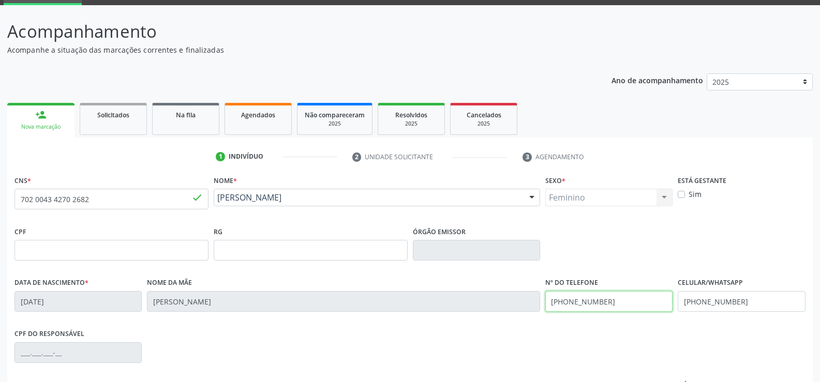
drag, startPoint x: 649, startPoint y: 301, endPoint x: 386, endPoint y: 317, distance: 263.7
click at [388, 317] on div "Data de nascimento * [DATE] Nome da mãe [PERSON_NAME] Nº do Telefone [PHONE_NUM…" at bounding box center [410, 300] width 796 height 51
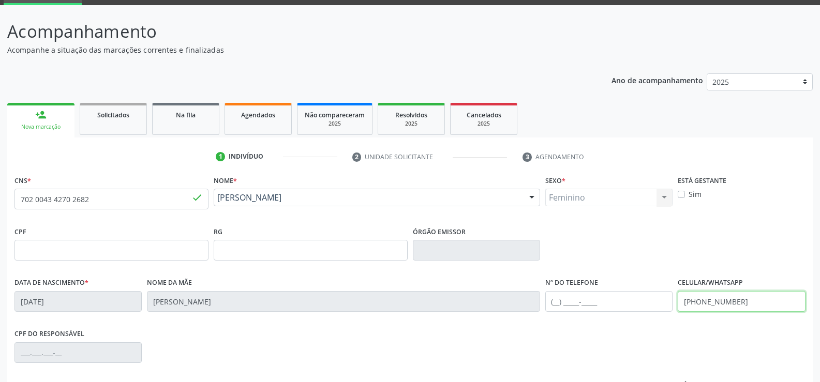
drag, startPoint x: 765, startPoint y: 303, endPoint x: 357, endPoint y: 290, distance: 408.2
click at [357, 290] on div "Data de nascimento * [DATE] Nome da mãe [PERSON_NAME] Nº do Telefone Celular/Wh…" at bounding box center [410, 300] width 796 height 51
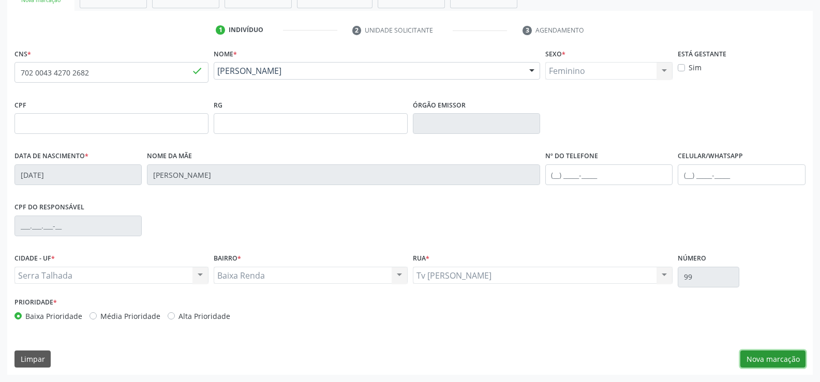
click at [766, 353] on button "Nova marcação" at bounding box center [772, 360] width 65 height 18
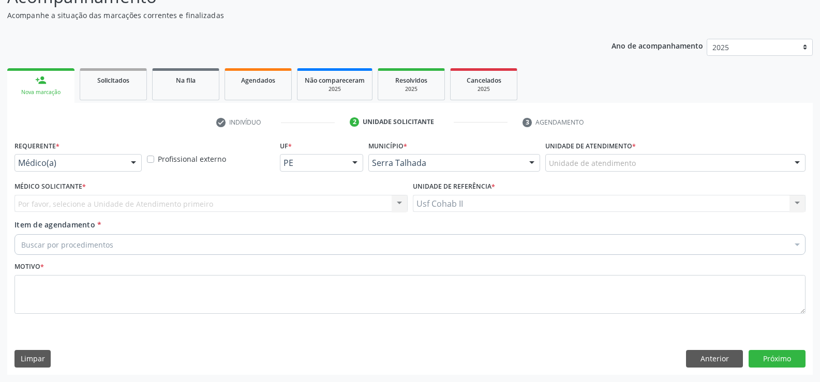
scroll to position [86, 0]
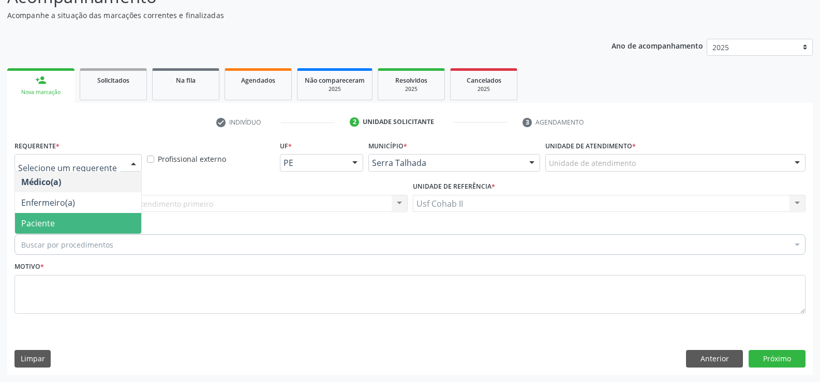
click at [58, 216] on span "Paciente" at bounding box center [78, 223] width 126 height 21
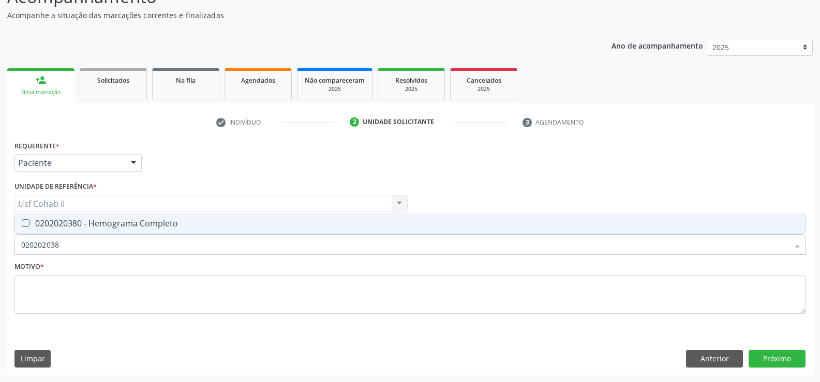
type input "0202020380"
click at [98, 225] on div "0202020380 - Hemograma Completo" at bounding box center [409, 223] width 777 height 8
checkbox Completo "true"
type input "0202020380"
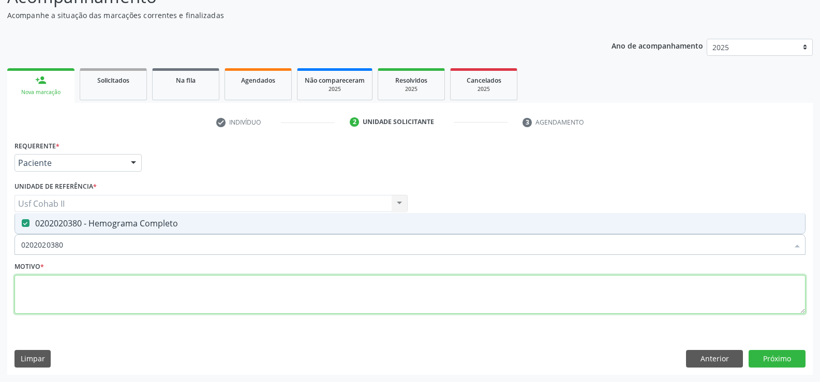
click at [74, 282] on textarea at bounding box center [409, 294] width 791 height 39
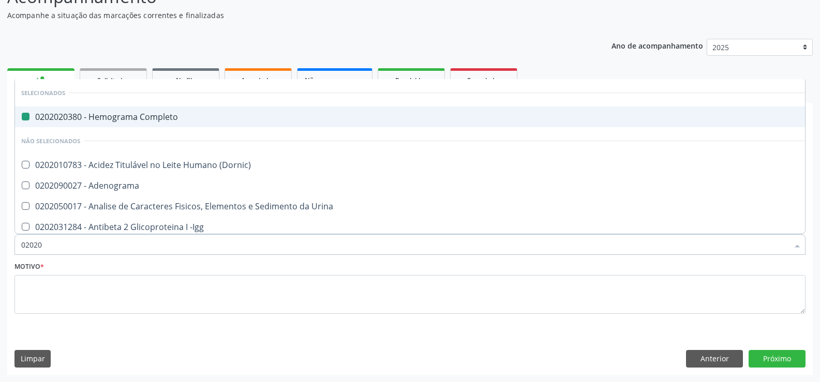
type input "020208"
checkbox Completo "false"
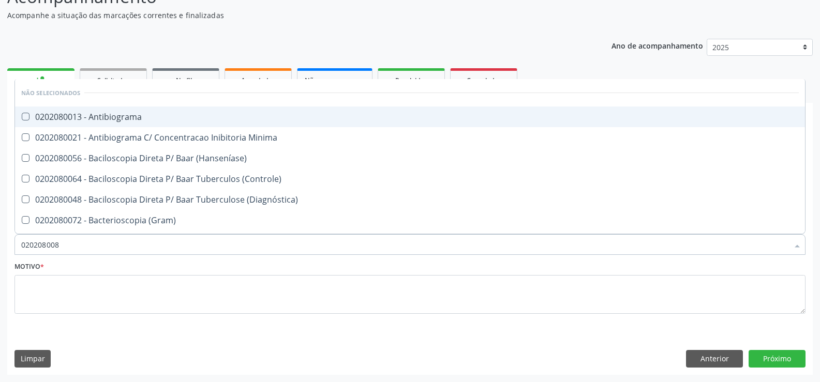
type input "0202080080"
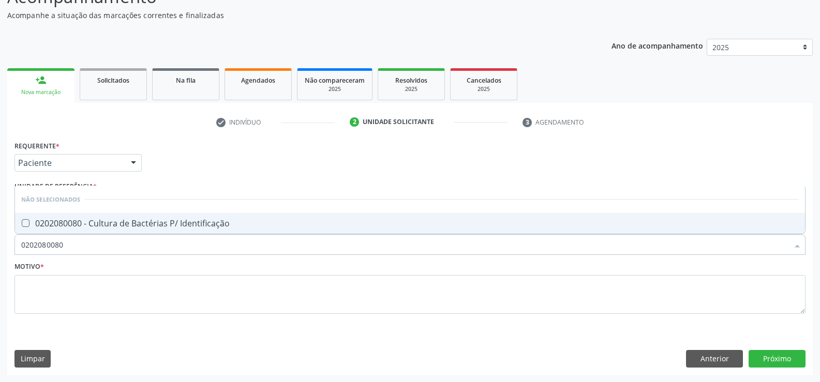
click at [107, 225] on div "0202080080 - Cultura de Bactérias P/ Identificação" at bounding box center [409, 223] width 777 height 8
checkbox Identificação "true"
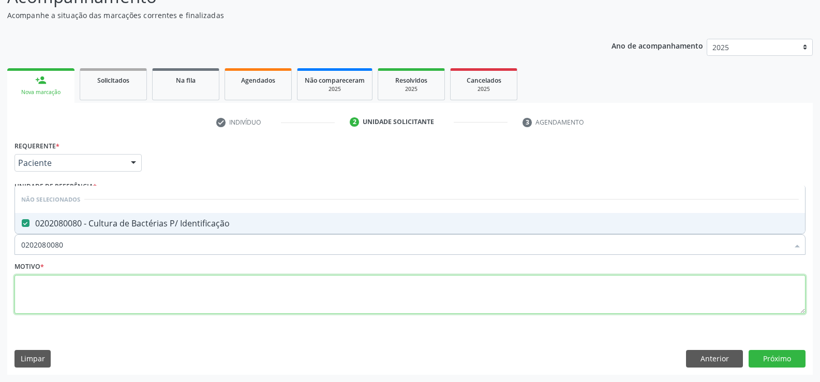
click at [82, 284] on textarea at bounding box center [409, 294] width 791 height 39
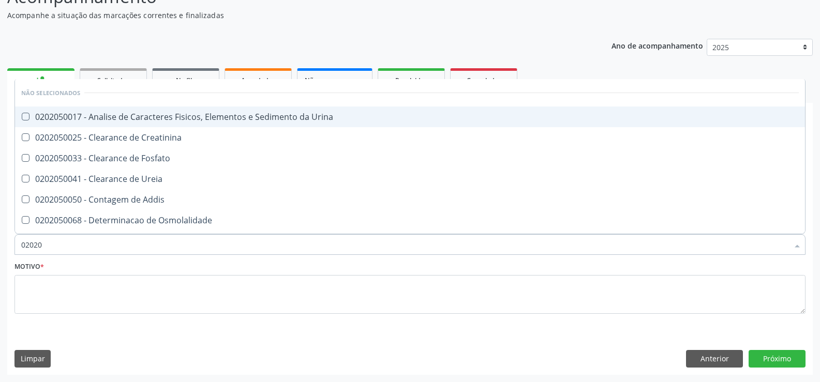
type input "020205"
checkbox Urina "false"
checkbox Creatinina "false"
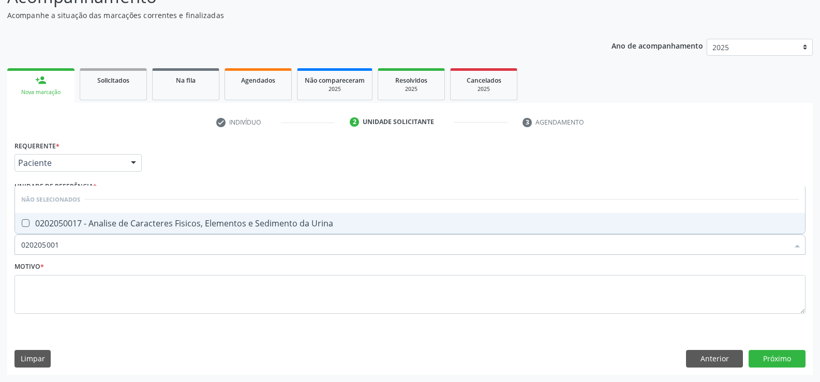
type input "0202050017"
click at [80, 217] on span "0202050017 - Analise de Caracteres Fisicos, Elementos e Sedimento da Urina" at bounding box center [410, 223] width 790 height 21
checkbox Urina "true"
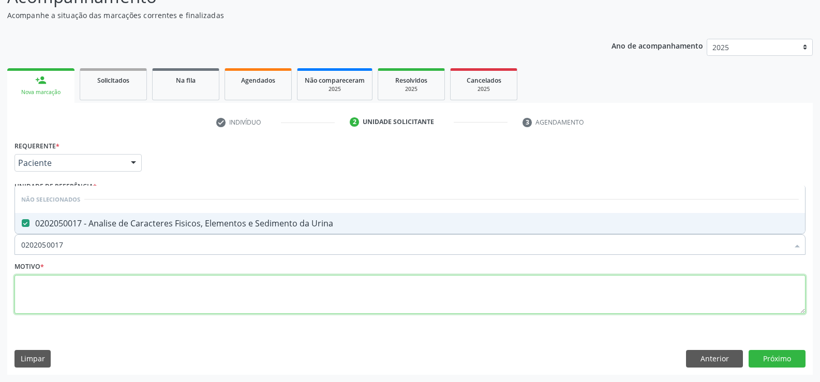
click at [72, 289] on textarea at bounding box center [409, 294] width 791 height 39
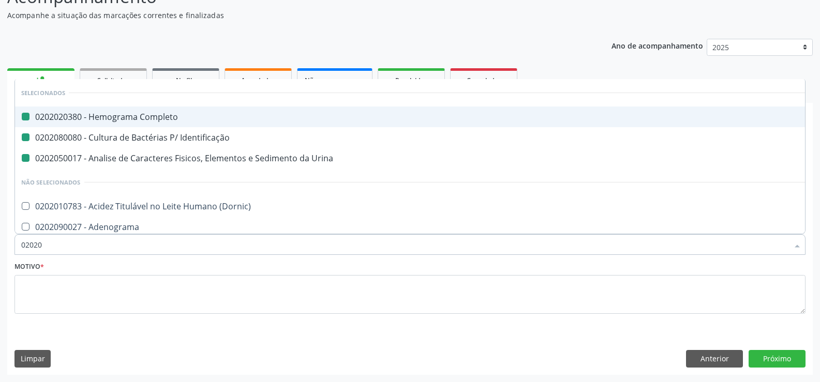
type input "020201"
checkbox Completo "false"
checkbox Identificação "false"
checkbox Urina "false"
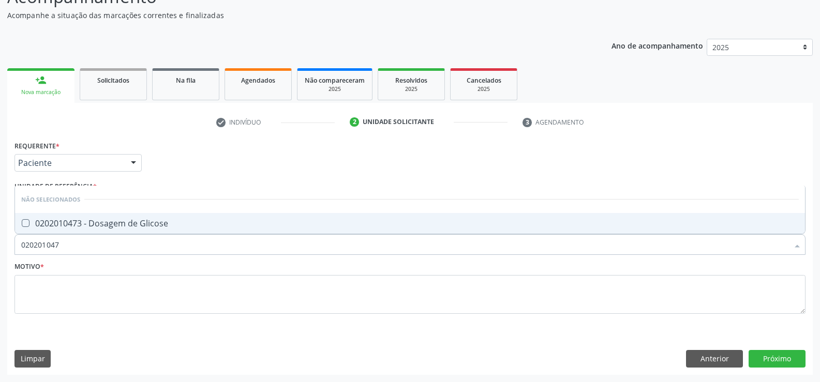
type input "0202010473"
click at [86, 225] on div "0202010473 - Dosagem de Glicose" at bounding box center [409, 223] width 777 height 8
checkbox Glicose "true"
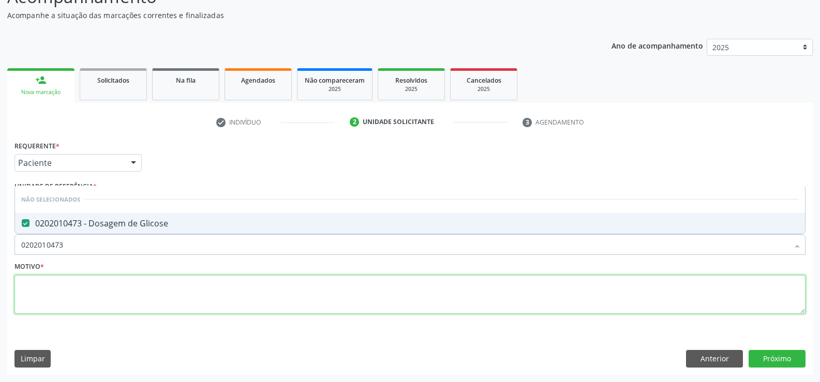
click at [46, 286] on textarea at bounding box center [409, 294] width 791 height 39
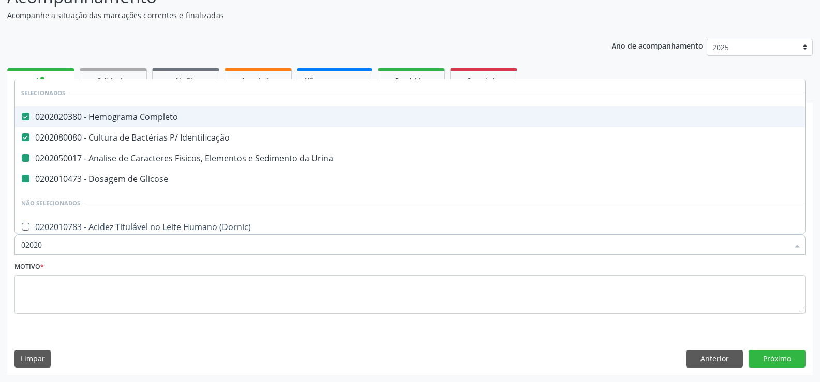
type input "020205"
checkbox Urina "false"
checkbox Glicose "false"
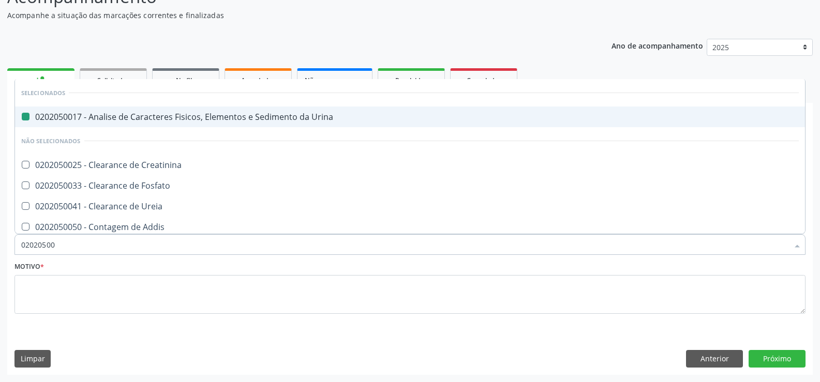
type input "020205004"
checkbox Urina "false"
type input "0202050041"
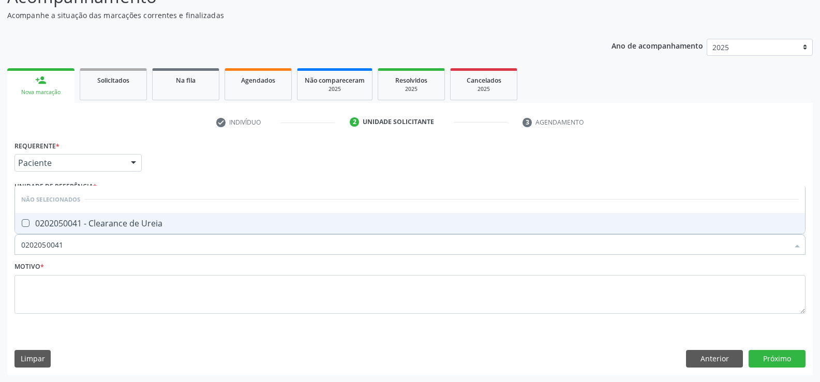
click at [71, 226] on div "0202050041 - Clearance de Ureia" at bounding box center [409, 223] width 777 height 8
checkbox Ureia "true"
type input "0"
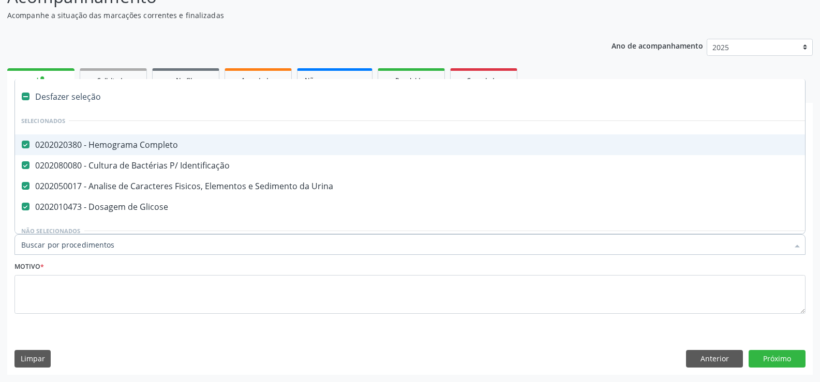
type input "U"
checkbox Glicose "false"
checkbox Danos "true"
checkbox Ureia "false"
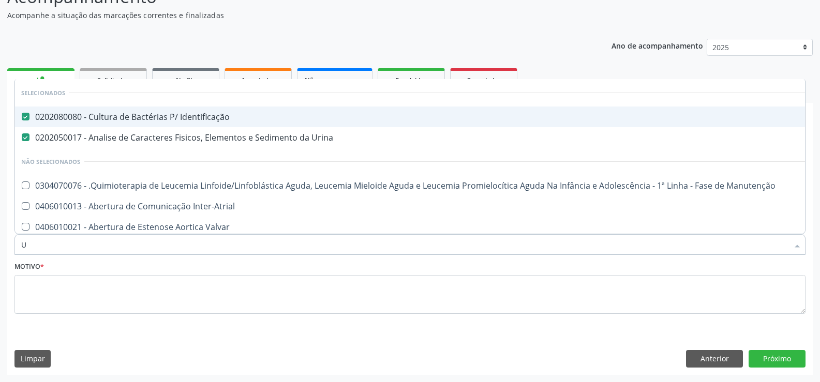
type input "UR"
checkbox Bucomaxilofacial "true"
checkbox Ureia "false"
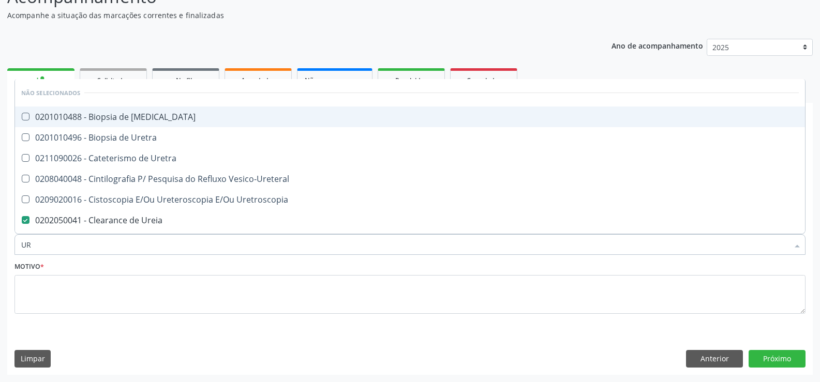
type input "URE"
checkbox Ureter "false"
checkbox Uretra "false"
checkbox Ureia "true"
type input "UREI"
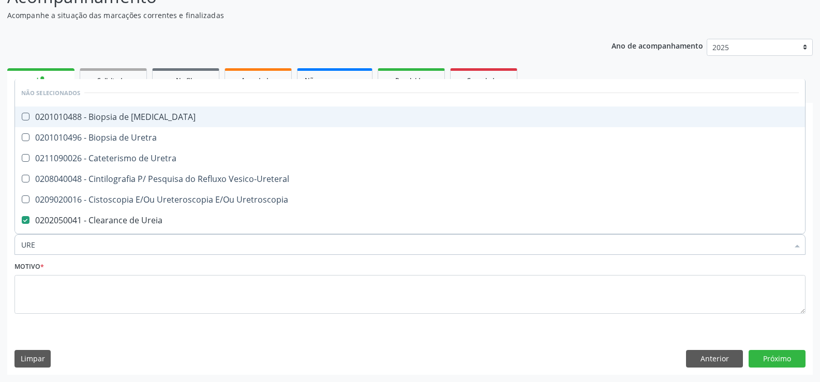
checkbox Ureter "true"
type input "UREIA"
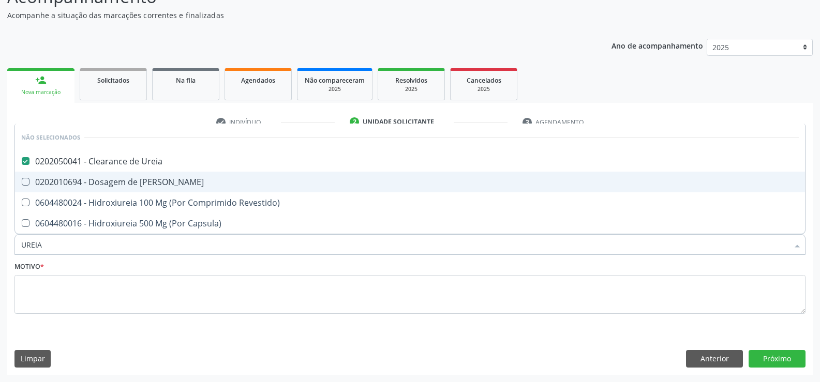
click at [107, 175] on span "0202010694 - Dosagem de [PERSON_NAME]" at bounding box center [410, 182] width 790 height 21
checkbox Ureia "true"
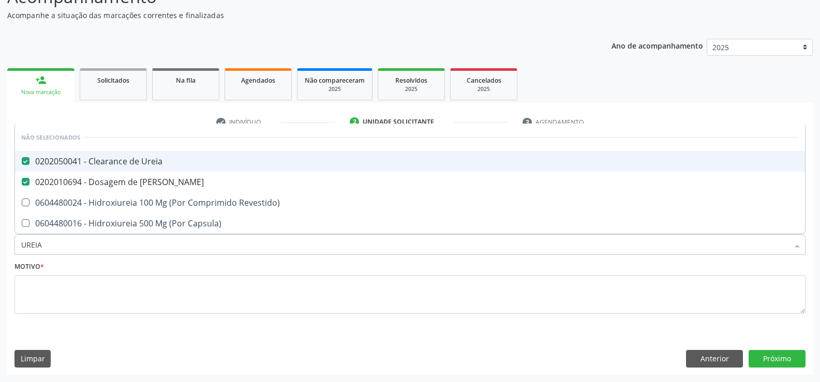
click at [117, 161] on div "0202050041 - Clearance de Ureia" at bounding box center [409, 161] width 777 height 8
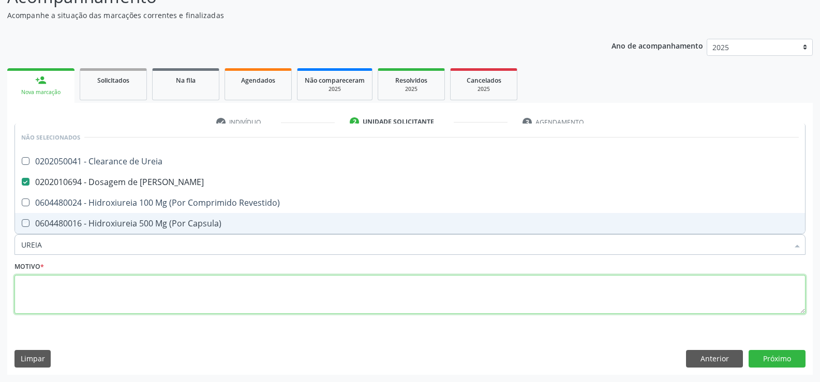
click at [80, 301] on textarea at bounding box center [409, 294] width 791 height 39
checkbox Ureia "true"
checkbox Capsula\) "true"
checkbox Revestido\) "true"
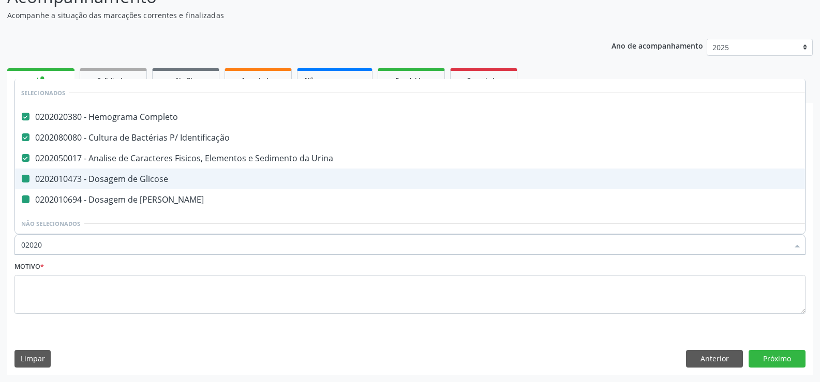
type input "020201"
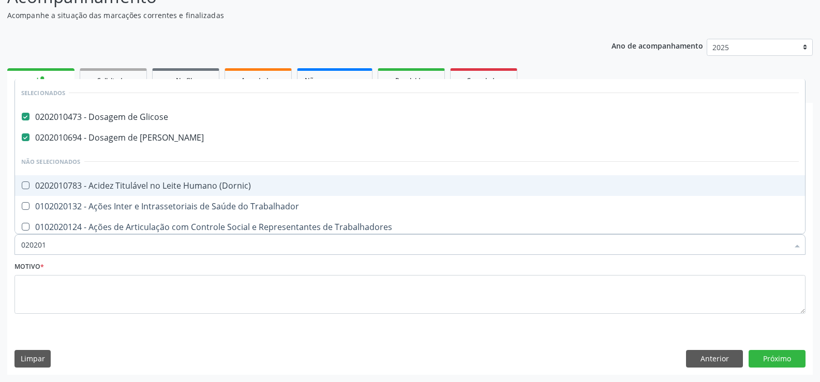
checkbox \(Dornic\) "false"
checkbox Trabalhador "false"
type input "02020103"
checkbox Glicose "false"
checkbox Ureia "false"
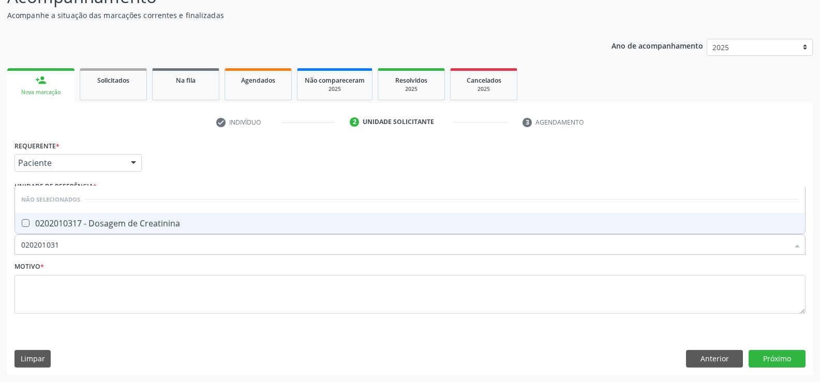
type input "0202010317"
click at [100, 230] on span "0202010317 - Dosagem de Creatinina" at bounding box center [410, 223] width 790 height 21
checkbox Creatinina "true"
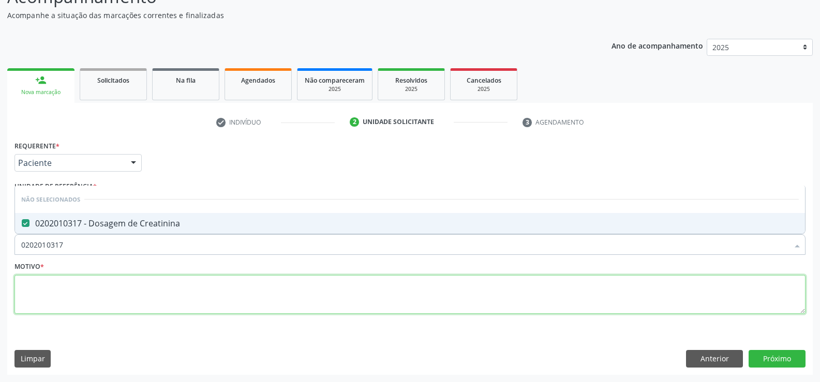
click at [80, 290] on textarea at bounding box center [409, 294] width 791 height 39
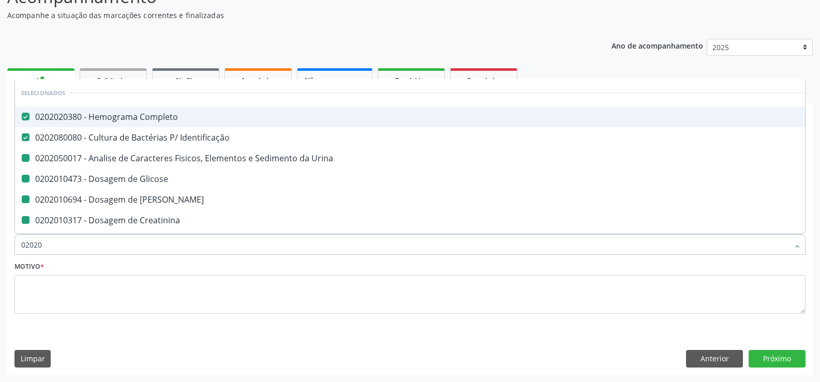
type input "020203"
checkbox Urina "false"
checkbox Glicose "false"
checkbox Ureia "false"
checkbox Creatinina "false"
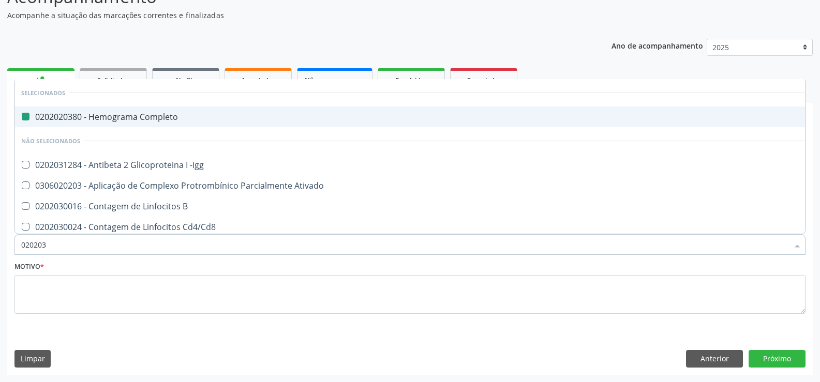
type input "0202030"
checkbox Completo "false"
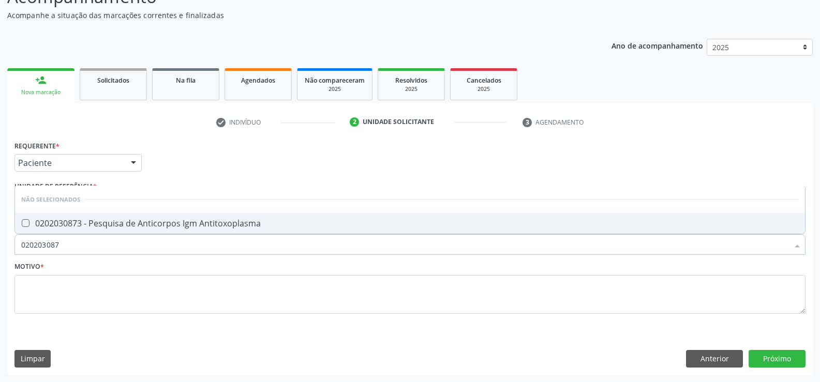
type input "0202030873"
click at [94, 229] on span "0202030873 - Pesquisa de Anticorpos Igm Antitoxoplasma" at bounding box center [410, 223] width 790 height 21
checkbox Antitoxoplasma "true"
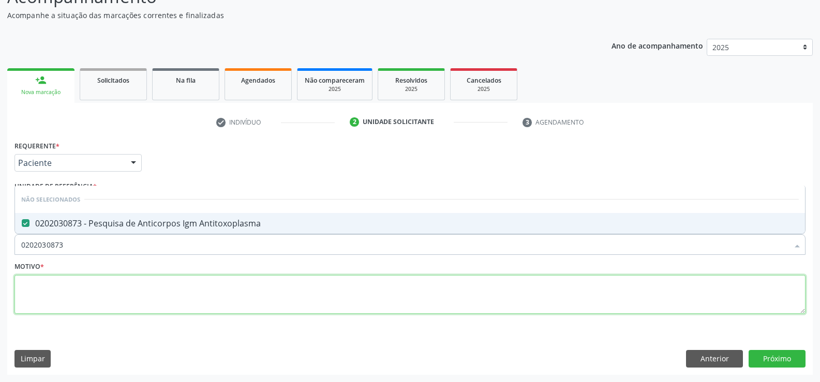
click at [82, 299] on textarea at bounding box center [409, 294] width 791 height 39
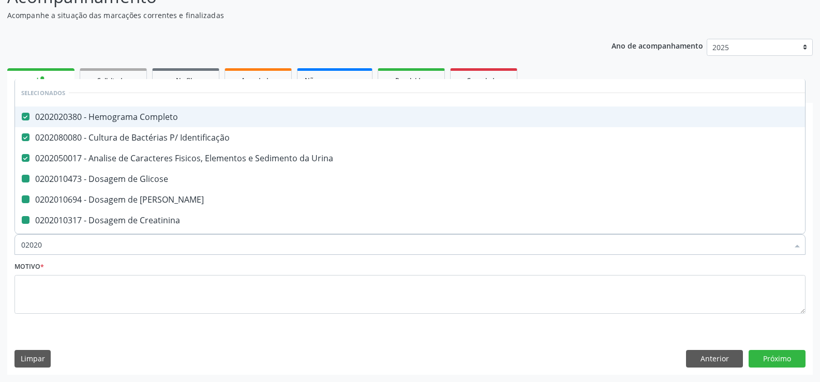
type input "020203"
checkbox Glicose "false"
checkbox Ureia "false"
checkbox Creatinina "false"
checkbox Antitoxoplasma "false"
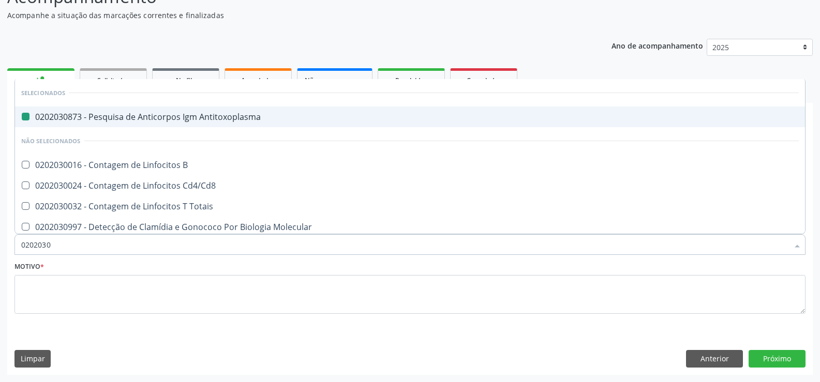
type input "02020307"
checkbox Antitoxoplasma "false"
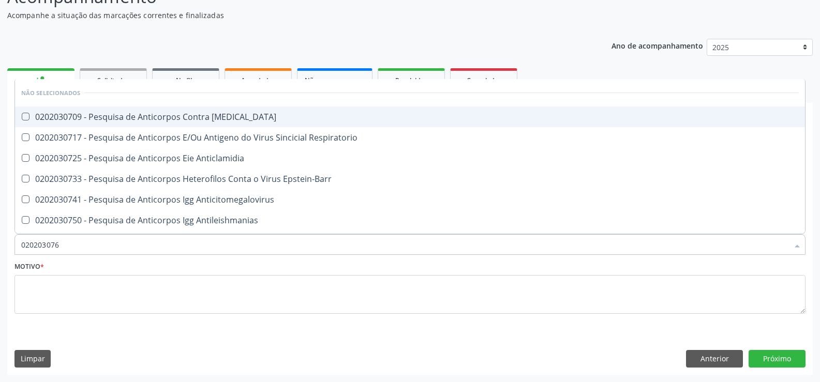
type input "0202030768"
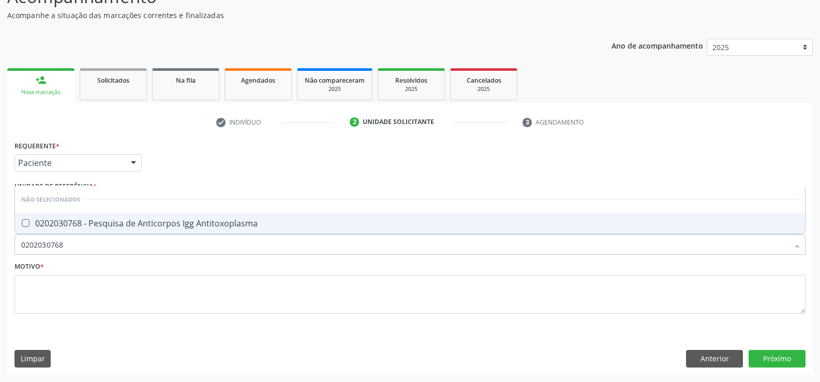
click at [87, 220] on div "0202030768 - Pesquisa de Anticorpos Igg Antitoxoplasma" at bounding box center [409, 223] width 777 height 8
checkbox Antitoxoplasma "true"
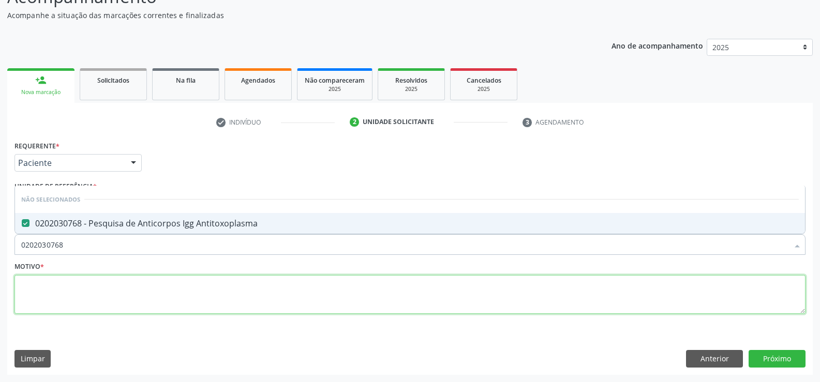
click at [55, 293] on textarea at bounding box center [409, 294] width 791 height 39
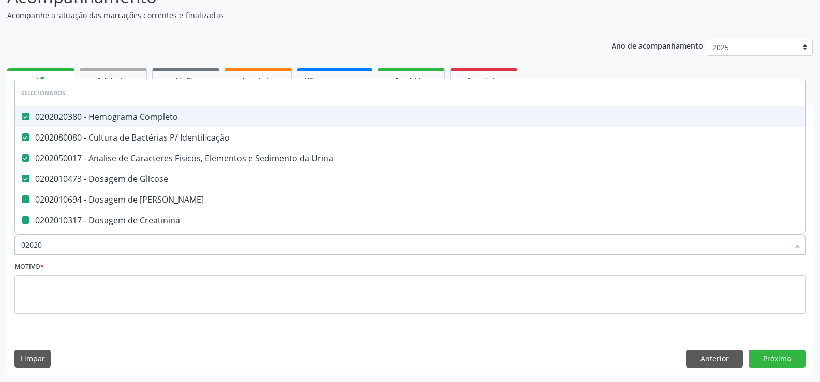
type input "020201"
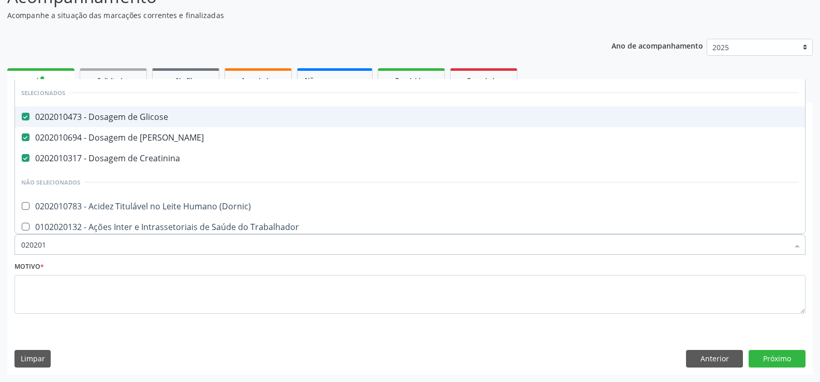
checkbox \(Dornic\) "false"
checkbox Trabalhador "false"
checkbox Trabalhadores "false"
checkbox Osmolar "false"
type input "02020100"
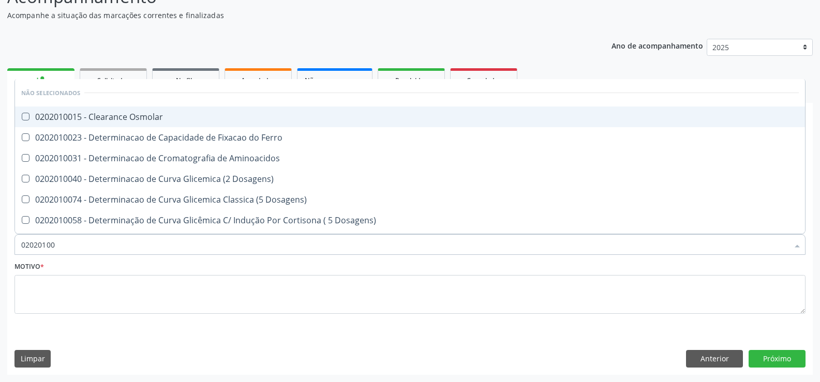
checkbox Osmolar "false"
checkbox Ferro "false"
checkbox Aminoacidos "false"
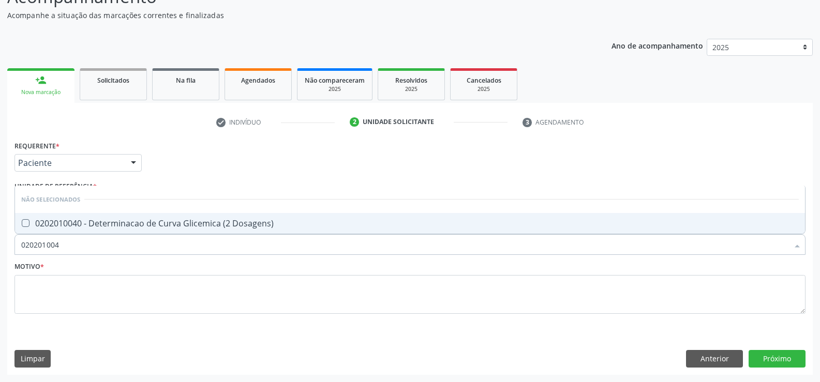
type input "0202010040"
click at [90, 222] on div "0202010040 - Determinacao de Curva Glicemica (2 Dosagens)" at bounding box center [409, 223] width 777 height 8
checkbox Dosagens\) "true"
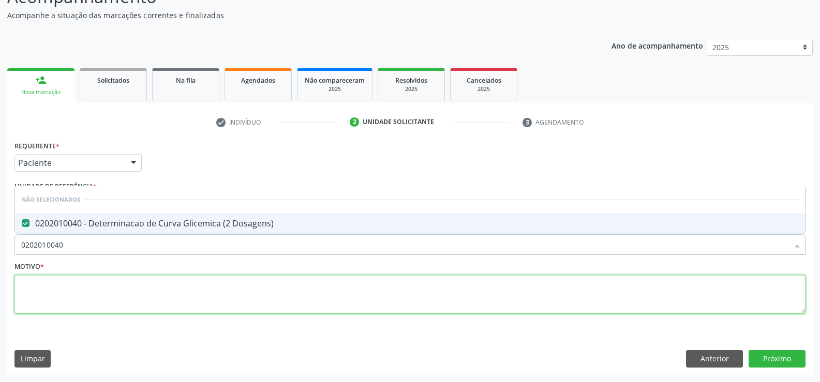
click at [82, 290] on textarea at bounding box center [409, 294] width 791 height 39
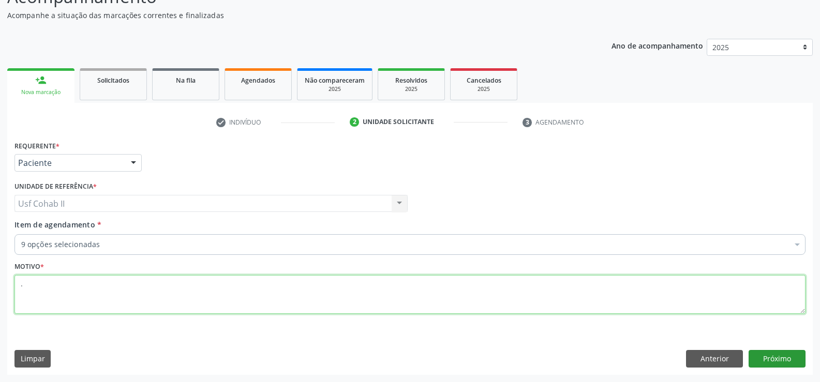
type textarea "."
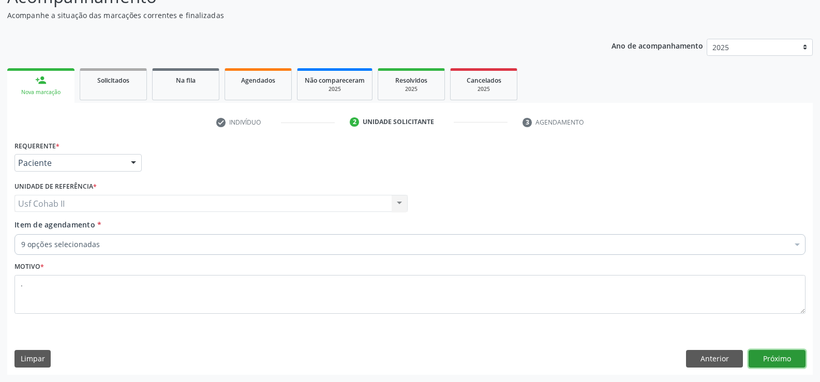
click at [751, 362] on button "Próximo" at bounding box center [776, 359] width 57 height 18
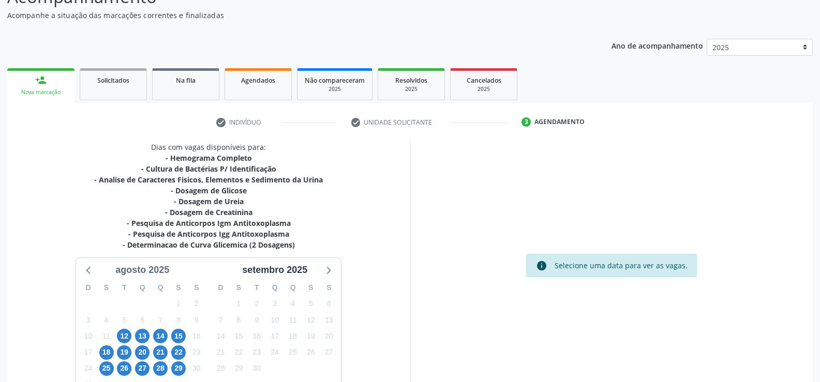
scroll to position [138, 0]
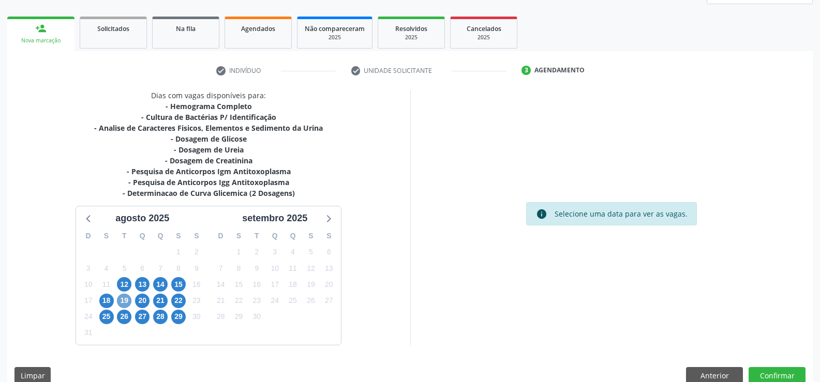
click at [127, 298] on span "19" at bounding box center [124, 301] width 14 height 14
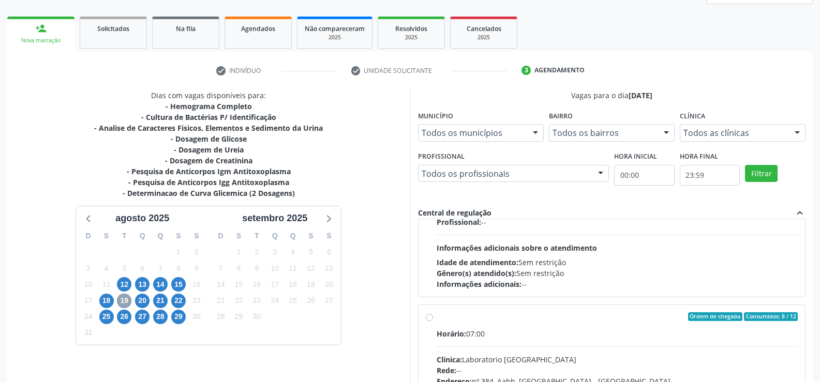
scroll to position [155, 0]
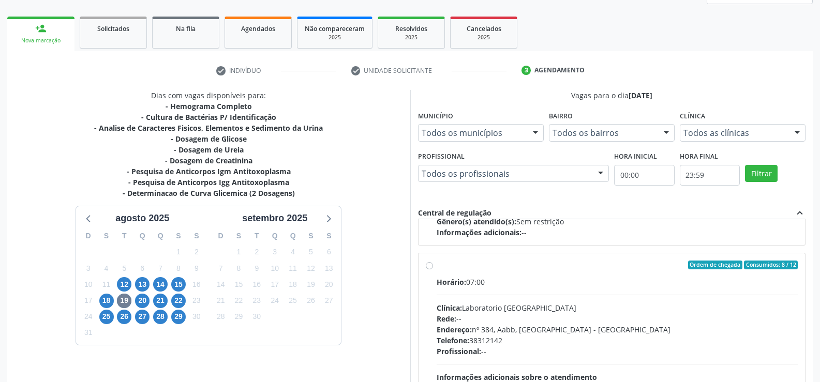
click at [436, 266] on label "Ordem de chegada Consumidos: 8 / 12 Horário: 07:00 Clínica: Laboratorio Sao Fra…" at bounding box center [616, 340] width 361 height 159
click at [429, 266] on input "Ordem de chegada Consumidos: 8 / 12 Horário: 07:00 Clínica: Laboratorio Sao Fra…" at bounding box center [429, 265] width 7 height 9
radio input "true"
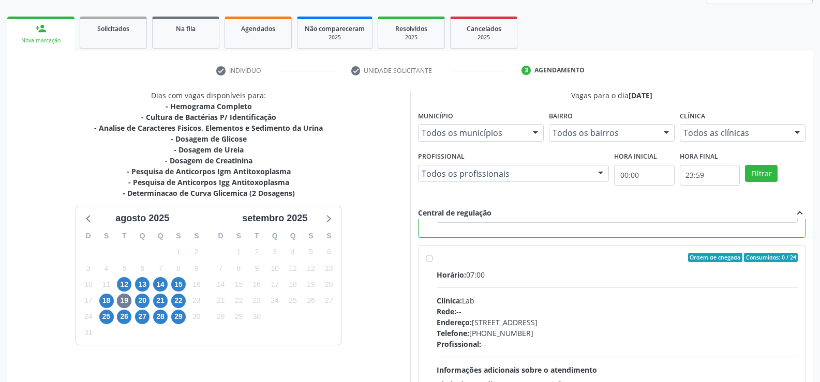
scroll to position [236, 0]
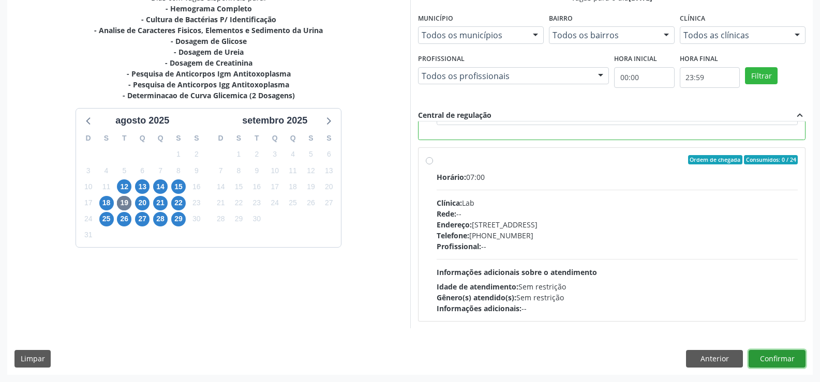
click at [765, 357] on button "Confirmar" at bounding box center [776, 359] width 57 height 18
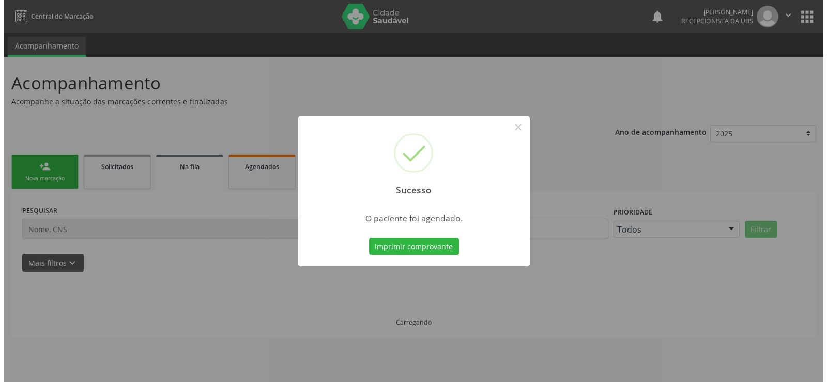
scroll to position [0, 0]
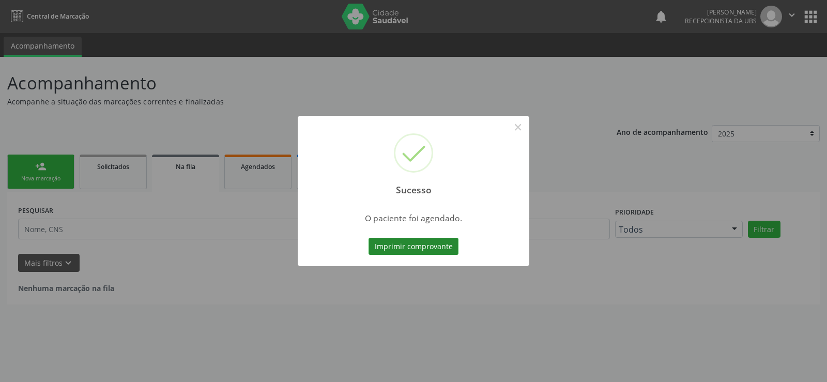
click at [446, 249] on button "Imprimir comprovante" at bounding box center [414, 247] width 90 height 18
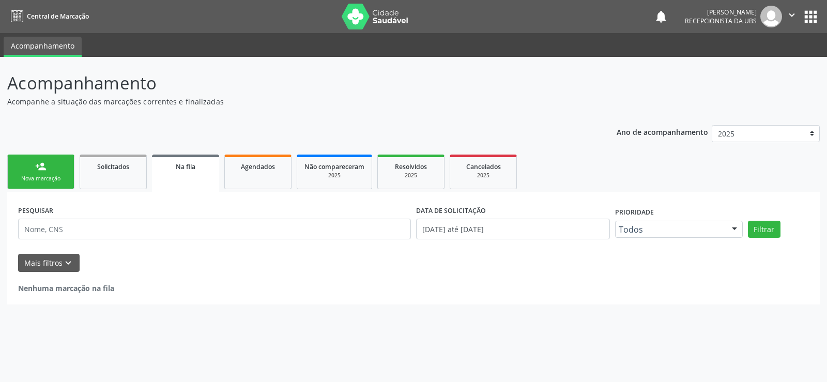
click at [43, 173] on link "person_add Nova marcação" at bounding box center [40, 172] width 67 height 35
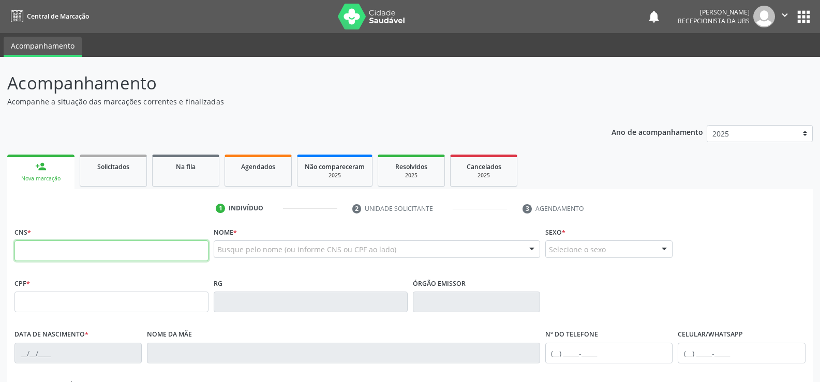
click at [39, 259] on input "text" at bounding box center [111, 250] width 194 height 21
type input "700 0094 2811 2202"
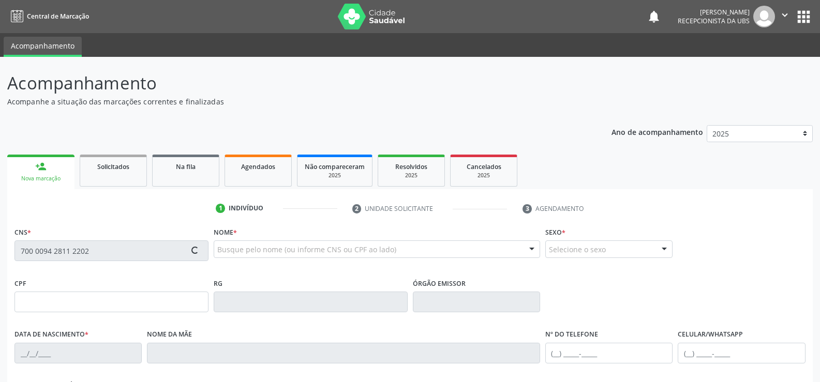
type input "030.961.214-43"
type input "[DATE]"
type input "Almerinda [PERSON_NAME]"
type input "[PHONE_NUMBER]"
type input "83"
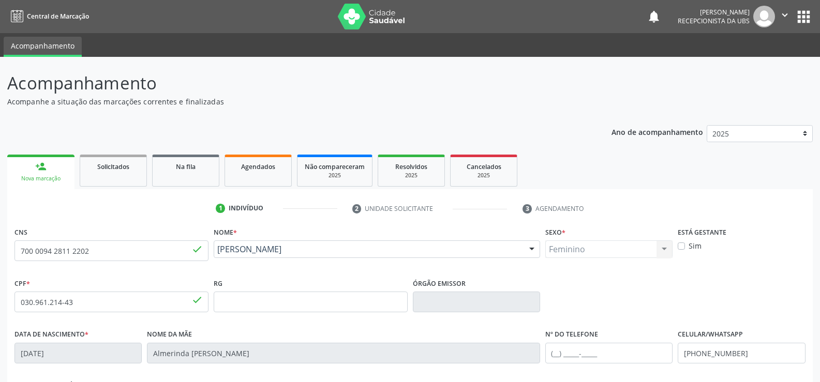
scroll to position [52, 0]
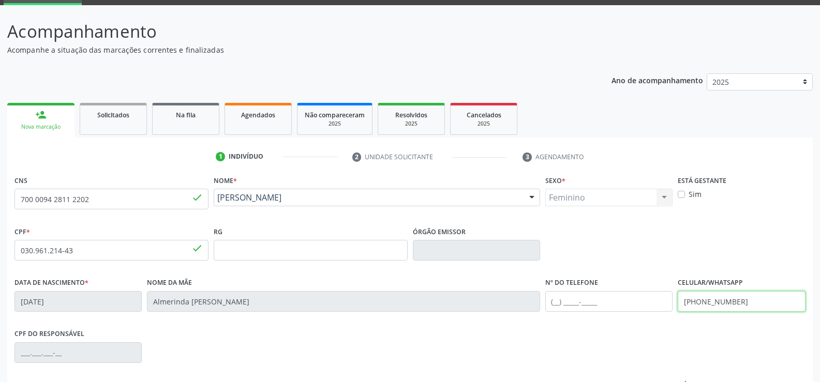
drag, startPoint x: 739, startPoint y: 304, endPoint x: 507, endPoint y: 339, distance: 234.8
click at [507, 339] on div "CNS 700 0094 2811 2202 done Nome * [PERSON_NAME] [PERSON_NAME] CNS: 700 0094 28…" at bounding box center [409, 314] width 791 height 282
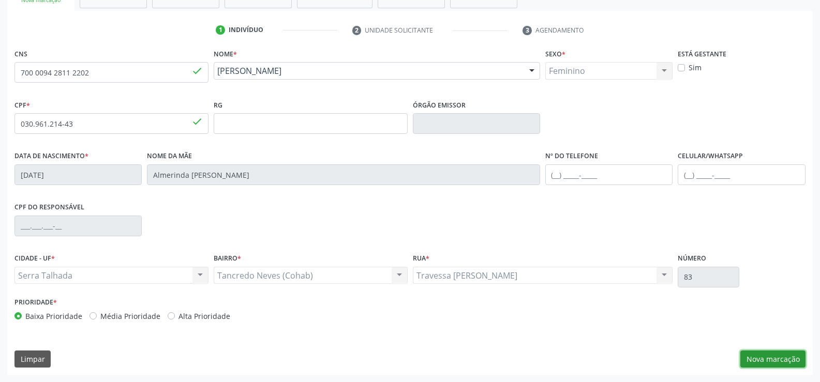
click at [758, 354] on button "Nova marcação" at bounding box center [772, 360] width 65 height 18
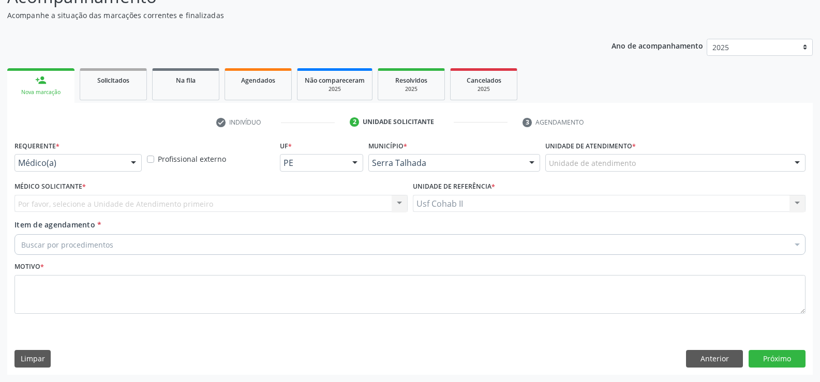
scroll to position [86, 0]
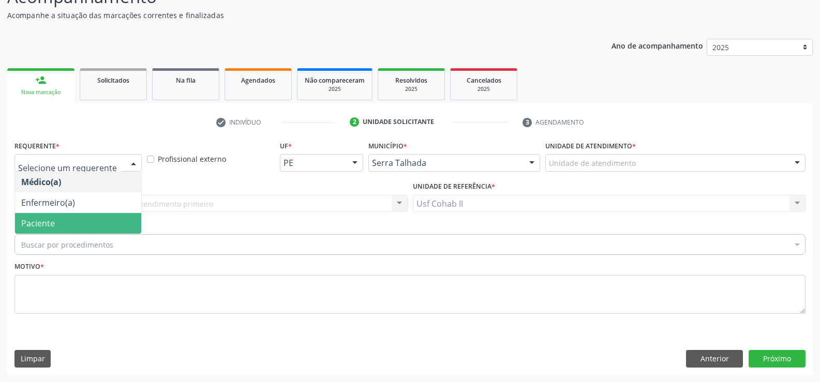
click at [50, 222] on span "Paciente" at bounding box center [38, 223] width 34 height 11
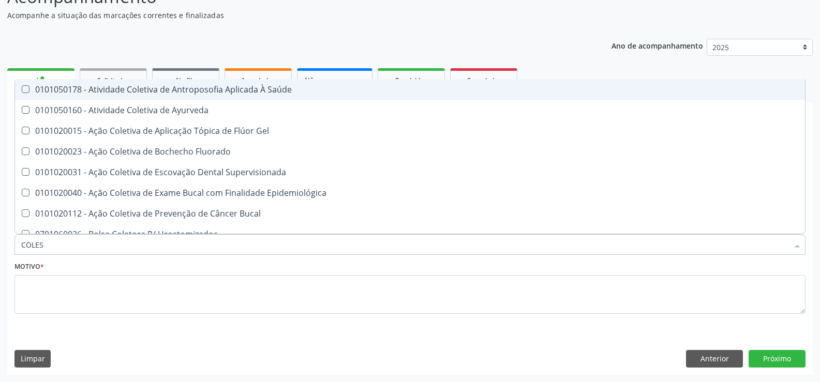
type input "COLEST"
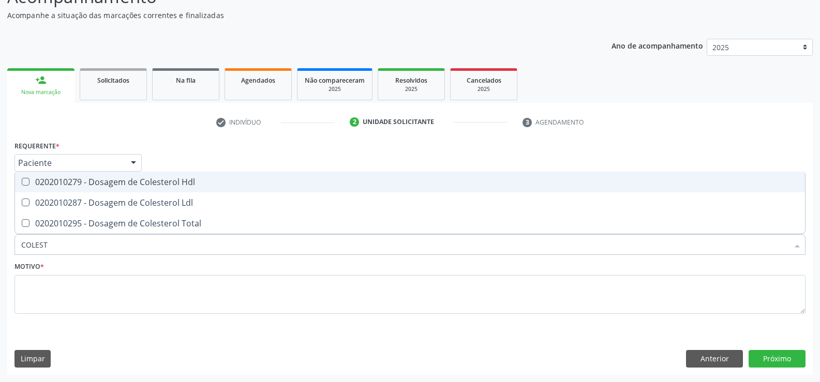
click at [114, 182] on div "0202010279 - Dosagem de Colesterol Hdl" at bounding box center [409, 182] width 777 height 8
checkbox Hdl "true"
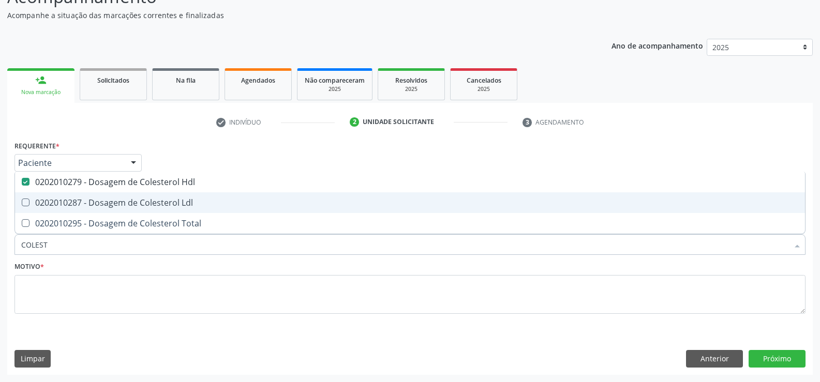
click at [110, 199] on div "0202010287 - Dosagem de Colesterol Ldl" at bounding box center [409, 203] width 777 height 8
checkbox Ldl "true"
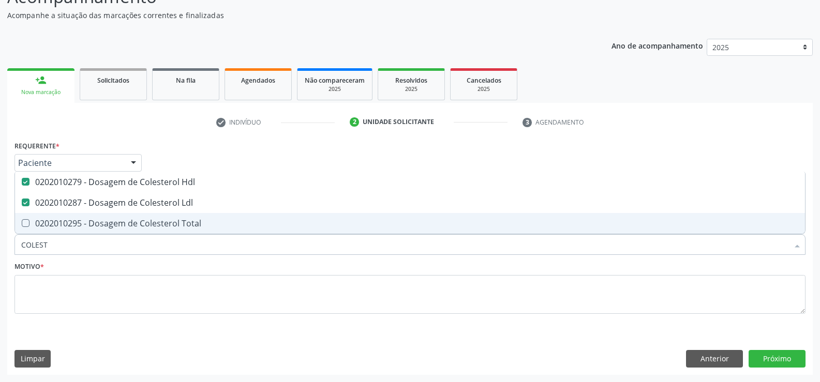
click at [103, 225] on div "0202010295 - Dosagem de Colesterol Total" at bounding box center [409, 223] width 777 height 8
checkbox Total "true"
type input "COLEST"
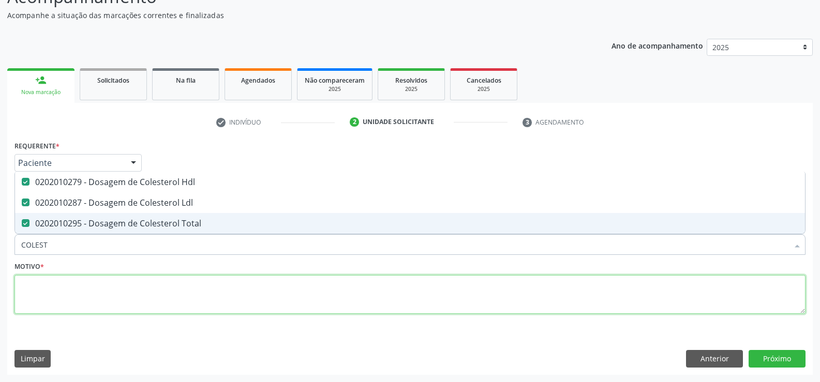
click at [68, 304] on textarea at bounding box center [409, 294] width 791 height 39
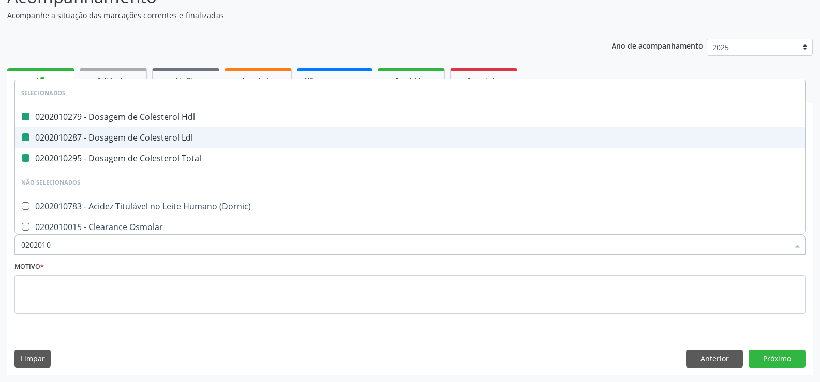
type input "02020103"
checkbox Hdl "false"
checkbox Ldl "false"
checkbox Total "false"
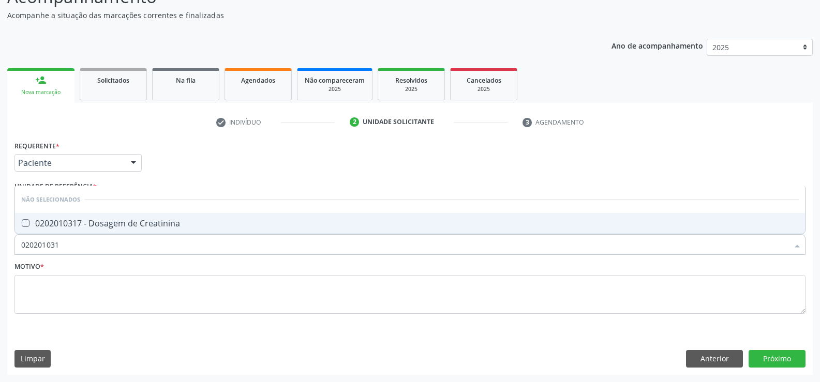
type input "0202010317"
click at [78, 234] on span "0202010317 - Dosagem de Creatinina" at bounding box center [410, 223] width 790 height 21
checkbox Creatinina "true"
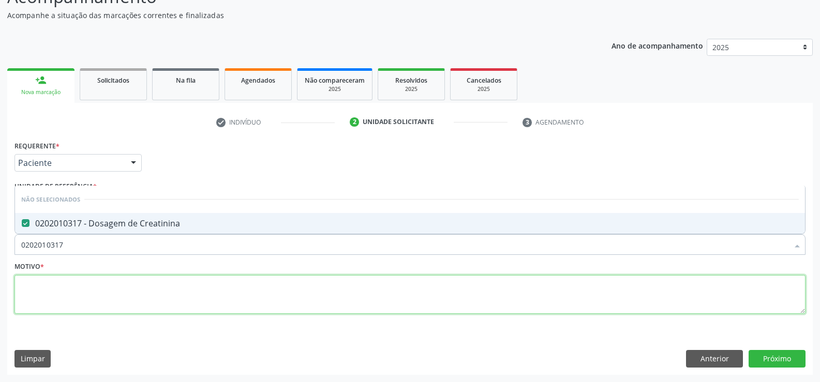
click at [65, 291] on textarea at bounding box center [409, 294] width 791 height 39
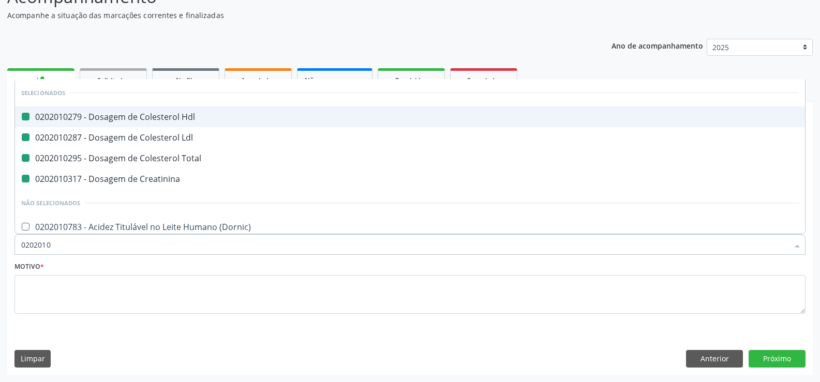
type input "02020106"
checkbox Hdl "false"
checkbox Ldl "false"
checkbox Total "false"
checkbox Creatinina "false"
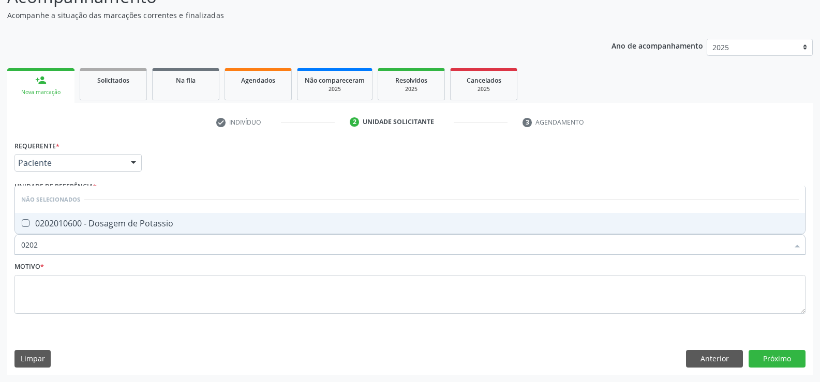
type input "020"
checkbox Potassio "true"
type input "0"
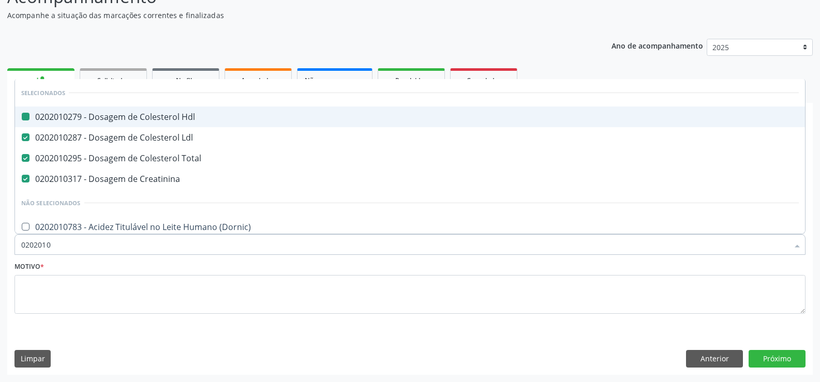
type input "02020106"
checkbox Hdl "false"
checkbox Ldl "false"
checkbox Total "false"
checkbox Creatinina "false"
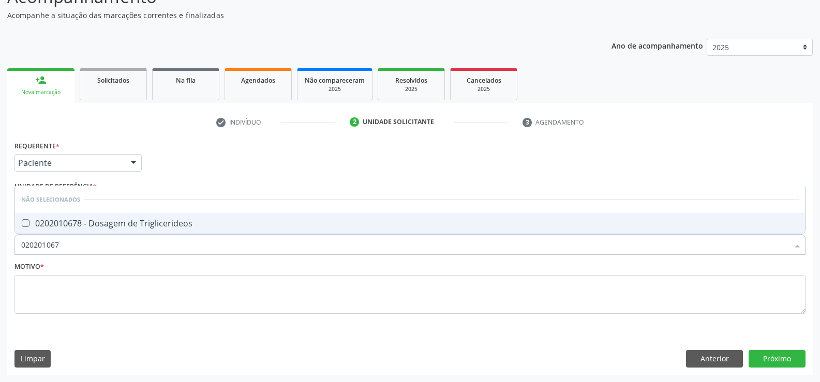
type input "0202010678"
click at [74, 220] on div "0202010678 - Dosagem de Triglicerideos" at bounding box center [409, 223] width 777 height 8
checkbox Triglicerideos "true"
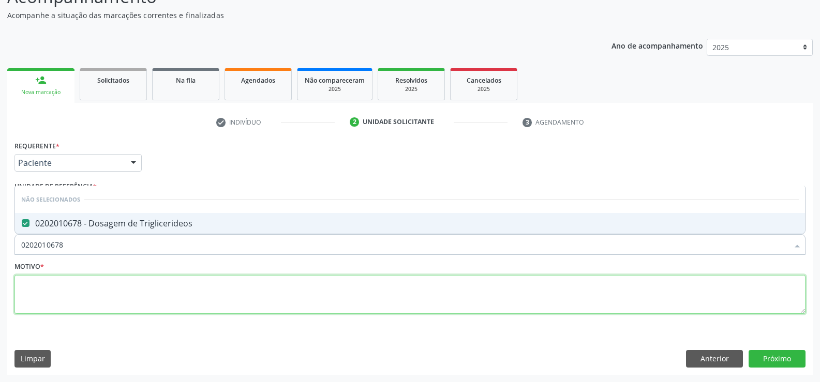
click at [60, 297] on textarea at bounding box center [409, 294] width 791 height 39
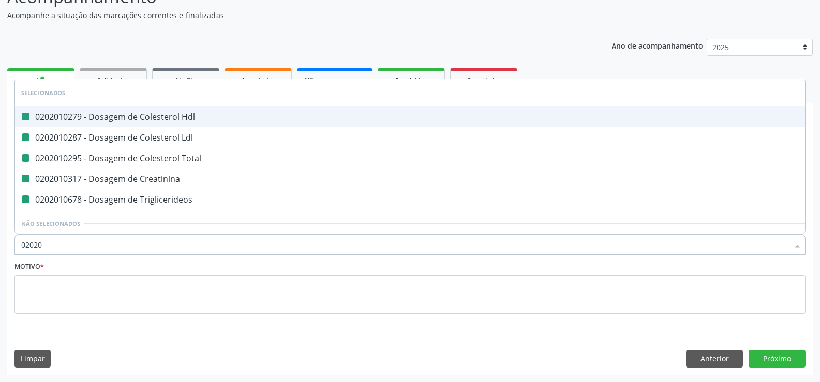
type input "020205"
checkbox Hdl "false"
checkbox Ldl "false"
checkbox Total "false"
checkbox Creatinina "false"
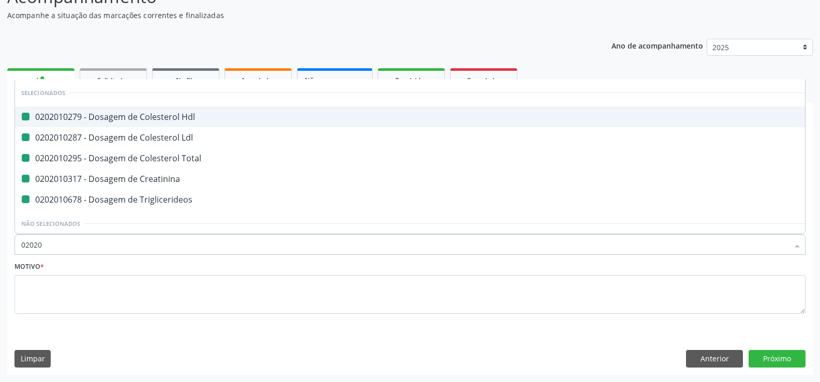
checkbox Triglicerideos "false"
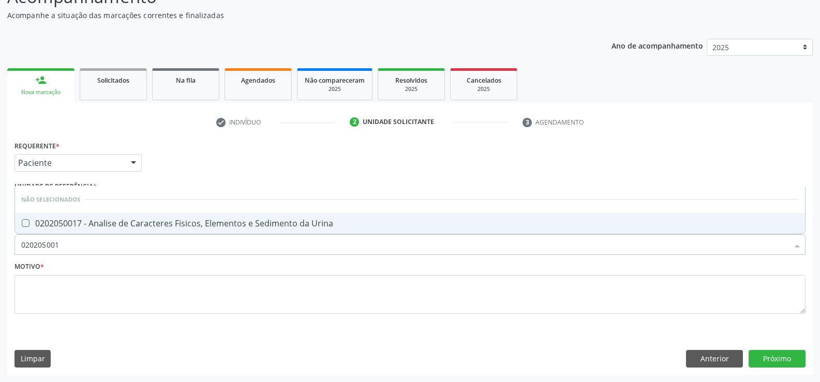
type input "0202050017"
click at [118, 219] on div "0202050017 - Analise de Caracteres Fisicos, Elementos e Sedimento da Urina" at bounding box center [409, 223] width 777 height 8
checkbox Urina "true"
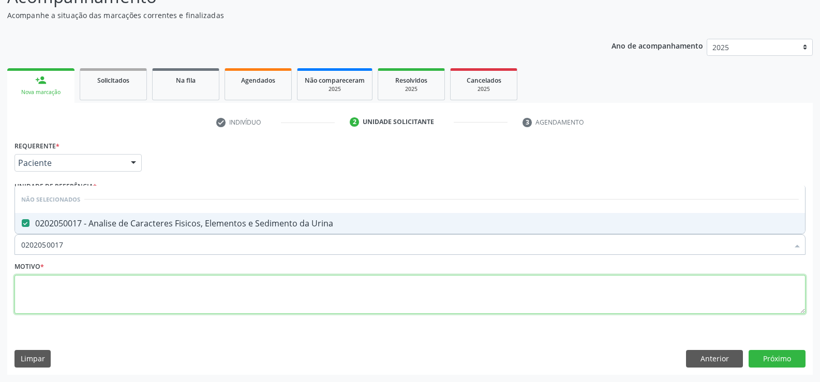
drag, startPoint x: 94, startPoint y: 286, endPoint x: 90, endPoint y: 262, distance: 24.7
click at [93, 287] on textarea at bounding box center [409, 294] width 791 height 39
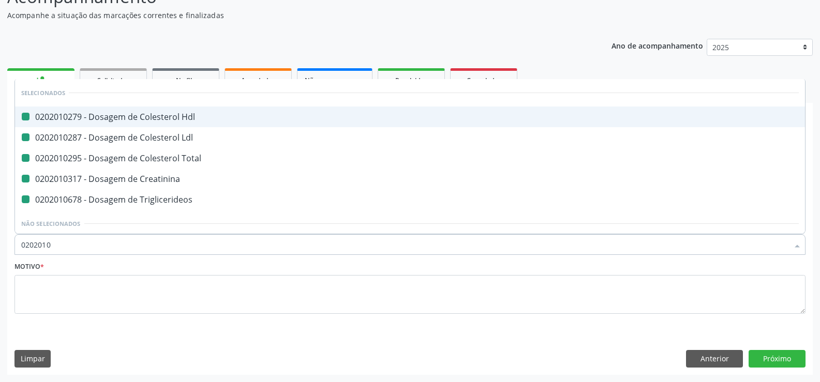
type input "02020104"
checkbox Hdl "false"
checkbox Ldl "false"
checkbox Total "false"
checkbox Creatinina "false"
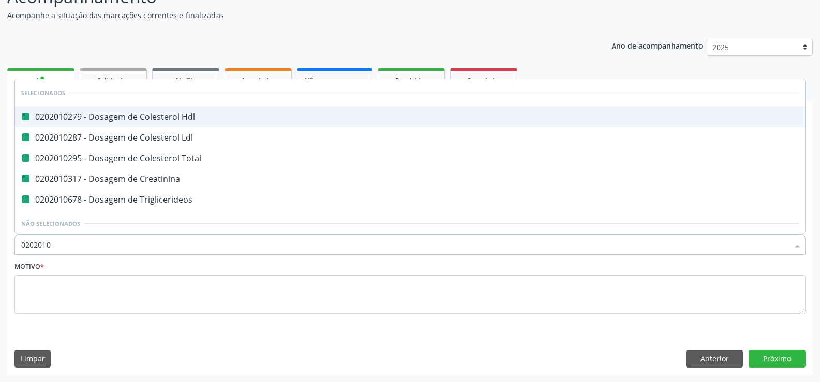
checkbox Triglicerideos "false"
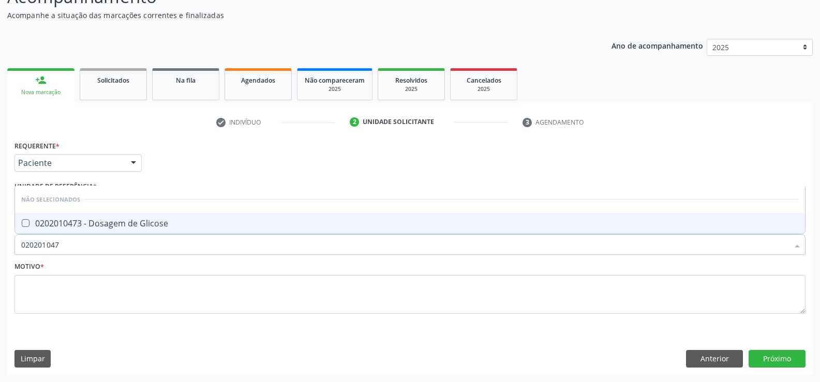
type input "0202010473"
click at [93, 225] on div "0202010473 - Dosagem de Glicose" at bounding box center [409, 223] width 777 height 8
checkbox Glicose "true"
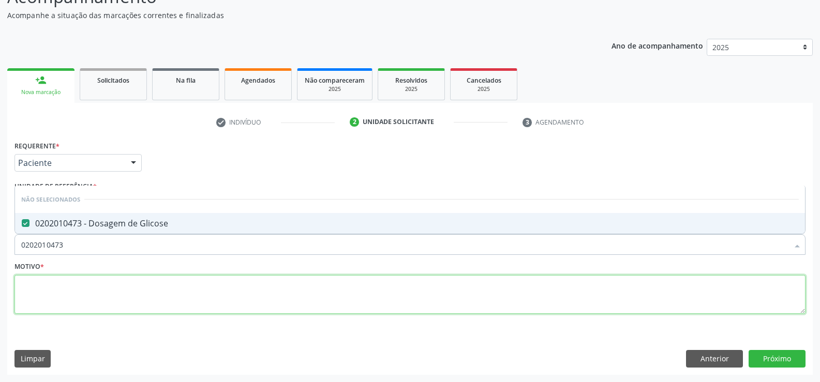
click at [71, 287] on textarea at bounding box center [409, 294] width 791 height 39
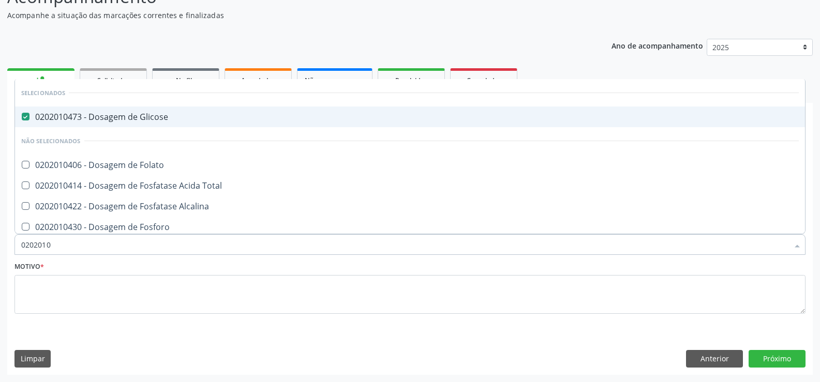
type input "02020104"
checkbox Folato "false"
checkbox Total "false"
checkbox Alcalina "false"
checkbox Fosforo "false"
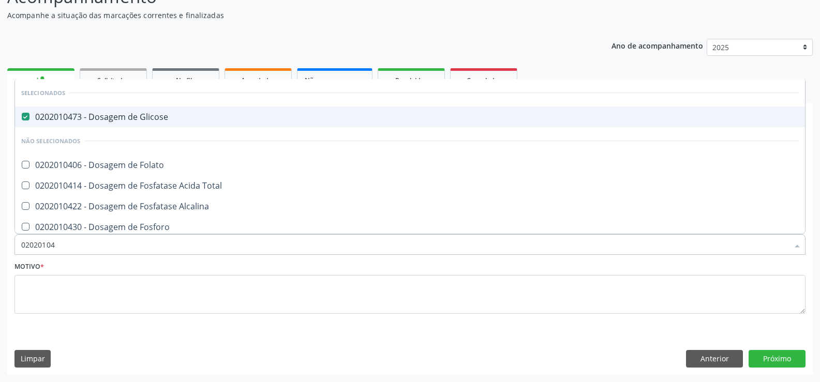
type input "0202010"
checkbox Folato "true"
checkbox Total "true"
checkbox Alcalina "true"
checkbox Fosforo "true"
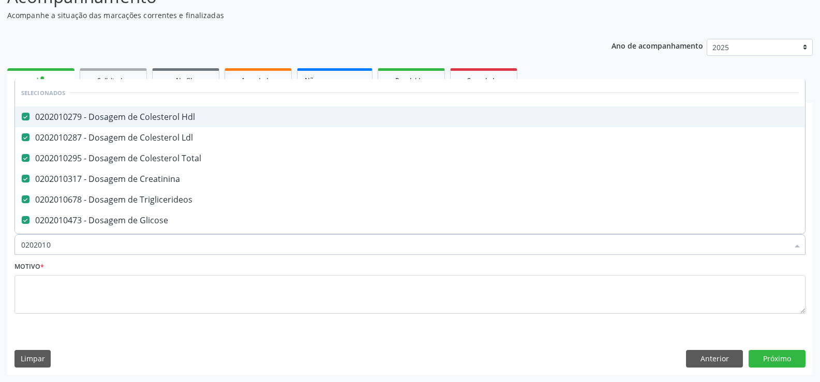
type input "02020102"
checkbox Triglicerideos "false"
checkbox Glicose "false"
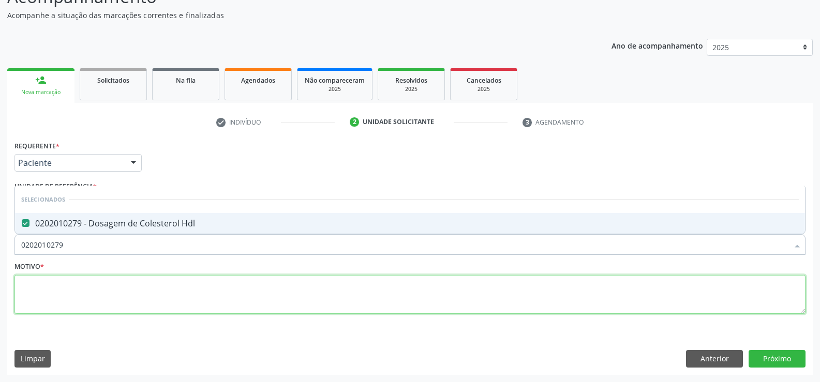
click at [116, 279] on textarea at bounding box center [409, 294] width 791 height 39
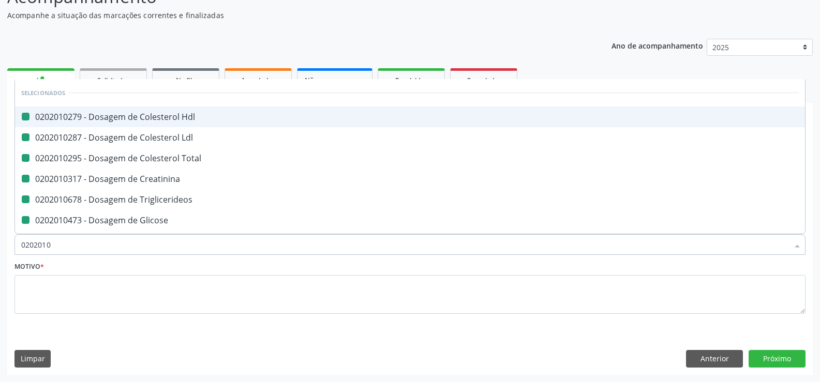
type input "02020105"
checkbox Hdl "false"
checkbox Ldl "false"
checkbox Total "false"
checkbox Creatinina "false"
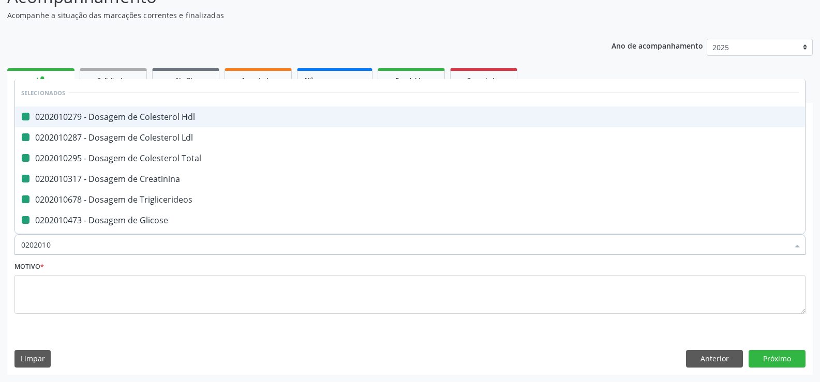
checkbox Triglicerideos "false"
checkbox Glicose "false"
type input "0202010503"
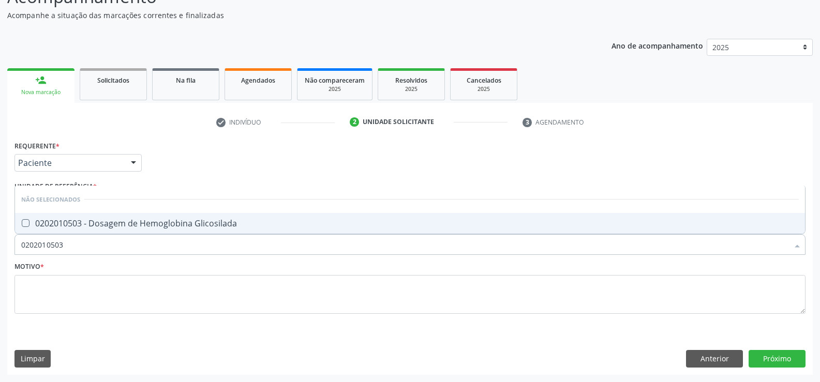
click at [96, 220] on div "0202010503 - Dosagem de Hemoglobina Glicosilada" at bounding box center [409, 223] width 777 height 8
checkbox Glicosilada "true"
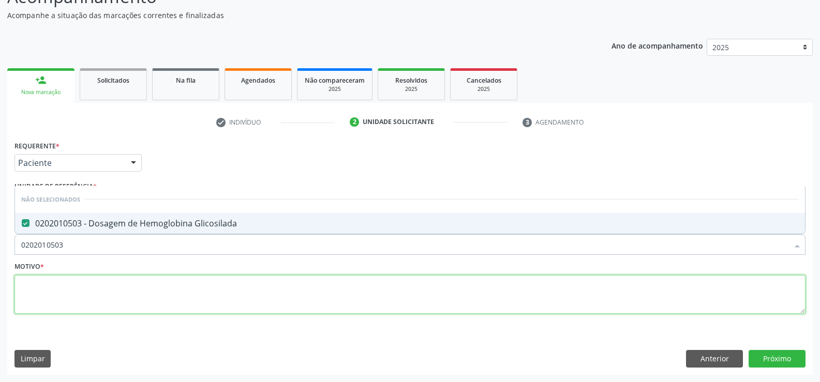
click at [68, 292] on textarea at bounding box center [409, 294] width 791 height 39
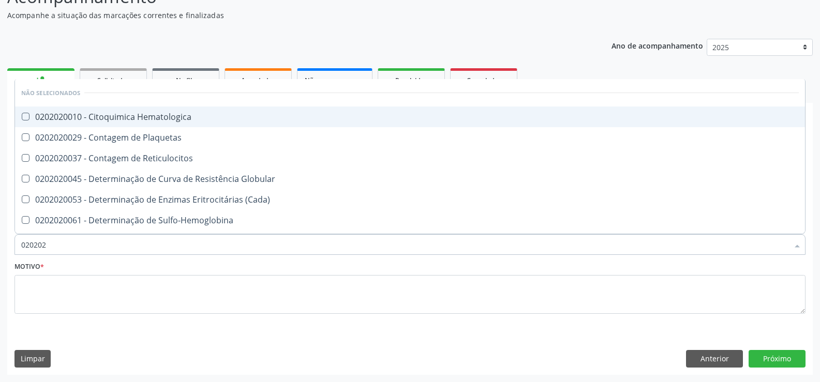
type input "0202020"
checkbox Hematologica "false"
checkbox Plaquetas "false"
checkbox Reticulocitos "false"
checkbox Globular "false"
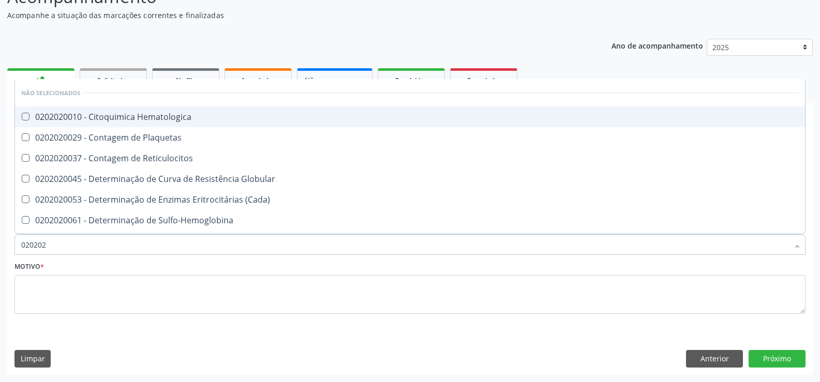
checkbox \(Cada\) "false"
checkbox Sulfo-Hemoglobina "false"
checkbox Coagulação "false"
checkbox Euglobulina "false"
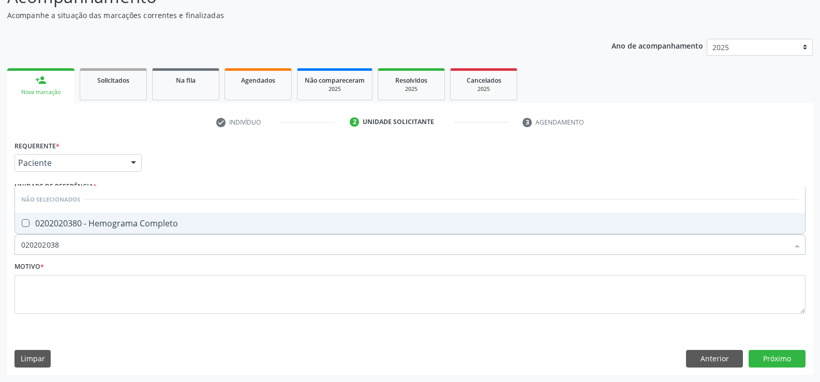
type input "0202020380"
click at [120, 228] on div "0202020380 - Hemograma Completo" at bounding box center [409, 223] width 777 height 8
checkbox Completo "true"
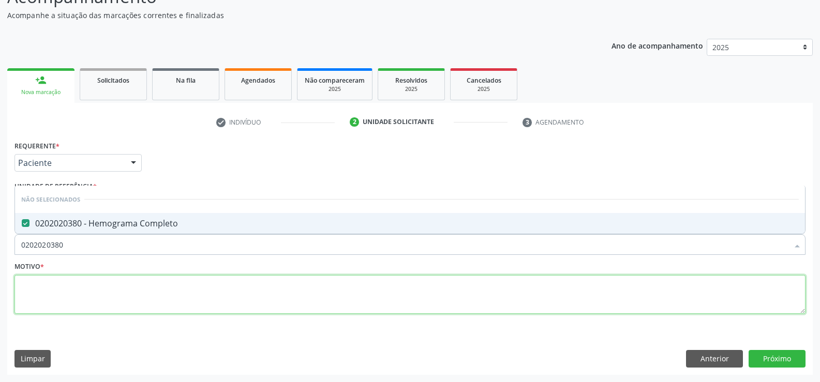
click at [105, 284] on textarea at bounding box center [409, 294] width 791 height 39
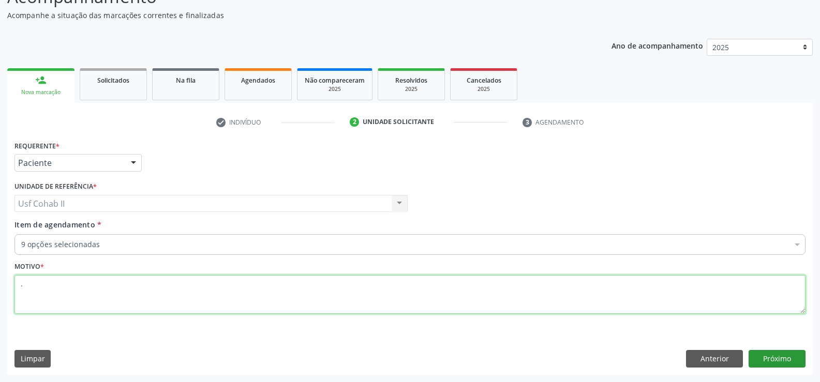
type textarea "."
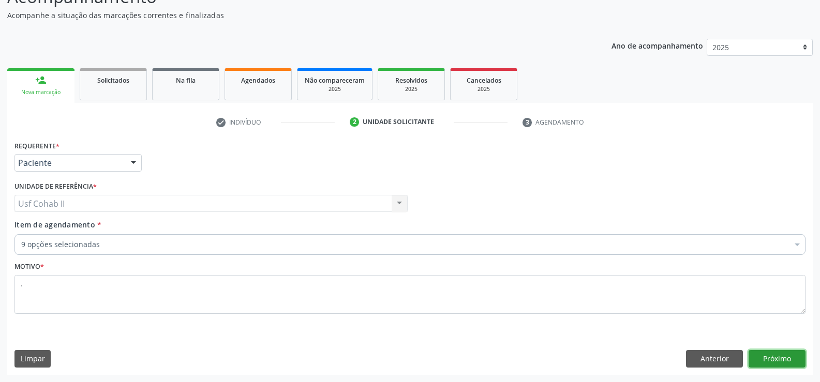
click at [784, 359] on button "Próximo" at bounding box center [776, 359] width 57 height 18
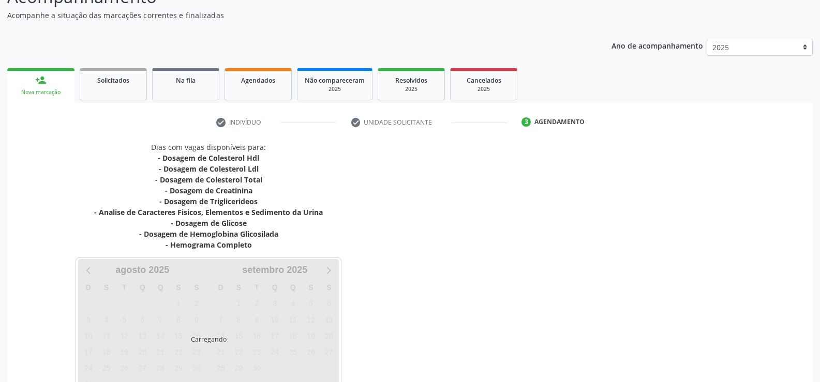
scroll to position [155, 0]
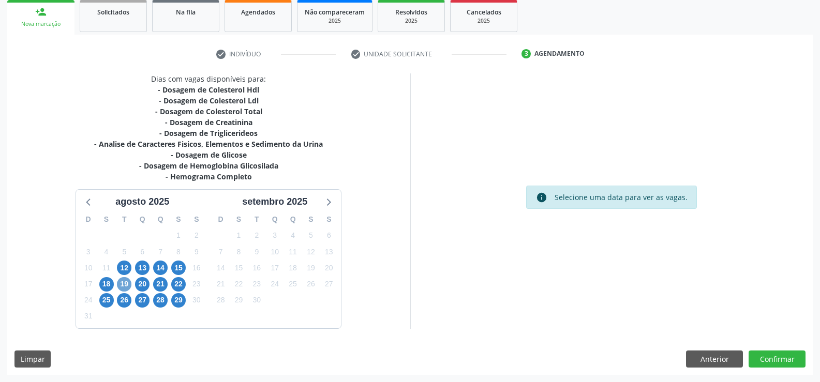
click at [127, 283] on span "19" at bounding box center [124, 284] width 14 height 14
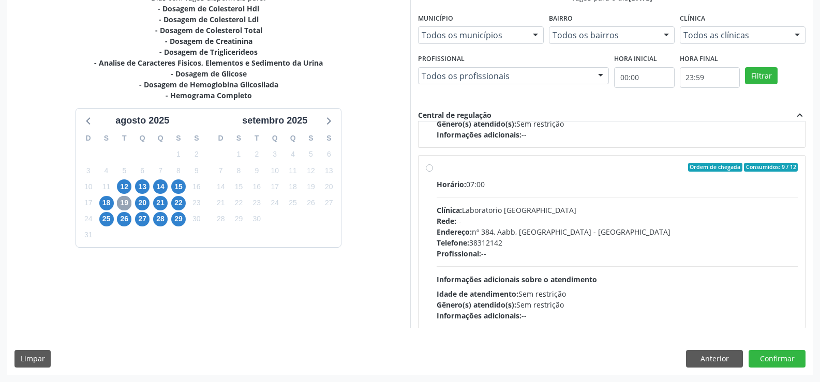
scroll to position [103, 0]
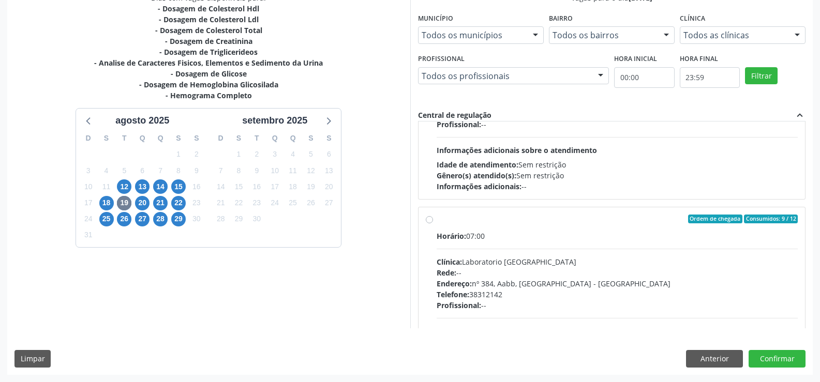
click at [429, 169] on div "Ordem de chegada Consumidos: 3 / 12 Horário: 07:00 Clínica: S B Laboratorio de …" at bounding box center [612, 112] width 372 height 159
radio input "true"
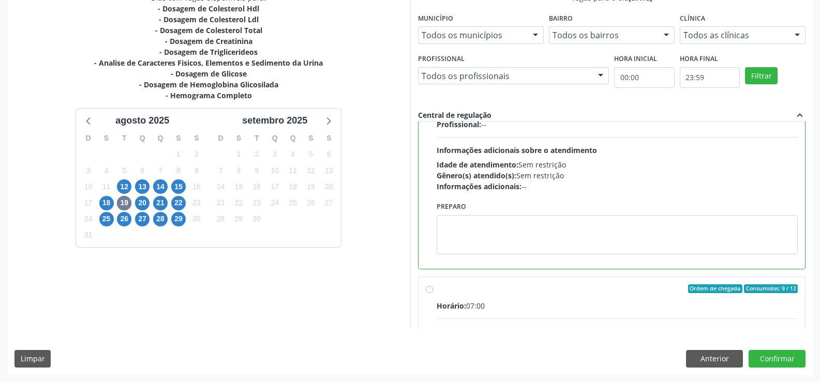
scroll to position [259, 0]
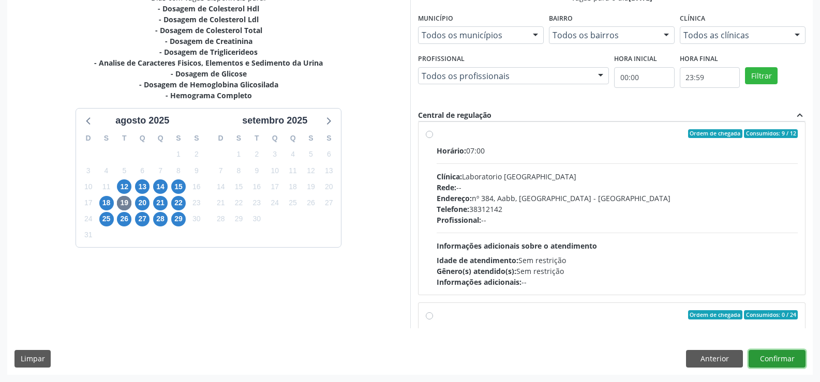
click at [786, 360] on button "Confirmar" at bounding box center [776, 359] width 57 height 18
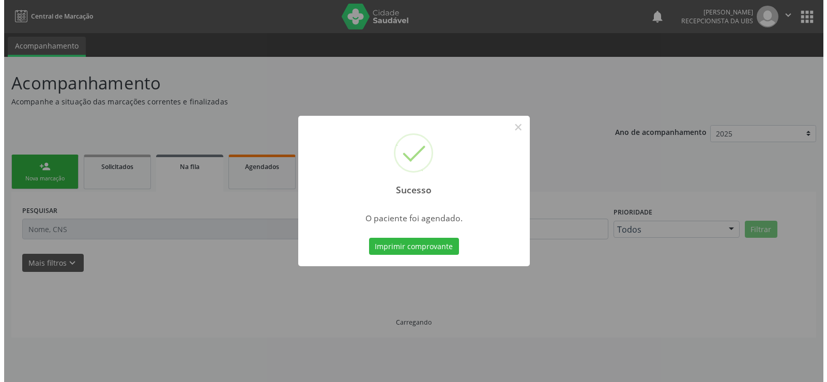
scroll to position [0, 0]
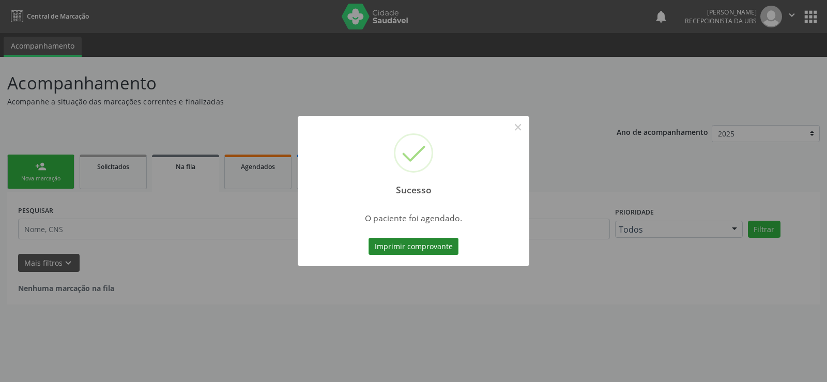
click at [420, 245] on button "Imprimir comprovante" at bounding box center [414, 247] width 90 height 18
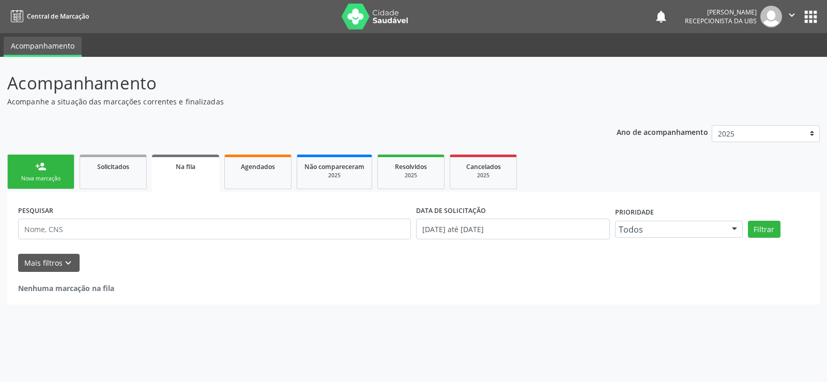
click at [25, 174] on link "person_add Nova marcação" at bounding box center [40, 172] width 67 height 35
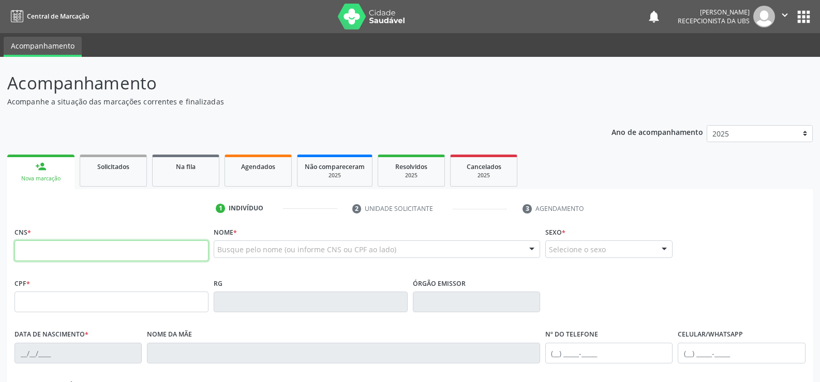
click at [75, 253] on input "text" at bounding box center [111, 250] width 194 height 21
type input "163 9719 8570 0006"
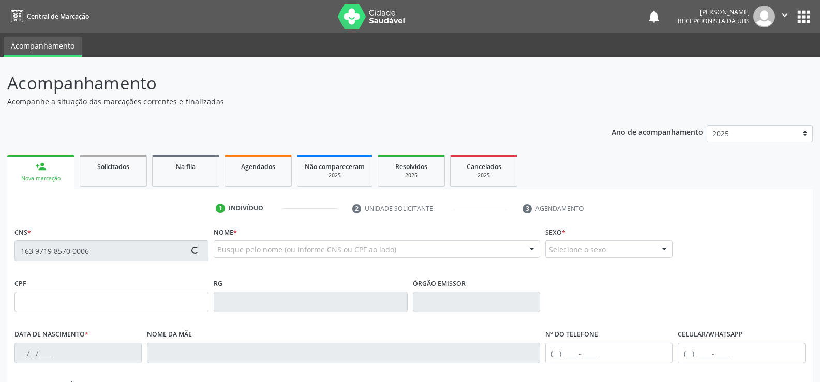
type input "[DATE]"
type input "[PERSON_NAME]"
type input "[PHONE_NUMBER]"
type input "S/N"
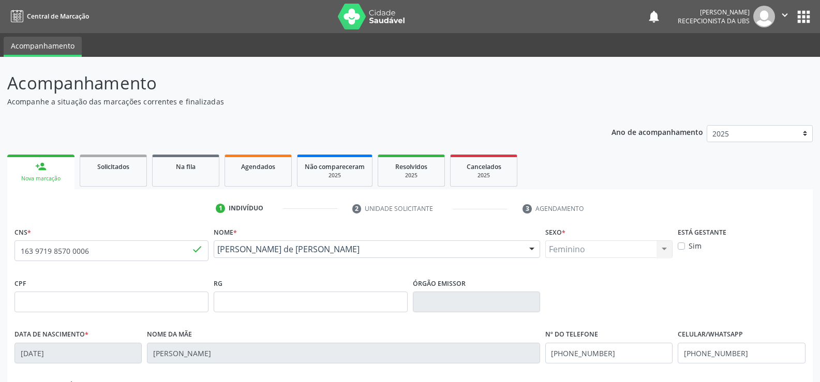
scroll to position [103, 0]
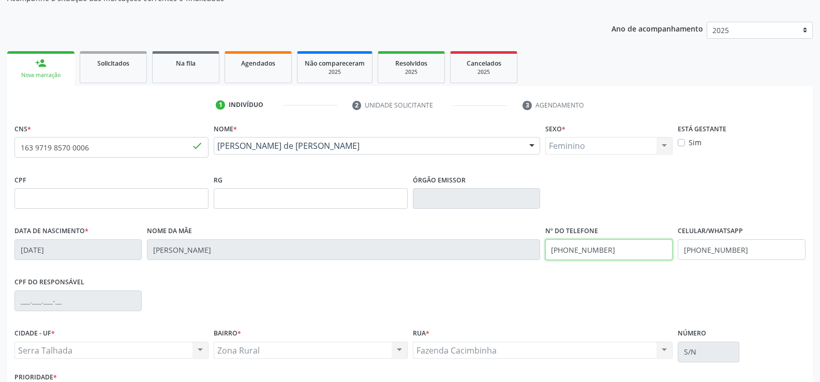
drag, startPoint x: 630, startPoint y: 251, endPoint x: 366, endPoint y: 274, distance: 265.8
click at [366, 274] on div "Data de nascimento * 12/09/1998 Nome da mãe Maria Leticia de Aquino Lima Nº do …" at bounding box center [410, 248] width 796 height 51
drag, startPoint x: 747, startPoint y: 246, endPoint x: 562, endPoint y: 262, distance: 185.3
click at [565, 263] on div "Data de nascimento * 12/09/1998 Nome da mãe Maria Leticia de Aquino Lima Nº do …" at bounding box center [410, 248] width 796 height 51
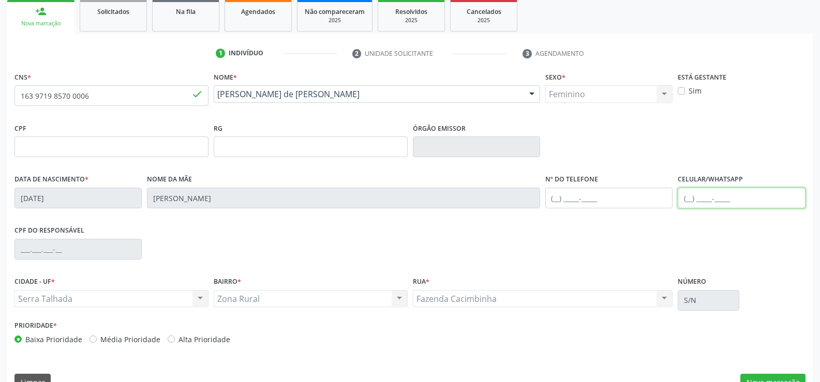
scroll to position [178, 0]
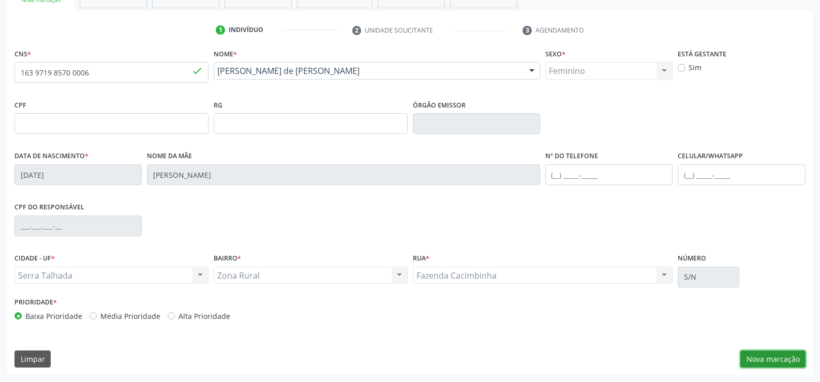
click at [776, 361] on button "Nova marcação" at bounding box center [772, 360] width 65 height 18
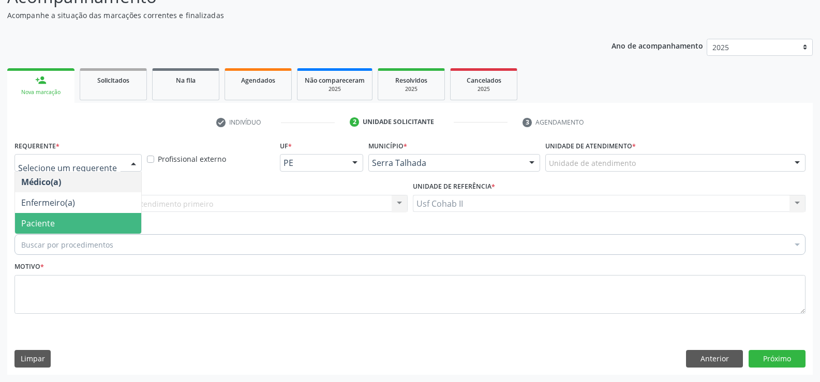
click at [55, 222] on span "Paciente" at bounding box center [78, 223] width 126 height 21
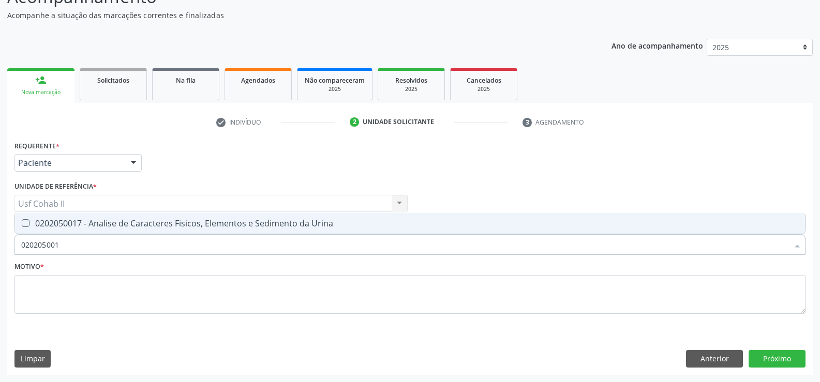
type input "0202050017"
click at [89, 216] on span "0202050017 - Analise de Caracteres Fisicos, Elementos e Sedimento da Urina" at bounding box center [410, 223] width 790 height 21
checkbox Urina "true"
type input "0202050017"
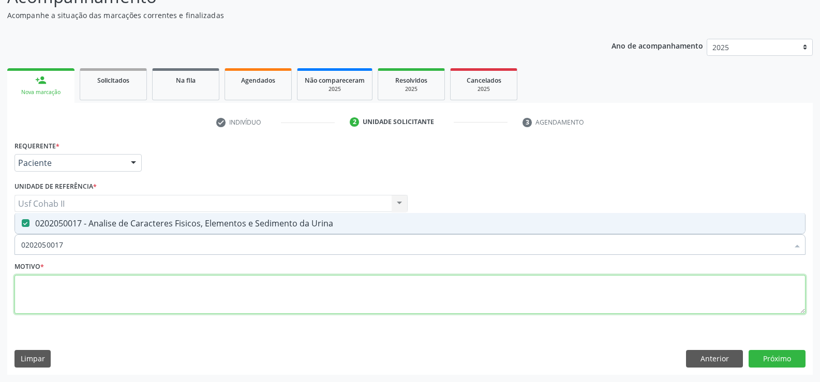
click at [81, 294] on textarea at bounding box center [409, 294] width 791 height 39
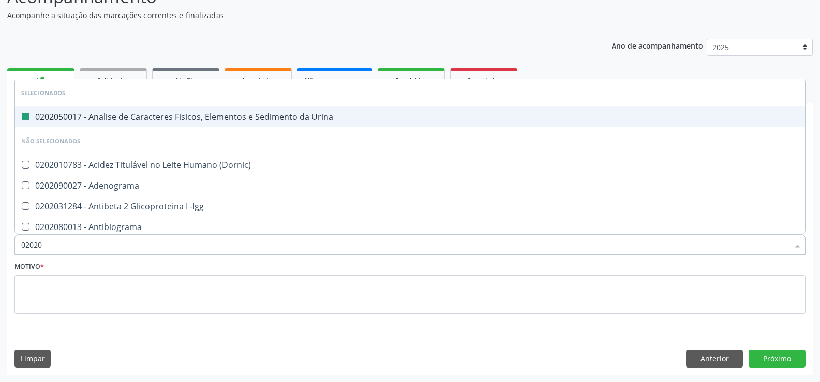
type input "020202"
checkbox Urina "false"
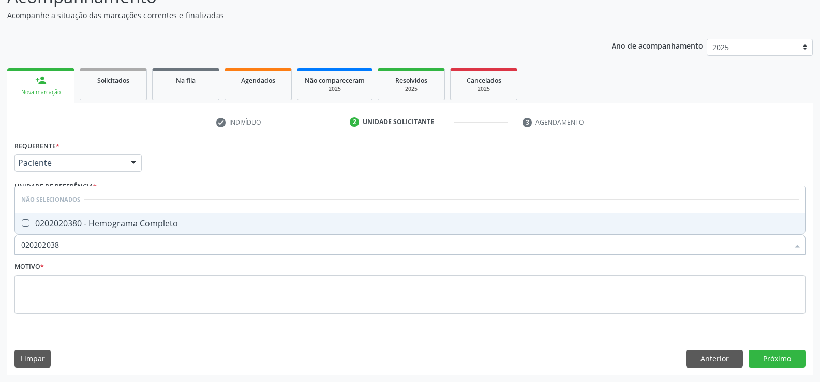
type input "0202020380"
click at [94, 219] on div "0202020380 - Hemograma Completo" at bounding box center [409, 223] width 777 height 8
checkbox Completo "true"
type input "0202020380"
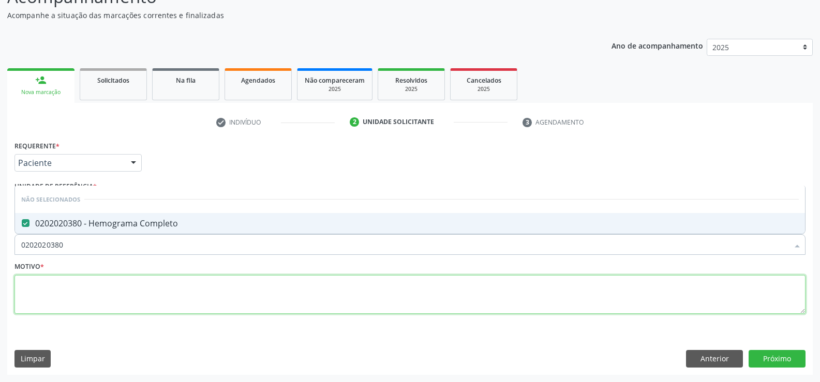
drag, startPoint x: 49, startPoint y: 289, endPoint x: 42, endPoint y: 269, distance: 20.3
click at [48, 289] on textarea at bounding box center [409, 294] width 791 height 39
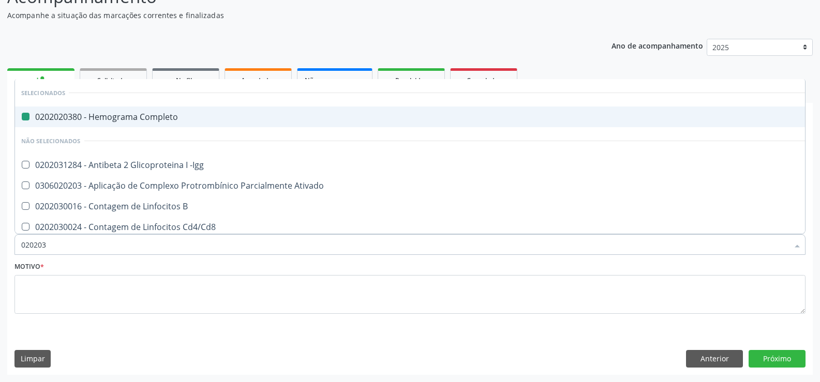
type input "0202030"
checkbox Completo "false"
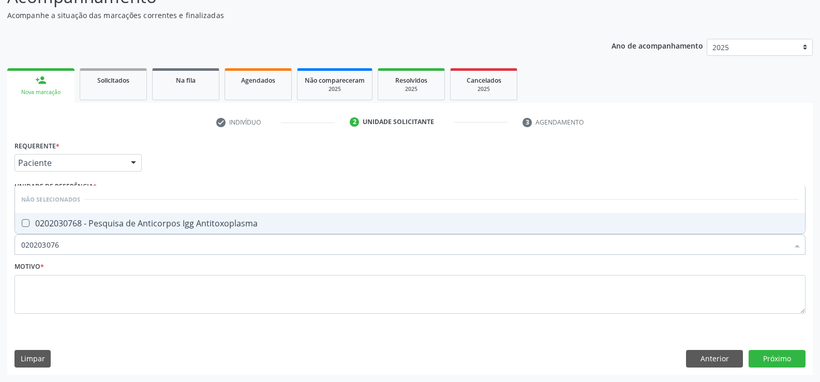
type input "0202030768"
click at [77, 215] on span "0202030768 - Pesquisa de Anticorpos Igg Antitoxoplasma" at bounding box center [410, 223] width 790 height 21
checkbox Antitoxoplasma "true"
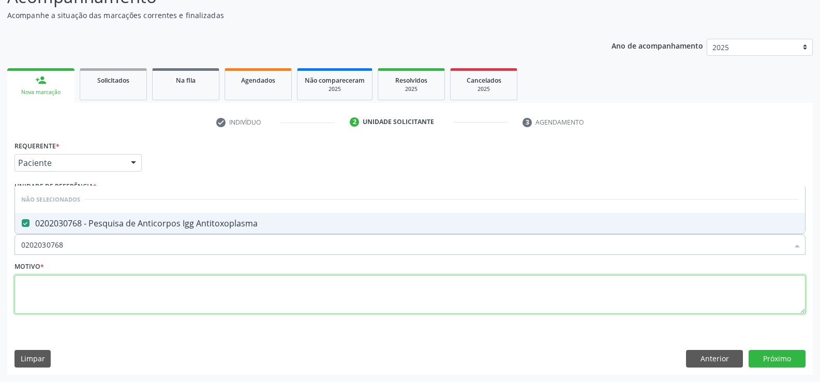
click at [71, 296] on textarea at bounding box center [409, 294] width 791 height 39
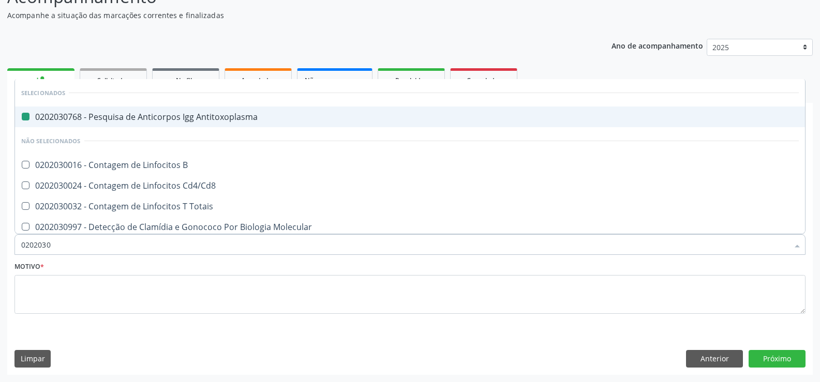
type input "02020308"
checkbox Antitoxoplasma "false"
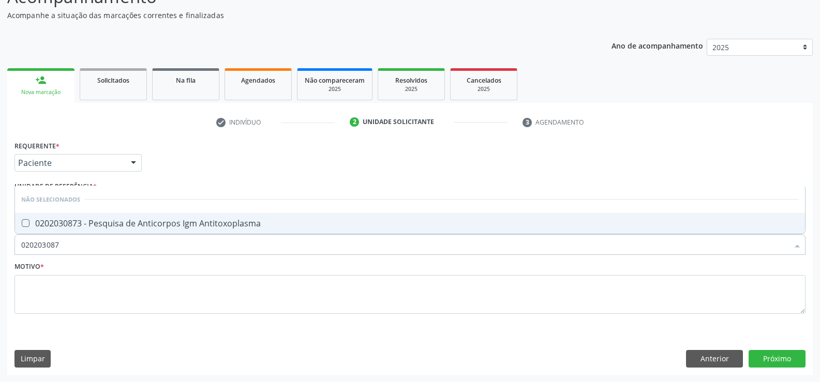
type input "0202030873"
click at [128, 217] on span "0202030873 - Pesquisa de Anticorpos Igm Antitoxoplasma" at bounding box center [410, 223] width 790 height 21
checkbox Antitoxoplasma "true"
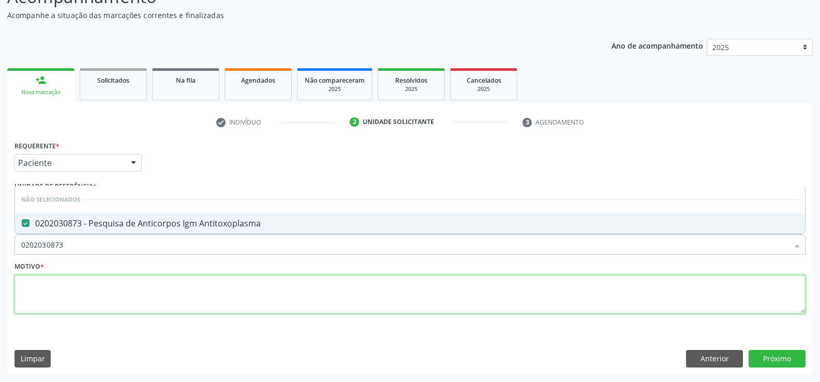
click at [86, 291] on textarea at bounding box center [409, 294] width 791 height 39
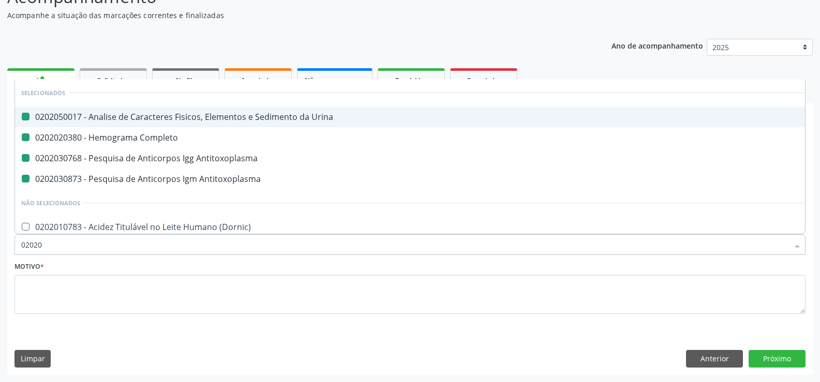
type input "020208"
checkbox Urina "false"
checkbox Completo "false"
checkbox Antitoxoplasma "false"
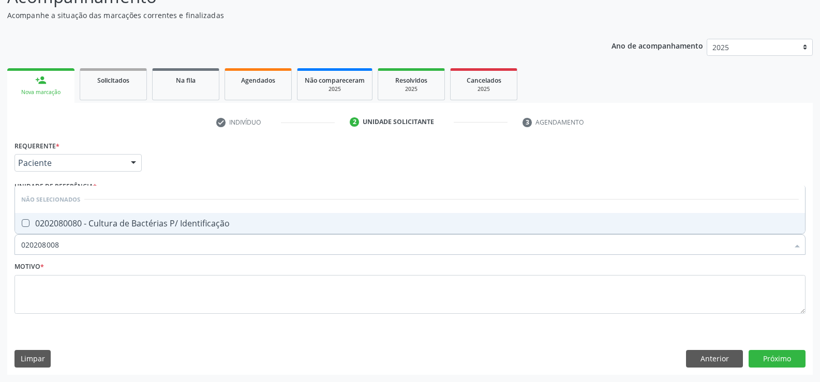
type input "0202080080"
click at [81, 226] on div "0202080080 - Cultura de Bactérias P/ Identificação" at bounding box center [409, 223] width 777 height 8
checkbox Identificação "true"
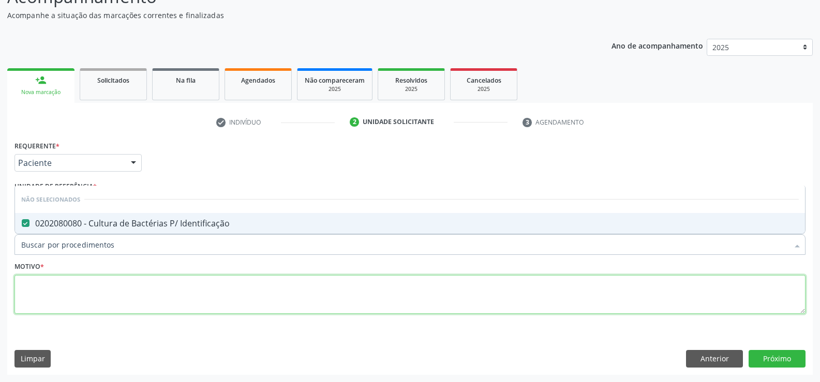
click at [64, 291] on textarea at bounding box center [409, 294] width 791 height 39
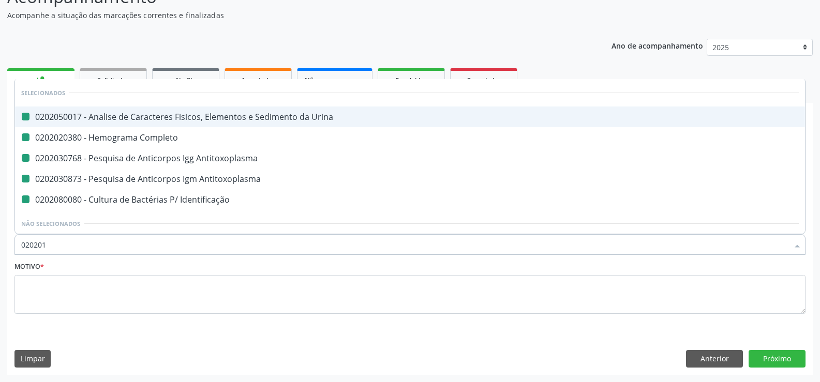
type input "0202010"
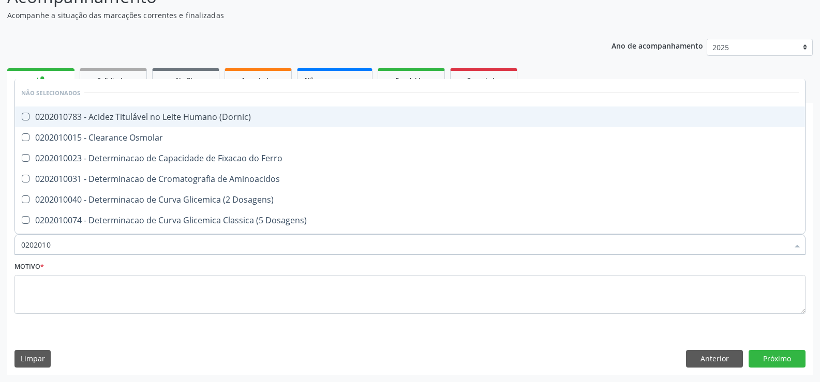
checkbox \(Dornic\) "false"
checkbox Osmolar "false"
checkbox Ferro "false"
checkbox Aminoacidos "false"
checkbox Dosagens\) "false"
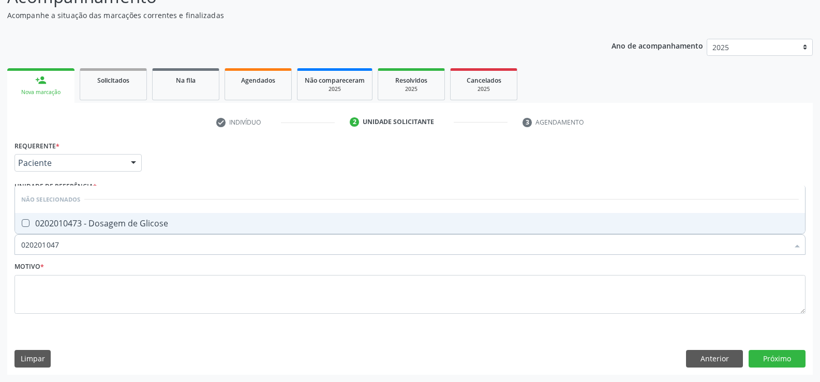
type input "0202010473"
click at [144, 216] on span "0202010473 - Dosagem de Glicose" at bounding box center [410, 223] width 790 height 21
checkbox Glicose "true"
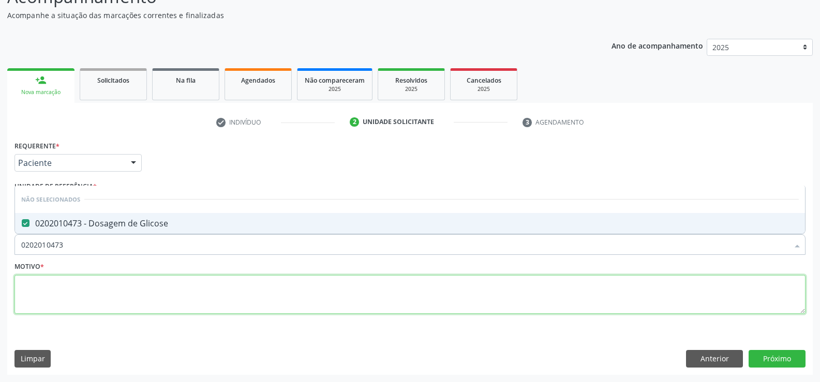
click at [96, 284] on textarea at bounding box center [409, 294] width 791 height 39
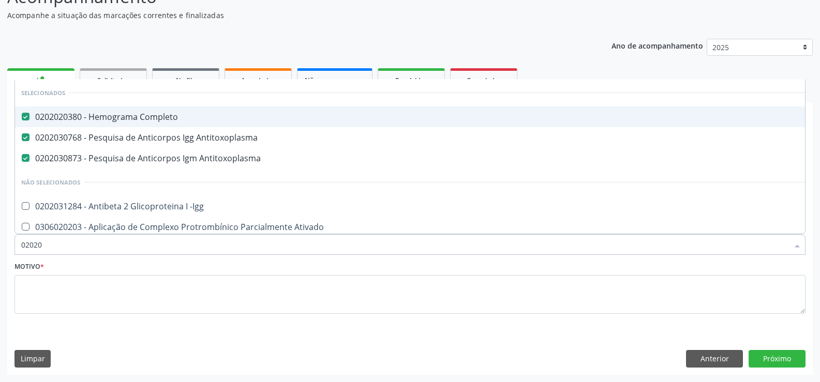
type input "020203"
checkbox -Igg "false"
checkbox Ativado "false"
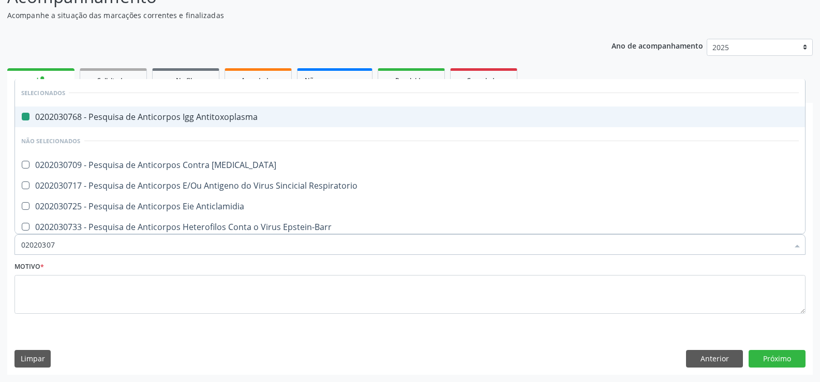
type input "020203074"
checkbox Antitoxoplasma "false"
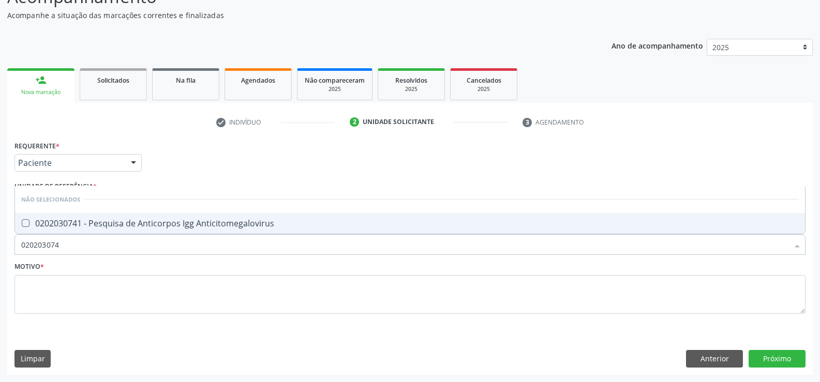
type input "0202030741"
click at [102, 222] on div "0202030741 - Pesquisa de Anticorpos Igg Anticitomegalovirus" at bounding box center [409, 223] width 777 height 8
checkbox Anticitomegalovirus "true"
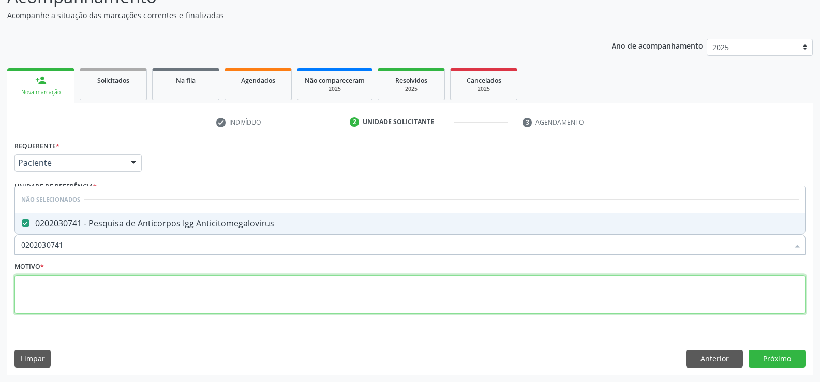
click at [97, 290] on textarea at bounding box center [409, 294] width 791 height 39
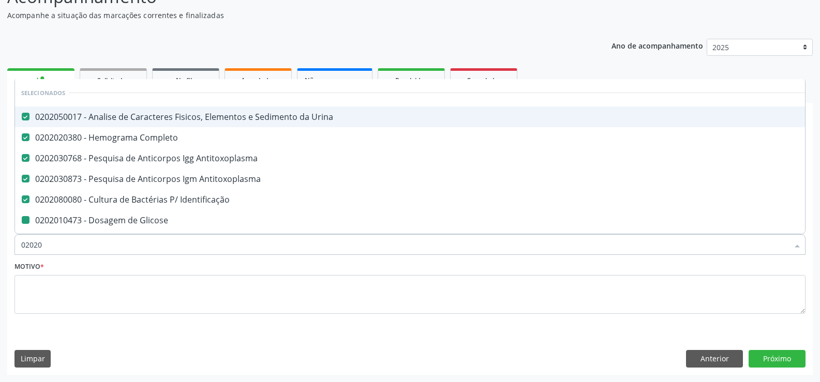
type input "020203"
checkbox Glicose "false"
checkbox Anticitomegalovirus "false"
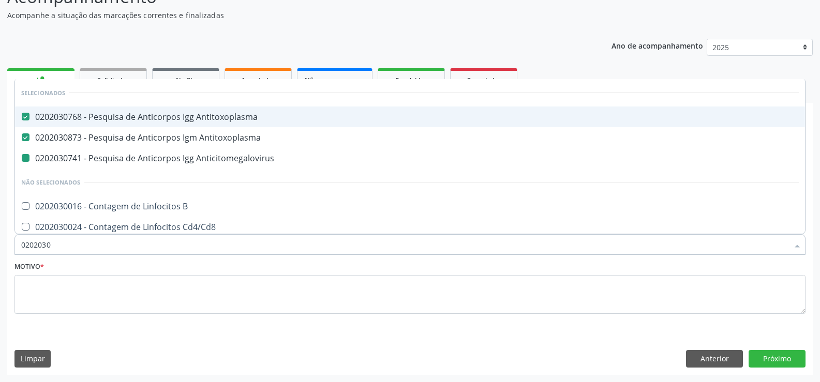
type input "02020308"
checkbox Anticitomegalovirus "false"
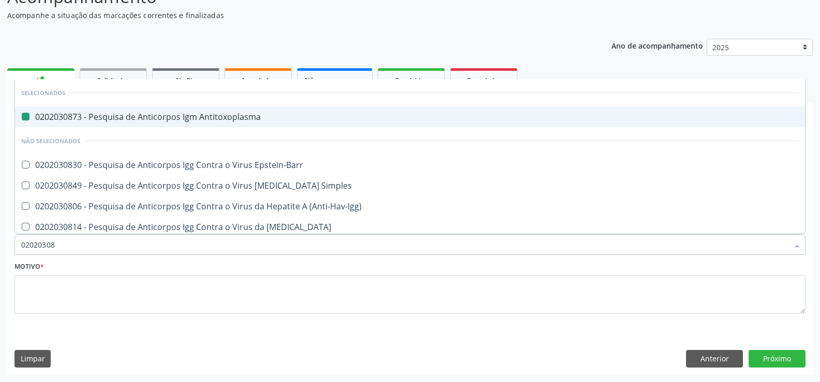
type input "020203085"
checkbox Antitoxoplasma "false"
type input "0202030857"
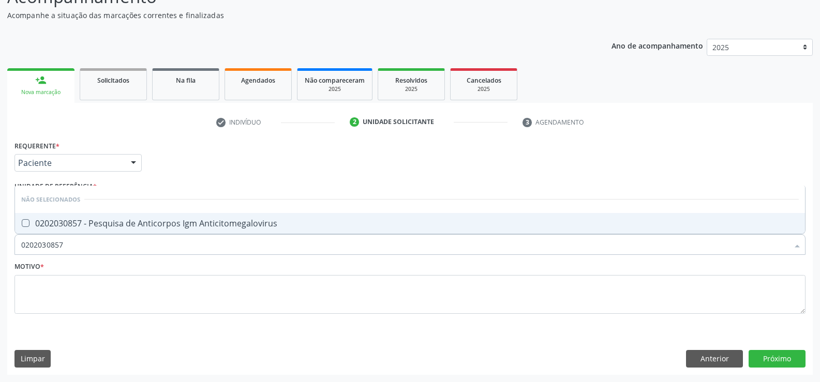
click at [78, 223] on div "0202030857 - Pesquisa de Anticorpos Igm Anticitomegalovirus" at bounding box center [409, 223] width 777 height 8
checkbox Anticitomegalovirus "true"
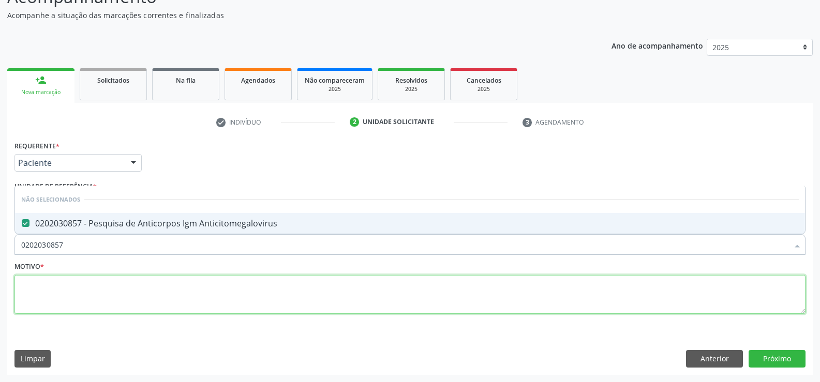
click at [67, 292] on textarea at bounding box center [409, 294] width 791 height 39
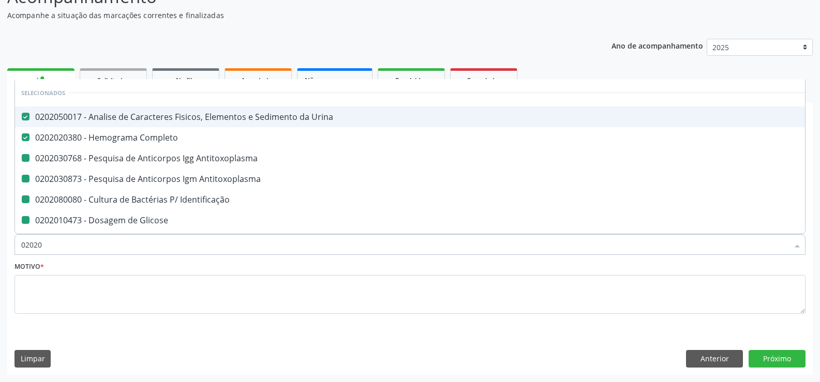
type input "020201"
checkbox Antitoxoplasma "false"
checkbox Identificação "false"
checkbox Glicose "false"
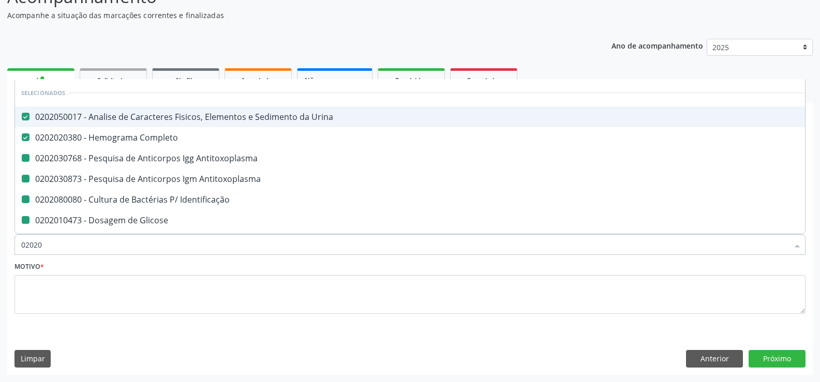
checkbox Anticitomegalovirus "false"
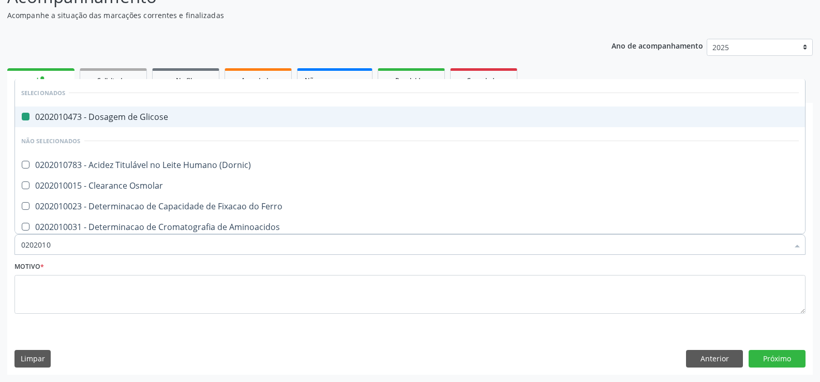
type input "02020106"
checkbox Glicose "false"
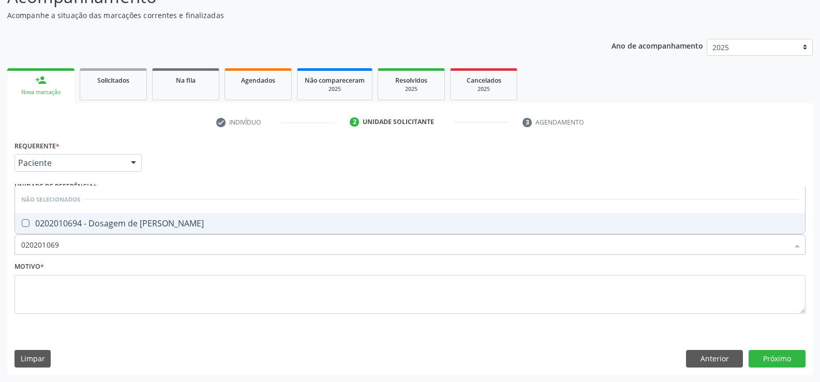
type input "0202010694"
click at [99, 220] on div "0202010694 - Dosagem de [PERSON_NAME]" at bounding box center [409, 223] width 777 height 8
checkbox Ureia "true"
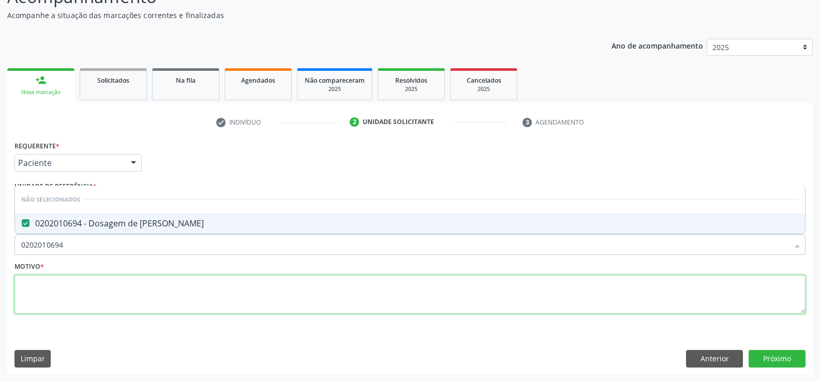
click at [89, 296] on textarea at bounding box center [409, 294] width 791 height 39
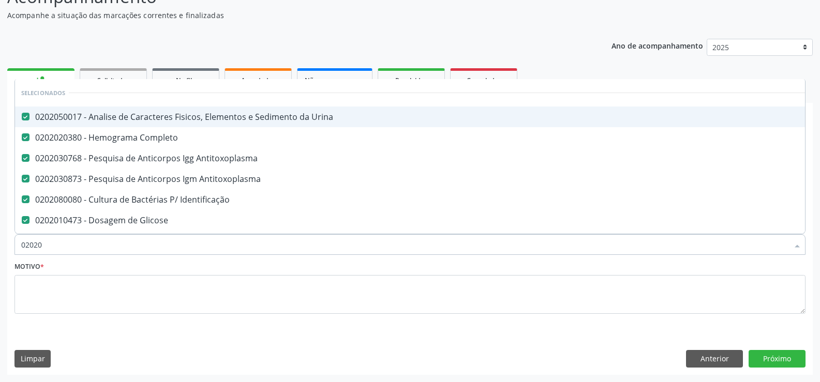
type input "020203"
checkbox Anticitomegalovirus "false"
checkbox Ureia "false"
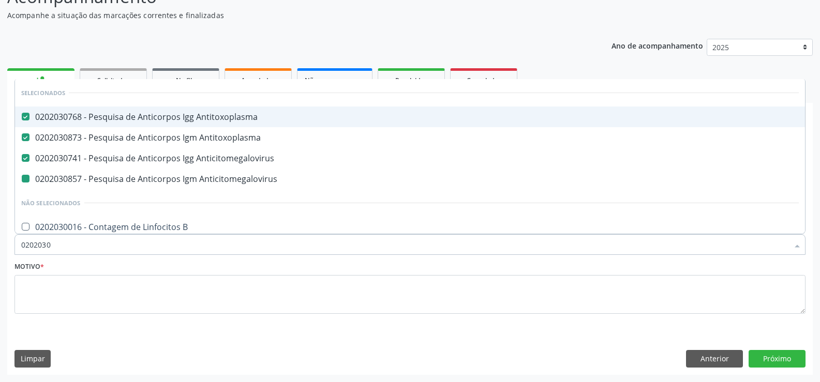
type input "02020308"
checkbox Anticitomegalovirus "false"
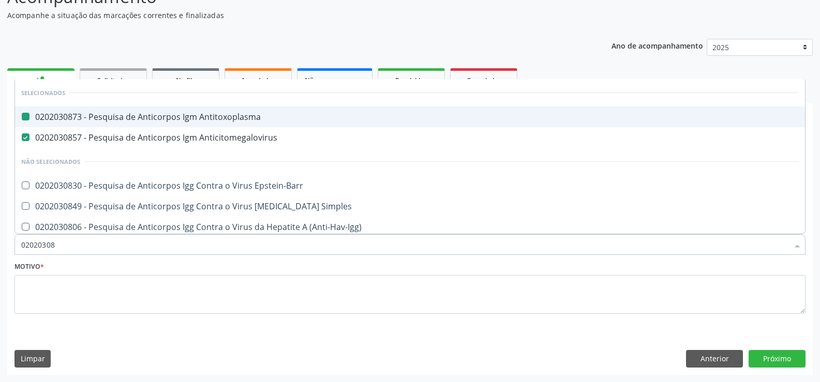
type input "020203081"
checkbox Antitoxoplasma "false"
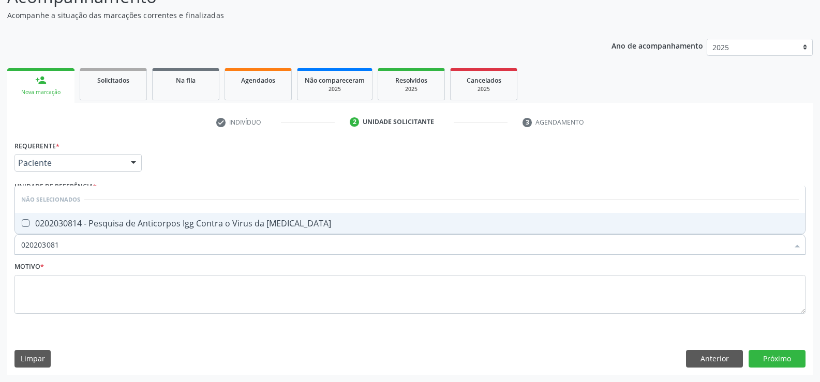
type input "0202030814"
click at [130, 219] on div "0202030814 - Pesquisa de Anticorpos Igg Contra o Virus da [MEDICAL_DATA]" at bounding box center [409, 223] width 777 height 8
checkbox Rubeola "true"
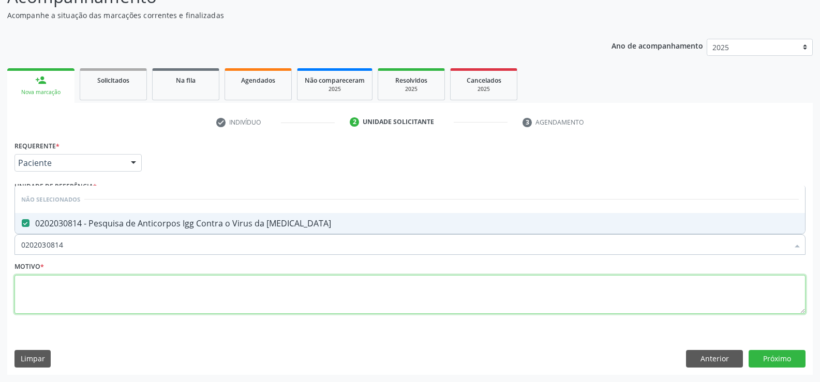
click at [70, 285] on textarea at bounding box center [409, 294] width 791 height 39
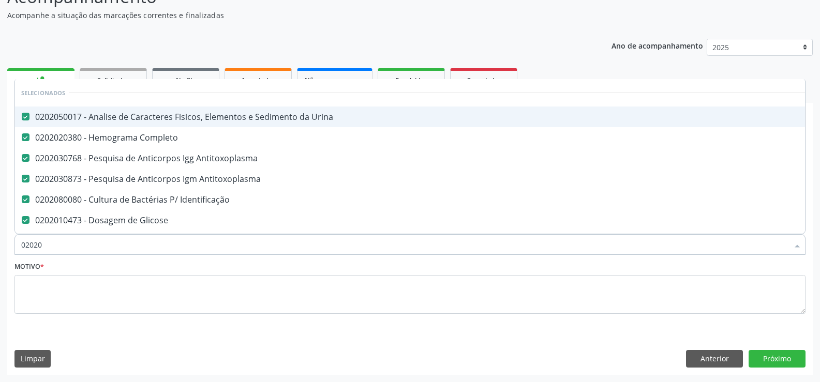
type input "020203"
checkbox Anticitomegalovirus "false"
checkbox Ureia "false"
checkbox Rubeola "false"
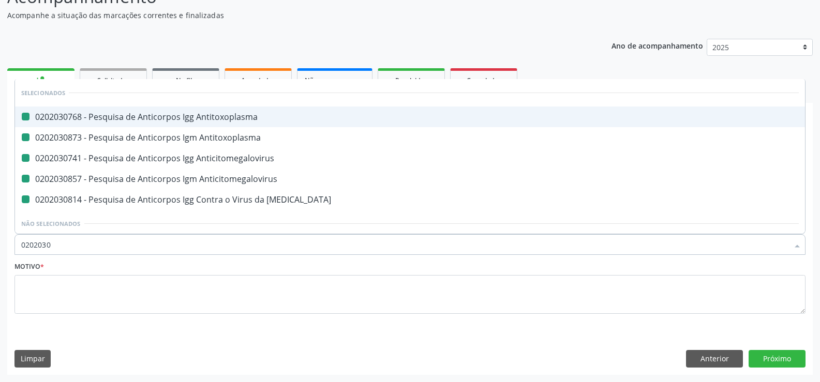
type input "02020309"
checkbox Antitoxoplasma "false"
checkbox Anticitomegalovirus "false"
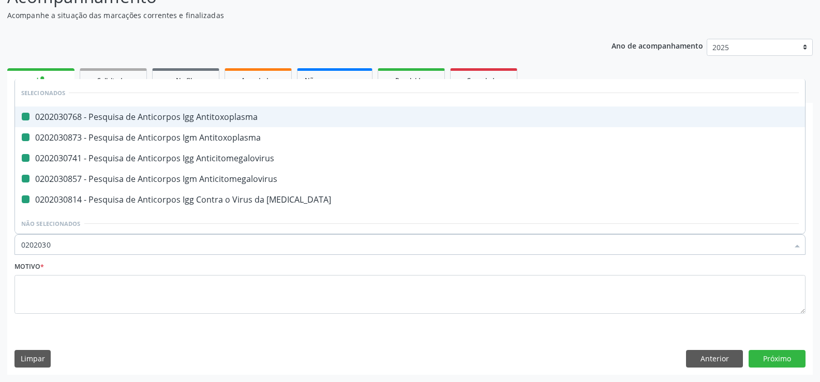
checkbox Rubeola "false"
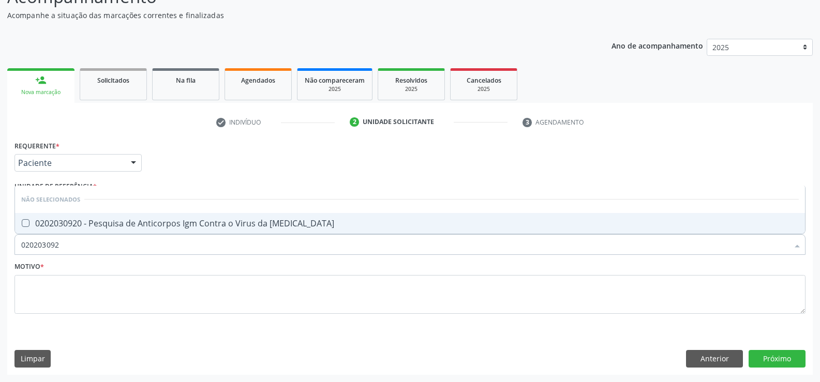
type input "0202030920"
click at [95, 223] on div "0202030920 - Pesquisa de Anticorpos Igm Contra o Virus da [MEDICAL_DATA]" at bounding box center [409, 223] width 777 height 8
checkbox Rubeola "true"
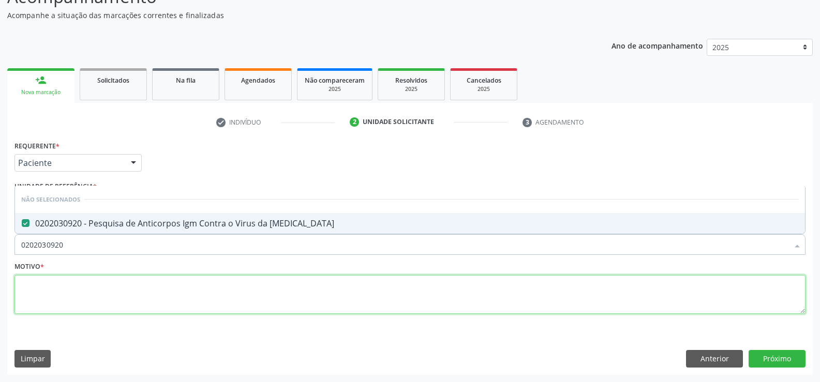
click at [73, 286] on textarea at bounding box center [409, 294] width 791 height 39
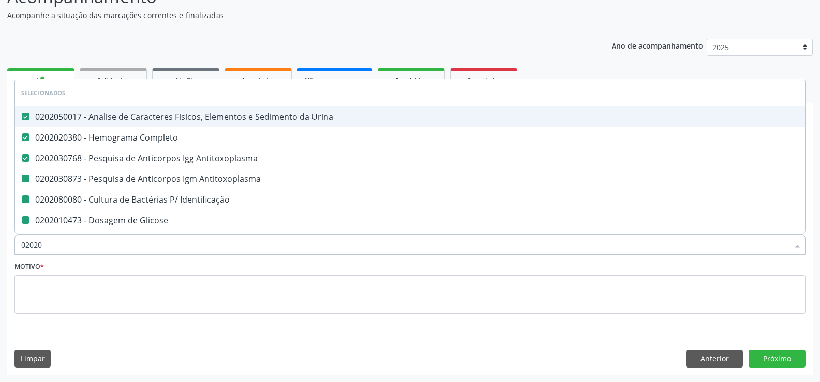
type input "020201"
checkbox Antitoxoplasma "false"
checkbox Identificação "false"
checkbox Glicose "false"
checkbox Anticitomegalovirus "false"
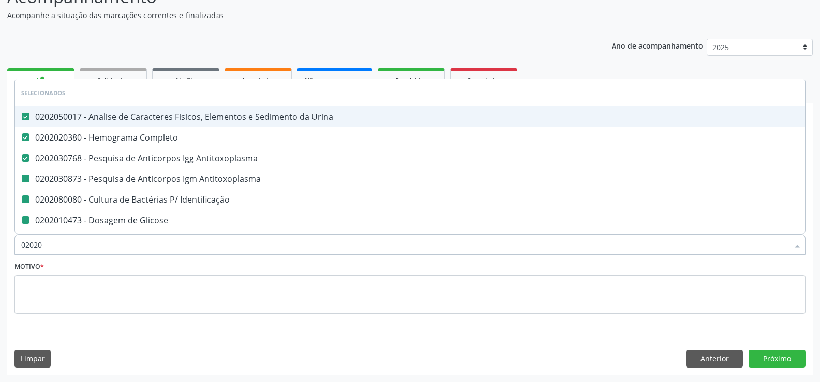
checkbox Anticitomegalovirus "false"
checkbox Ureia "false"
checkbox Rubeola "false"
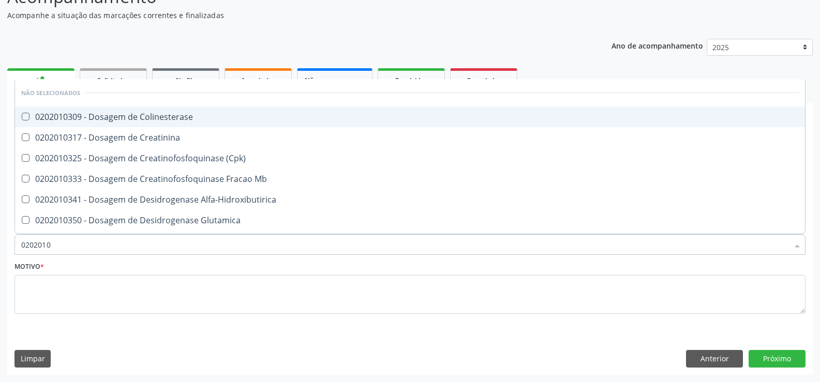
type input "02020103"
checkbox Colinesterase "false"
checkbox Creatinina "false"
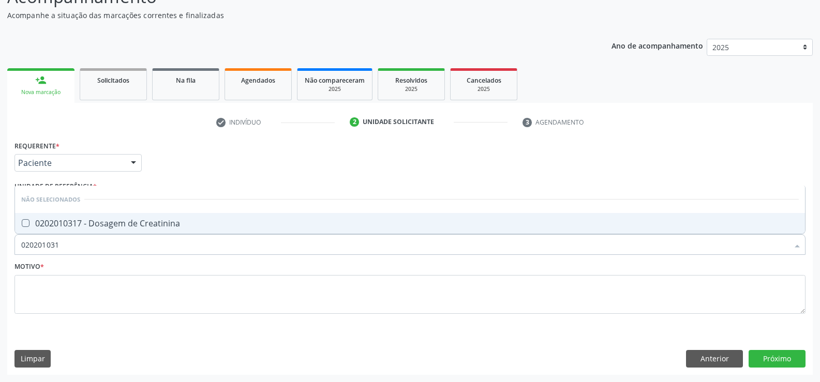
type input "0202010317"
click at [93, 222] on div "0202010317 - Dosagem de Creatinina" at bounding box center [409, 223] width 777 height 8
checkbox Creatinina "true"
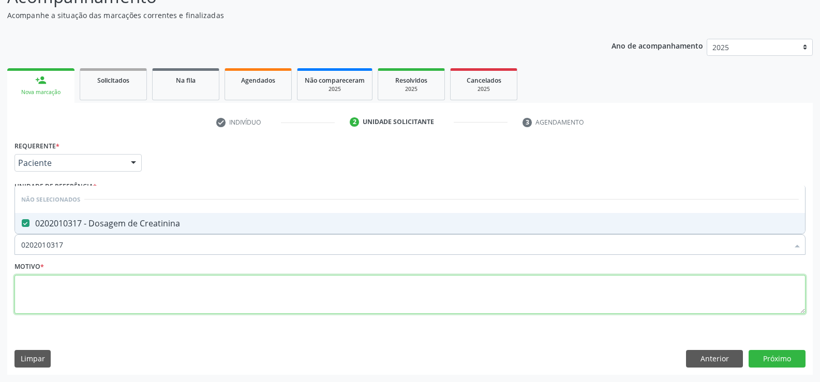
click at [68, 300] on textarea at bounding box center [409, 294] width 791 height 39
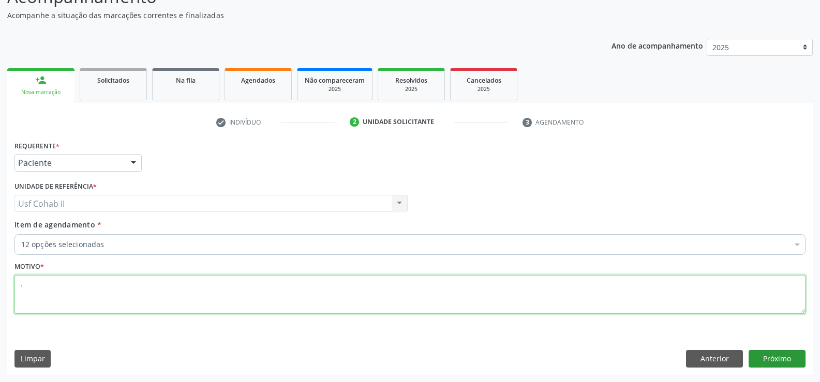
type textarea "."
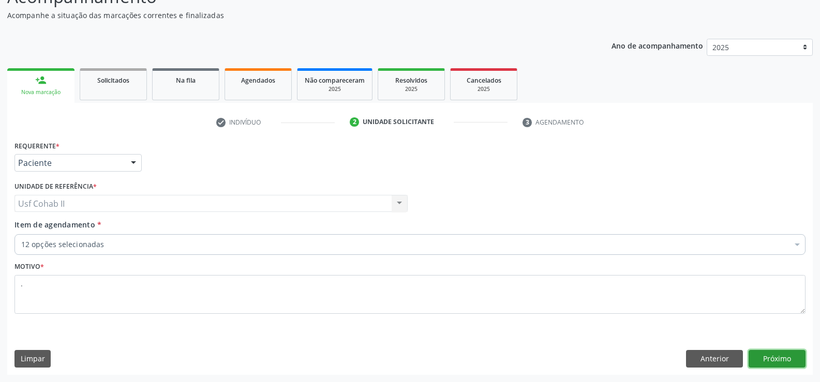
click at [782, 354] on button "Próximo" at bounding box center [776, 359] width 57 height 18
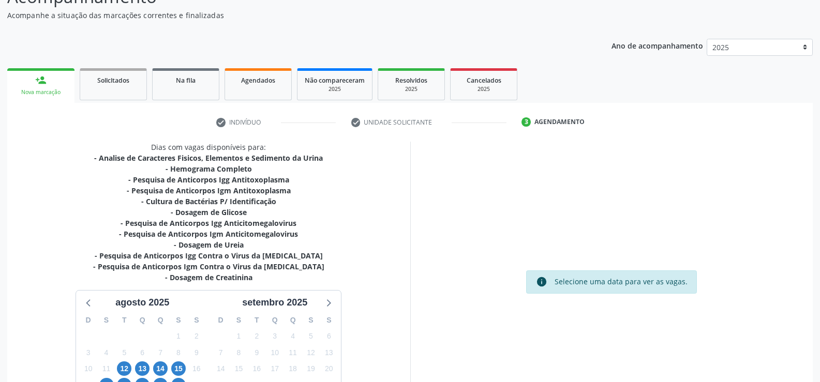
scroll to position [187, 0]
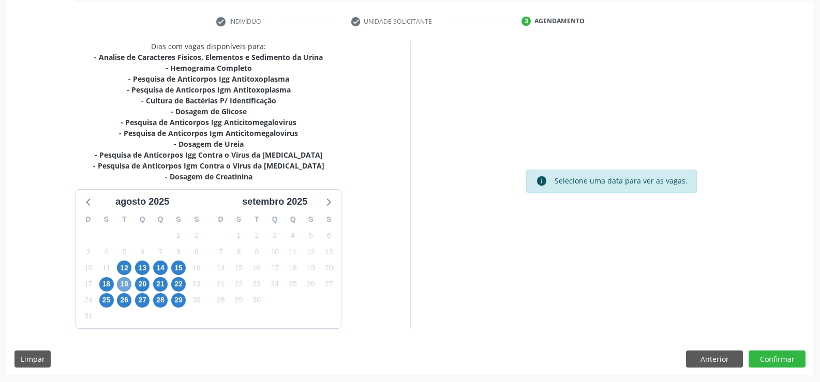
click at [122, 288] on span "19" at bounding box center [124, 284] width 14 height 14
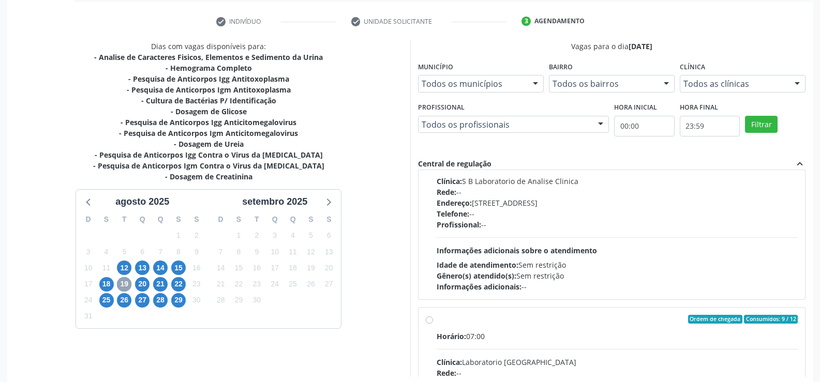
scroll to position [103, 0]
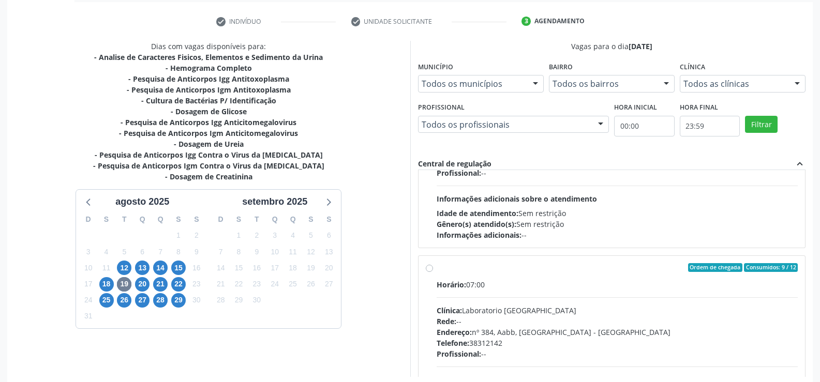
click at [436, 271] on label "Ordem de chegada Consumidos: 9 / 12 Horário: 07:00 Clínica: Laboratorio Sao Fra…" at bounding box center [616, 342] width 361 height 159
click at [430, 271] on input "Ordem de chegada Consumidos: 9 / 12 Horário: 07:00 Clínica: Laboratorio Sao Fra…" at bounding box center [429, 267] width 7 height 9
radio input "true"
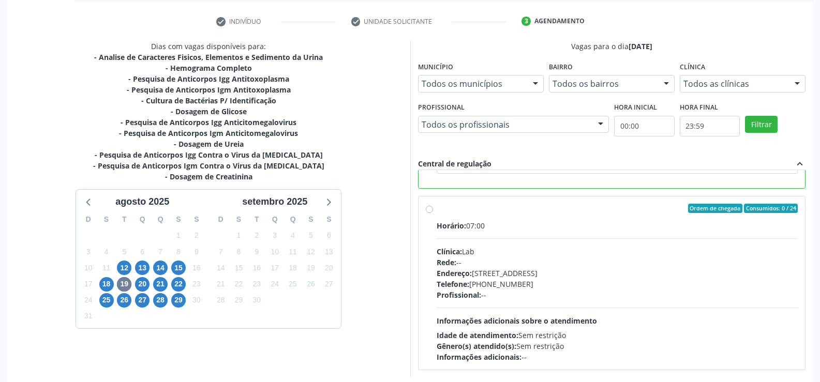
scroll to position [236, 0]
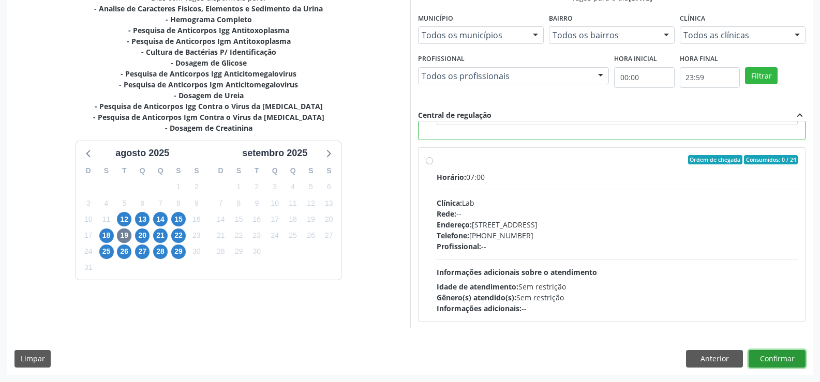
click at [755, 354] on button "Confirmar" at bounding box center [776, 359] width 57 height 18
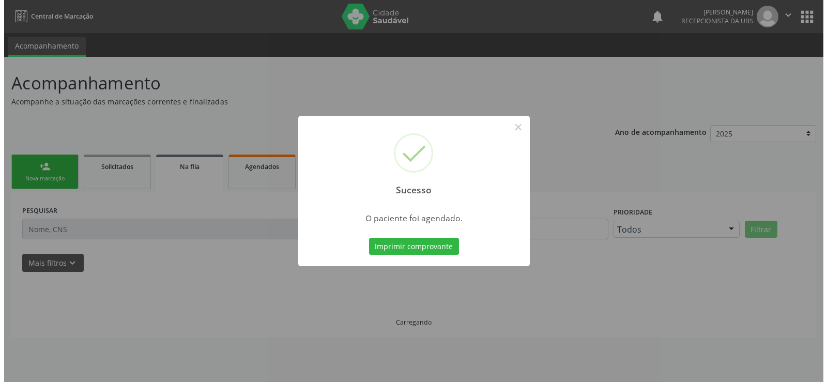
scroll to position [0, 0]
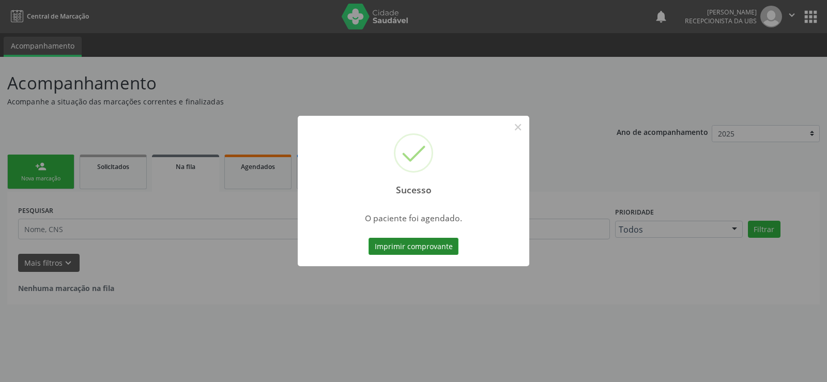
click at [427, 243] on button "Imprimir comprovante" at bounding box center [414, 247] width 90 height 18
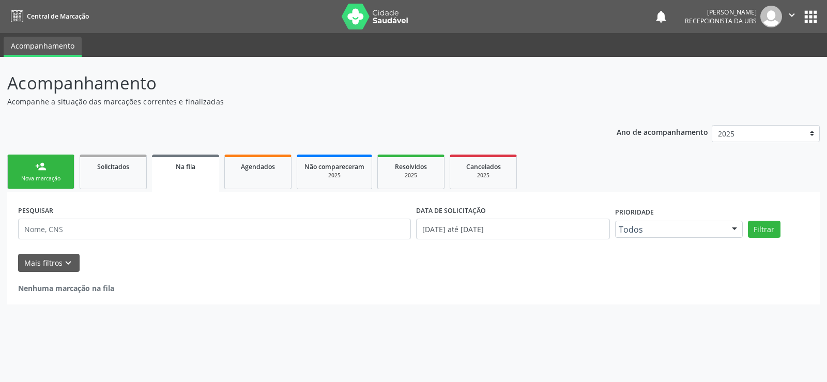
click at [39, 172] on link "person_add Nova marcação" at bounding box center [40, 172] width 67 height 35
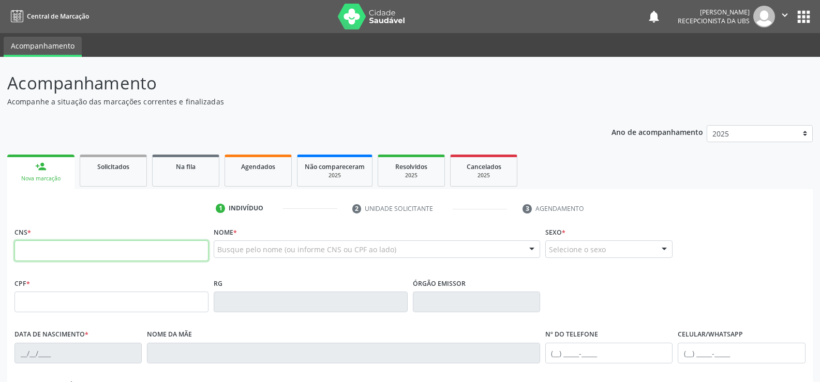
click at [62, 252] on input "text" at bounding box center [111, 250] width 194 height 21
type input "705 0050 7337 8259"
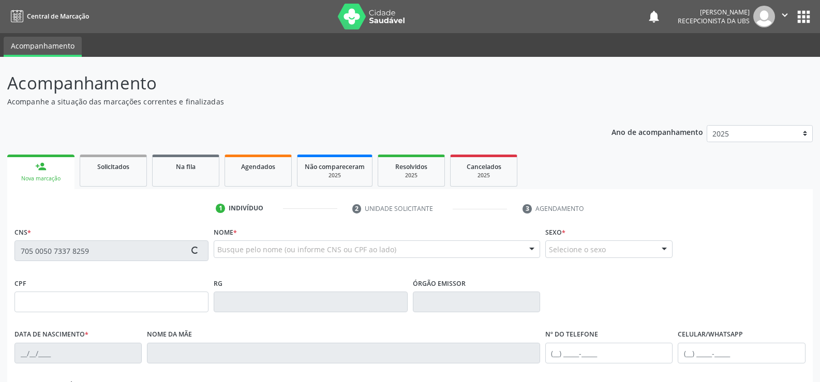
type input "[DATE]"
type input "[PERSON_NAME]"
type input "[PHONE_NUMBER]"
type input "145"
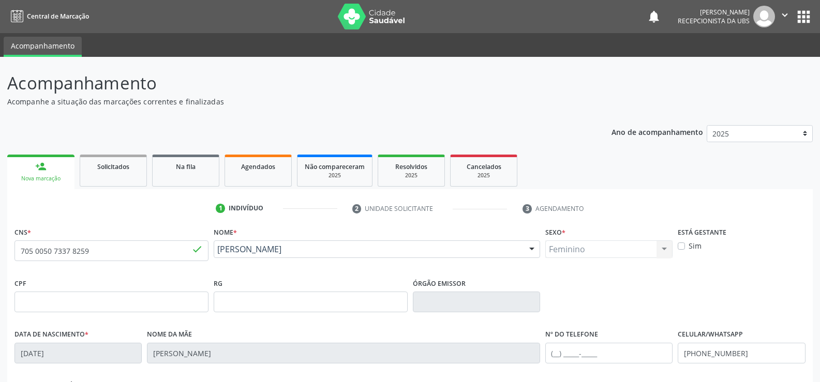
scroll to position [52, 0]
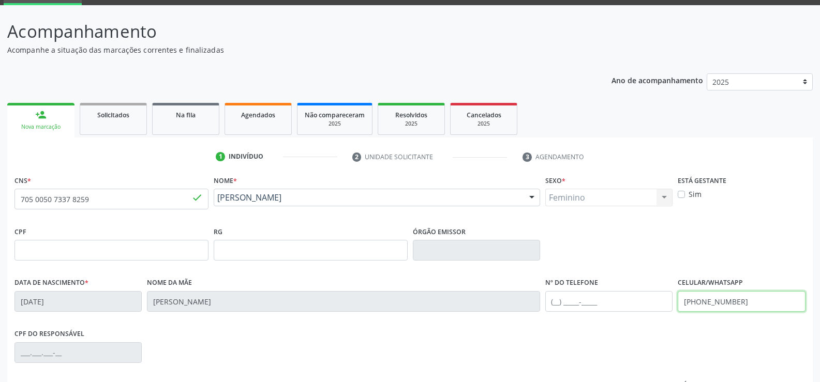
drag, startPoint x: 545, startPoint y: 317, endPoint x: 503, endPoint y: 321, distance: 42.5
click at [503, 321] on div "Data de nascimento * [DATE] Nome da mãe [PERSON_NAME] Nº do Telefone Celular/Wh…" at bounding box center [410, 300] width 796 height 51
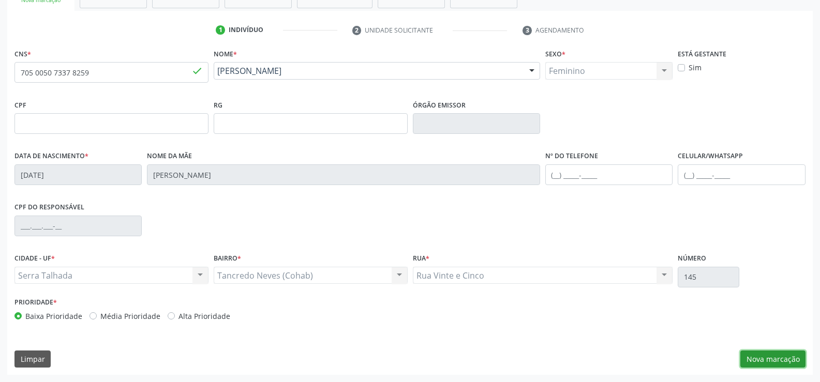
click at [760, 361] on button "Nova marcação" at bounding box center [772, 360] width 65 height 18
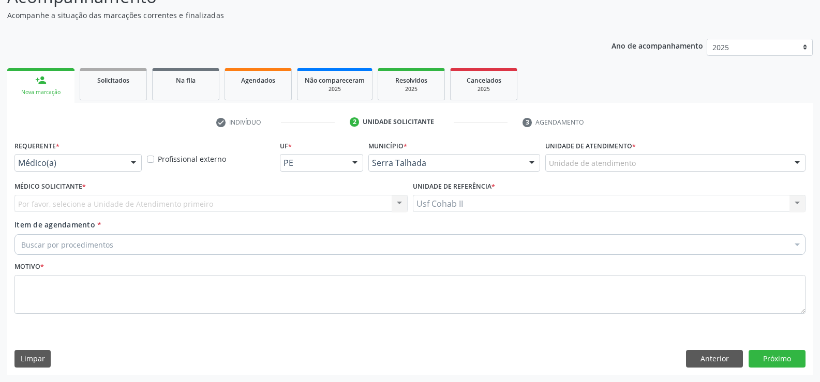
scroll to position [86, 0]
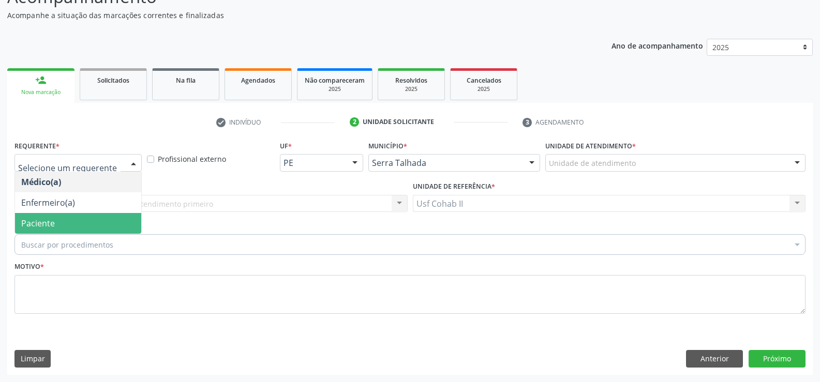
click at [41, 216] on span "Paciente" at bounding box center [78, 223] width 126 height 21
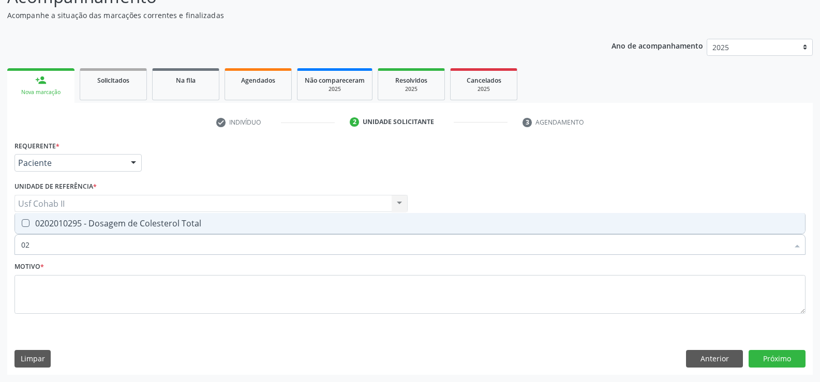
type input "0"
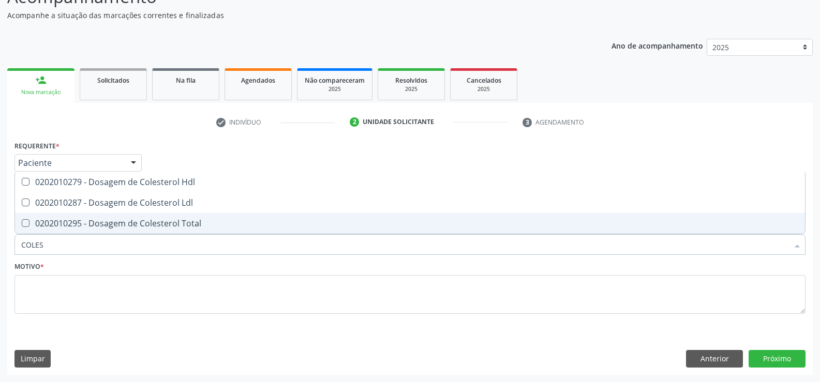
type input "COLEST"
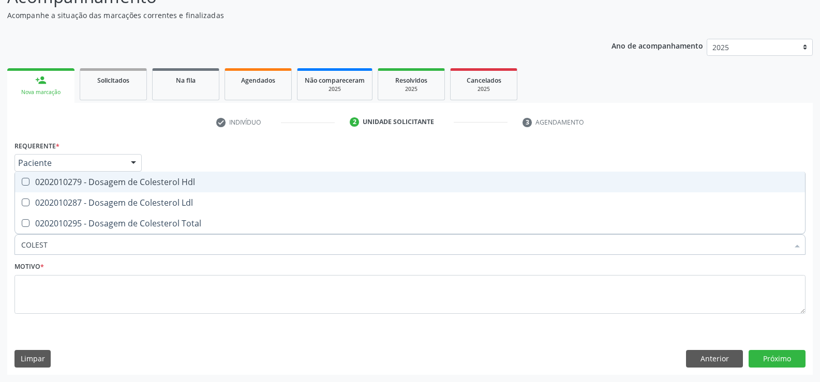
click at [117, 183] on div "0202010279 - Dosagem de Colesterol Hdl" at bounding box center [409, 182] width 777 height 8
checkbox Hdl "true"
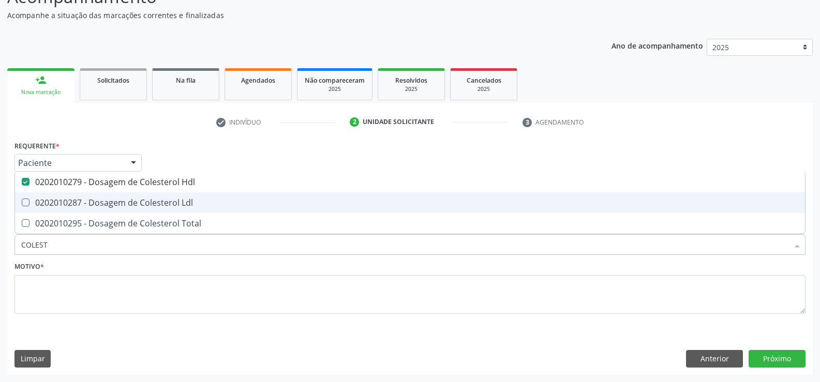
click at [115, 200] on div "0202010287 - Dosagem de Colesterol Ldl" at bounding box center [409, 203] width 777 height 8
checkbox Ldl "true"
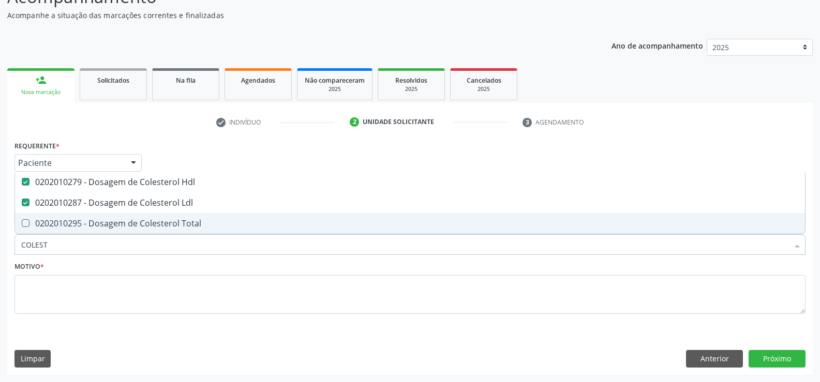
click at [115, 224] on div "0202010295 - Dosagem de Colesterol Total" at bounding box center [409, 223] width 777 height 8
checkbox Total "true"
type input "COLEST"
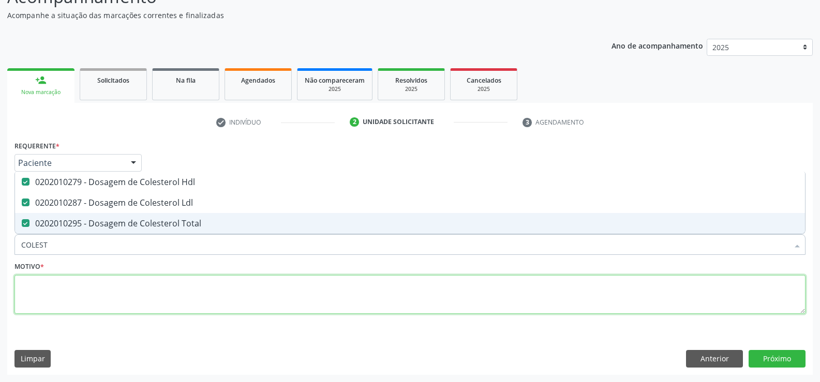
click at [103, 293] on textarea at bounding box center [409, 294] width 791 height 39
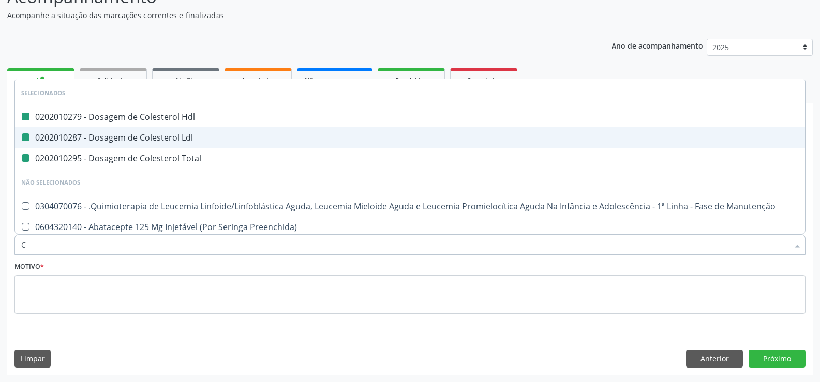
type input "CR"
checkbox Hdl "false"
checkbox Ldl "false"
checkbox Total "false"
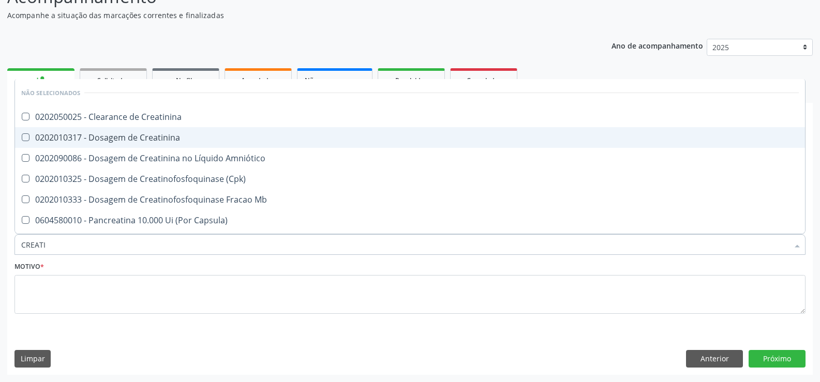
type input "CREATIN"
click at [147, 137] on div "0202010317 - Dosagem de Creatinina" at bounding box center [409, 137] width 777 height 8
checkbox Creatinina "true"
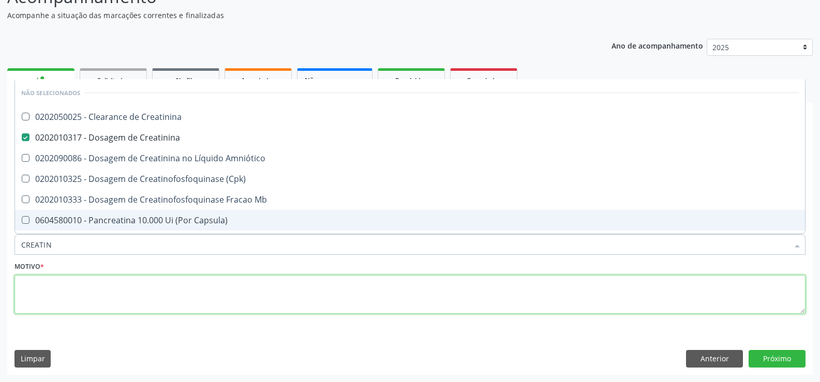
click at [80, 296] on textarea at bounding box center [409, 294] width 791 height 39
checkbox Creatinina "true"
checkbox Amniótico "true"
checkbox \(Cpk\) "true"
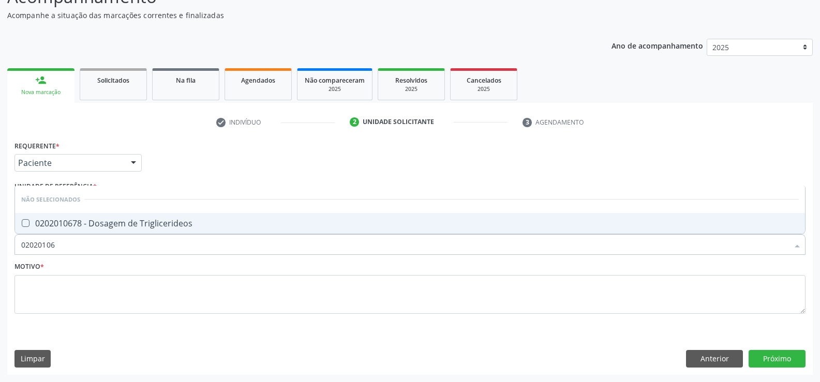
type input "020201067"
checkbox Triglicerideos "false"
type input "0202010678"
click at [101, 224] on div "0202010678 - Dosagem de Triglicerideos" at bounding box center [409, 223] width 777 height 8
checkbox Triglicerideos "true"
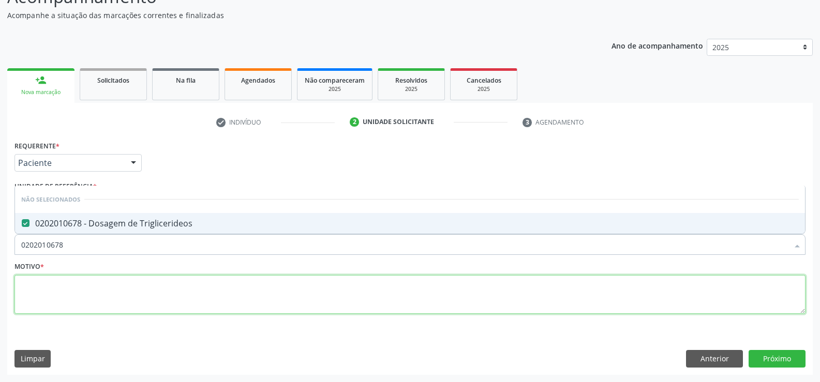
click at [78, 287] on textarea at bounding box center [409, 294] width 791 height 39
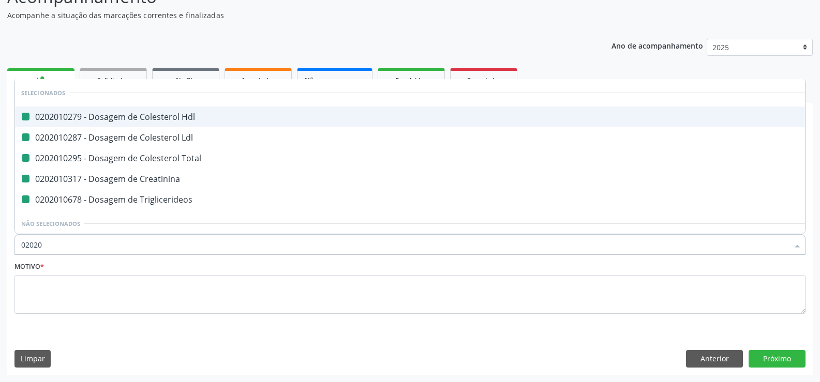
type input "020205"
checkbox Hdl "false"
checkbox Ldl "false"
checkbox Total "false"
checkbox Creatinina "false"
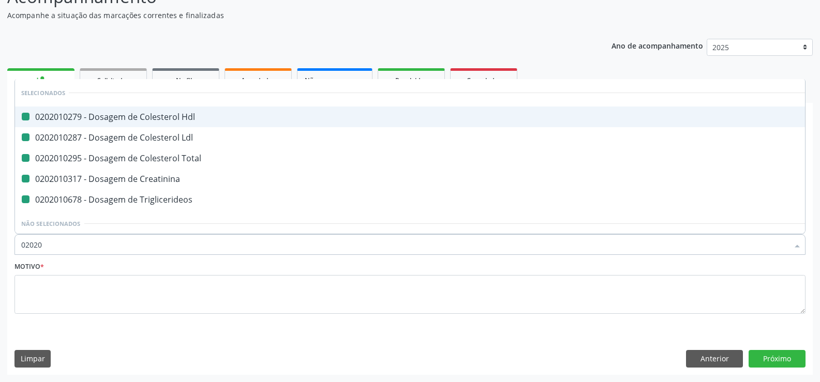
checkbox Triglicerideos "false"
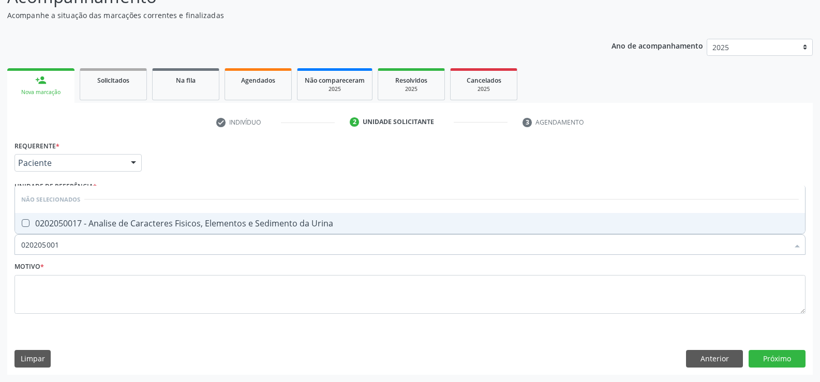
type input "0202050017"
click at [110, 222] on div "0202050017 - Analise de Caracteres Fisicos, Elementos e Sedimento da Urina" at bounding box center [409, 223] width 777 height 8
checkbox Urina "true"
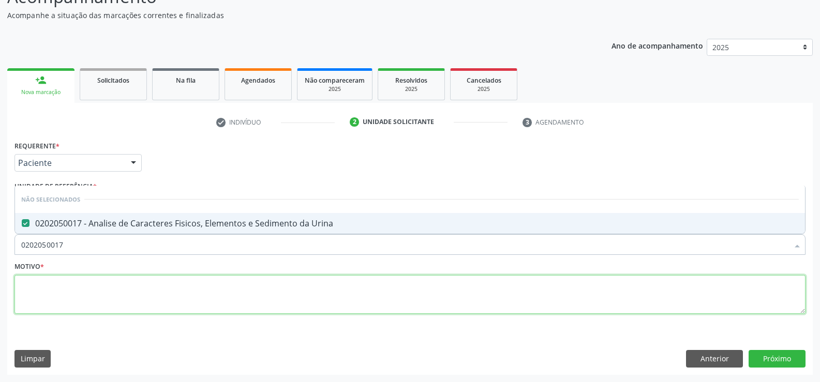
click at [59, 294] on textarea at bounding box center [409, 294] width 791 height 39
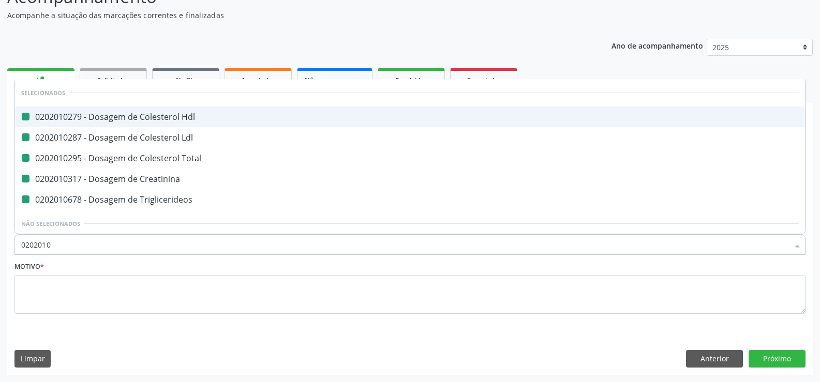
type input "02020104"
checkbox Hdl "false"
checkbox Ldl "false"
checkbox Total "false"
checkbox Creatinina "false"
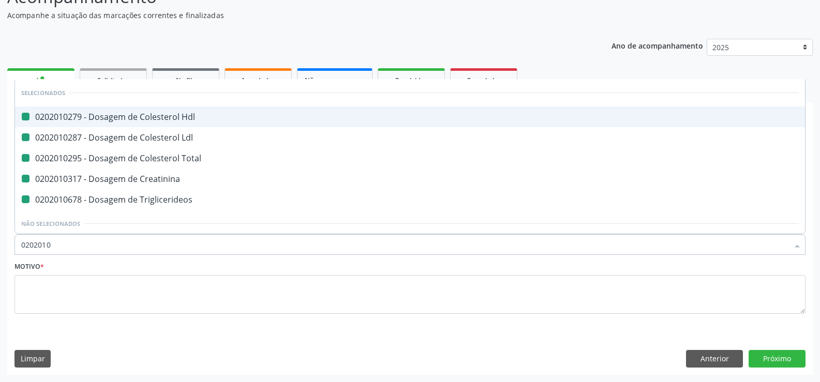
checkbox Triglicerideos "false"
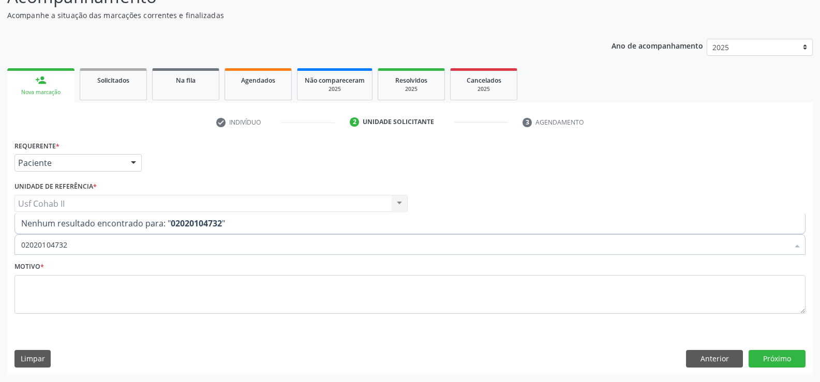
type input "0202010473"
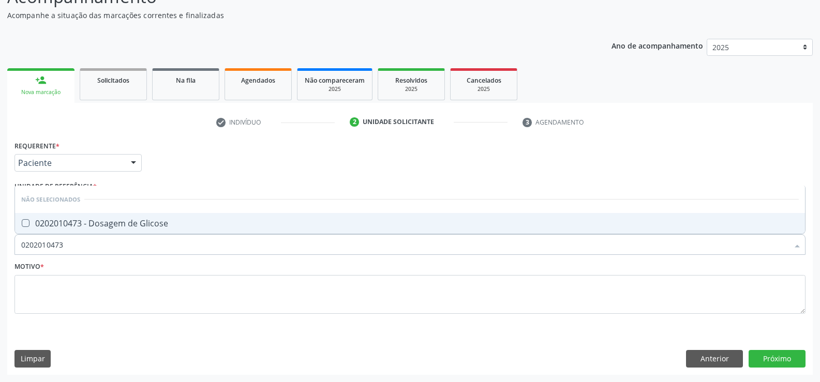
click at [128, 222] on div "0202010473 - Dosagem de Glicose" at bounding box center [409, 223] width 777 height 8
checkbox Glicose "true"
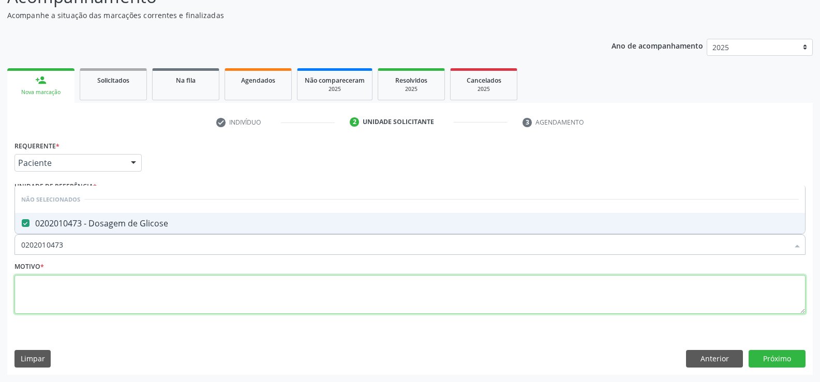
click at [88, 290] on textarea at bounding box center [409, 294] width 791 height 39
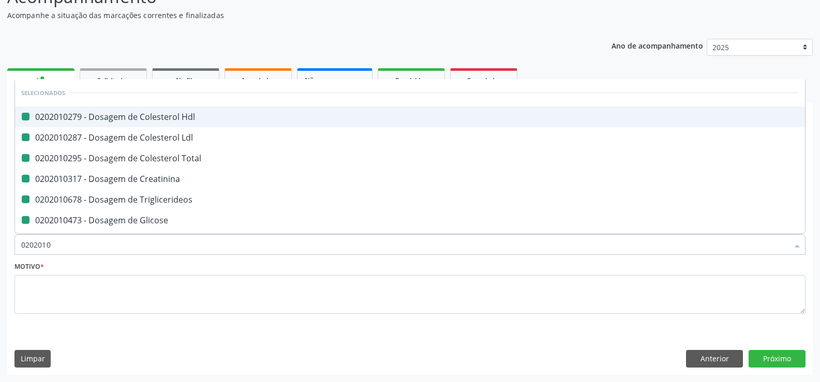
type input "02020105"
checkbox Hdl "false"
checkbox Ldl "false"
checkbox Total "false"
checkbox Creatinina "false"
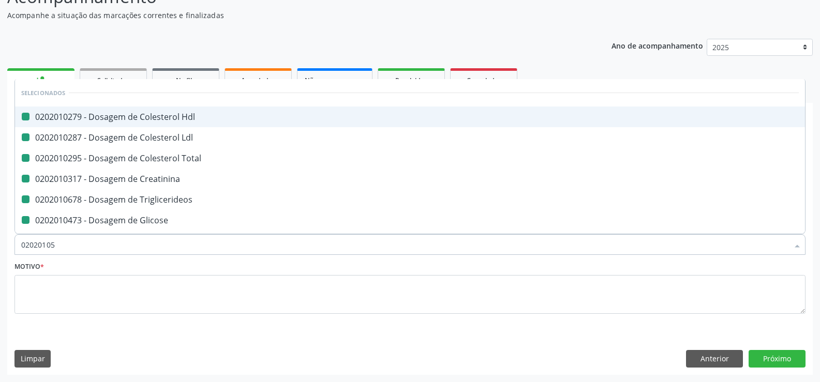
checkbox Triglicerideos "false"
checkbox Glicose "false"
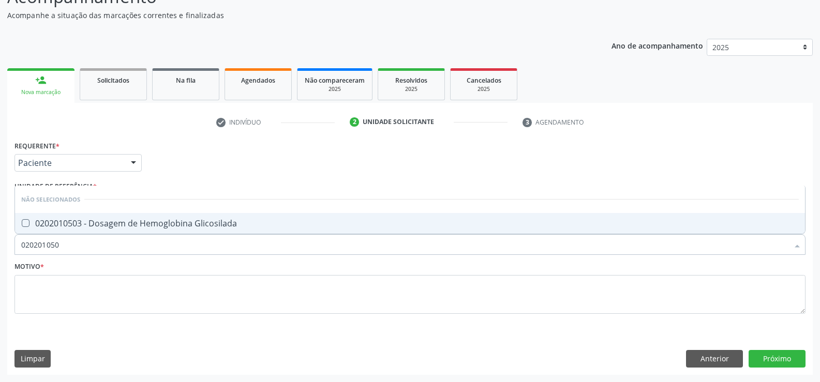
type input "0202010503"
click at [110, 223] on div "0202010503 - Dosagem de Hemoglobina Glicosilada" at bounding box center [409, 223] width 777 height 8
checkbox Glicosilada "true"
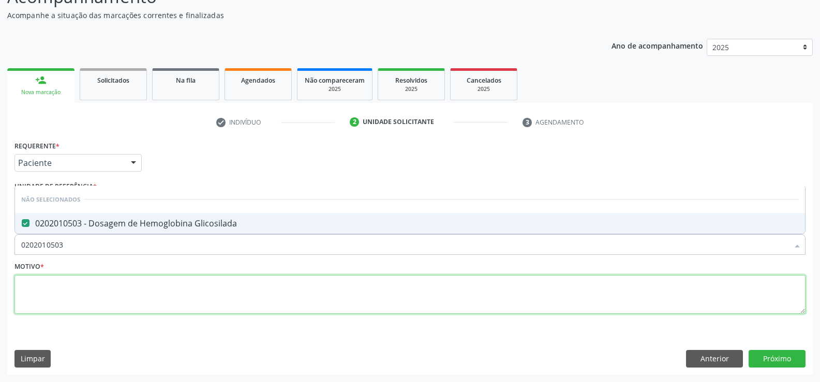
click at [64, 298] on textarea at bounding box center [409, 294] width 791 height 39
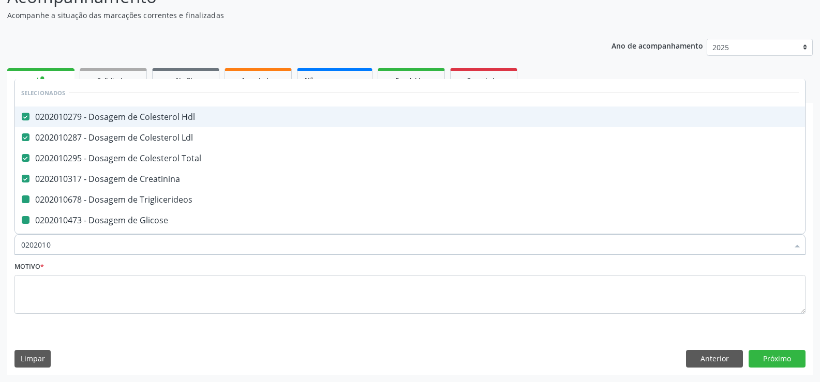
type input "02020102"
checkbox Triglicerideos "false"
checkbox Glicose "false"
checkbox Glicosilada "false"
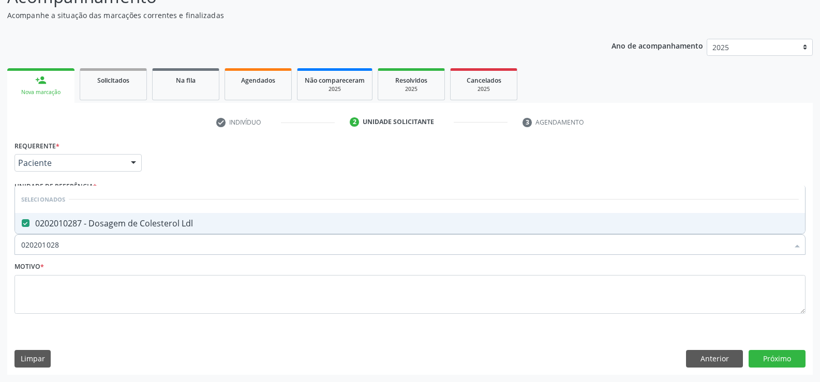
type input "0202010287"
drag, startPoint x: 72, startPoint y: 242, endPoint x: 0, endPoint y: 245, distance: 71.9
click at [0, 245] on div "Acompanhamento Acompanhe a situação das marcações correntes e finalizadas Relat…" at bounding box center [410, 177] width 820 height 412
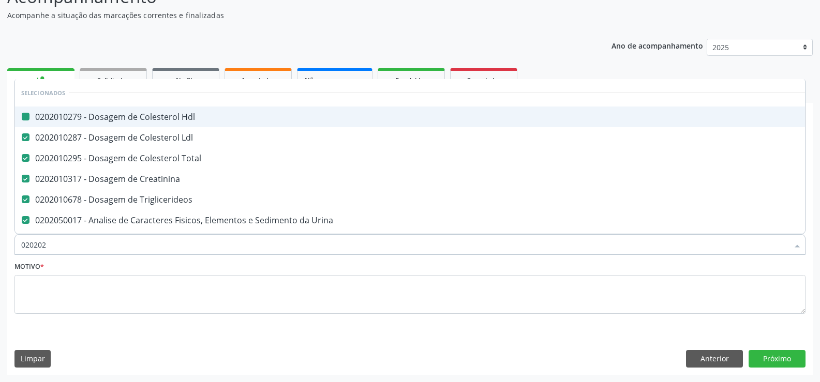
type input "0202020"
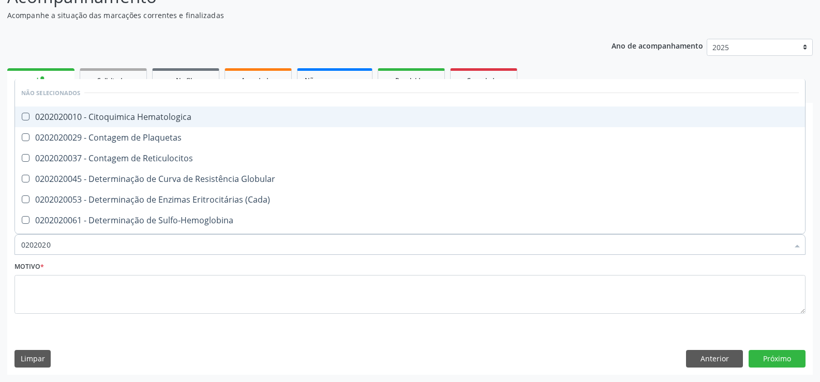
checkbox Hematologica "false"
checkbox Plaquetas "false"
checkbox Reticulocitos "false"
checkbox Globular "false"
checkbox \(Cada\) "false"
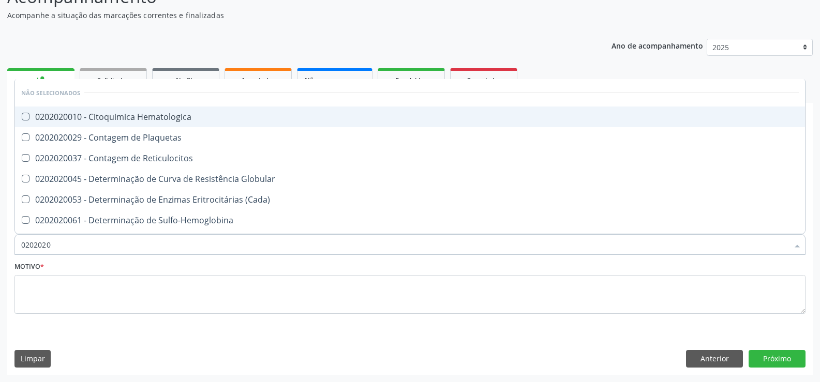
checkbox Sulfo-Hemoglobina "false"
checkbox Coagulação "false"
checkbox Euglobulina "false"
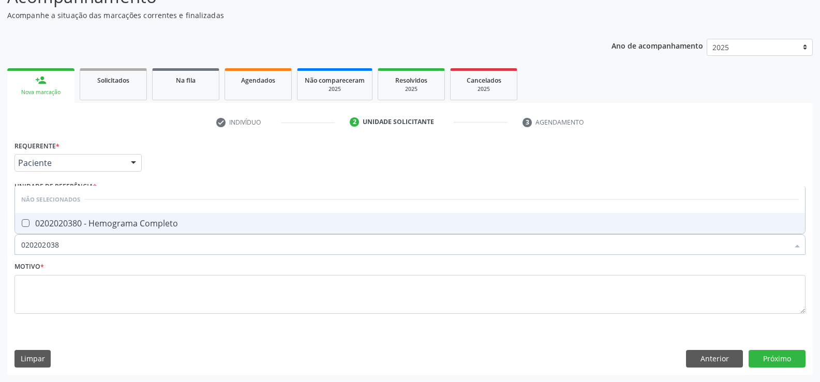
type input "0202020380"
click at [64, 220] on div "0202020380 - Hemograma Completo" at bounding box center [409, 223] width 777 height 8
checkbox Completo "true"
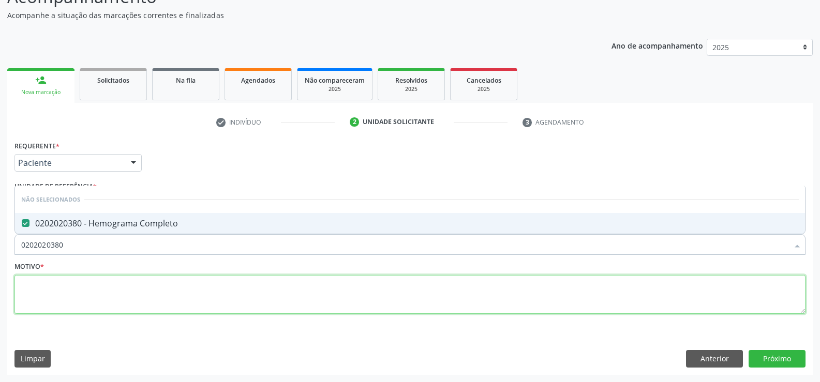
click at [53, 289] on textarea at bounding box center [409, 294] width 791 height 39
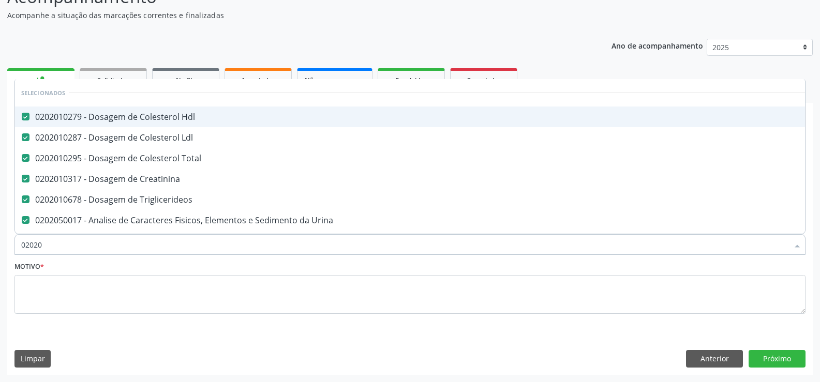
type input "020201"
checkbox Completo "false"
type input "02020106"
checkbox Total "false"
checkbox Creatinina "false"
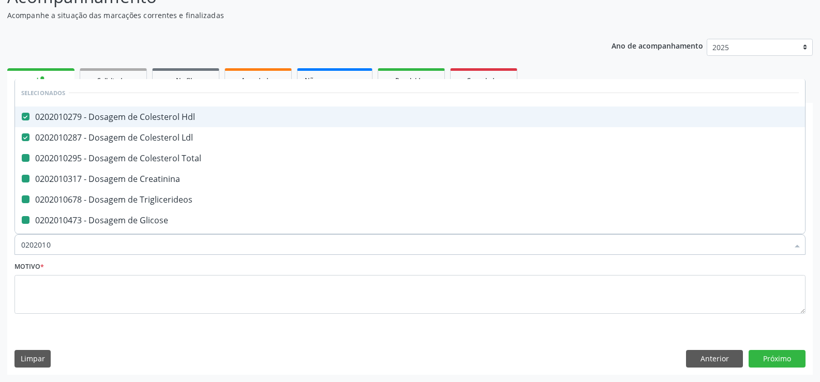
checkbox Triglicerideos "false"
checkbox Glicose "false"
checkbox Glicosilada "false"
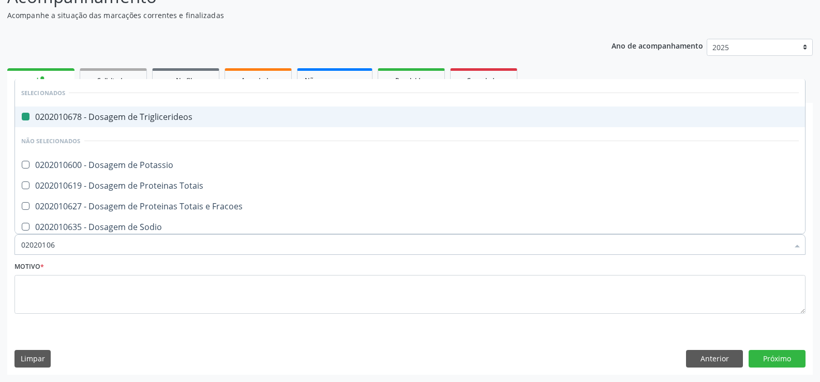
type input "020201069"
checkbox Triglicerideos "false"
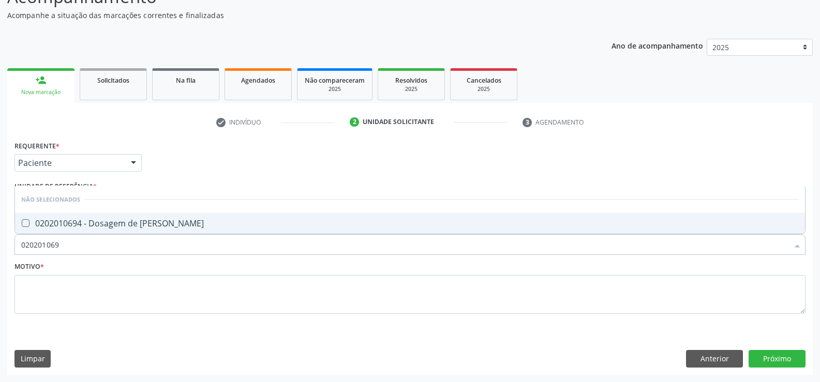
type input "0202010694"
click at [97, 224] on div "0202010694 - Dosagem de [PERSON_NAME]" at bounding box center [409, 223] width 777 height 8
checkbox Ureia "true"
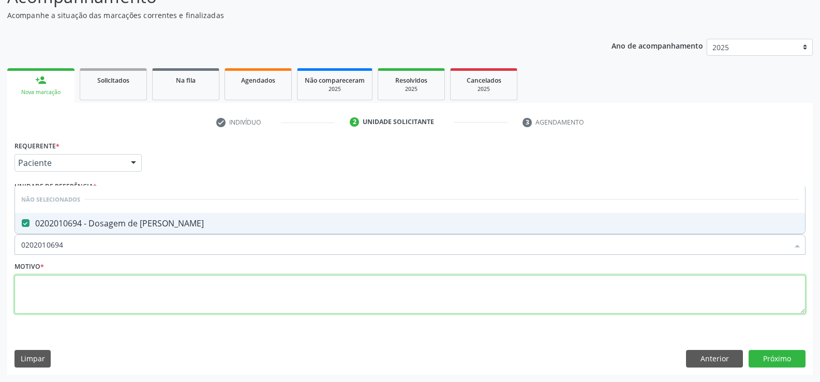
click at [58, 287] on textarea at bounding box center [409, 294] width 791 height 39
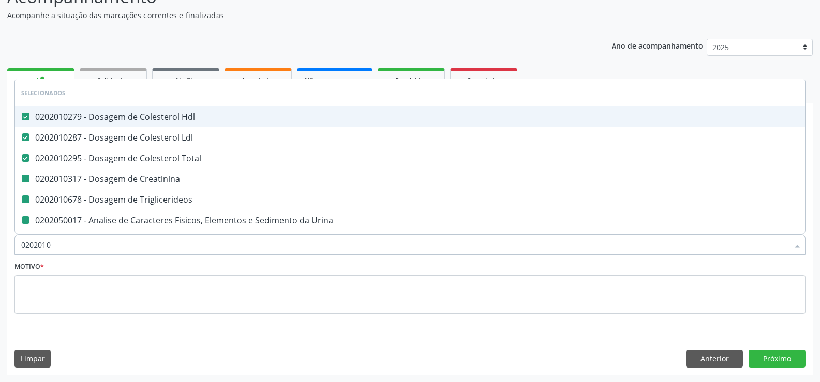
type input "02020106"
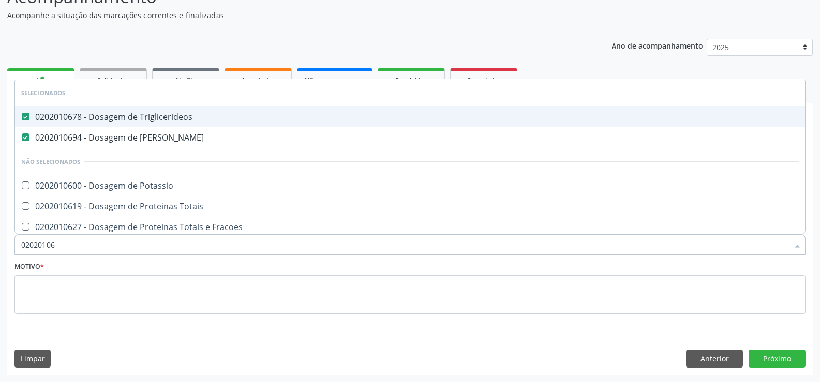
checkbox Potassio "false"
checkbox Totais "false"
checkbox Fracoes "false"
checkbox Sodio "false"
checkbox \(Tgo\) "false"
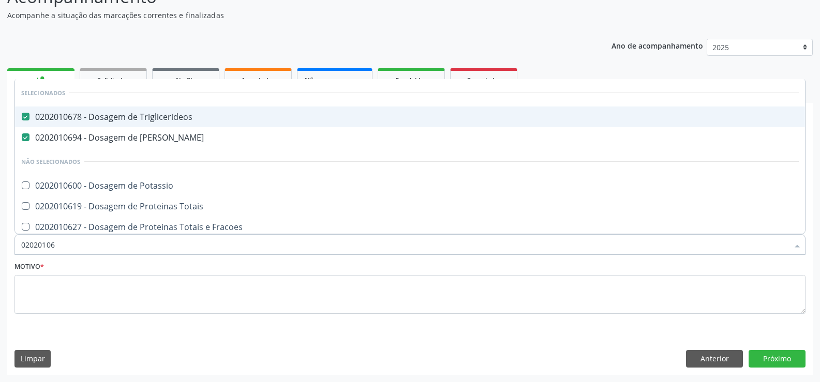
checkbox Transferrina "false"
type input "020201065"
checkbox Triglicerideos "false"
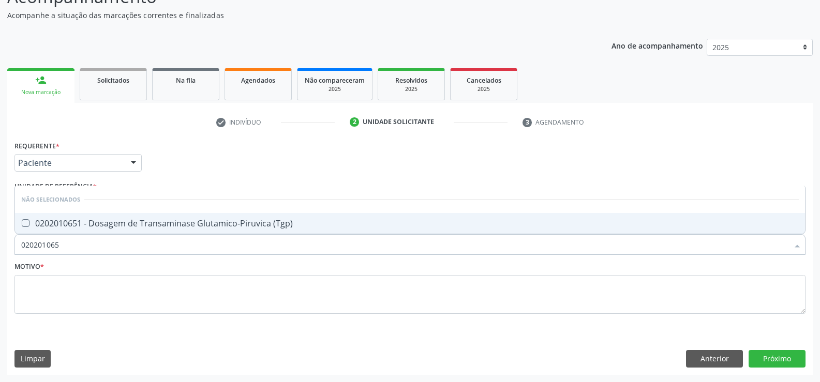
type input "0202010651"
click at [81, 227] on div "0202010651 - Dosagem de Transaminase Glutamico-Piruvica (Tgp)" at bounding box center [409, 223] width 777 height 8
checkbox \(Tgp\) "true"
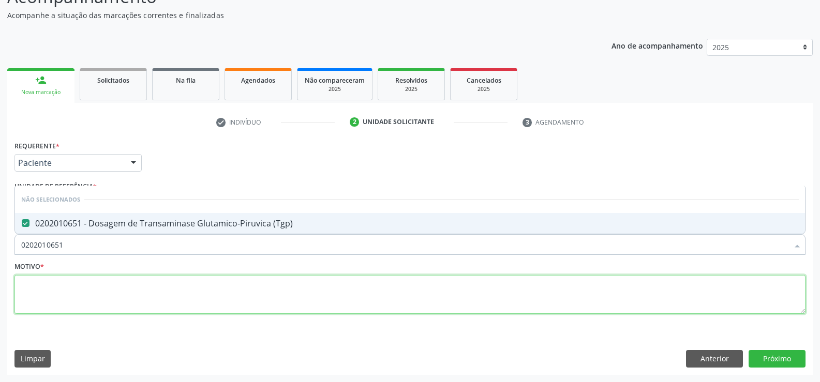
click at [73, 290] on textarea at bounding box center [409, 294] width 791 height 39
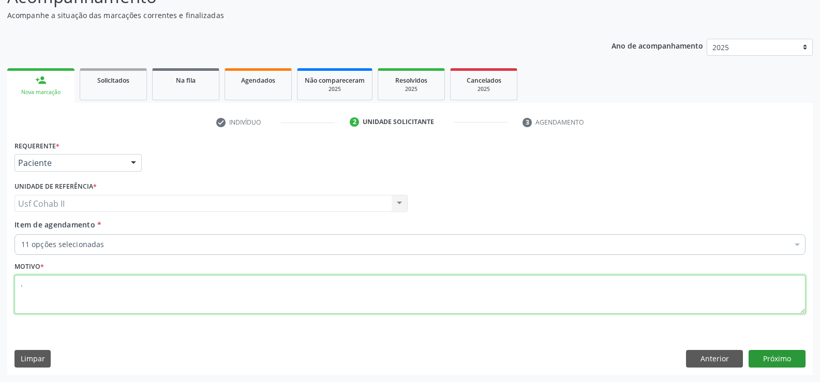
type textarea "."
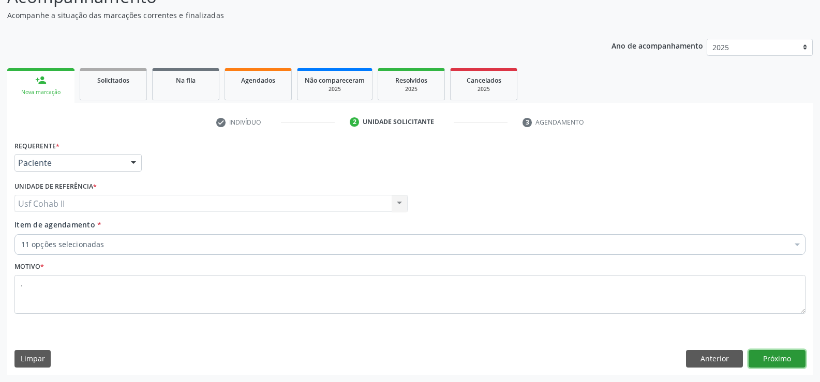
click at [779, 359] on button "Próximo" at bounding box center [776, 359] width 57 height 18
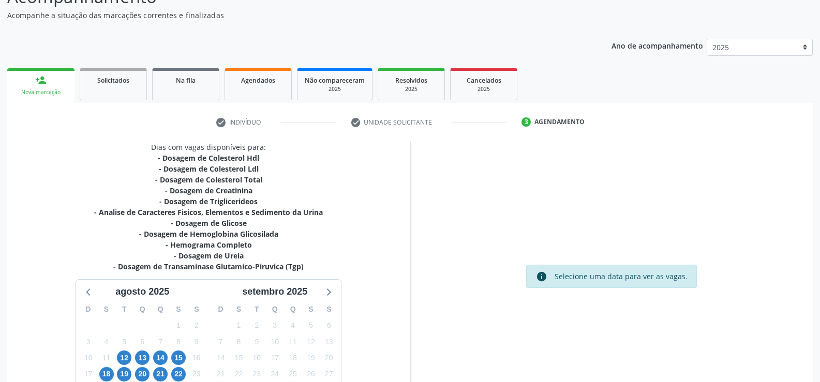
scroll to position [176, 0]
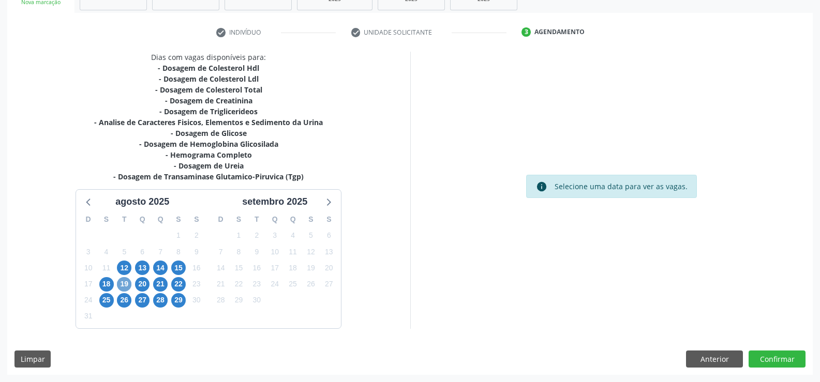
click at [126, 286] on span "19" at bounding box center [124, 284] width 14 height 14
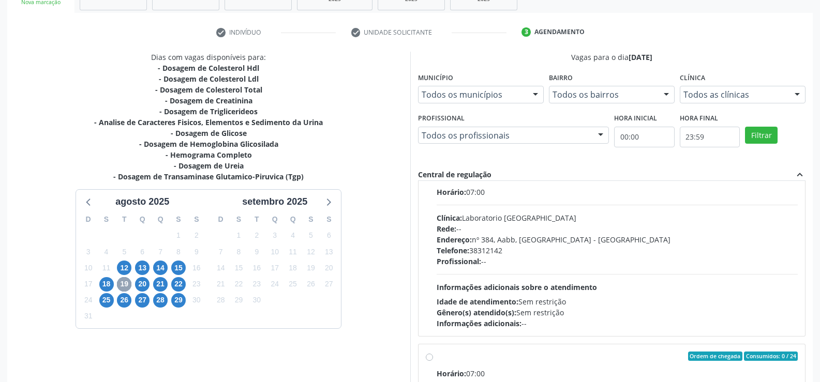
scroll to position [155, 0]
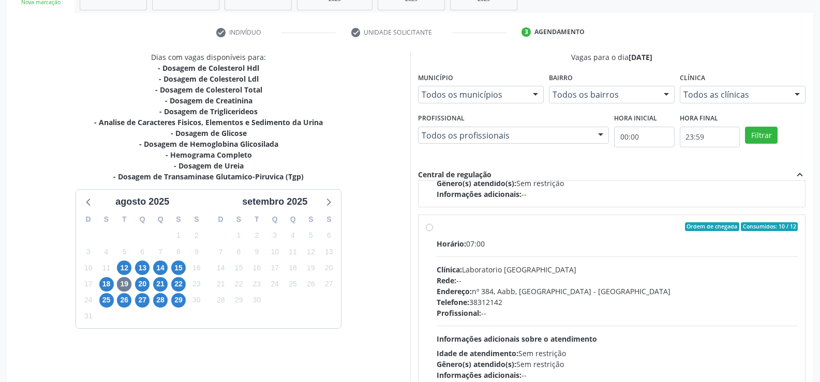
click at [436, 226] on label "Ordem de chegada Consumidos: 10 / 12 Horário: 07:00 Clínica: Laboratorio Sao Fr…" at bounding box center [616, 301] width 361 height 159
click at [426, 226] on input "Ordem de chegada Consumidos: 10 / 12 Horário: 07:00 Clínica: Laboratorio Sao Fr…" at bounding box center [429, 226] width 7 height 9
radio input "true"
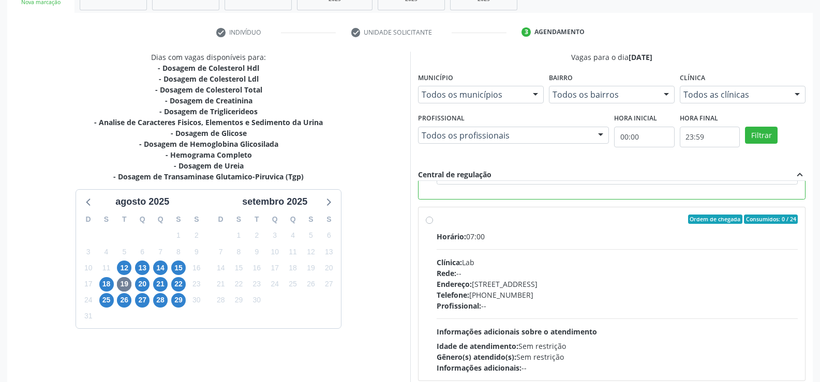
scroll to position [236, 0]
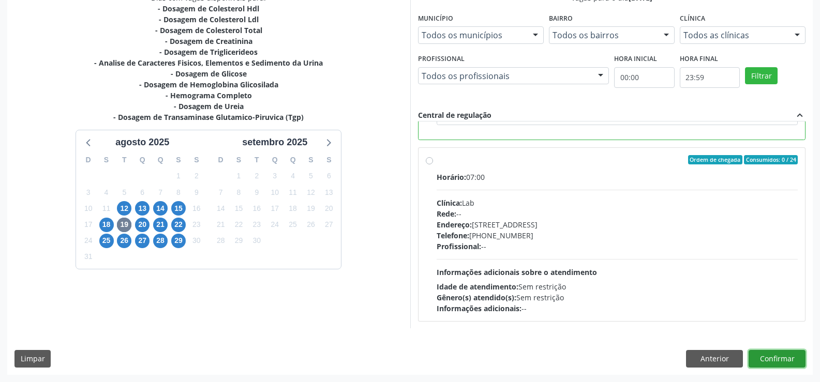
click at [777, 359] on button "Confirmar" at bounding box center [776, 359] width 57 height 18
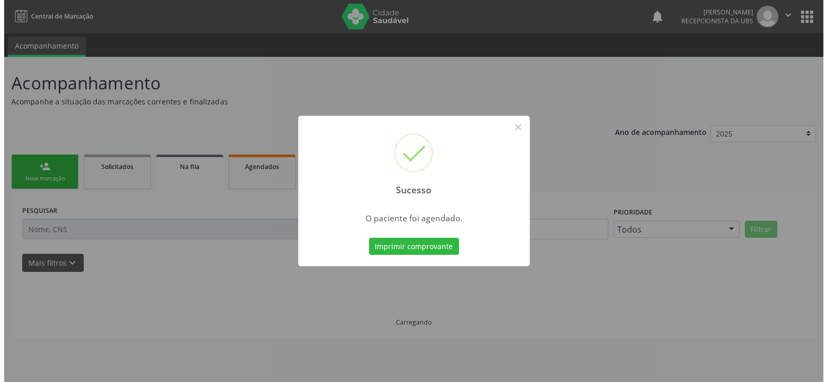
scroll to position [0, 0]
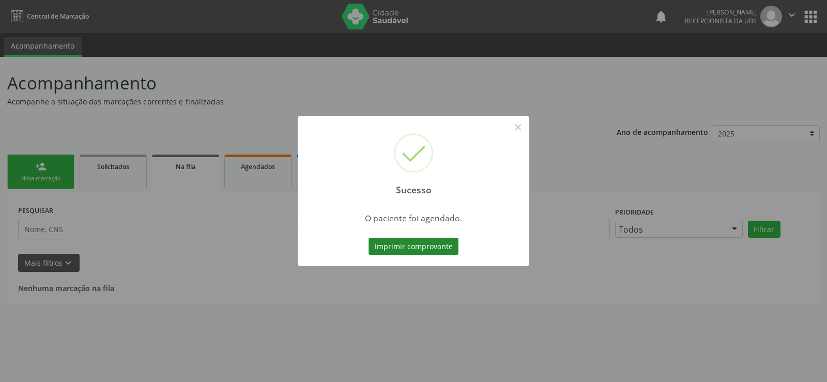
click at [426, 253] on button "Imprimir comprovante" at bounding box center [414, 247] width 90 height 18
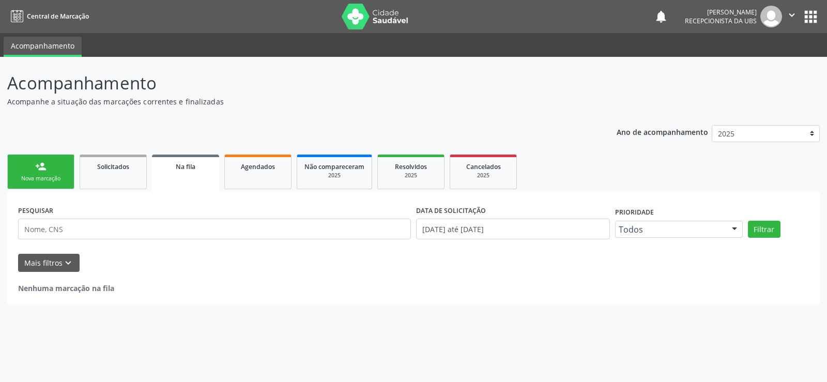
click at [36, 162] on div "person_add" at bounding box center [40, 166] width 11 height 11
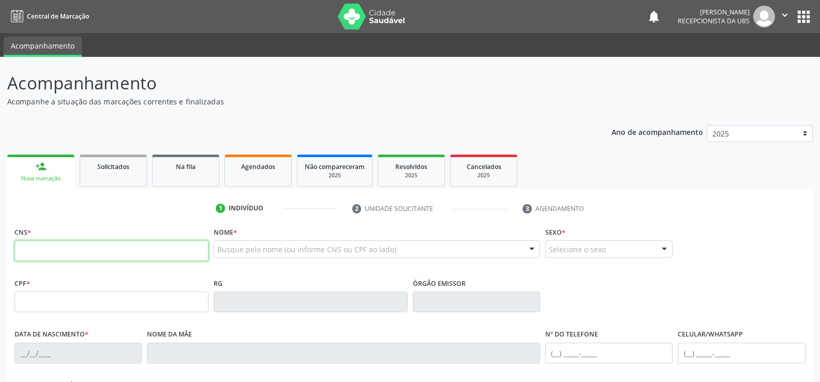
click at [60, 258] on input "text" at bounding box center [111, 250] width 194 height 21
type input "702 0018 2319 5084"
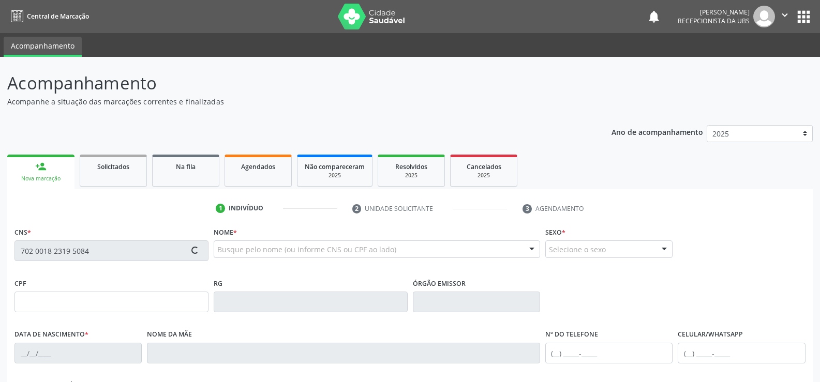
type input "747.253.434-04"
type input "[DATE]"
type input "[PERSON_NAME]"
type input "[PHONE_NUMBER]"
type input "505"
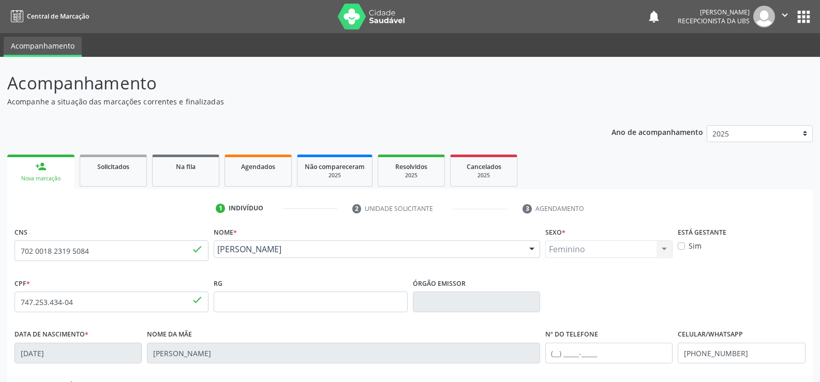
scroll to position [103, 0]
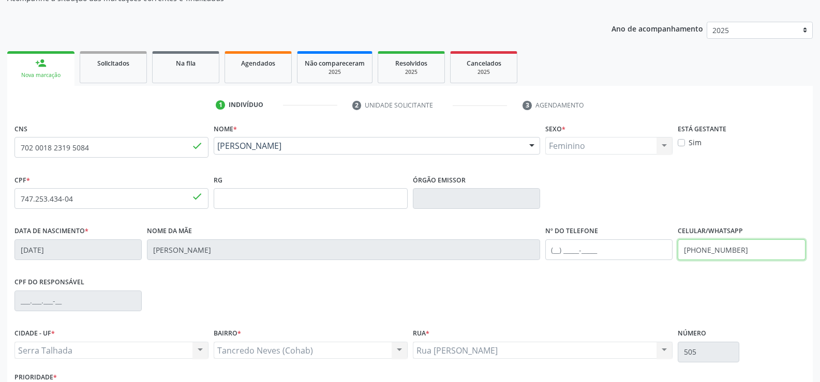
drag, startPoint x: 759, startPoint y: 252, endPoint x: 556, endPoint y: 268, distance: 203.3
click at [556, 268] on div "Data de nascimento * [DATE] Nome da mãe [PERSON_NAME] Nº do Telefone Celular/Wh…" at bounding box center [410, 248] width 796 height 51
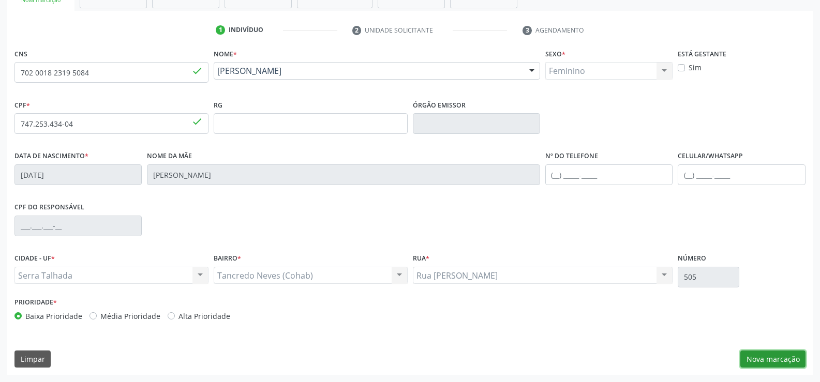
click at [762, 357] on button "Nova marcação" at bounding box center [772, 360] width 65 height 18
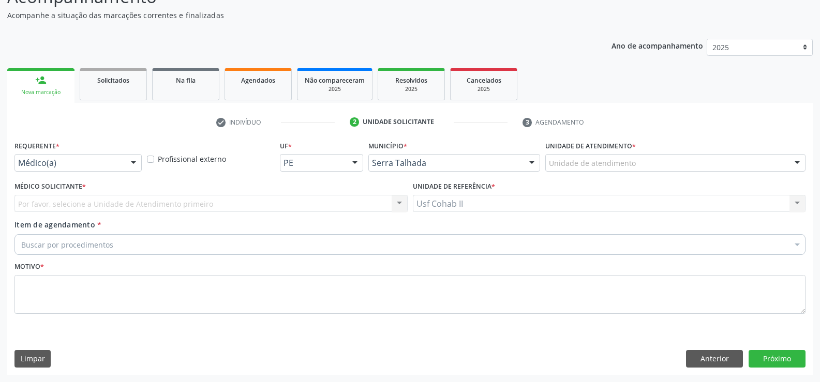
scroll to position [86, 0]
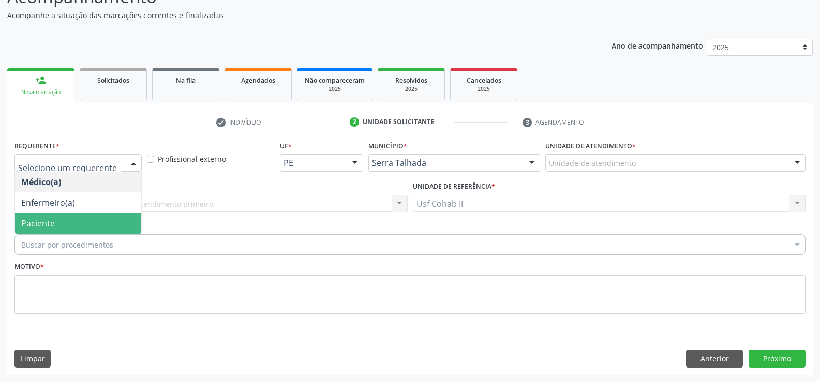
click at [46, 219] on span "Paciente" at bounding box center [38, 223] width 34 height 11
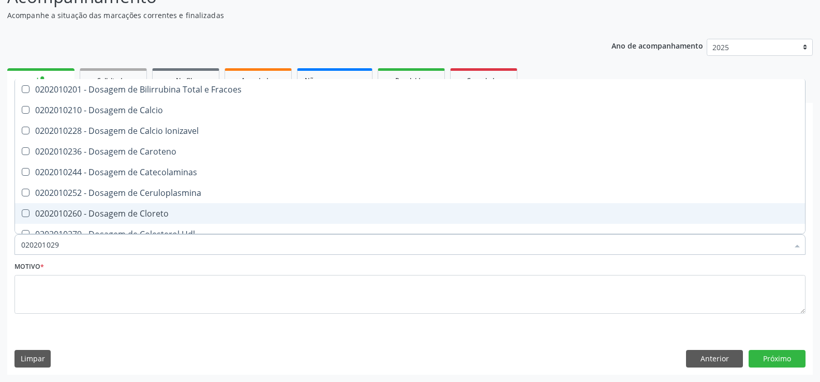
type input "0202010295"
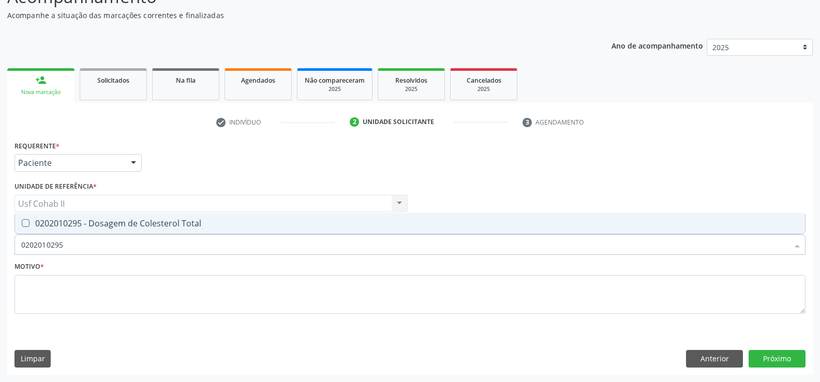
click at [111, 222] on div "0202010295 - Dosagem de Colesterol Total" at bounding box center [409, 223] width 777 height 8
checkbox Total "true"
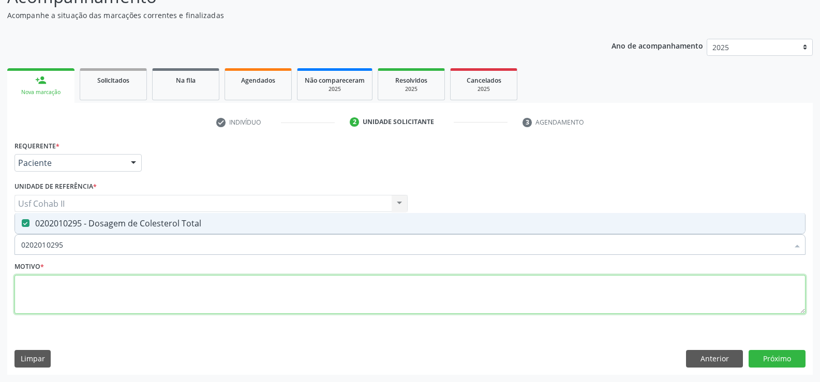
click at [81, 280] on textarea at bounding box center [409, 294] width 791 height 39
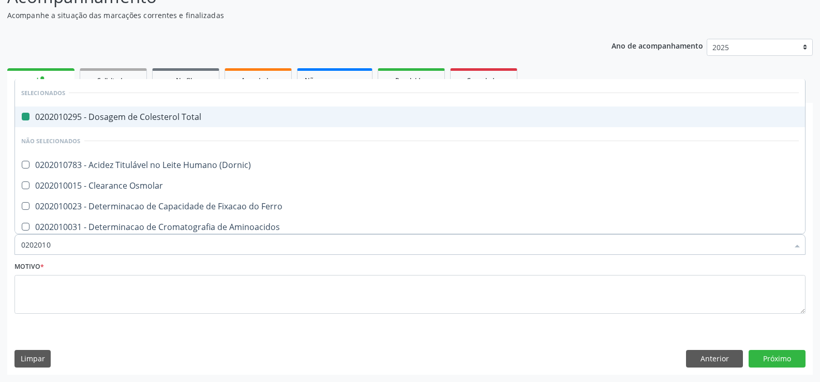
type input "02020103"
checkbox Total "false"
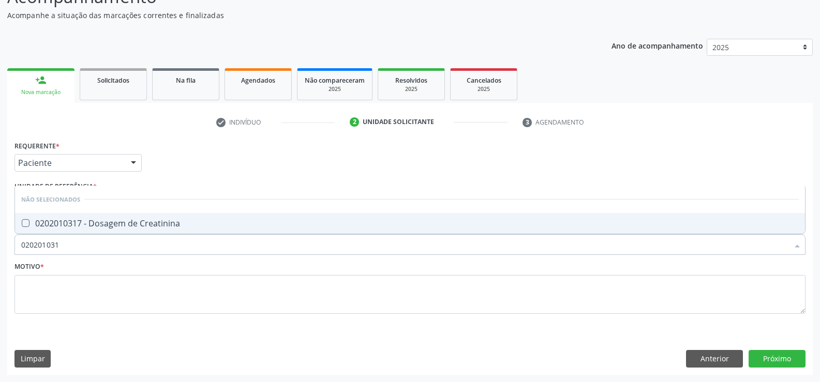
type input "0202010317"
click at [123, 219] on div "0202010317 - Dosagem de Creatinina" at bounding box center [409, 223] width 777 height 8
checkbox Creatinina "true"
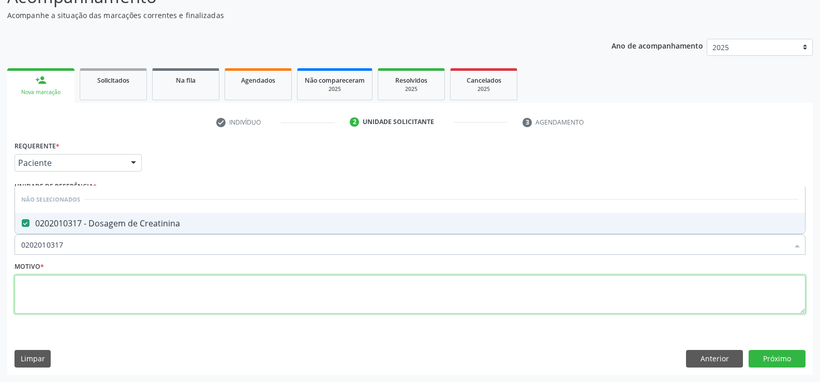
click at [93, 296] on textarea at bounding box center [409, 294] width 791 height 39
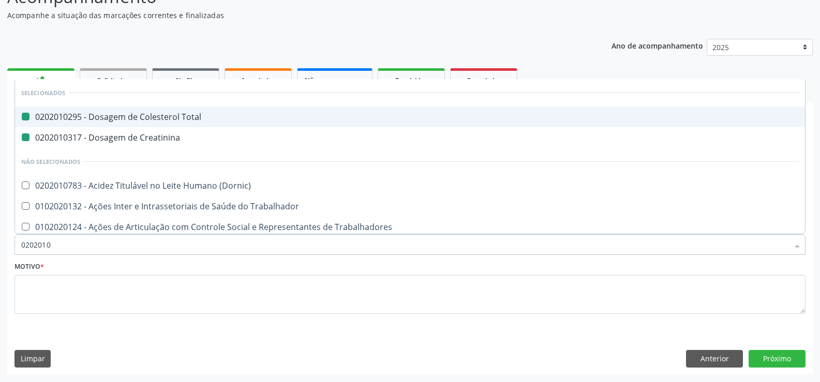
type input "02020106"
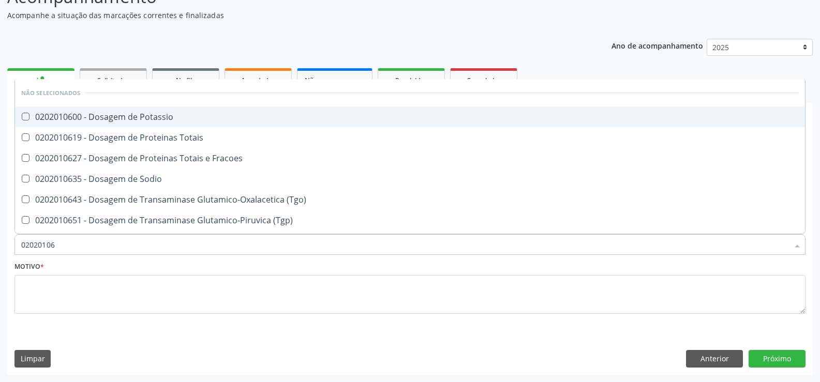
checkbox Potassio "false"
checkbox Totais "false"
type input "0202010678"
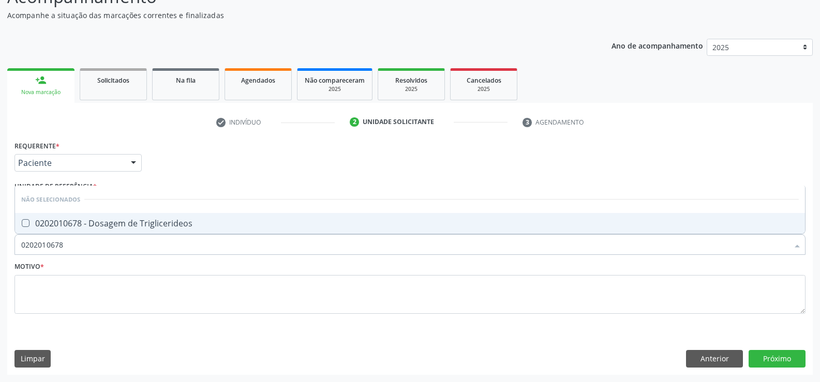
click at [103, 225] on div "0202010678 - Dosagem de Triglicerideos" at bounding box center [409, 223] width 777 height 8
checkbox Triglicerideos "true"
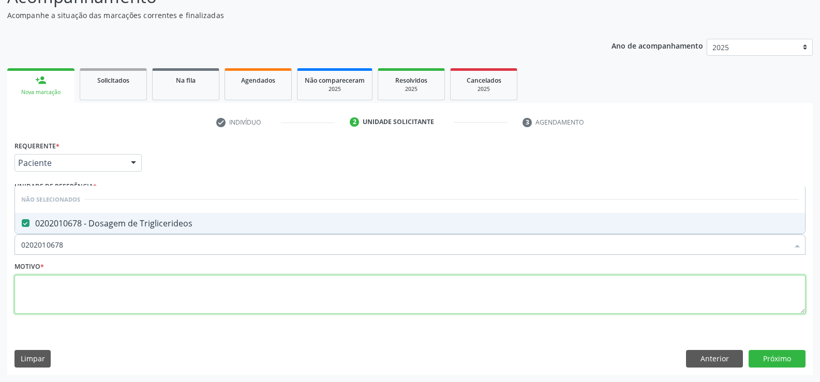
click at [104, 286] on textarea at bounding box center [409, 294] width 791 height 39
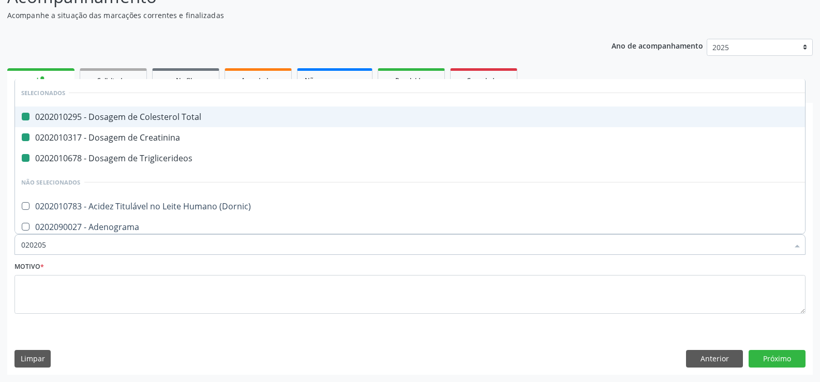
type input "0202050"
checkbox Total "false"
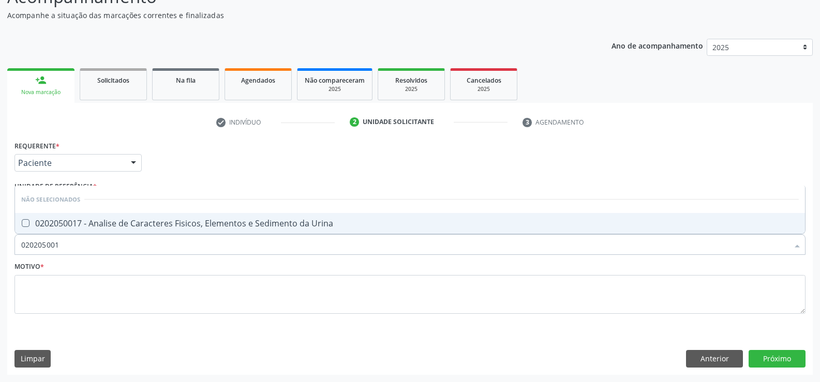
type input "0202050017"
click at [128, 221] on div "0202050017 - Analise de Caracteres Fisicos, Elementos e Sedimento da Urina" at bounding box center [409, 223] width 777 height 8
checkbox Urina "true"
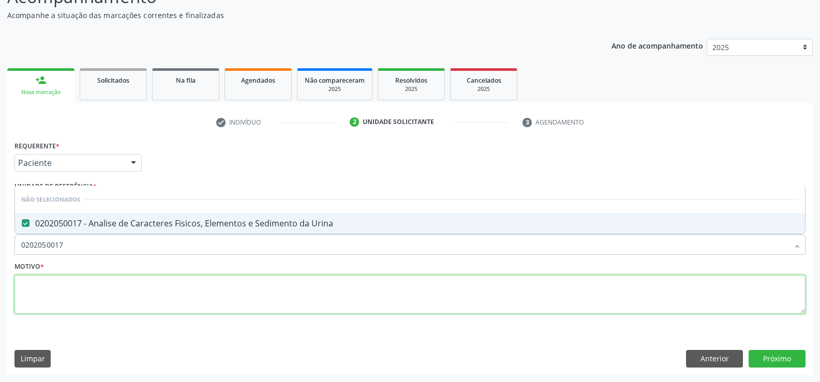
click at [90, 279] on textarea at bounding box center [409, 294] width 791 height 39
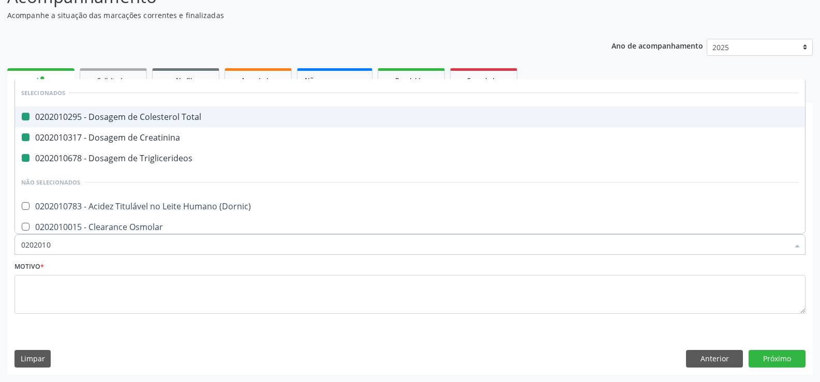
type input "02020104"
checkbox Total "false"
checkbox Creatinina "false"
checkbox Triglicerideos "false"
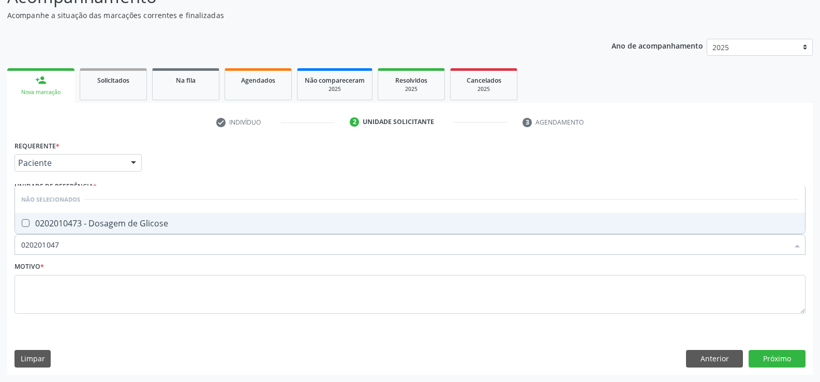
type input "0202010473"
click at [106, 223] on div "0202010473 - Dosagem de Glicose" at bounding box center [409, 223] width 777 height 8
checkbox Glicose "true"
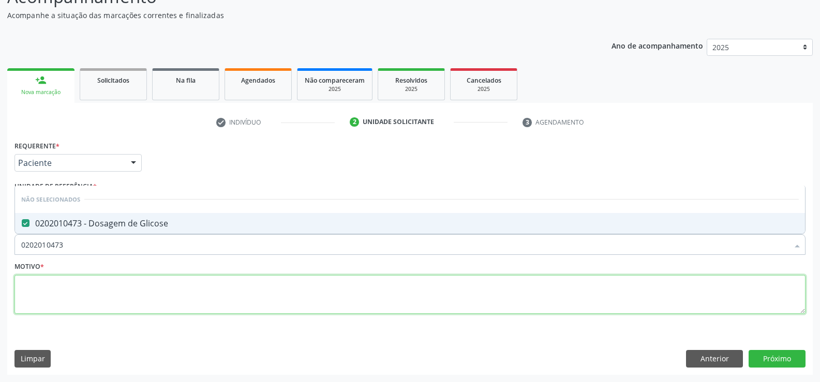
click at [81, 300] on textarea at bounding box center [409, 294] width 791 height 39
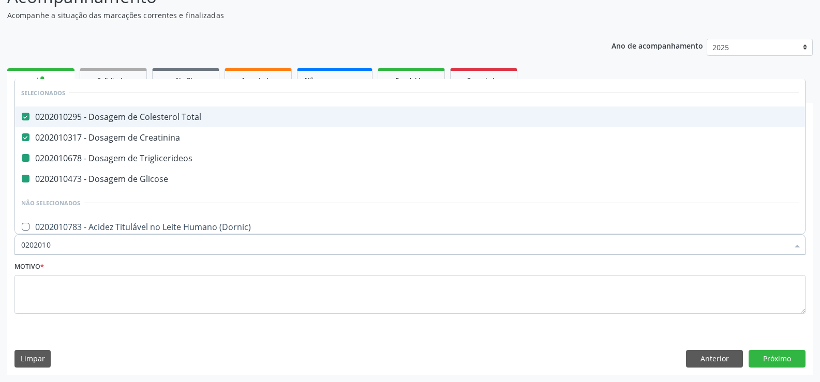
type input "02020102"
checkbox Triglicerideos "false"
checkbox Glicose "false"
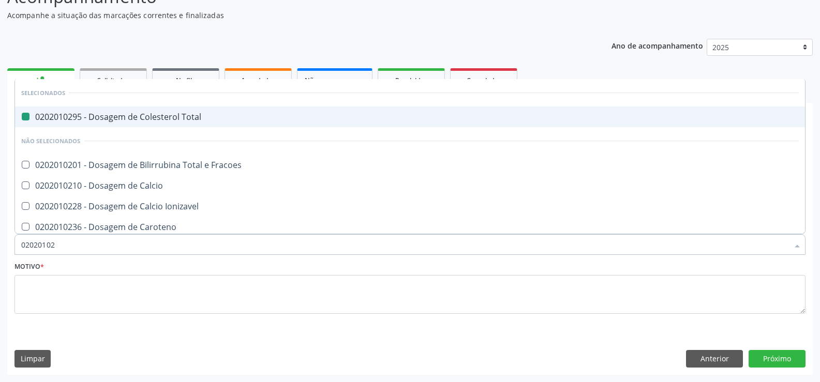
type input "020201027"
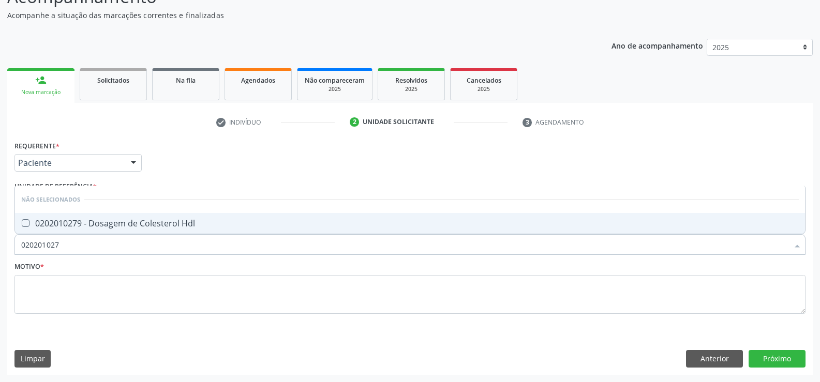
click at [164, 222] on div "0202010279 - Dosagem de Colesterol Hdl" at bounding box center [409, 223] width 777 height 8
checkbox Hdl "true"
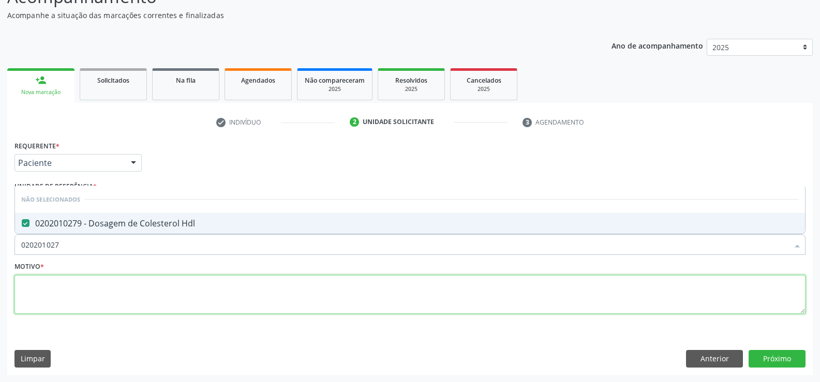
click at [109, 292] on textarea at bounding box center [409, 294] width 791 height 39
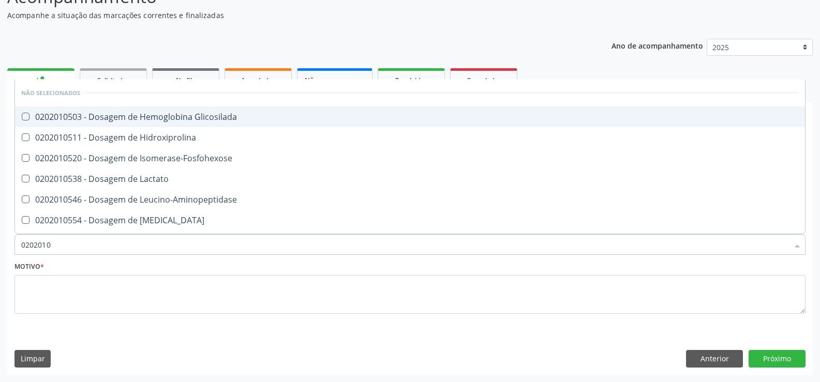
type input "02020105"
checkbox Glicosilada "false"
checkbox Hidroxiprolina "false"
checkbox Isomerase-Fosfohexose "false"
checkbox Lactato "false"
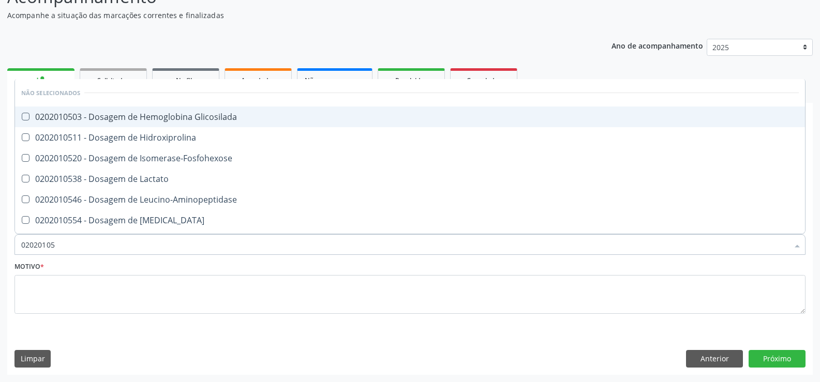
checkbox Leucino-Aminopeptidase "false"
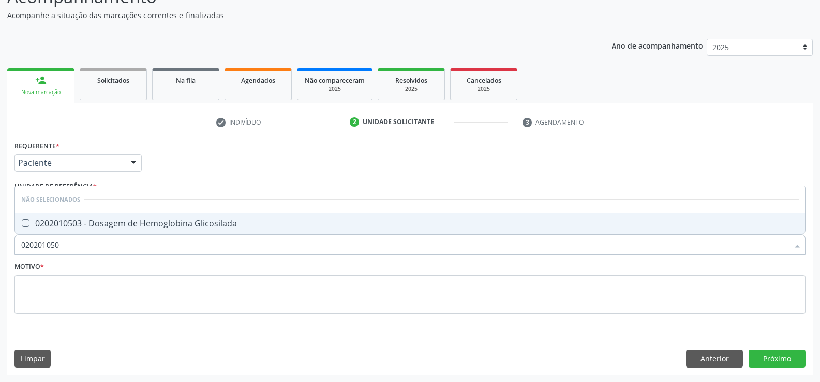
type input "0202010503"
click at [127, 219] on div "0202010503 - Dosagem de Hemoglobina Glicosilada" at bounding box center [409, 223] width 777 height 8
checkbox Glicosilada "true"
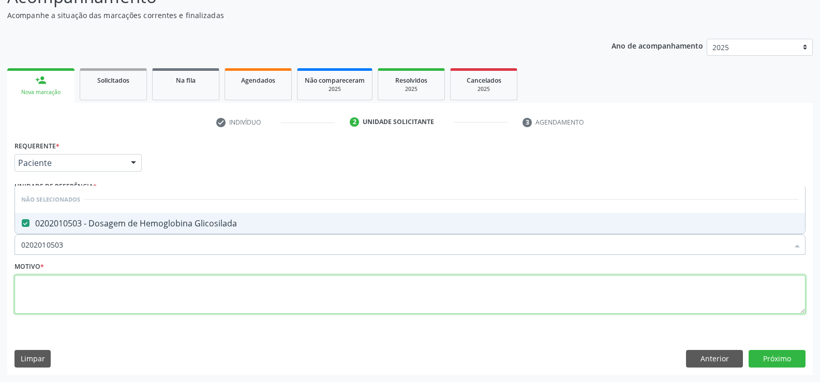
click at [85, 283] on textarea at bounding box center [409, 294] width 791 height 39
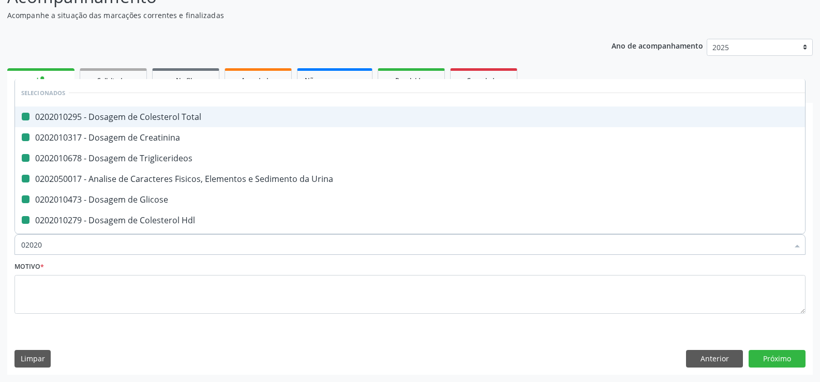
type input "020202"
checkbox Total "false"
checkbox Creatinina "false"
checkbox Triglicerideos "false"
checkbox Urina "false"
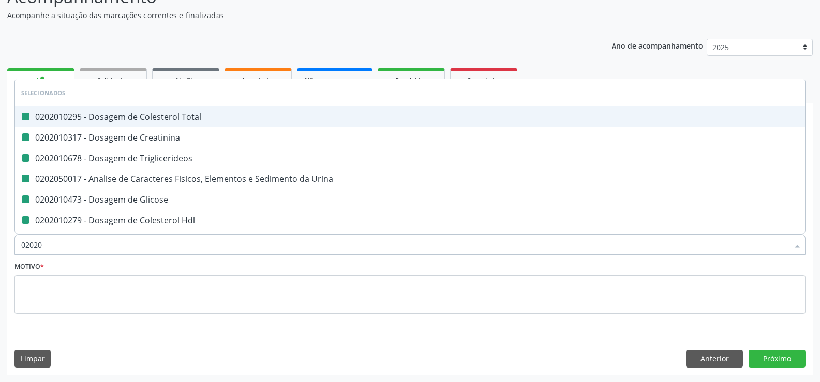
checkbox Glicose "false"
checkbox Hdl "false"
checkbox Glicosilada "false"
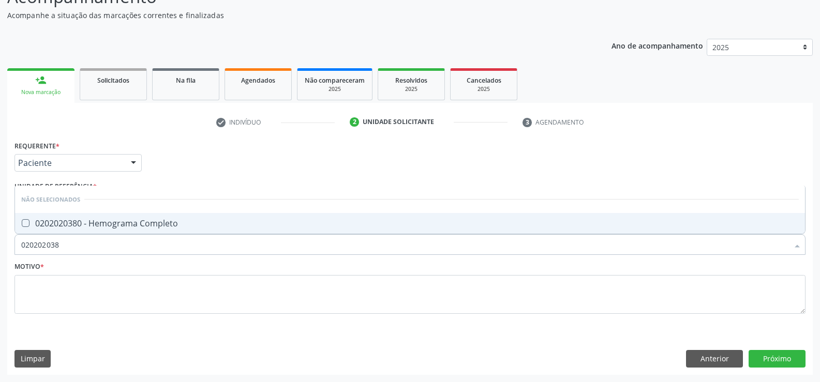
type input "0202020380"
click at [113, 219] on div "0202020380 - Hemograma Completo" at bounding box center [409, 223] width 777 height 8
checkbox Completo "true"
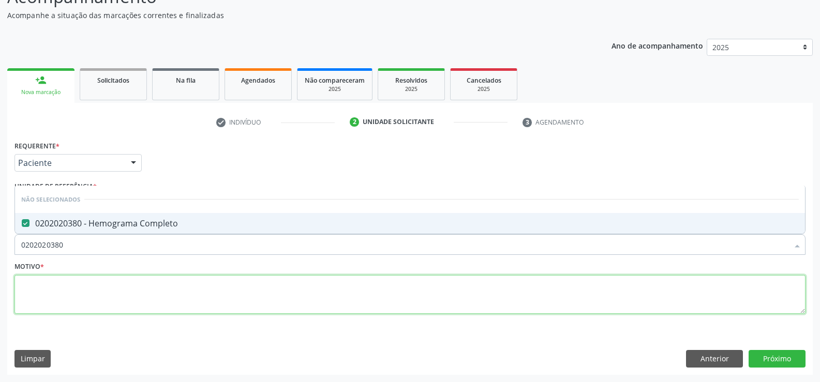
click at [77, 297] on textarea at bounding box center [409, 294] width 791 height 39
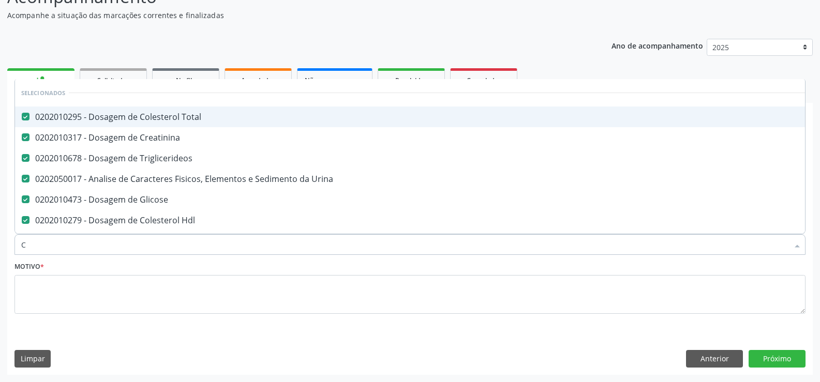
type input "CO"
checkbox Completo "false"
type input "COL"
checkbox Urina "false"
checkbox Glicose "false"
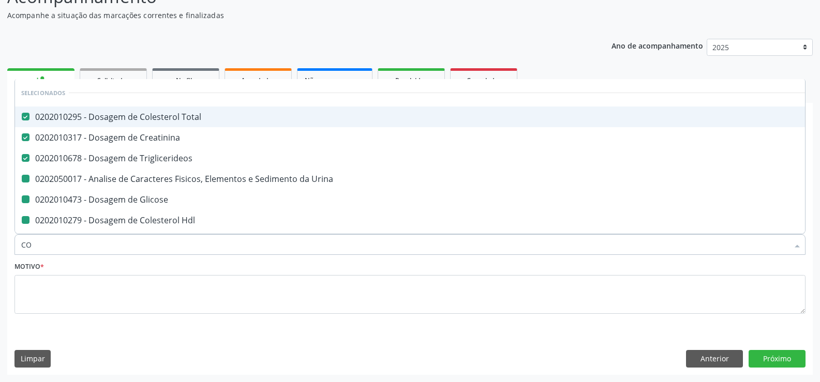
checkbox Hdl "false"
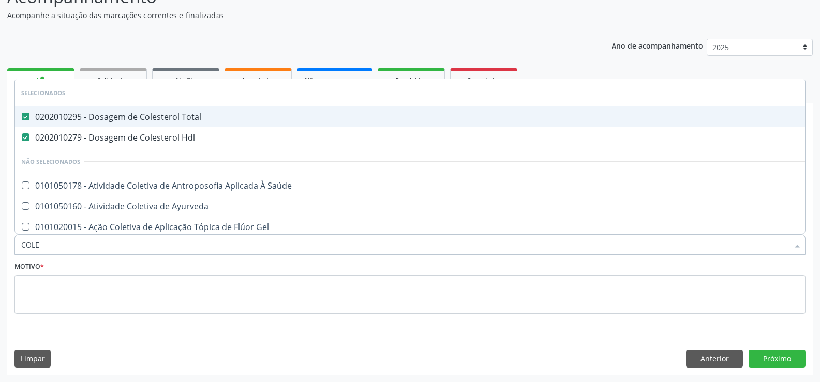
type input "COLES"
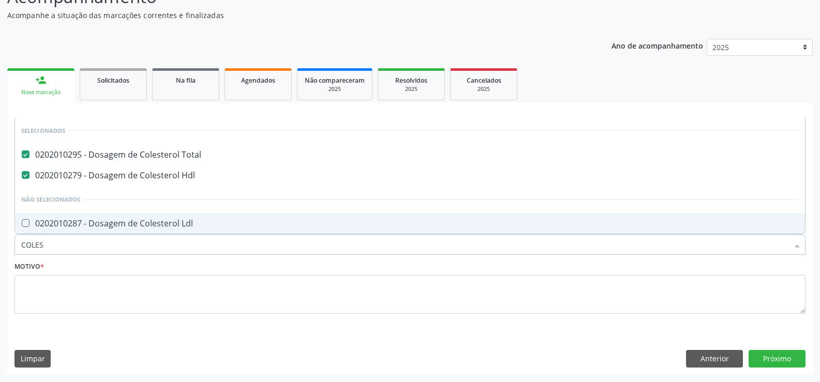
click at [140, 222] on div "0202010287 - Dosagem de Colesterol Ldl" at bounding box center [409, 223] width 777 height 8
checkbox Ldl "true"
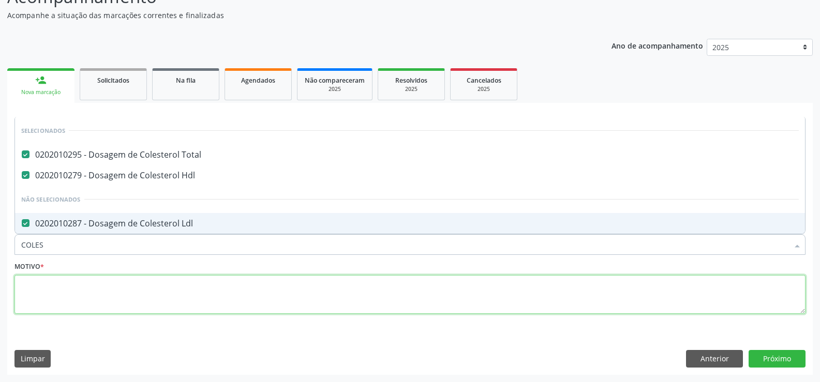
click at [89, 303] on textarea at bounding box center [409, 294] width 791 height 39
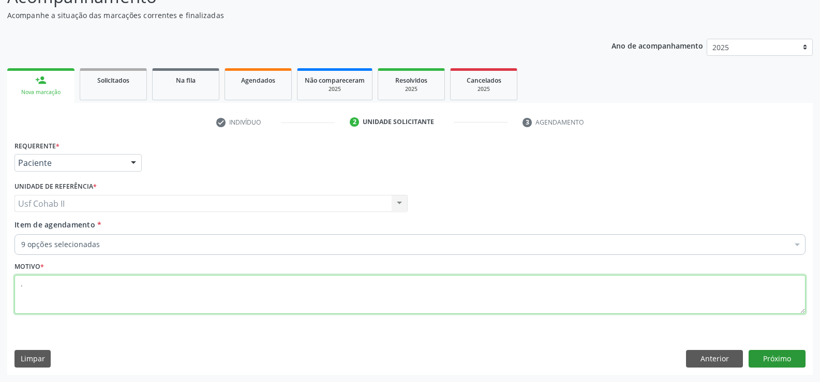
type textarea "."
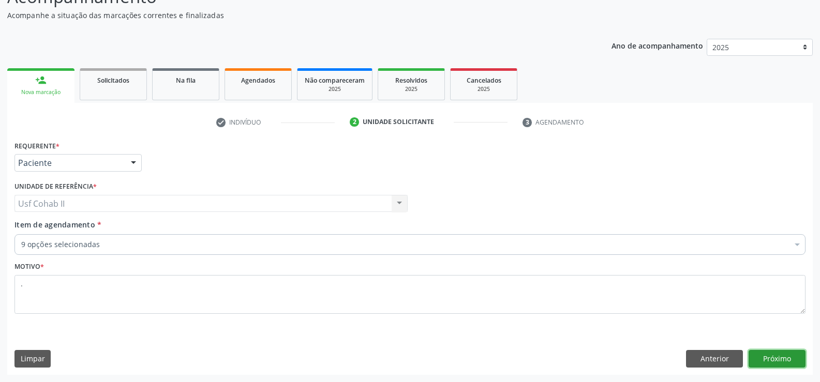
click at [761, 365] on button "Próximo" at bounding box center [776, 359] width 57 height 18
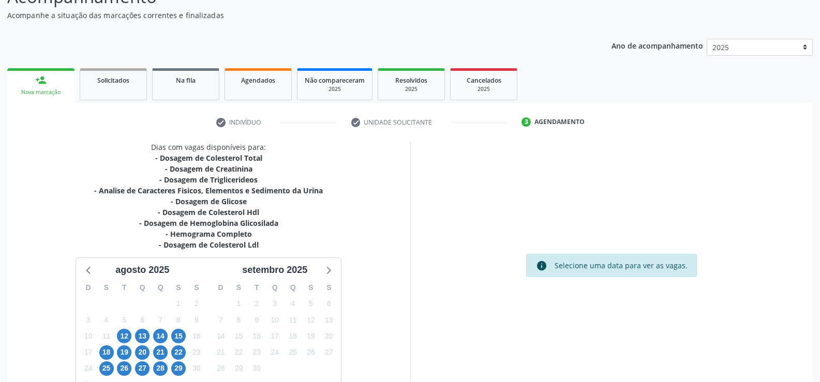
scroll to position [155, 0]
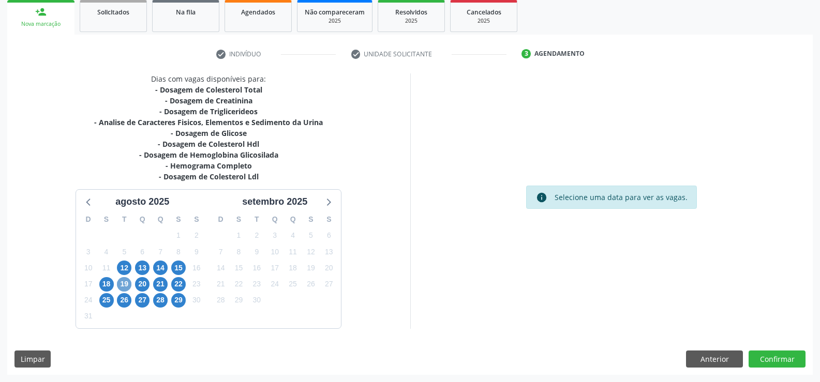
click at [129, 283] on span "19" at bounding box center [124, 284] width 14 height 14
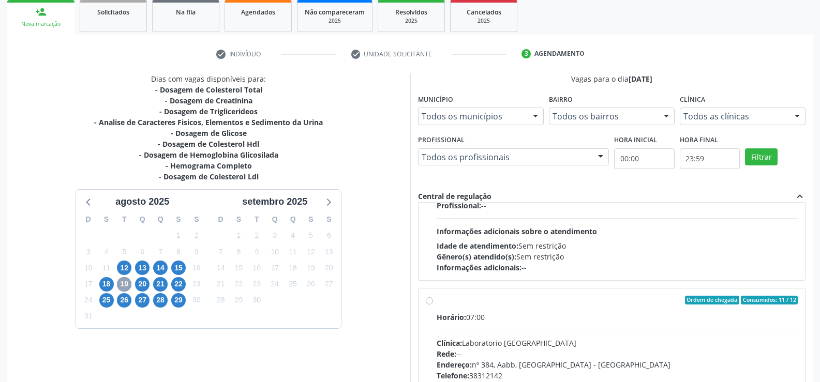
scroll to position [155, 0]
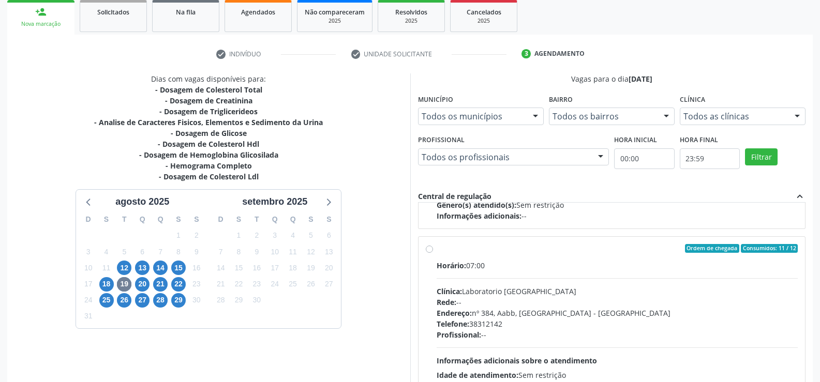
click at [436, 249] on label "Ordem de chegada Consumidos: 11 / 12 Horário: 07:00 Clínica: Laboratorio Sao Fr…" at bounding box center [616, 323] width 361 height 159
click at [429, 249] on input "Ordem de chegada Consumidos: 11 / 12 Horário: 07:00 Clínica: Laboratorio Sao Fr…" at bounding box center [429, 248] width 7 height 9
radio input "true"
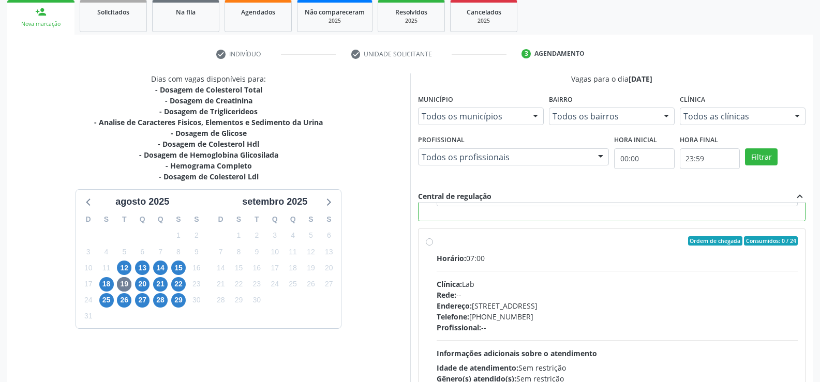
scroll to position [236, 0]
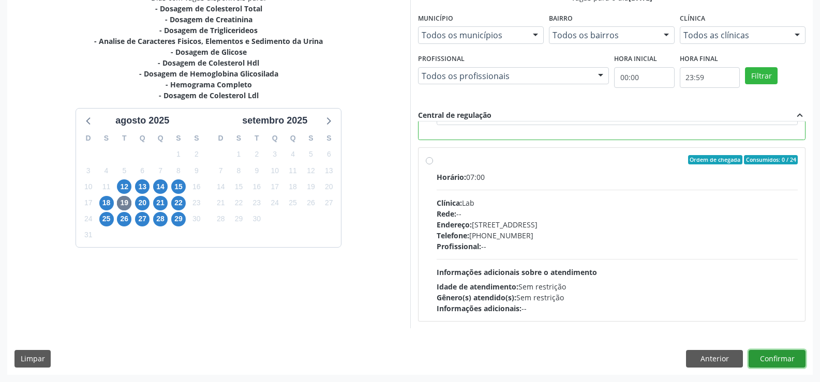
click at [767, 359] on button "Confirmar" at bounding box center [776, 359] width 57 height 18
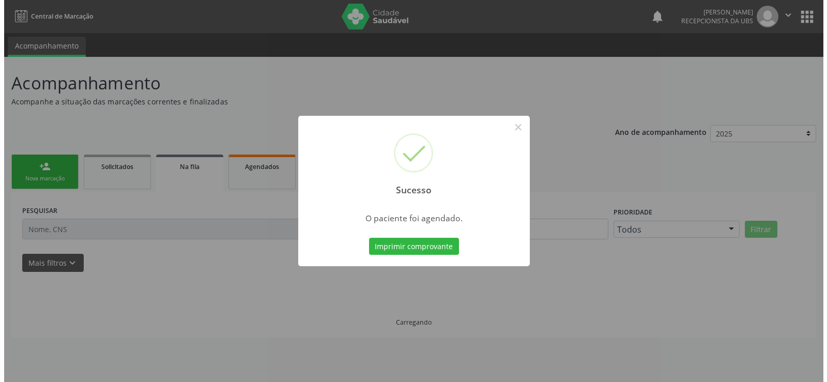
scroll to position [0, 0]
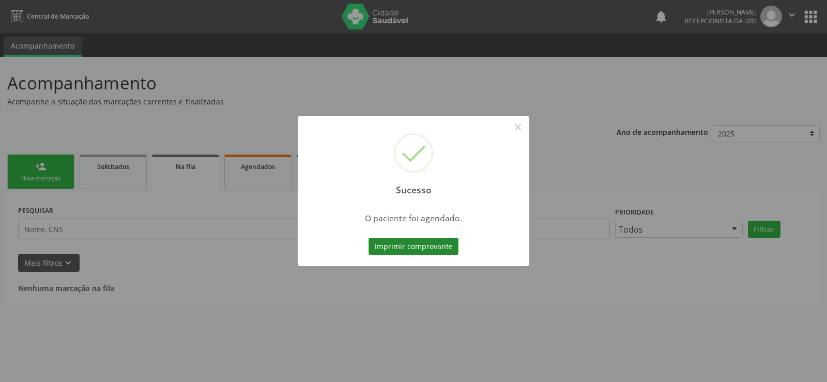
click at [419, 244] on button "Imprimir comprovante" at bounding box center [414, 247] width 90 height 18
